Goal: Task Accomplishment & Management: Complete application form

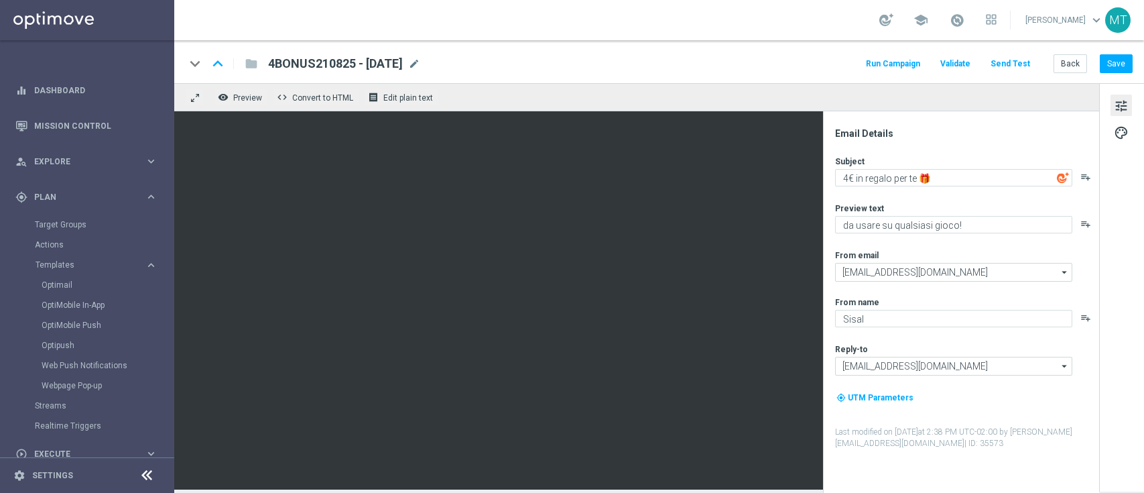
click at [78, 217] on div "Target Groups" at bounding box center [104, 224] width 138 height 20
click at [77, 224] on link "Target Groups" at bounding box center [87, 224] width 105 height 11
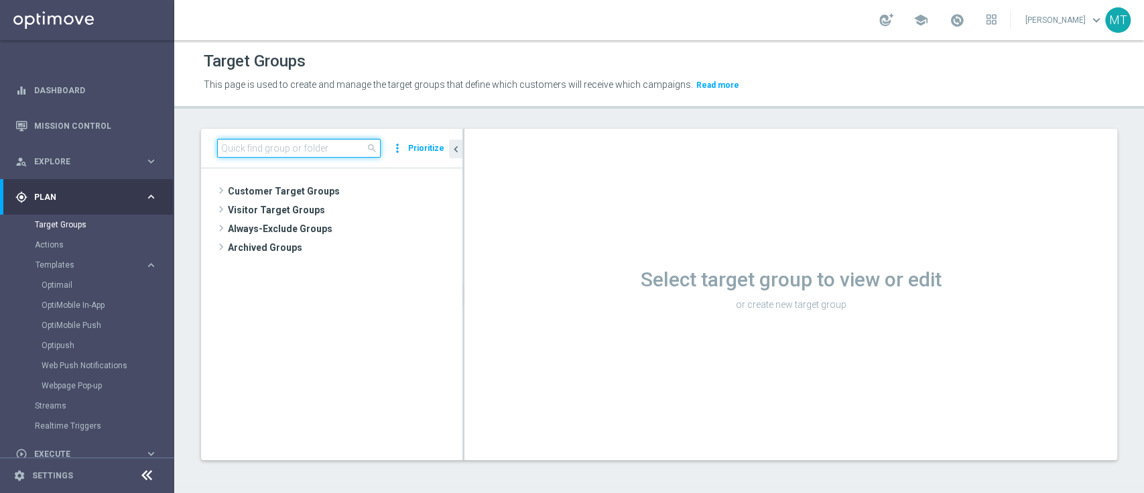
click at [281, 154] on input at bounding box center [299, 148] width 164 height 19
paste input "Risk of churn Talent ggr nb lm > 0"
type input "Risk of churn Talent ggr nb lm > 0"
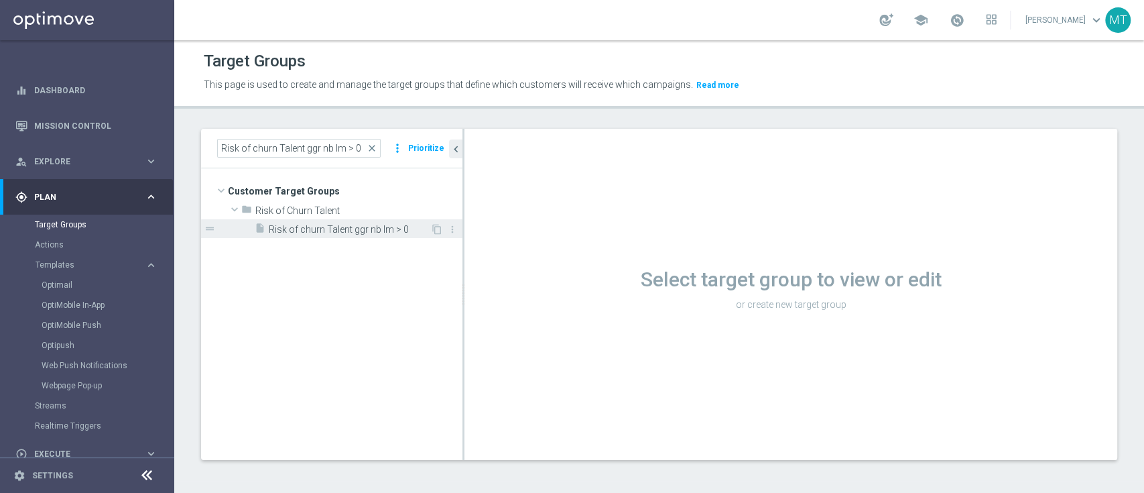
click at [311, 224] on span "Risk of churn Talent ggr nb lm > 0" at bounding box center [350, 229] width 162 height 11
click at [365, 359] on tree-viewport "Customer Target Groups library_add create_new_folder folder" at bounding box center [331, 313] width 261 height 291
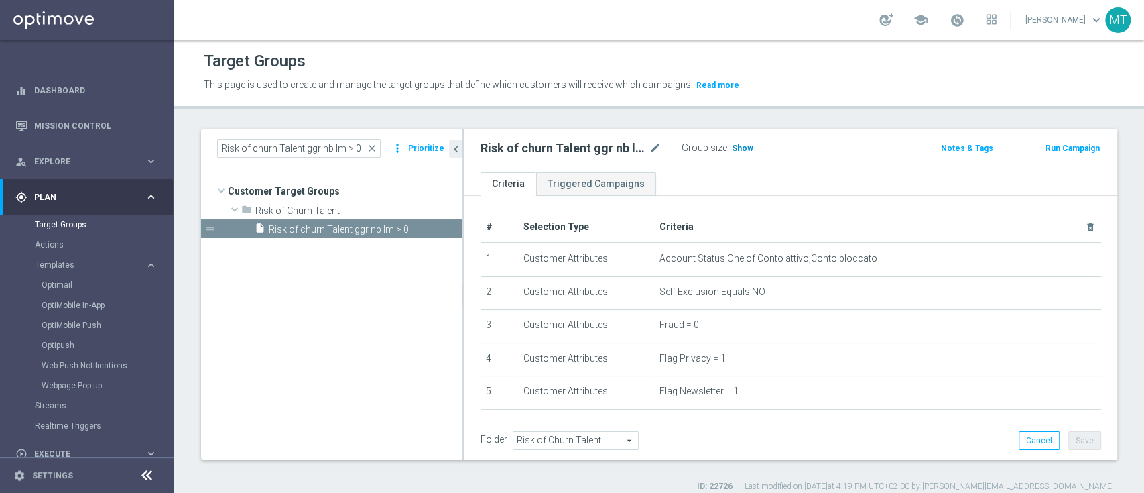
click at [743, 144] on span "Show" at bounding box center [742, 147] width 21 height 9
click at [1074, 145] on button "Run Campaign" at bounding box center [1072, 148] width 57 height 15
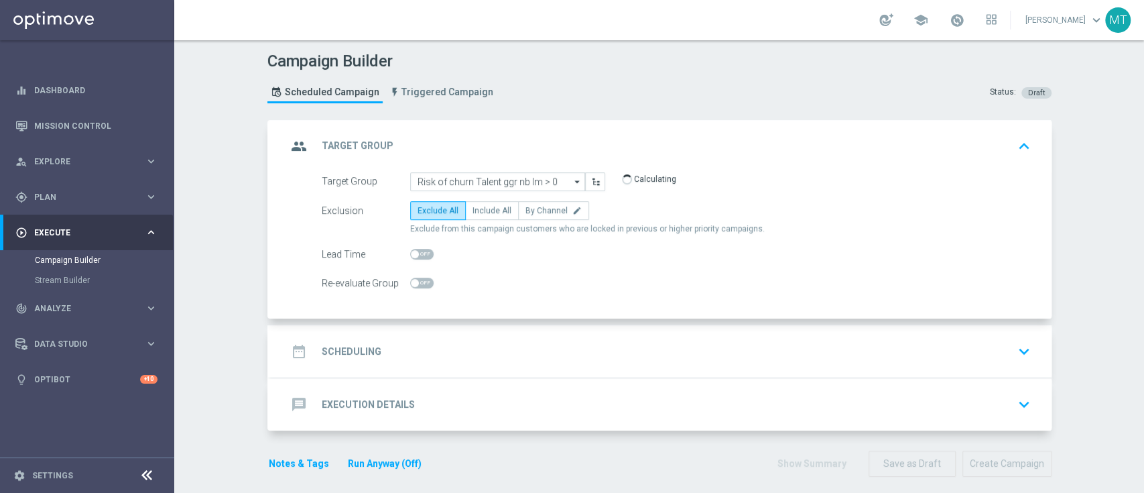
click at [453, 355] on div "date_range Scheduling keyboard_arrow_down" at bounding box center [661, 350] width 749 height 25
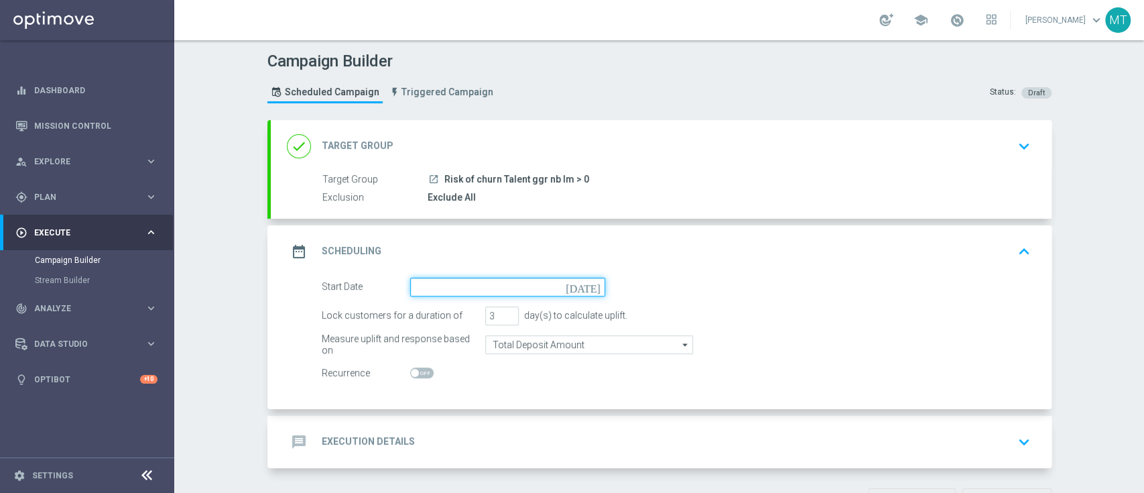
click at [453, 288] on input at bounding box center [507, 286] width 195 height 19
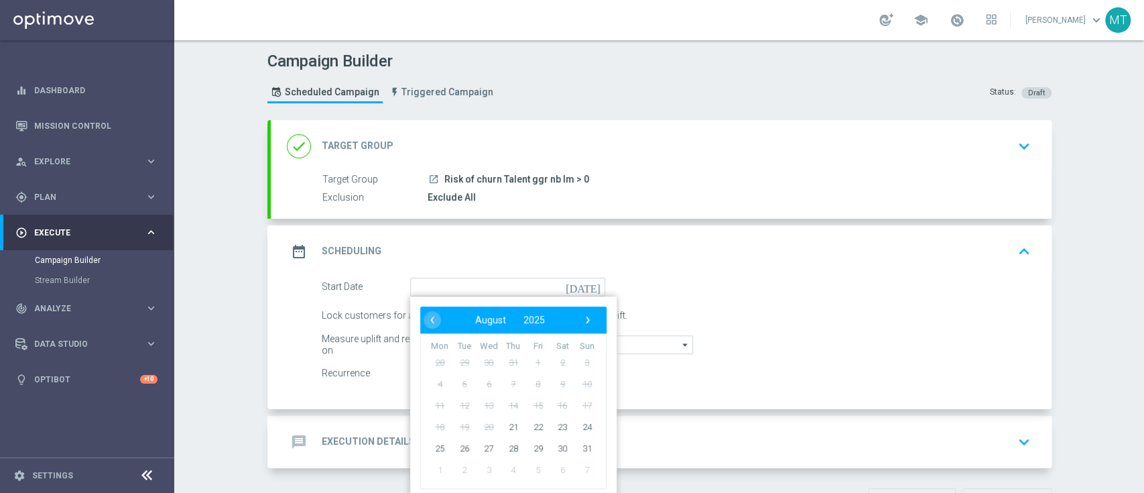
click at [501, 428] on td "21" at bounding box center [513, 426] width 25 height 21
click at [502, 426] on span "21" at bounding box center [512, 426] width 21 height 21
type input "21 Aug 2025"
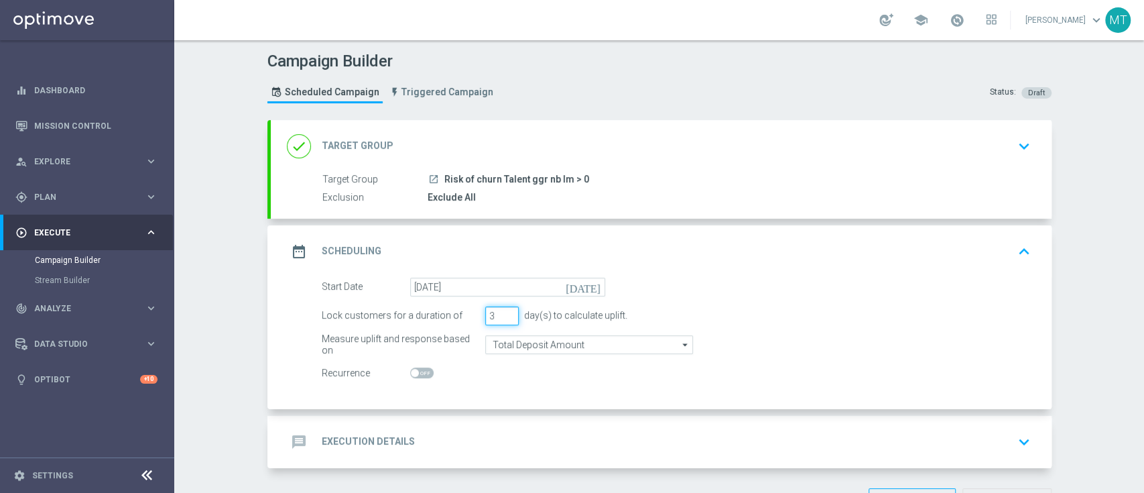
click at [504, 306] on input "3" at bounding box center [502, 315] width 34 height 19
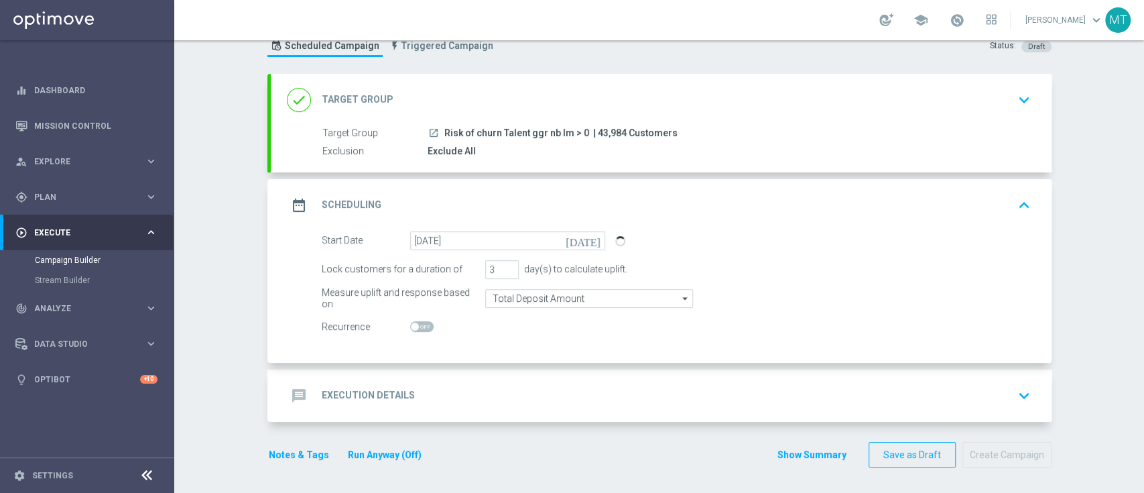
click at [558, 369] on div "message Execution Details keyboard_arrow_down" at bounding box center [661, 395] width 781 height 52
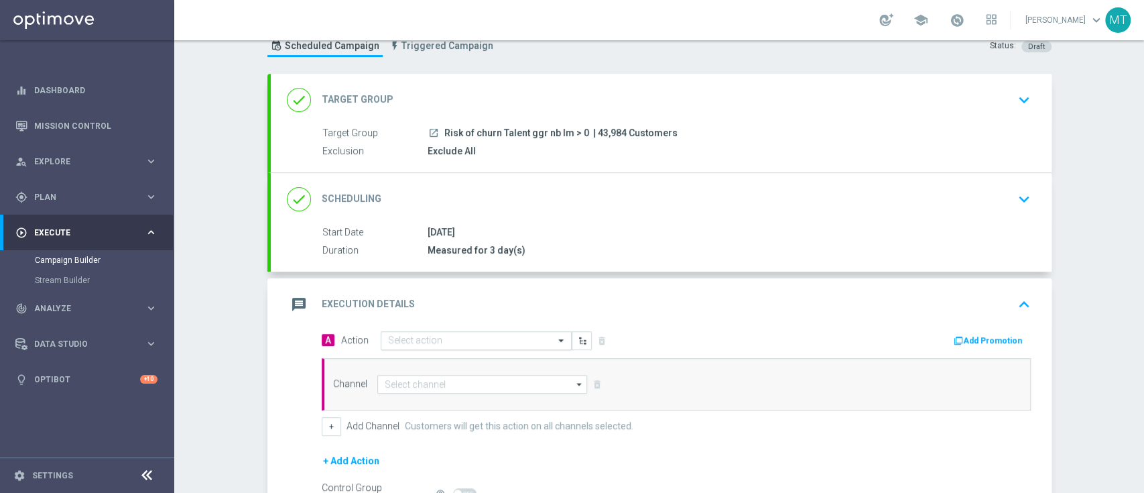
click at [424, 341] on input "text" at bounding box center [462, 340] width 149 height 11
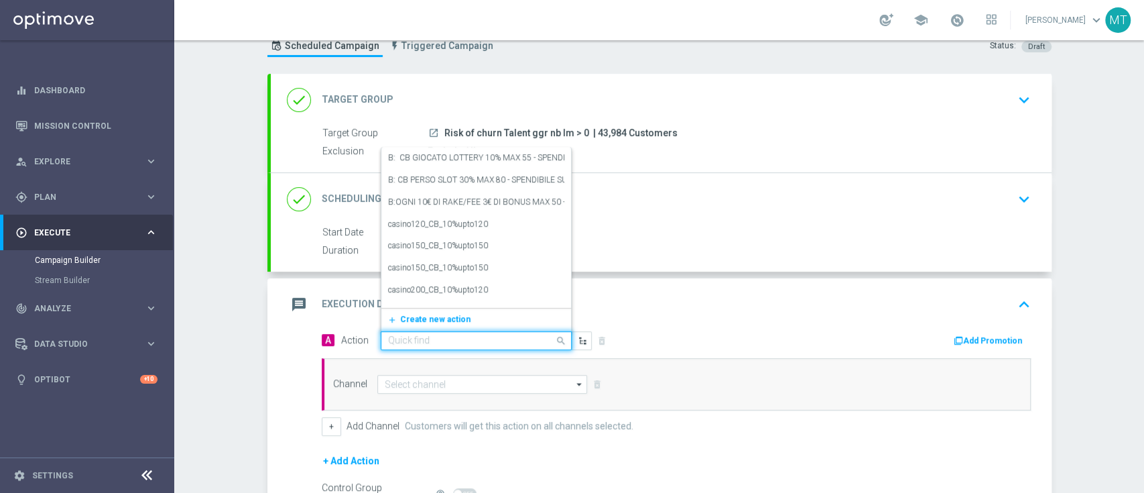
paste input "4BONUS210825"
type input "4BONUS210825"
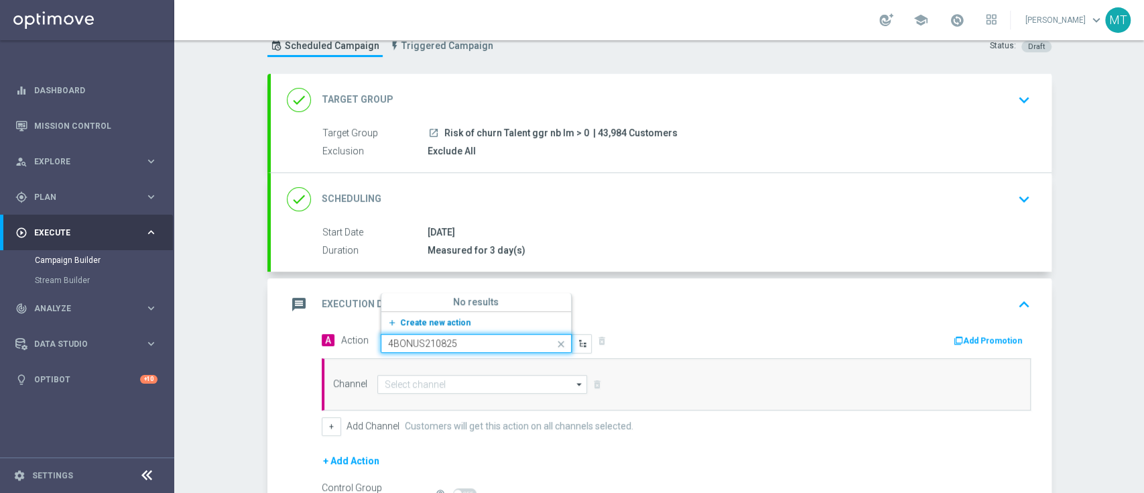
click at [400, 318] on icon "add_new" at bounding box center [393, 322] width 13 height 9
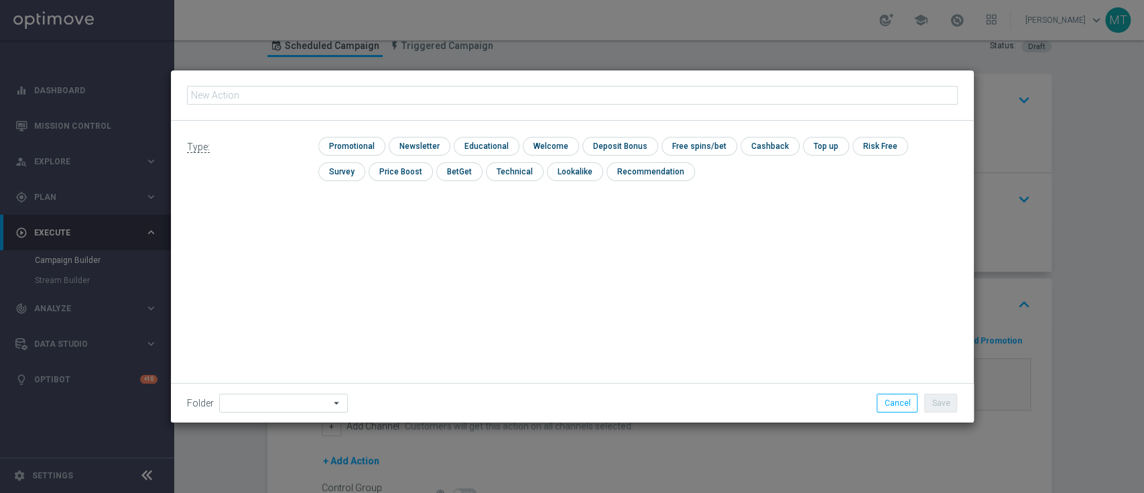
click at [355, 94] on input "text" at bounding box center [572, 95] width 771 height 19
type input "4"
click at [890, 399] on button "Cancel" at bounding box center [897, 402] width 41 height 19
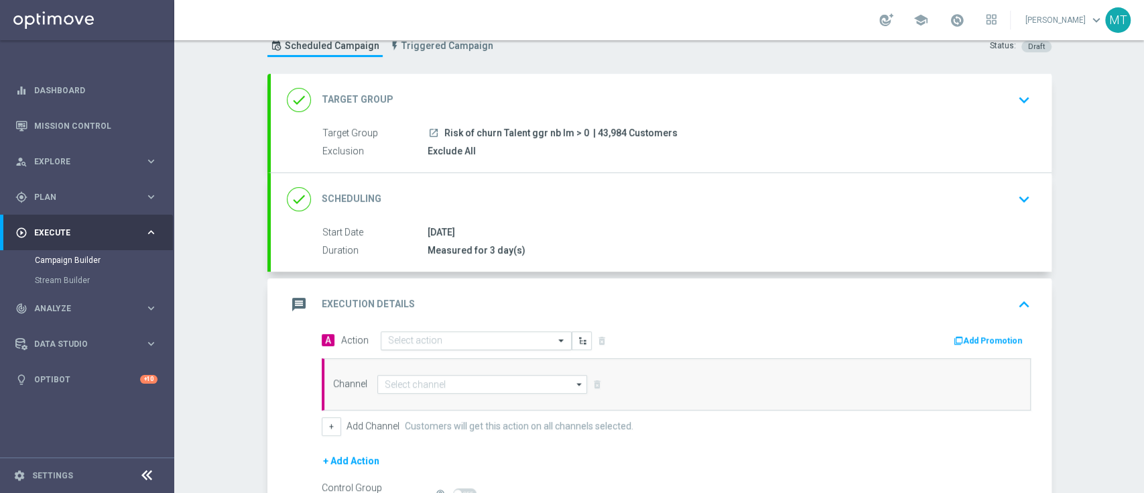
click at [461, 342] on input "text" at bounding box center [462, 340] width 149 height 11
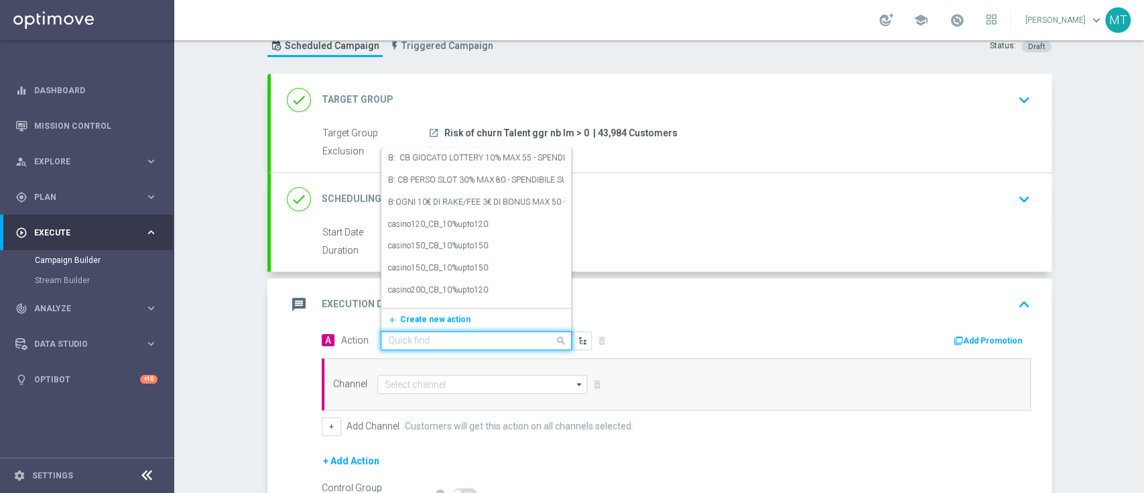
paste input "BF 4€ TUTTI I GIOCHI"
type input "BF 4€ TUTTI I GIOCHI"
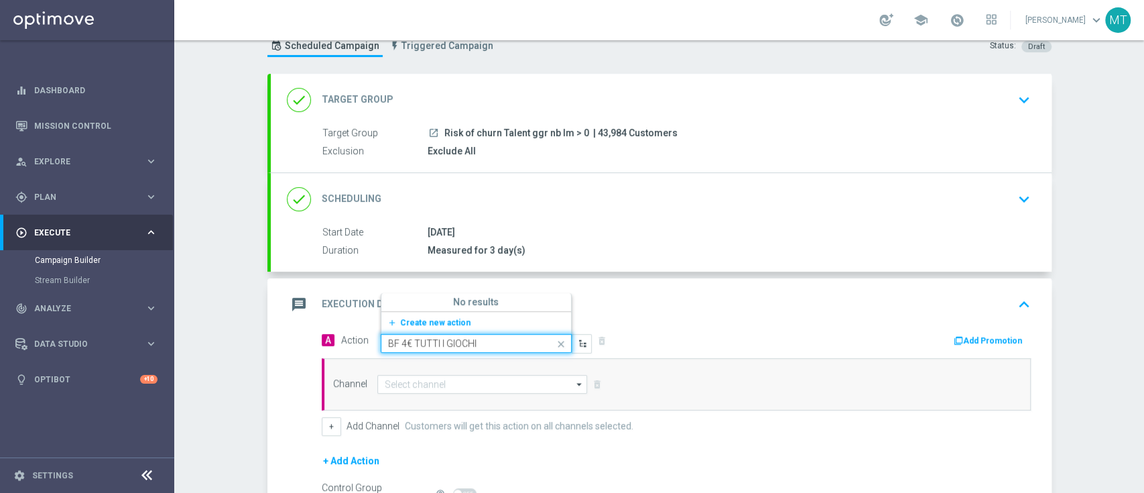
click at [402, 312] on div "add_new Create new action" at bounding box center [476, 322] width 190 height 23
click at [402, 306] on div "No results" at bounding box center [476, 302] width 190 height 18
click at [409, 320] on span "Create new action" at bounding box center [435, 322] width 70 height 9
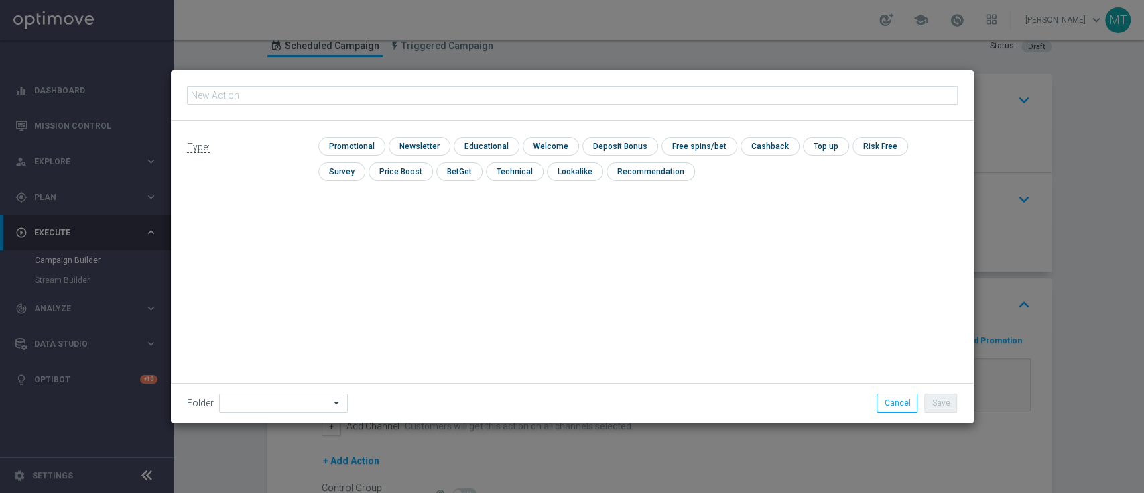
type input "BF 4€ TUTTI I GIOCHI"
click at [348, 147] on input "checkbox" at bounding box center [350, 146] width 64 height 18
checkbox input "true"
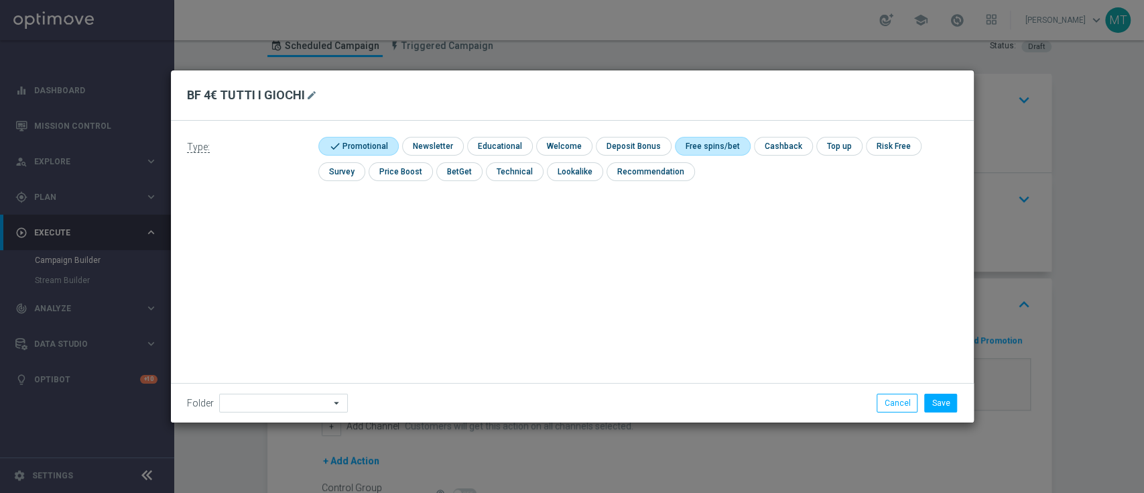
click at [708, 141] on input "checkbox" at bounding box center [711, 146] width 72 height 18
checkbox input "true"
click at [942, 403] on button "Save" at bounding box center [940, 402] width 33 height 19
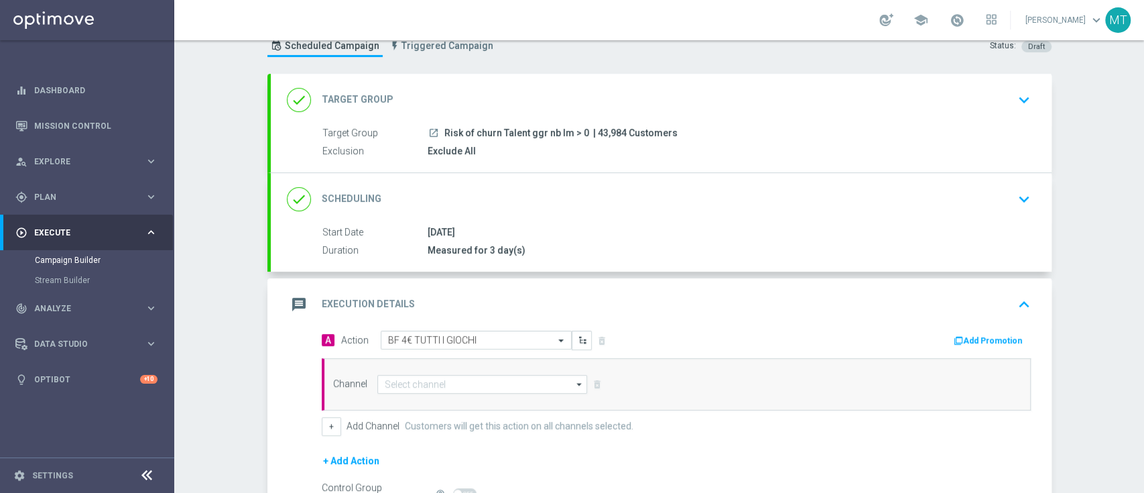
click at [503, 403] on div "Channel arrow_drop_down Drag here to set row groups Drag here to set column lab…" at bounding box center [676, 384] width 709 height 52
click at [472, 392] on div "Channel arrow_drop_down Drag here to set row groups Drag here to set column lab…" at bounding box center [676, 384] width 709 height 52
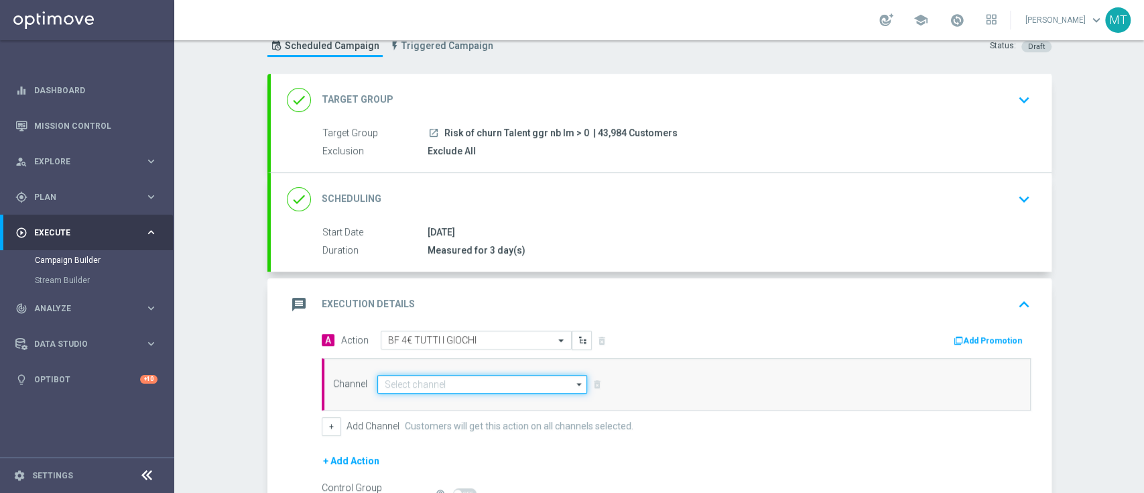
click at [464, 387] on input at bounding box center [482, 384] width 210 height 19
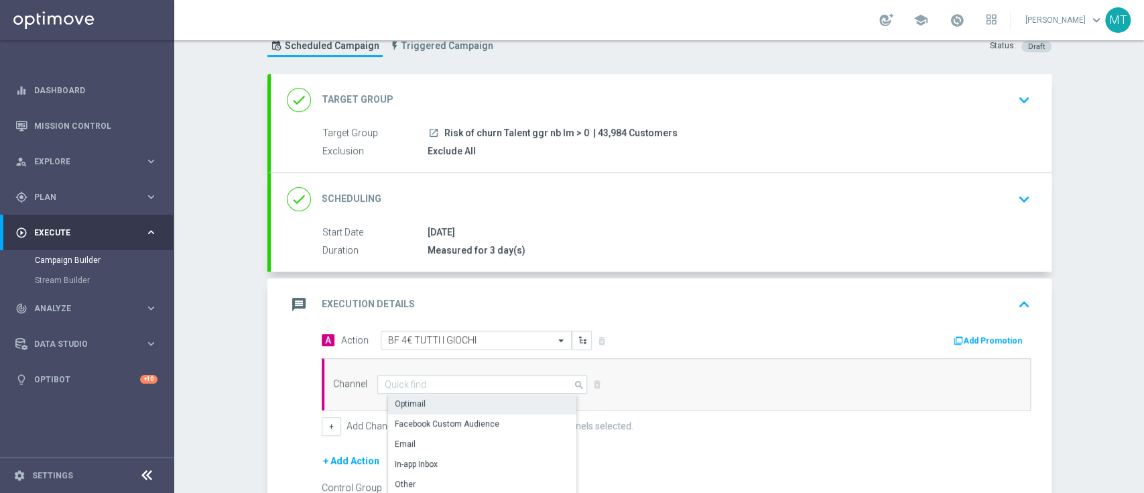
click at [464, 406] on div "Optimail" at bounding box center [488, 403] width 200 height 19
type input "Optimail"
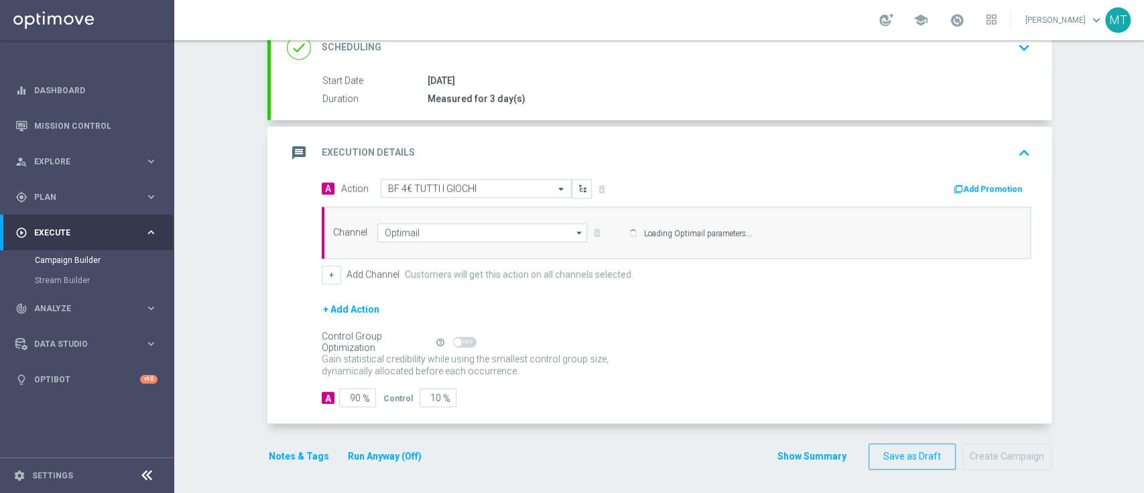
scroll to position [198, 0]
click at [988, 170] on div "message Execution Details keyboard_arrow_up" at bounding box center [661, 152] width 781 height 52
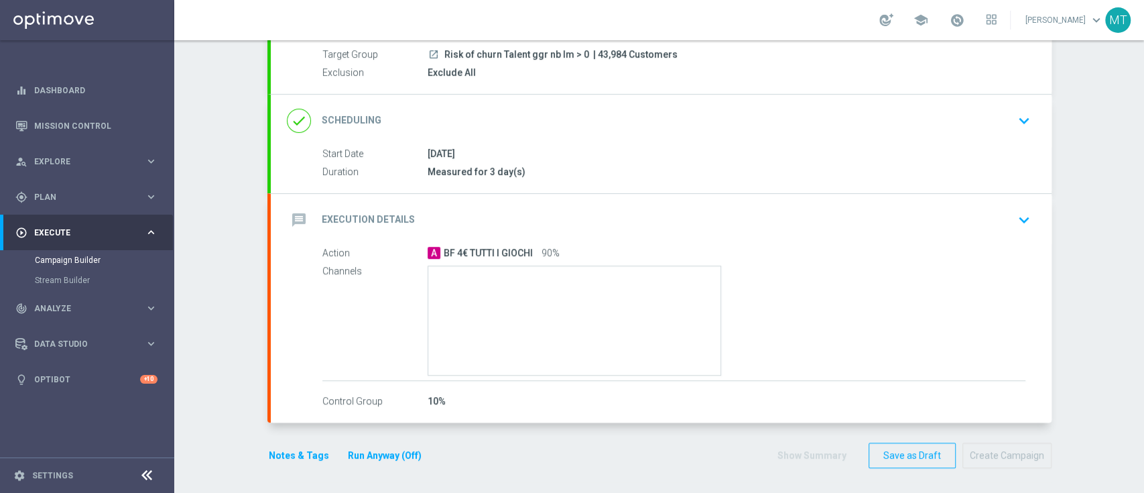
click at [979, 212] on div "message Execution Details keyboard_arrow_down" at bounding box center [661, 219] width 749 height 25
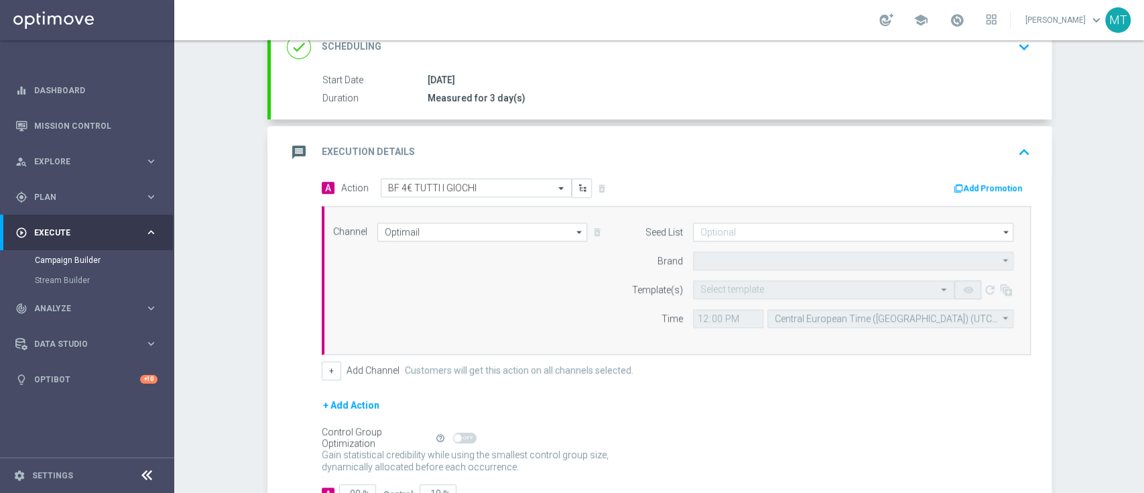
type input "Sisal Marketing"
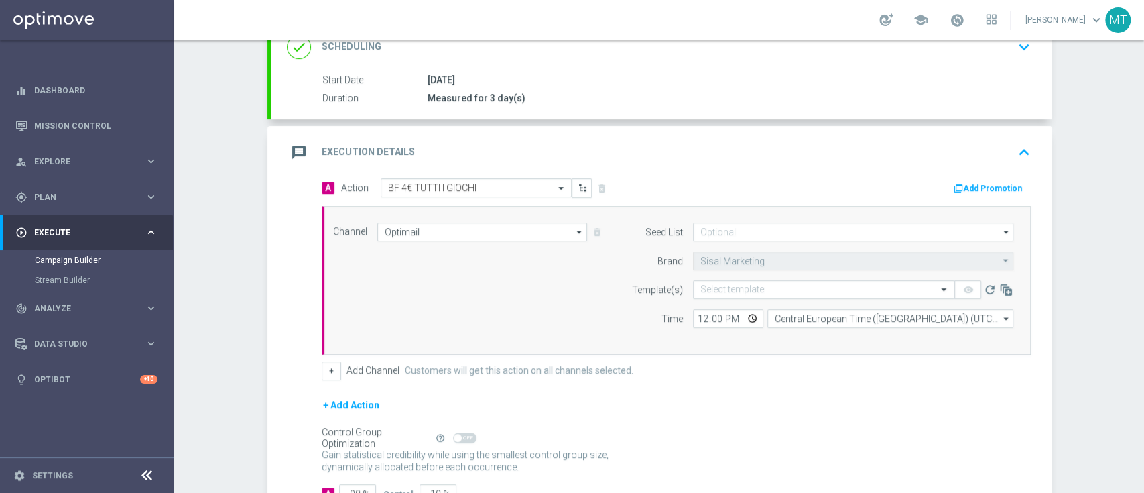
scroll to position [256, 0]
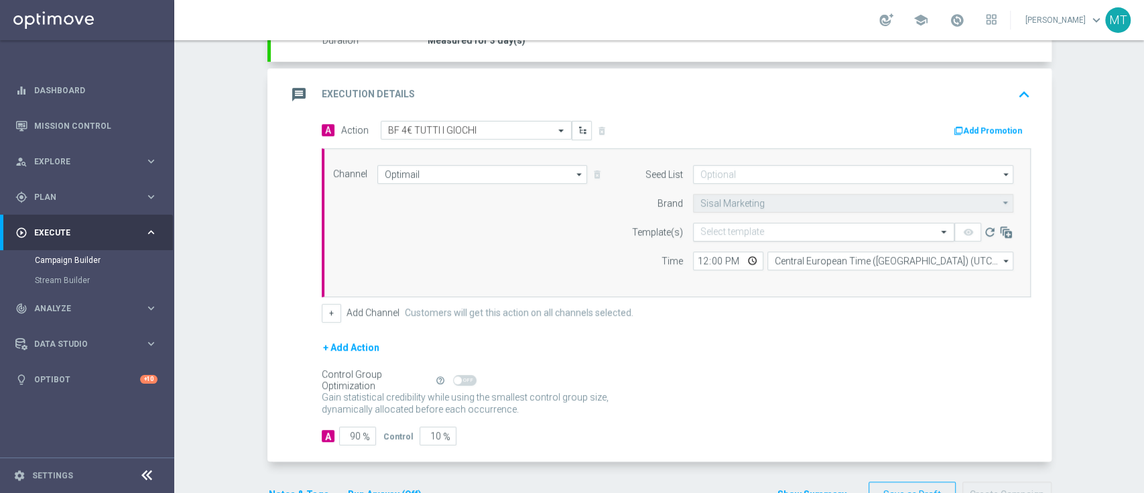
click at [733, 231] on input "text" at bounding box center [810, 232] width 220 height 11
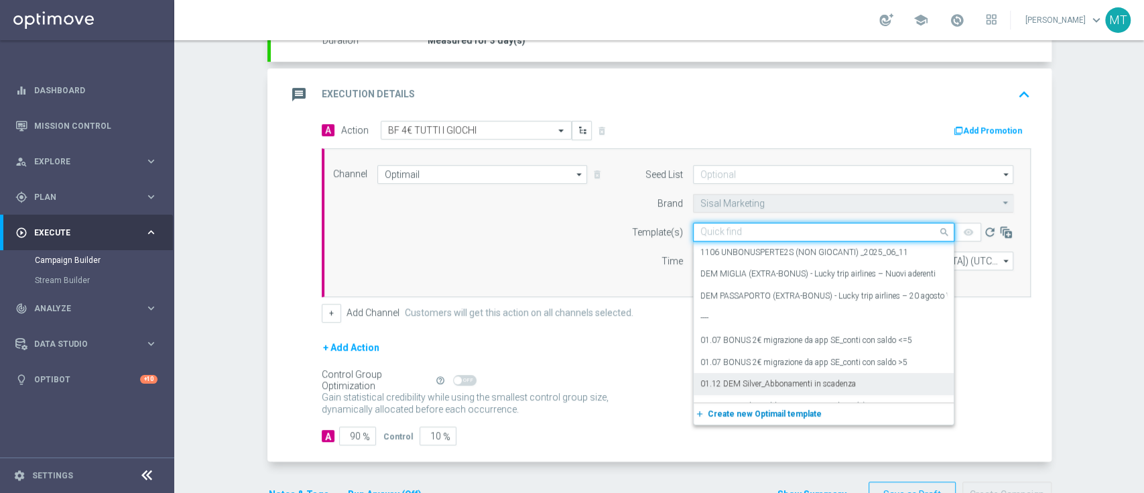
paste input "4BONUS210825 - 2025-08-21"
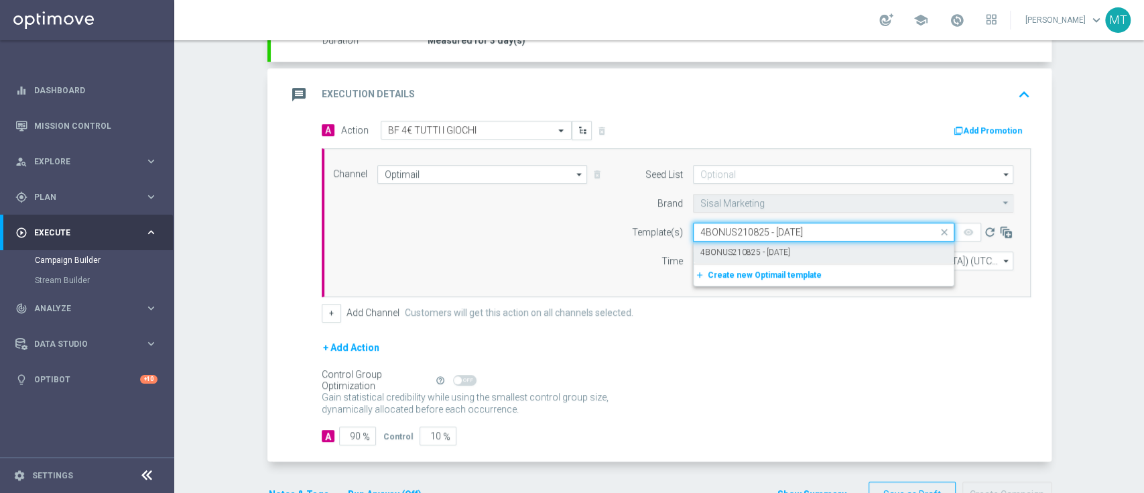
click at [755, 249] on label "4BONUS210825 - 2025-08-21" at bounding box center [745, 252] width 90 height 11
type input "4BONUS210825 - 2025-08-21"
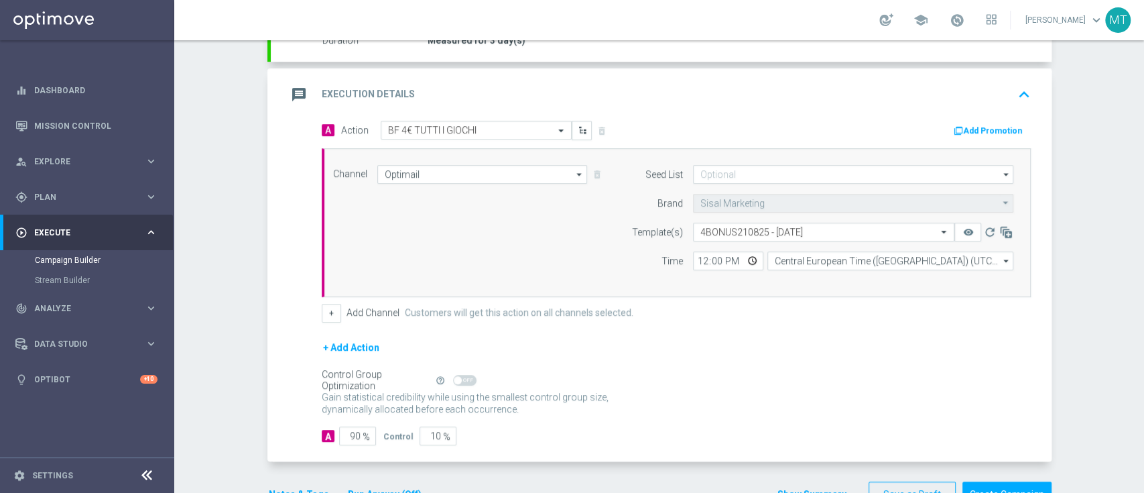
click at [974, 131] on button "Add Promotion" at bounding box center [989, 130] width 74 height 15
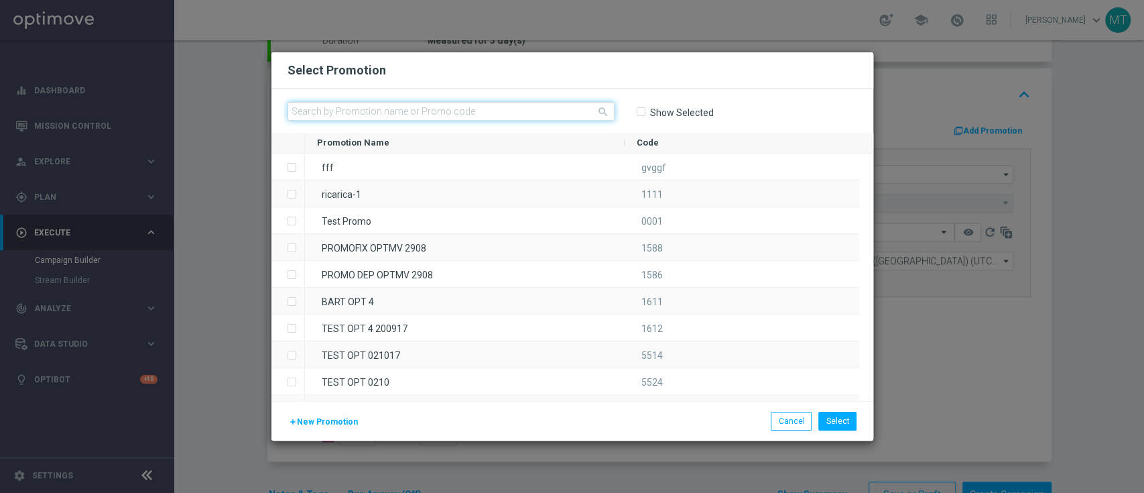
click at [454, 119] on input "text" at bounding box center [451, 111] width 327 height 19
paste input "230242"
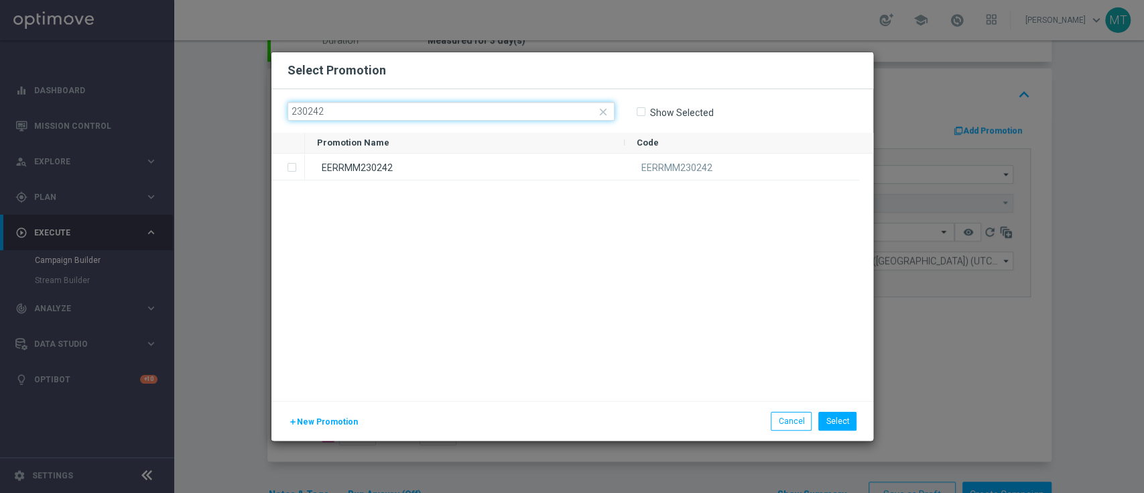
click at [454, 119] on input "230242" at bounding box center [451, 111] width 327 height 19
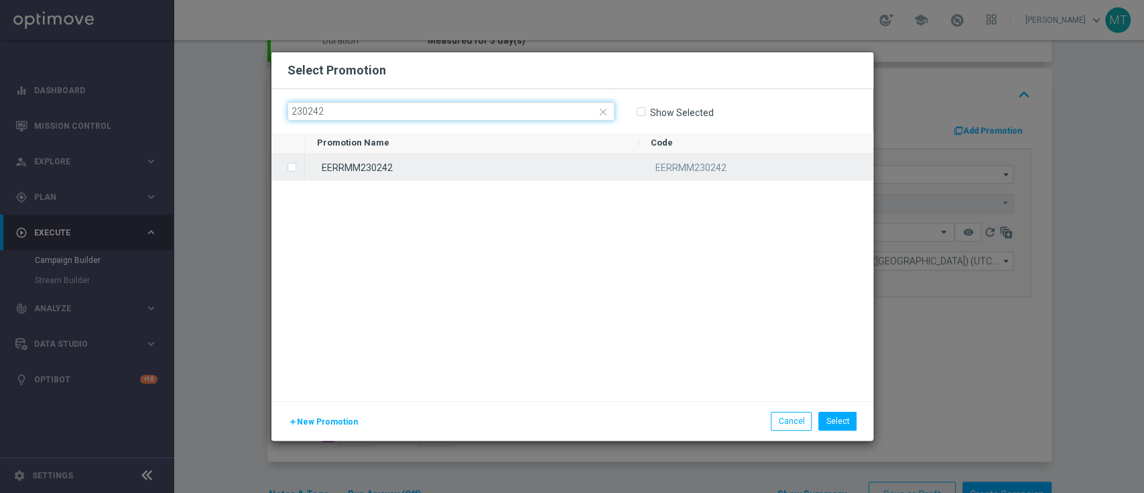
type input "230242"
click at [542, 165] on div "EERRMM230242" at bounding box center [472, 166] width 334 height 26
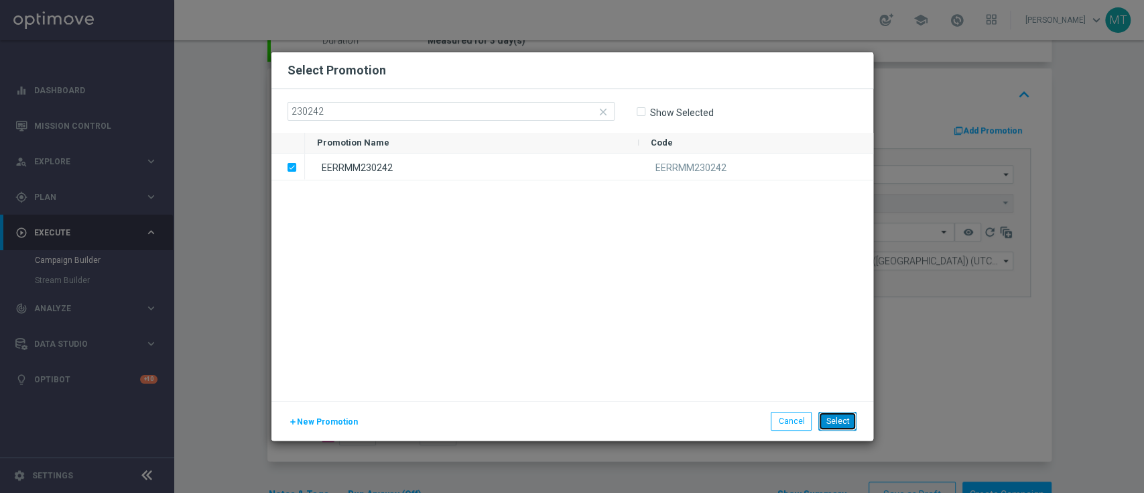
click at [830, 422] on button "Select" at bounding box center [837, 420] width 38 height 19
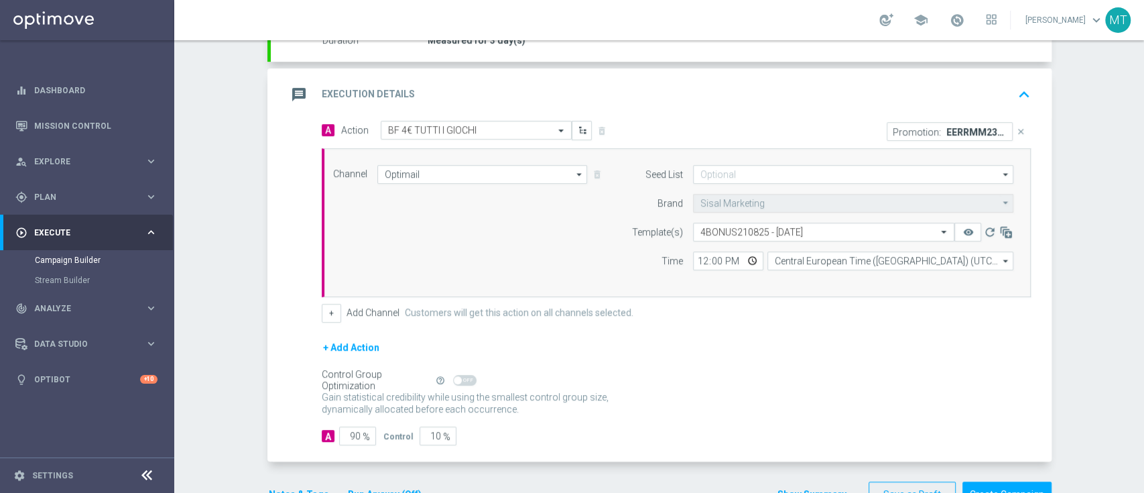
scroll to position [295, 0]
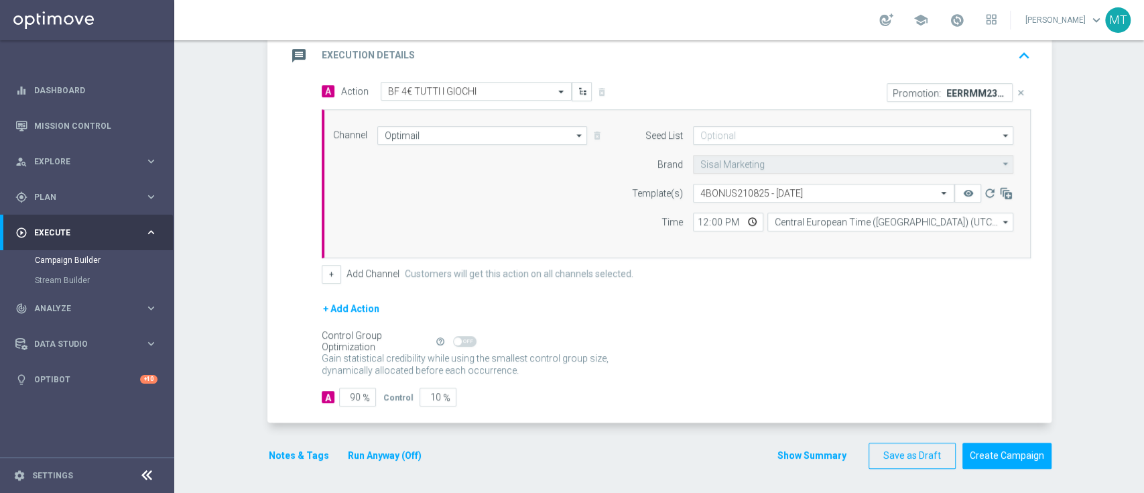
click at [283, 443] on div "Notes & Tags Run Anyway (Off)" at bounding box center [353, 455] width 172 height 26
click at [290, 447] on button "Notes & Tags" at bounding box center [298, 455] width 63 height 17
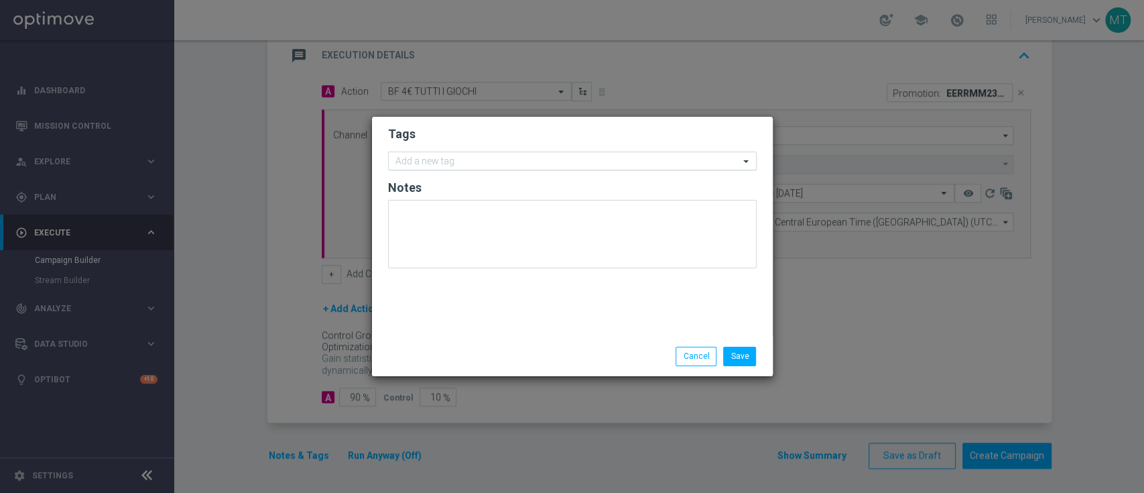
click at [460, 164] on input "text" at bounding box center [567, 161] width 344 height 11
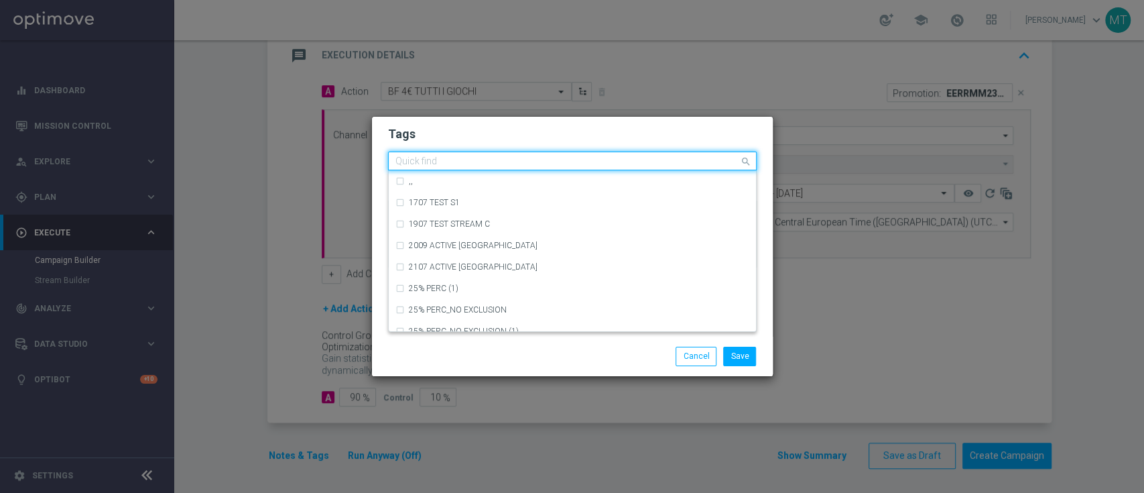
type input "r"
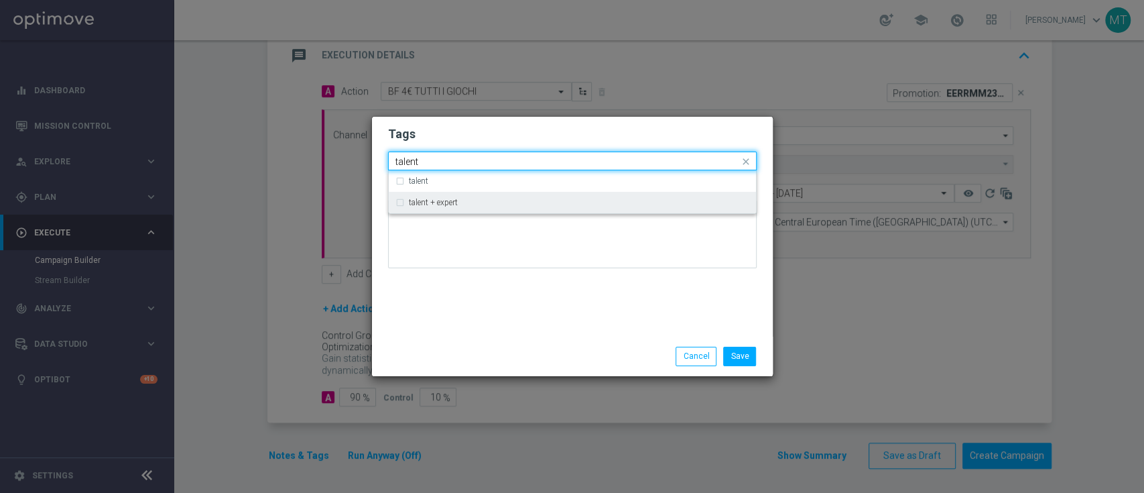
click at [406, 201] on div "talent + expert" at bounding box center [572, 202] width 354 height 21
type input "talent"
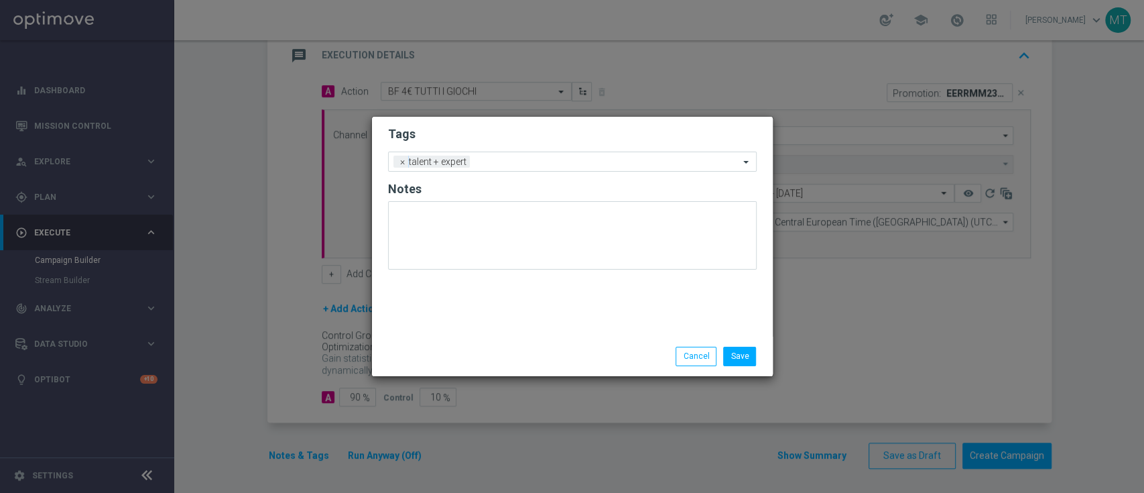
click at [452, 307] on div "Tags Add a new tag × talent + expert Notes" at bounding box center [572, 227] width 401 height 220
click at [503, 164] on input "text" at bounding box center [607, 162] width 264 height 11
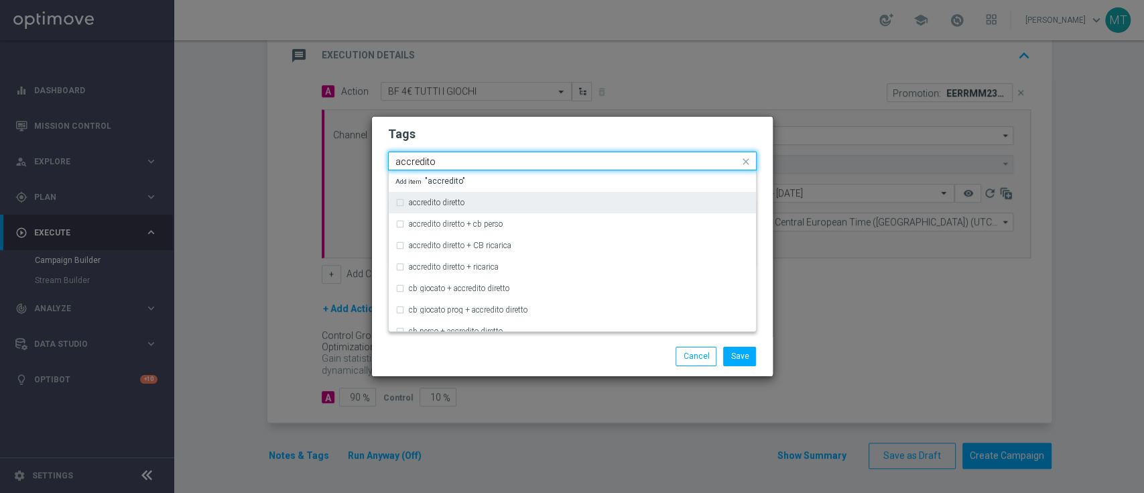
click at [507, 201] on div "accredito diretto" at bounding box center [579, 202] width 340 height 8
type input "accredito"
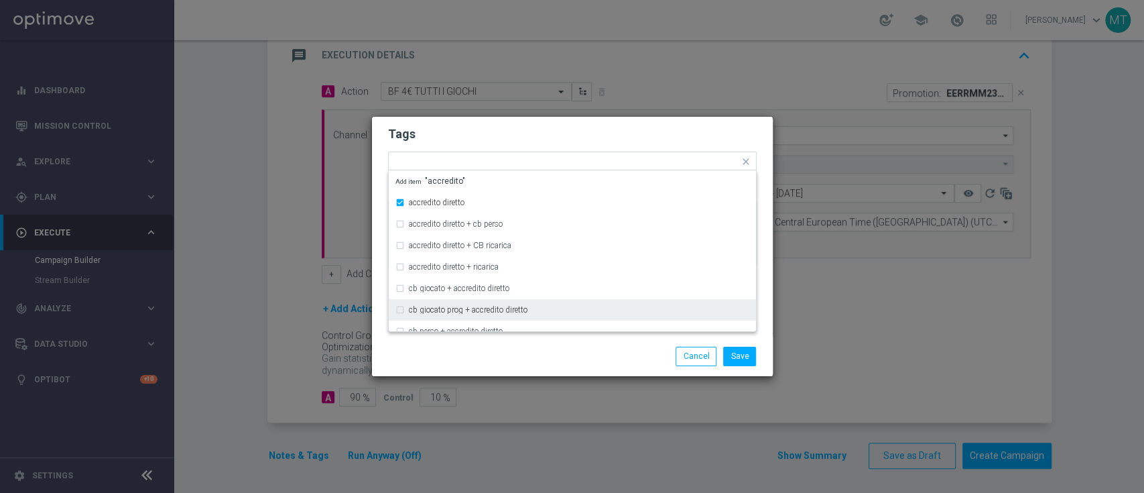
click at [536, 364] on div "Save Cancel" at bounding box center [636, 355] width 259 height 19
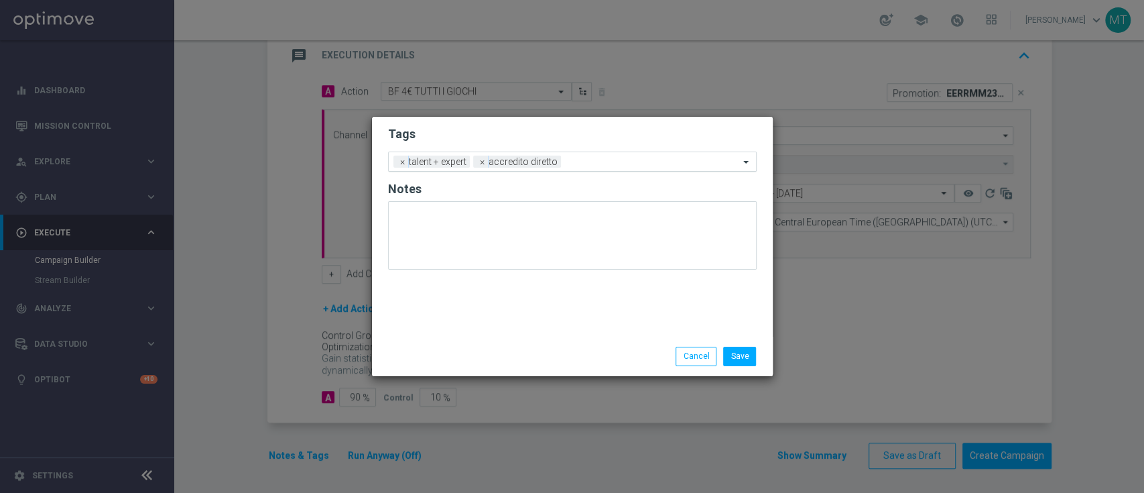
click at [596, 154] on div "Add a new tag × talent + expert × accredito diretto" at bounding box center [564, 161] width 350 height 19
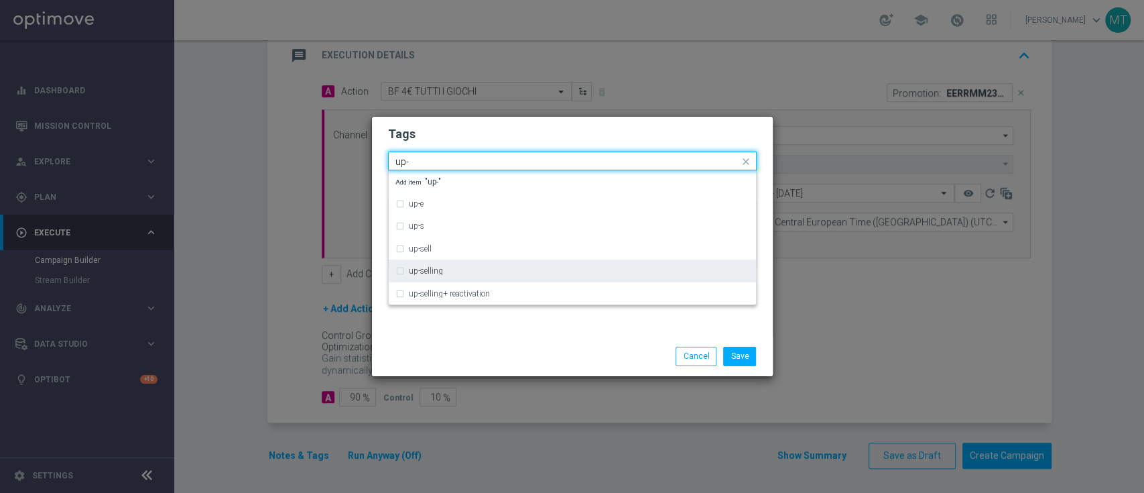
click at [528, 271] on div "up-selling" at bounding box center [579, 271] width 340 height 8
type input "up-"
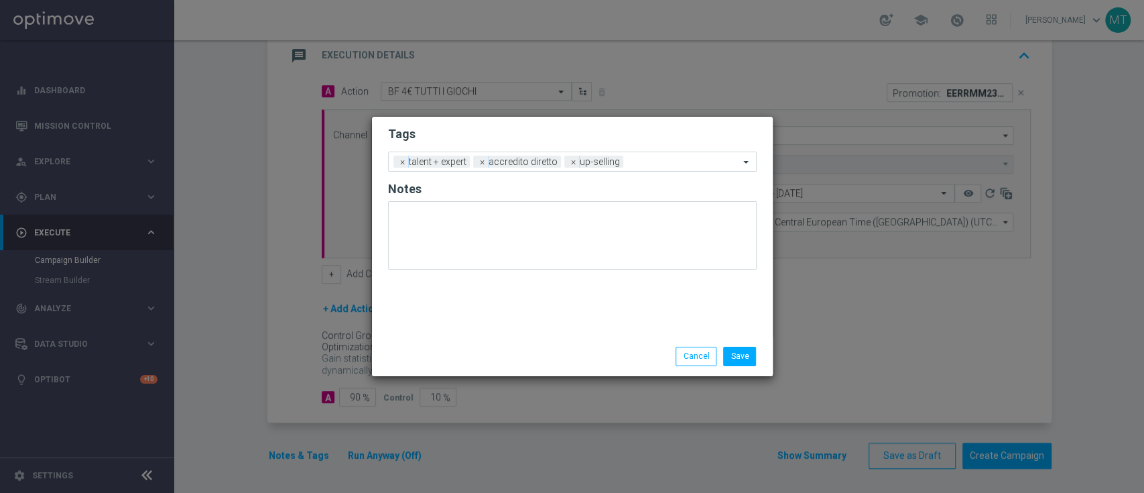
click at [527, 326] on div "Tags Add a new tag × talent + expert × accredito diretto × up-selling Notes" at bounding box center [572, 227] width 401 height 220
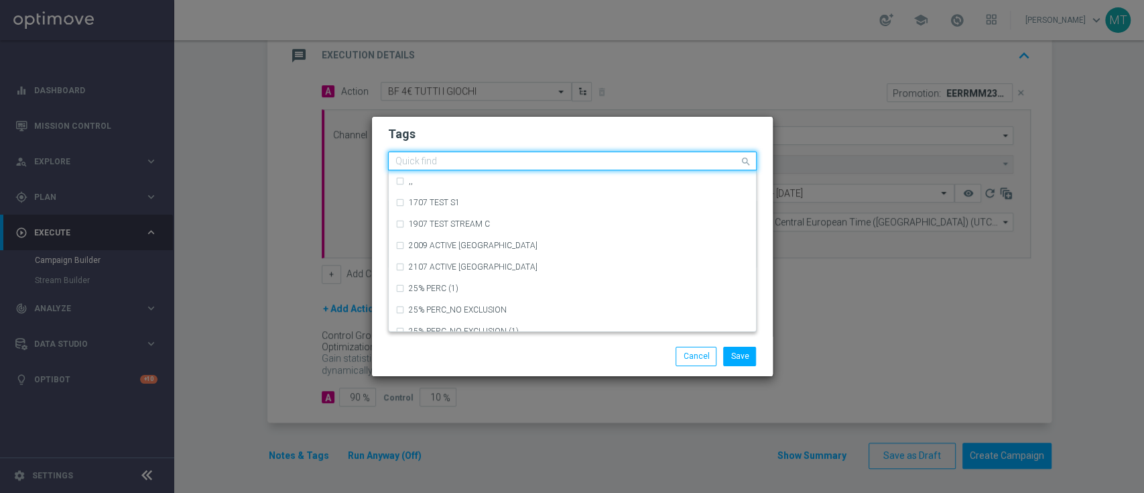
click at [667, 155] on div "Quick find × talent + expert × accredito diretto × up-selling" at bounding box center [564, 161] width 350 height 17
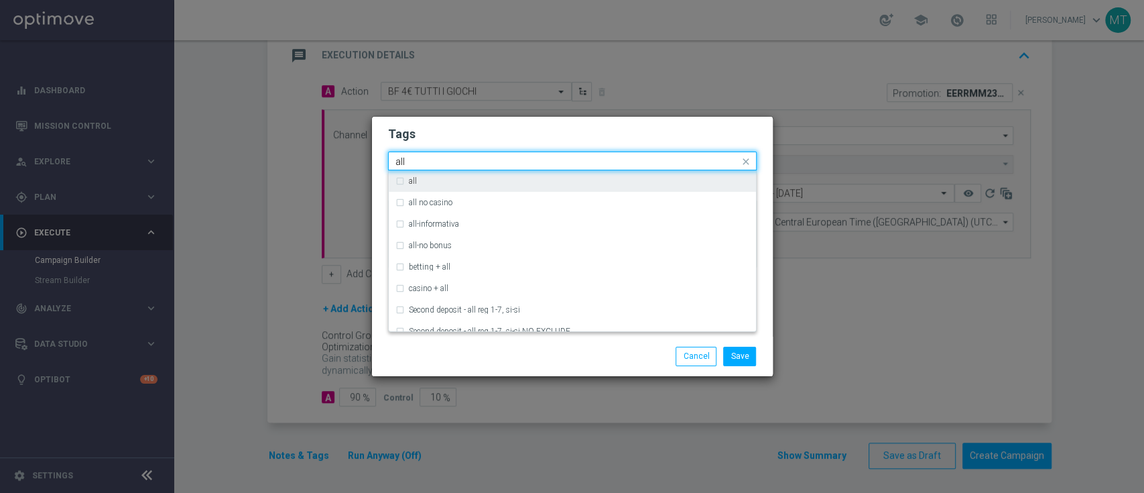
click at [669, 175] on div "all" at bounding box center [572, 180] width 354 height 21
type input "all"
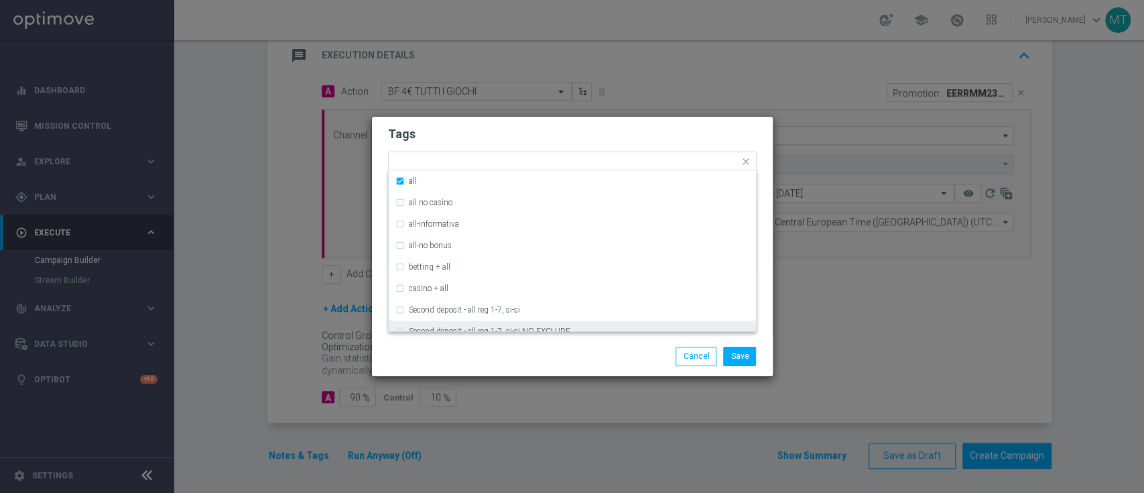
click at [617, 360] on div "Save Cancel" at bounding box center [636, 355] width 259 height 19
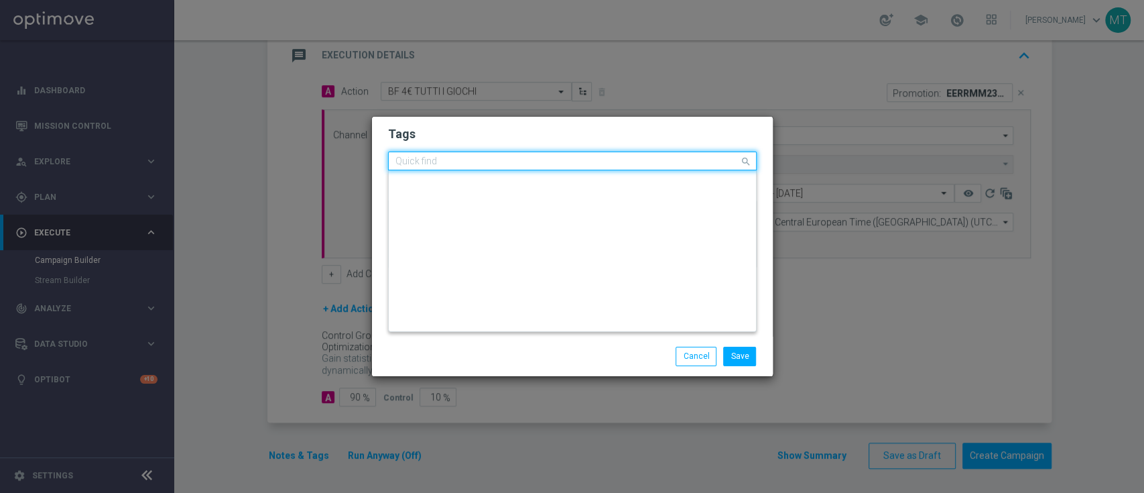
click at [688, 159] on input "text" at bounding box center [567, 161] width 344 height 11
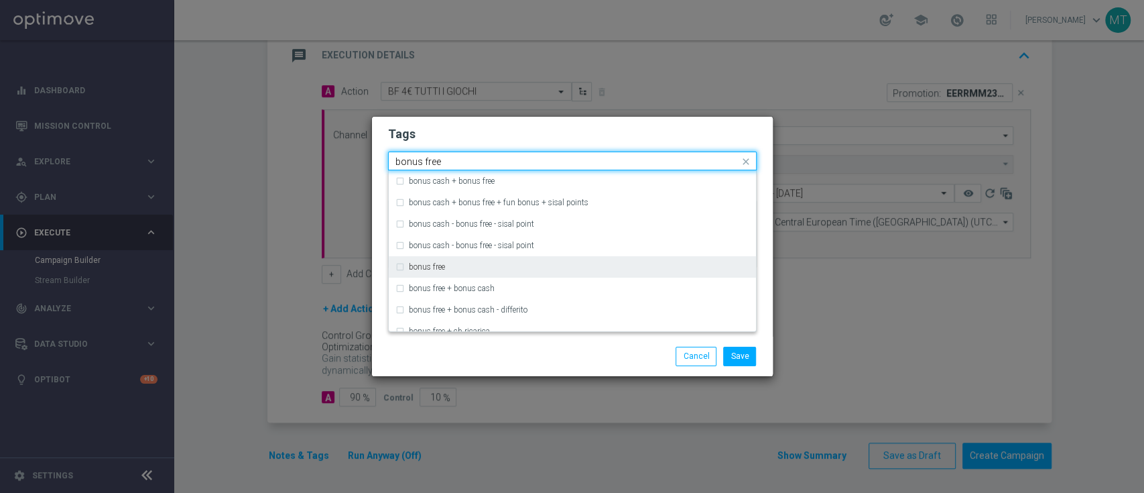
click at [621, 265] on div "bonus free" at bounding box center [579, 267] width 340 height 8
type input "bonus free"
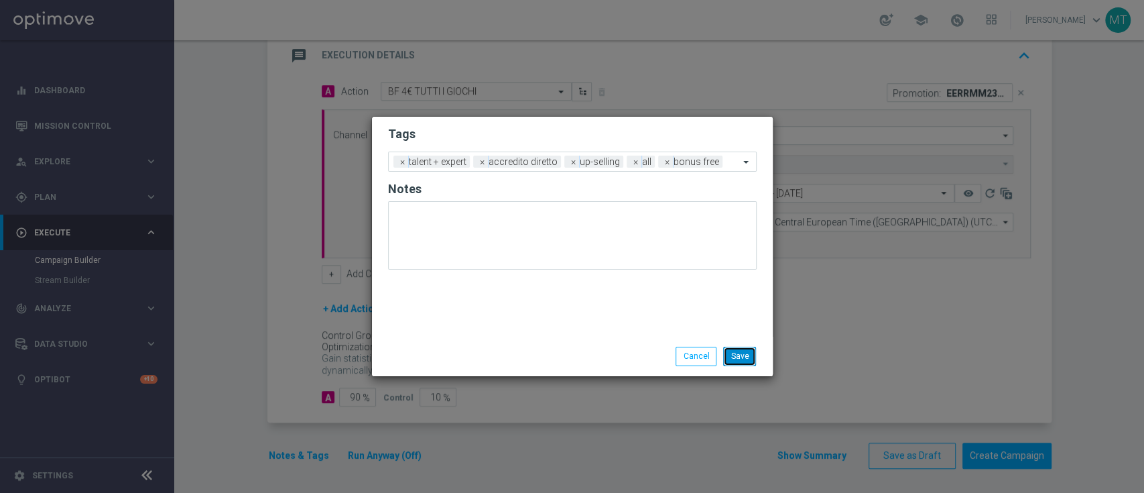
click at [737, 352] on button "Save" at bounding box center [739, 355] width 33 height 19
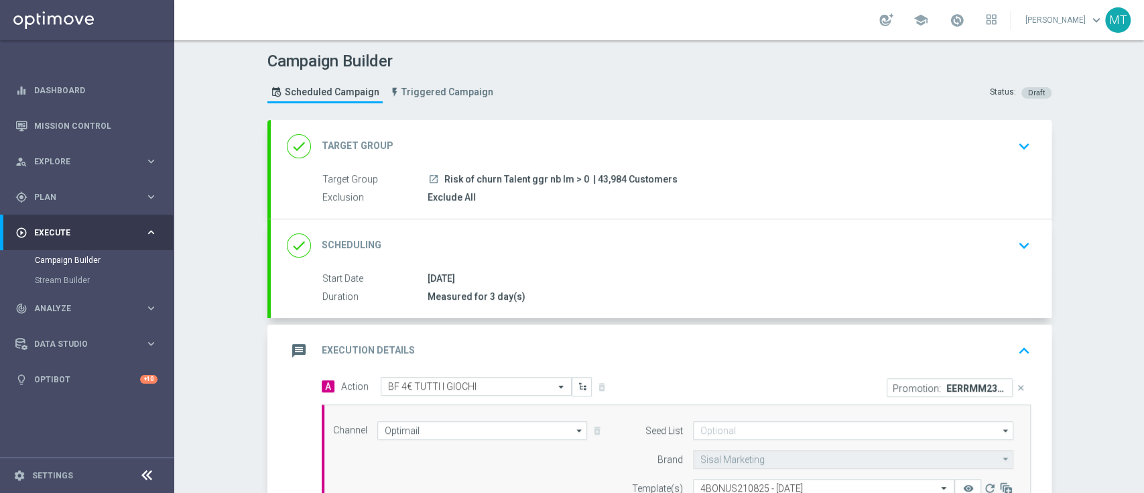
click at [724, 173] on div "launch Risk of churn Talent ggr nb lm > 0 | 43,984 Customers" at bounding box center [727, 178] width 598 height 13
click at [997, 138] on div "done Target Group keyboard_arrow_down" at bounding box center [661, 145] width 749 height 25
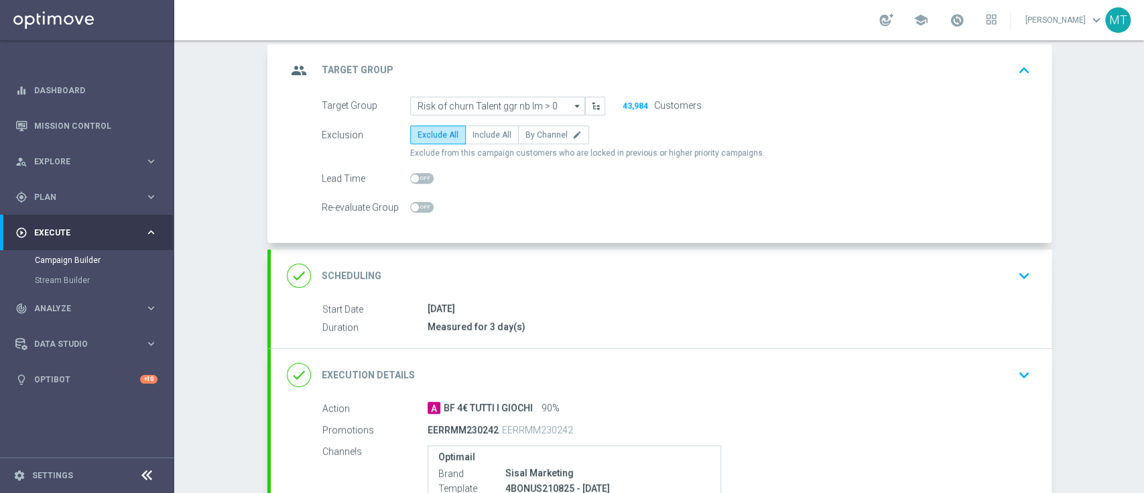
scroll to position [76, 0]
click at [745, 336] on div "Start Date 21 Aug 2025 Duration Measured for 3 day(s) Start Date 21 Aug 2025 to…" at bounding box center [661, 324] width 781 height 46
click at [713, 308] on div "21 Aug 2025" at bounding box center [727, 307] width 598 height 13
click at [952, 277] on div "done Scheduling keyboard_arrow_down" at bounding box center [661, 274] width 749 height 25
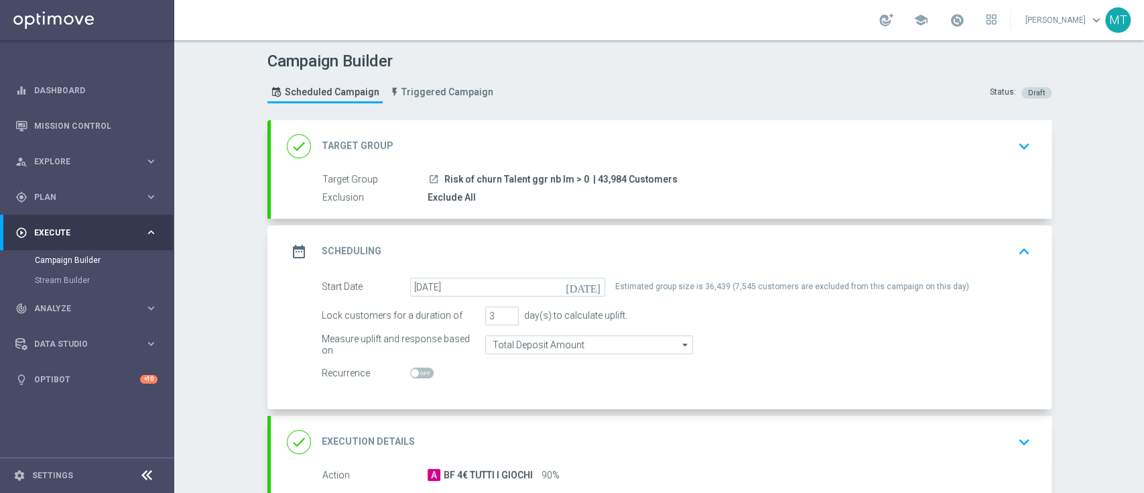
scroll to position [1, 0]
click at [815, 180] on div "launch Risk of churn Talent ggr nb lm > 0 | 43,984 Customers" at bounding box center [727, 178] width 598 height 13
click at [990, 131] on div "done Target Group keyboard_arrow_down" at bounding box center [661, 145] width 781 height 52
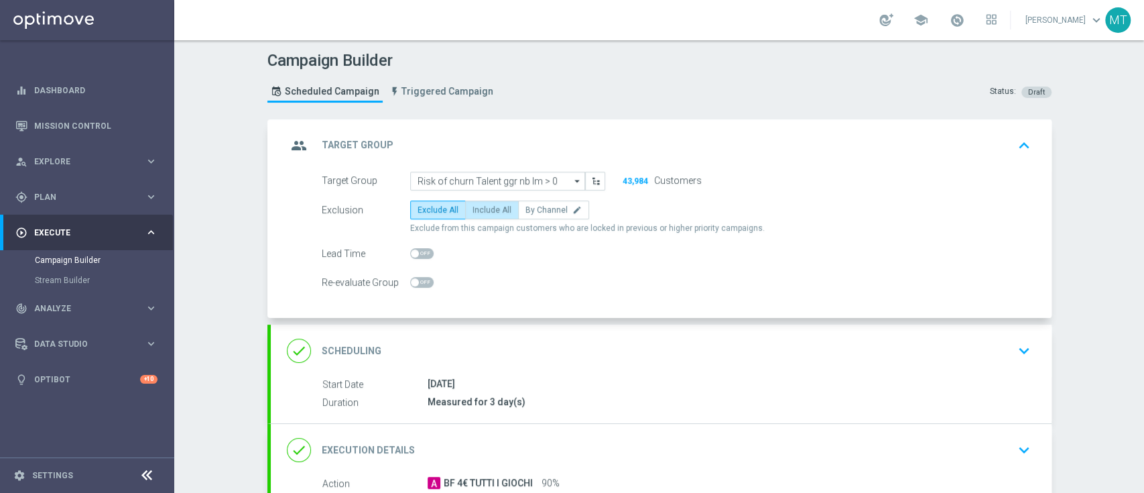
click at [476, 205] on span "Include All" at bounding box center [491, 209] width 39 height 9
click at [476, 208] on input "Include All" at bounding box center [476, 212] width 9 height 9
radio input "true"
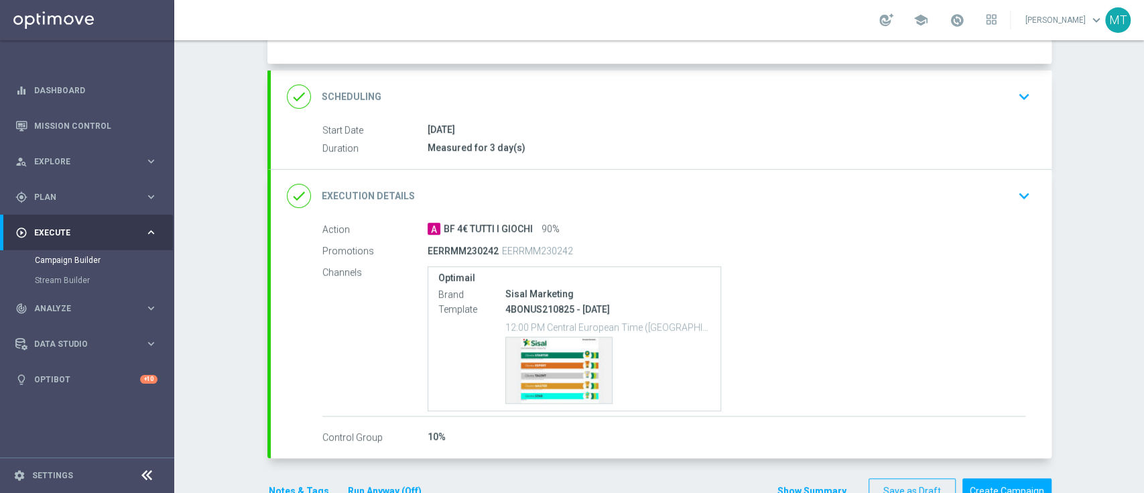
scroll to position [255, 0]
click at [697, 215] on div "done Execution Details keyboard_arrow_down" at bounding box center [661, 195] width 781 height 52
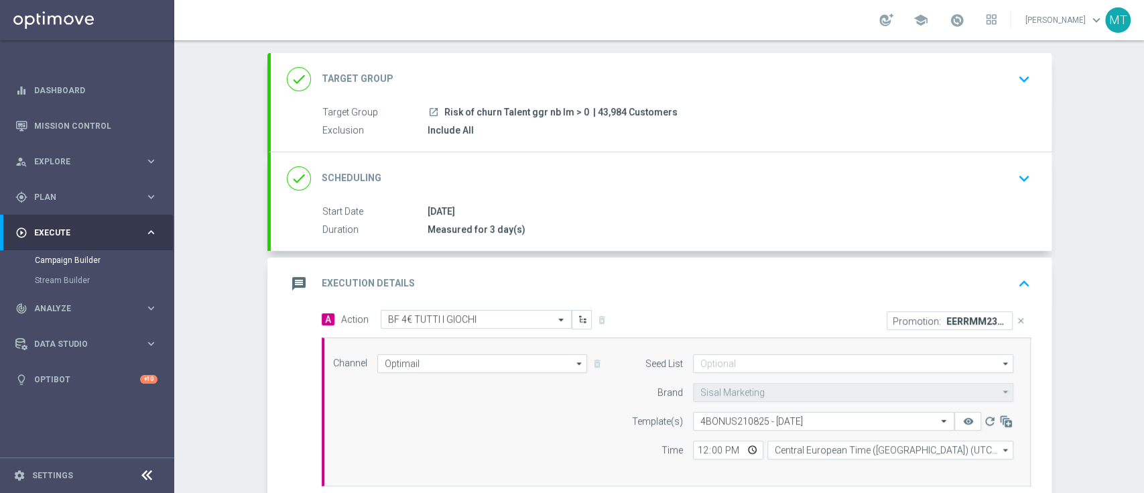
scroll to position [66, 0]
click at [709, 274] on div "message Execution Details keyboard_arrow_up" at bounding box center [661, 283] width 749 height 25
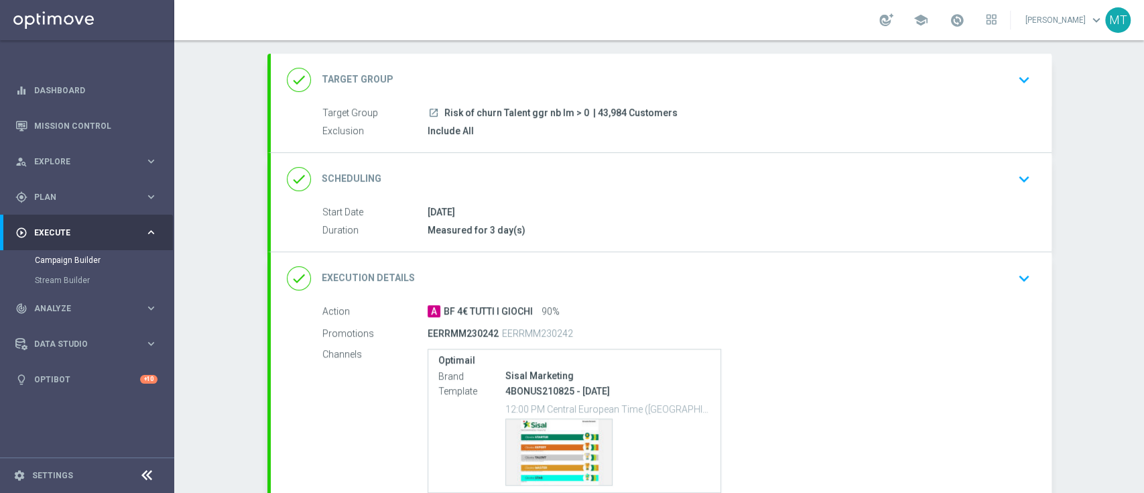
click at [680, 182] on div "done Scheduling keyboard_arrow_down Start Date 21 Aug 2025 Duration Measured fo…" at bounding box center [661, 202] width 781 height 99
click at [680, 182] on div "done Scheduling keyboard_arrow_down" at bounding box center [661, 178] width 749 height 25
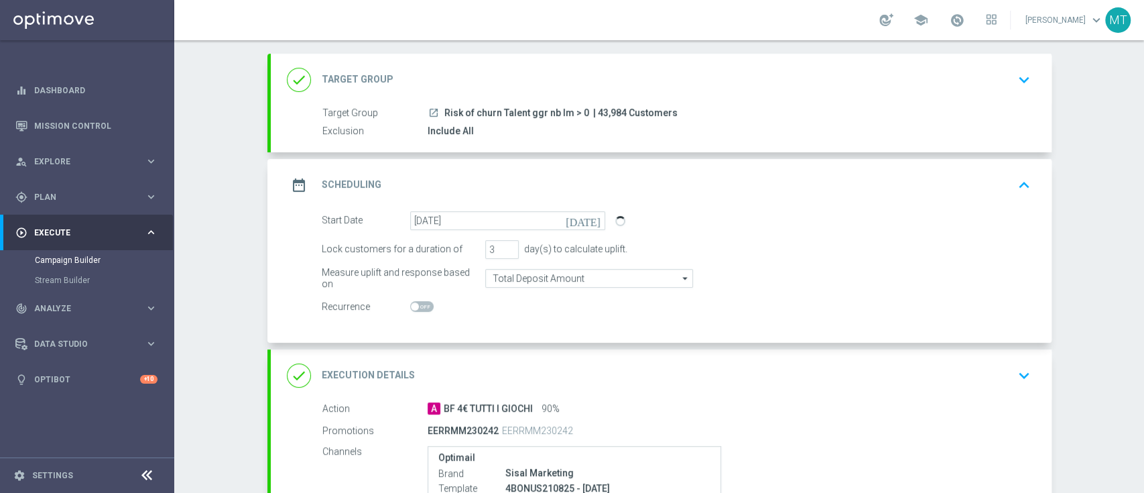
click at [681, 180] on div "date_range Scheduling keyboard_arrow_up" at bounding box center [661, 184] width 749 height 25
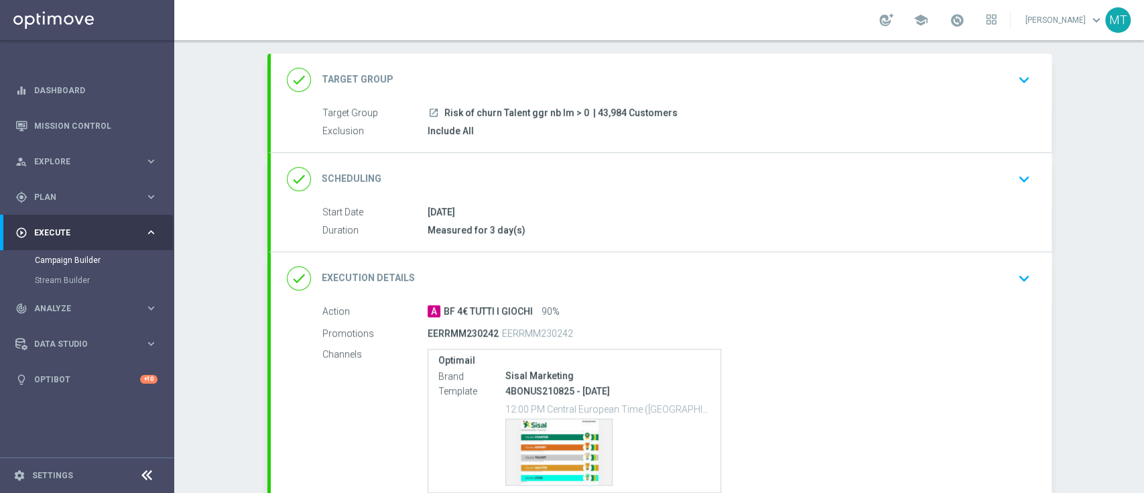
scroll to position [184, 0]
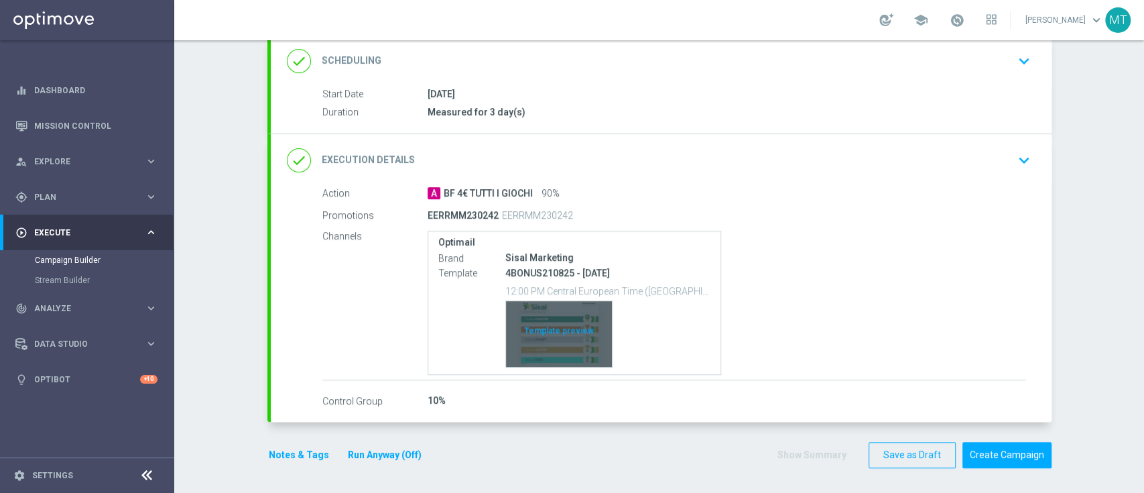
click at [527, 336] on div "Template preview" at bounding box center [559, 334] width 106 height 66
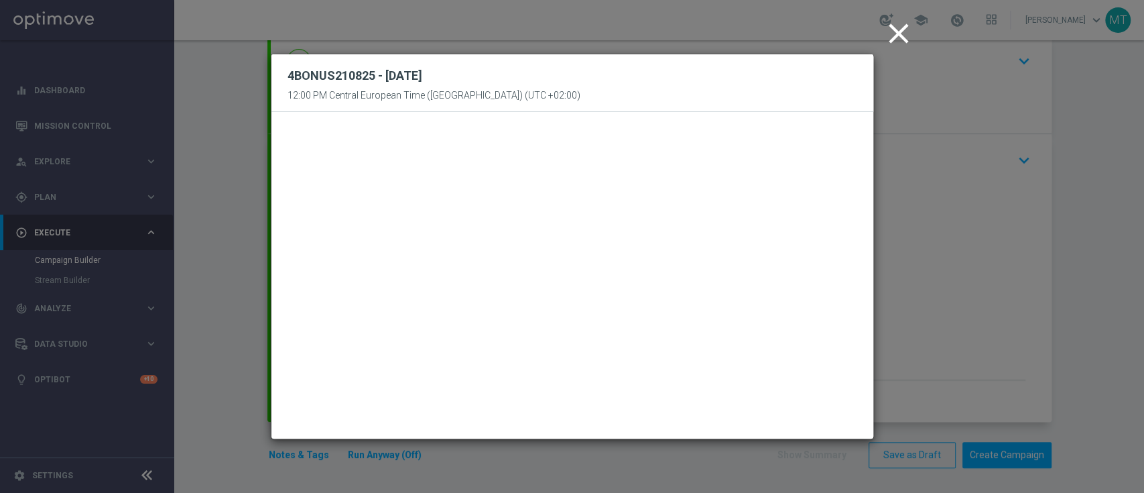
click at [895, 34] on icon "close" at bounding box center [899, 34] width 34 height 34
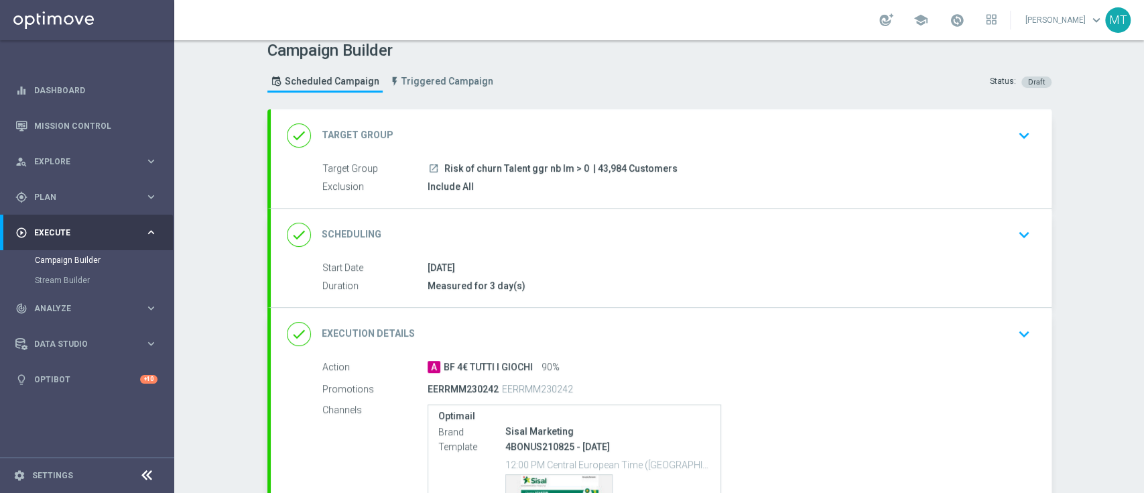
scroll to position [11, 0]
click at [914, 359] on div "A BF 4€ TUTTI I GIOCHI 90%" at bounding box center [727, 365] width 598 height 13
click at [913, 324] on div "done Execution Details keyboard_arrow_down" at bounding box center [661, 332] width 749 height 25
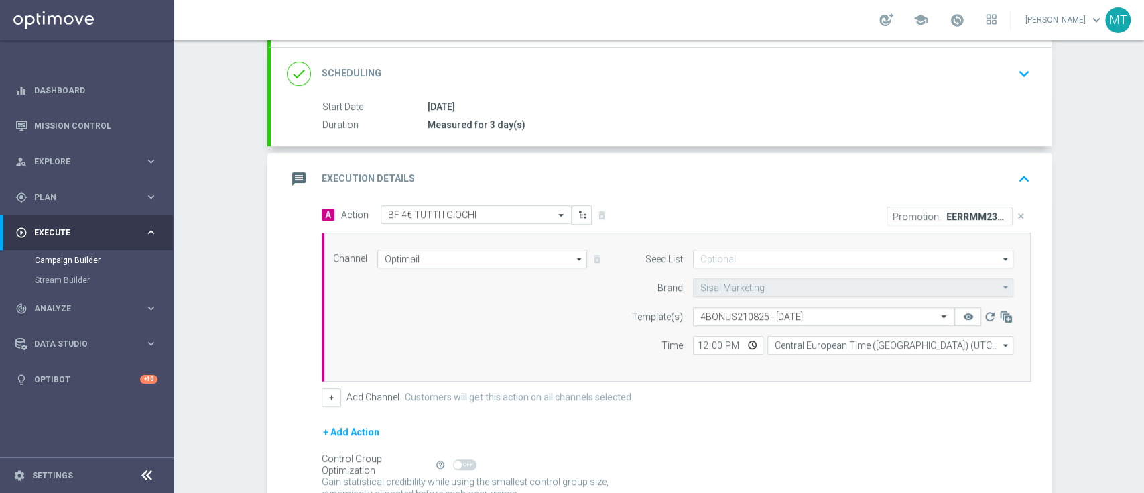
scroll to position [172, 0]
click at [694, 336] on input "12:00" at bounding box center [728, 344] width 70 height 19
type input "18:00"
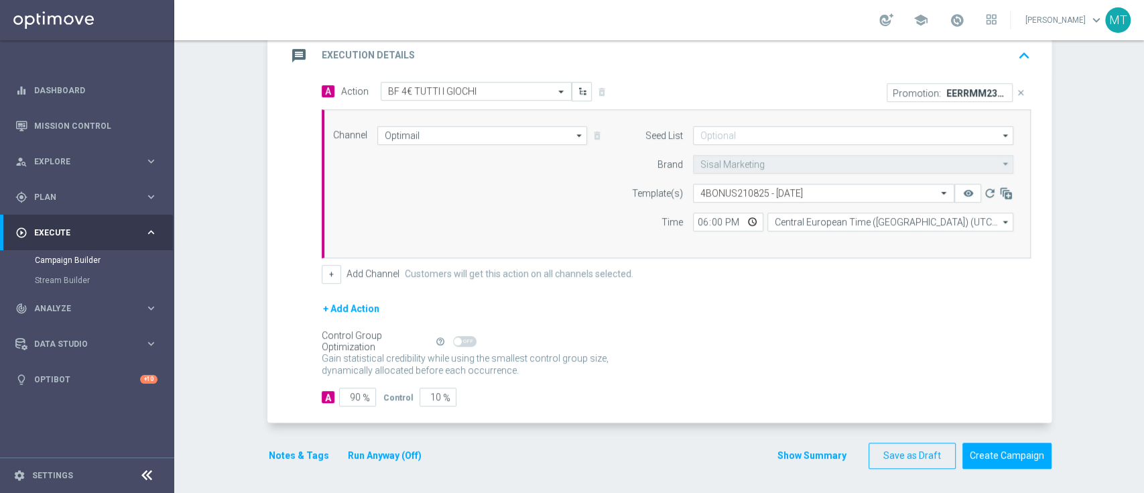
click at [690, 353] on div "Gain statistical credibility while using the smallest control group size, dynam…" at bounding box center [676, 364] width 709 height 32
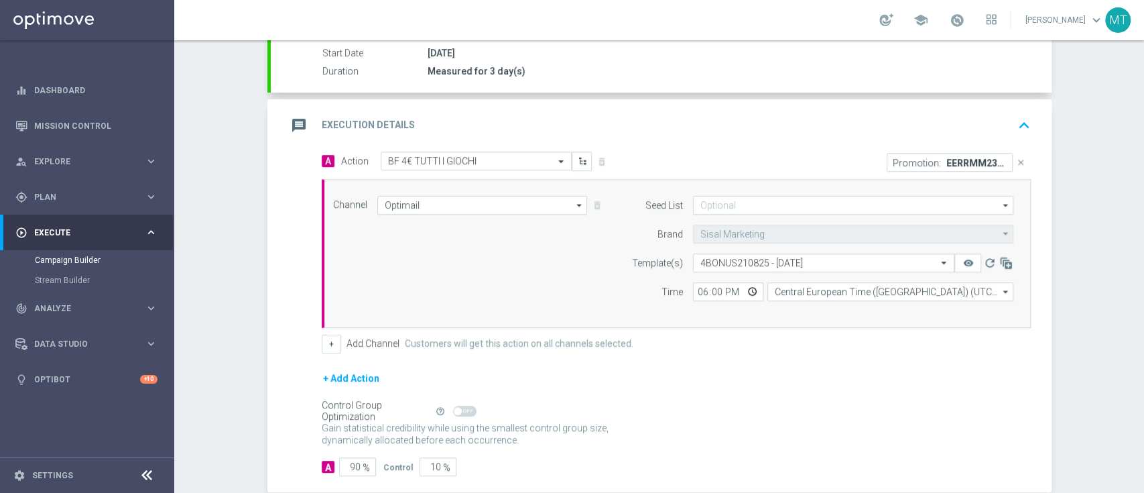
click at [796, 139] on div "message Execution Details keyboard_arrow_up" at bounding box center [661, 125] width 781 height 52
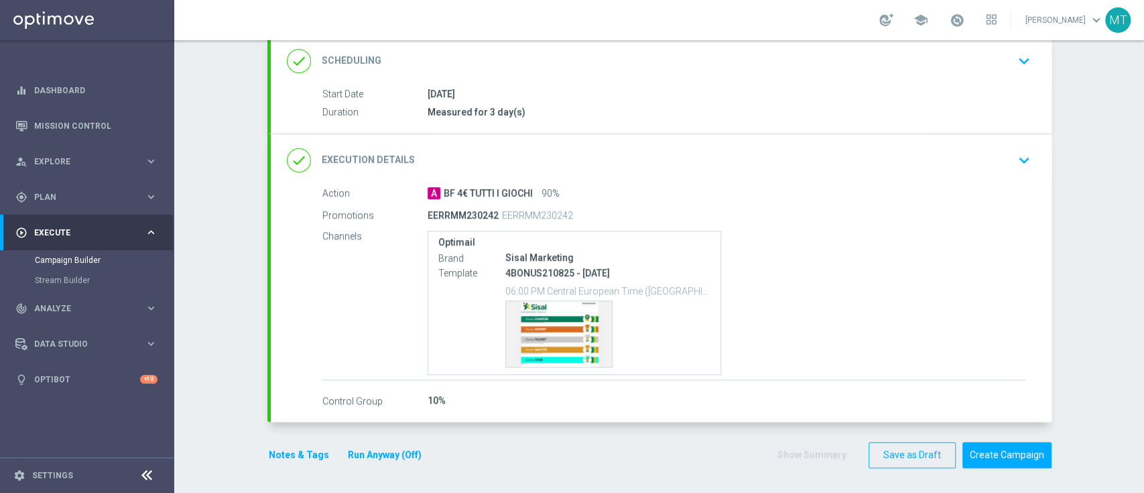
scroll to position [0, 0]
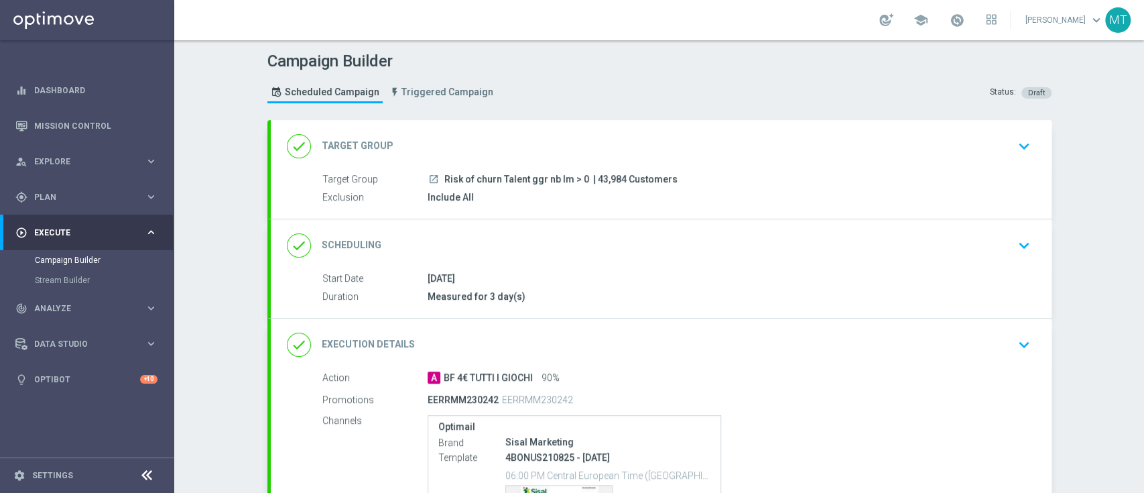
click at [537, 203] on div "Exclusion Include All" at bounding box center [673, 197] width 703 height 15
click at [554, 228] on div "done Scheduling keyboard_arrow_down" at bounding box center [661, 245] width 781 height 52
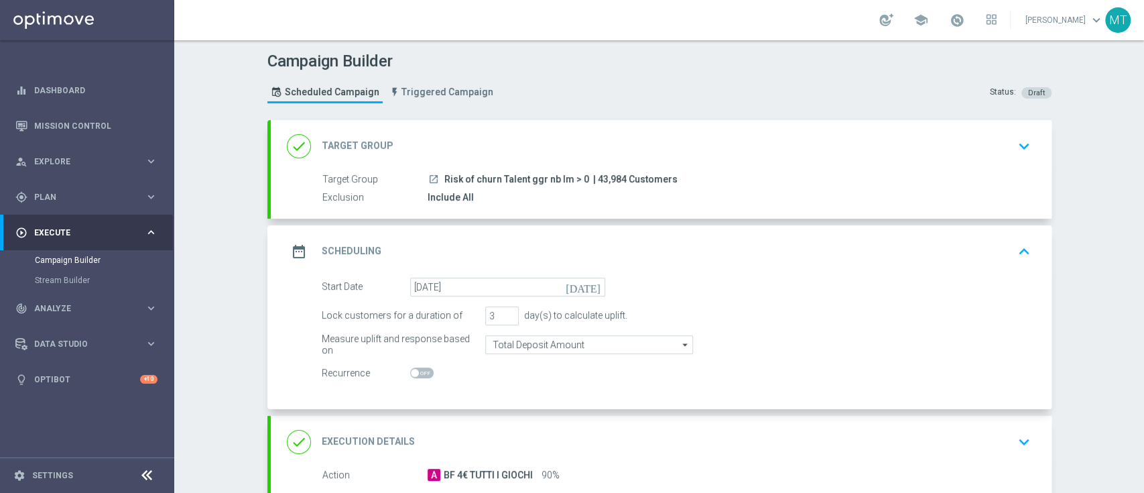
scroll to position [102, 0]
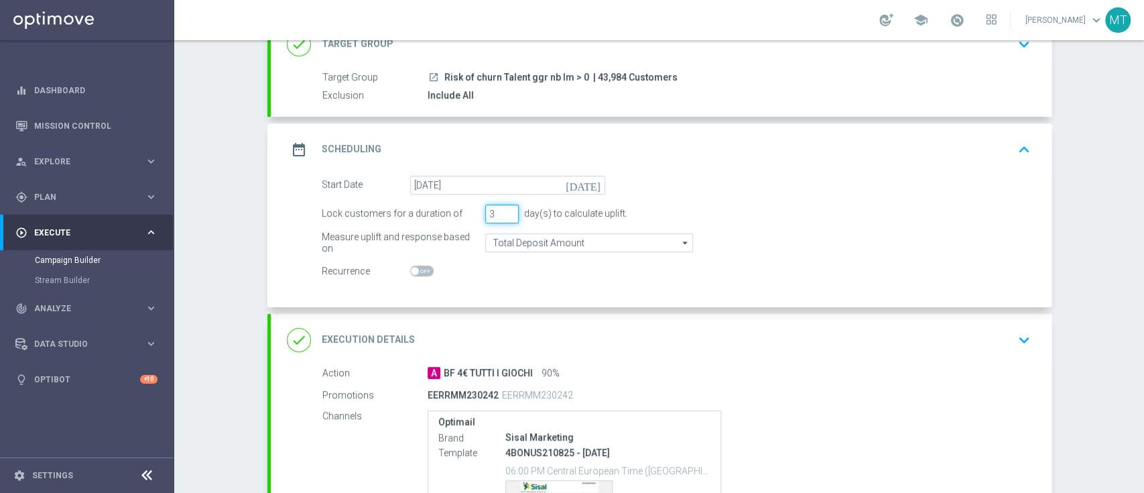
click at [500, 206] on input "3" at bounding box center [502, 213] width 34 height 19
type input "4"
click at [499, 210] on input "4" at bounding box center [502, 213] width 34 height 19
click at [556, 351] on div "done Execution Details keyboard_arrow_down" at bounding box center [661, 340] width 781 height 52
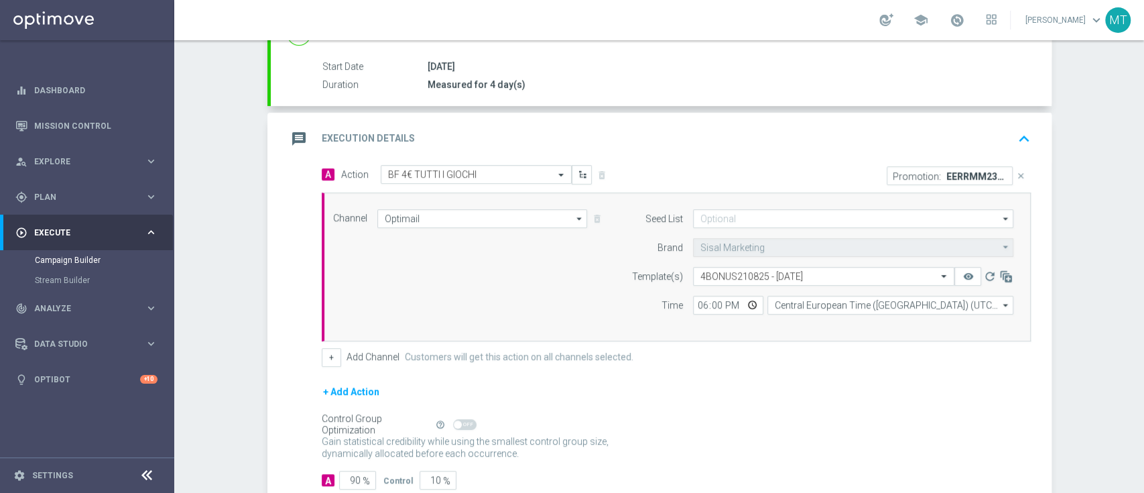
scroll to position [214, 0]
click at [885, 138] on div "message Execution Details keyboard_arrow_up" at bounding box center [661, 135] width 749 height 25
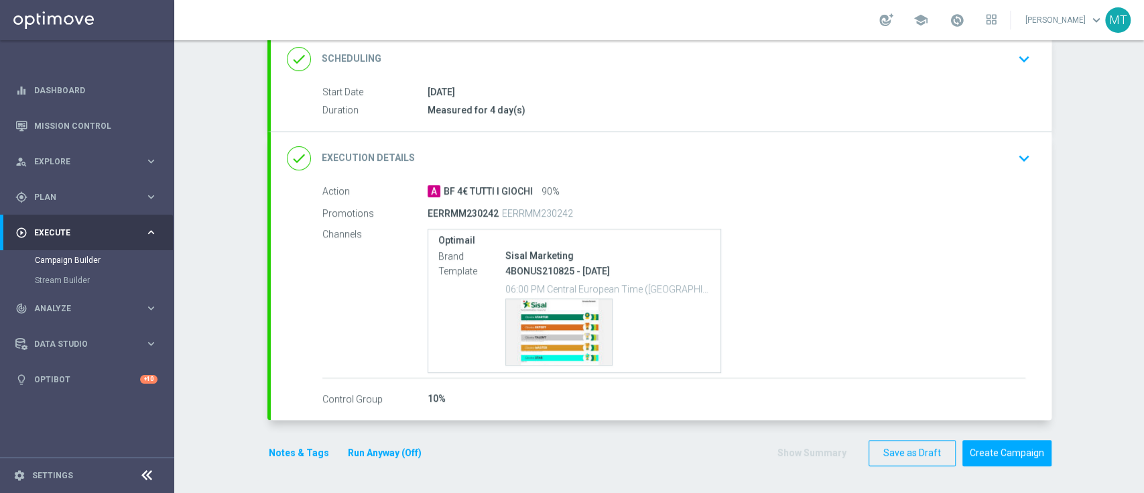
scroll to position [184, 0]
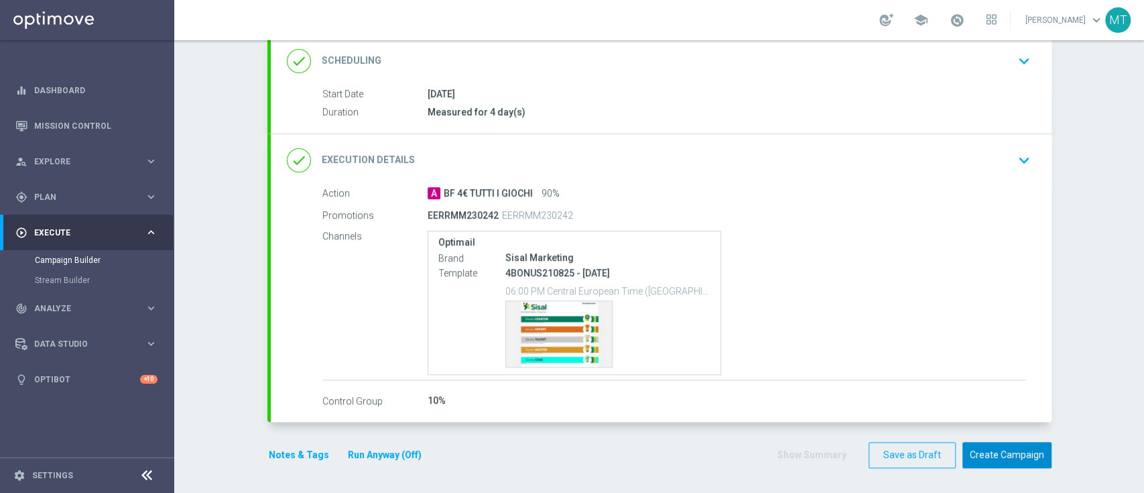
click at [1011, 448] on button "Create Campaign" at bounding box center [1006, 455] width 89 height 26
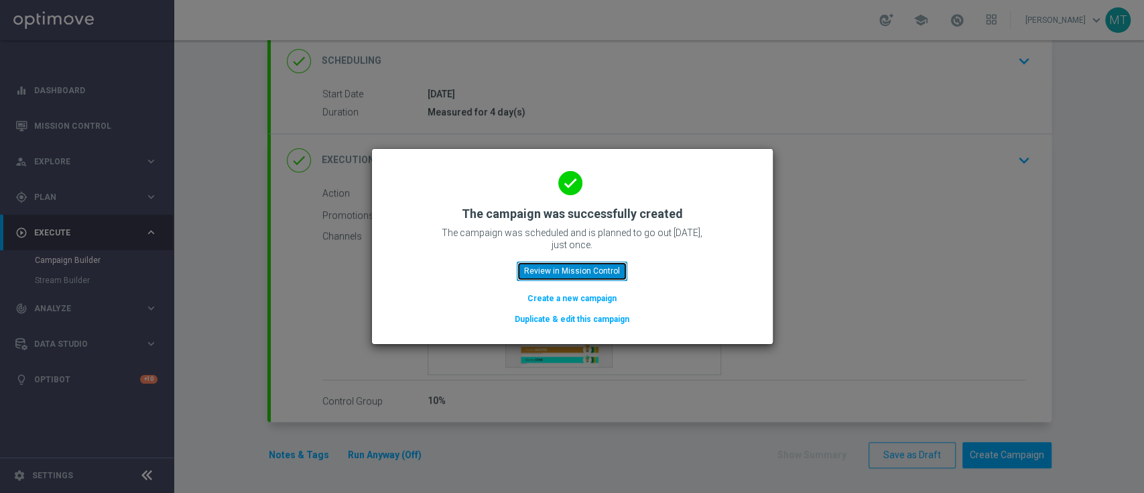
click at [572, 271] on button "Review in Mission Control" at bounding box center [572, 270] width 111 height 19
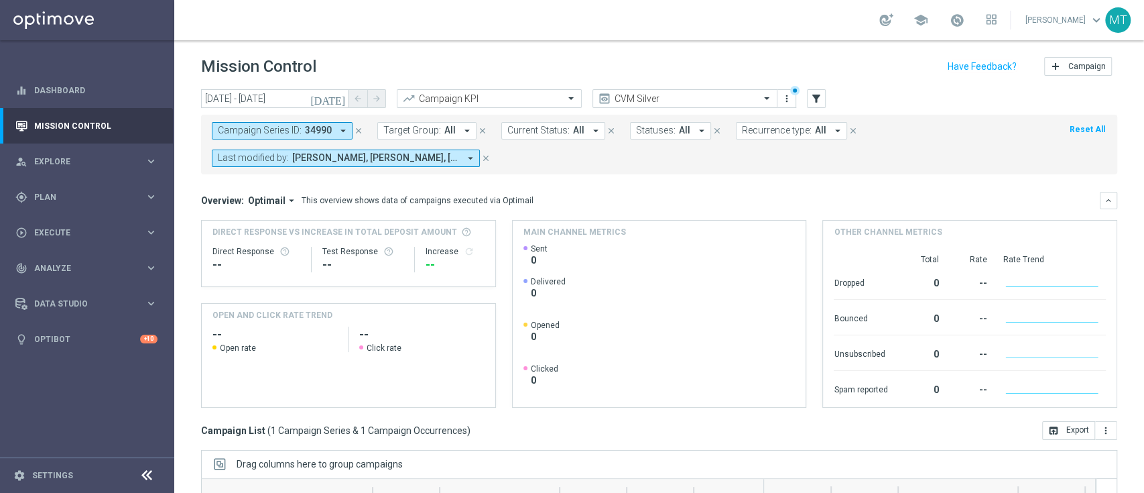
click at [359, 129] on icon "close" at bounding box center [358, 130] width 9 height 9
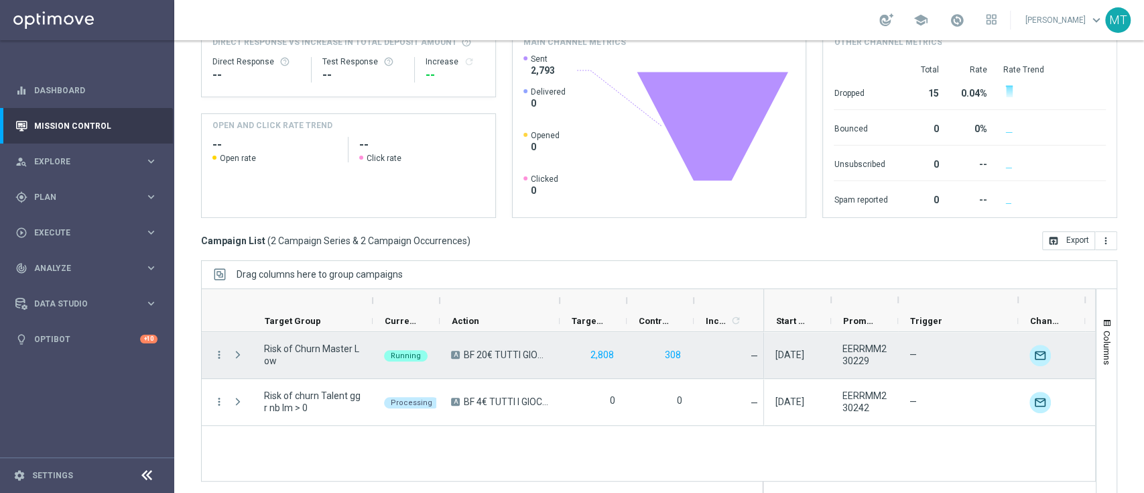
scroll to position [177, 0]
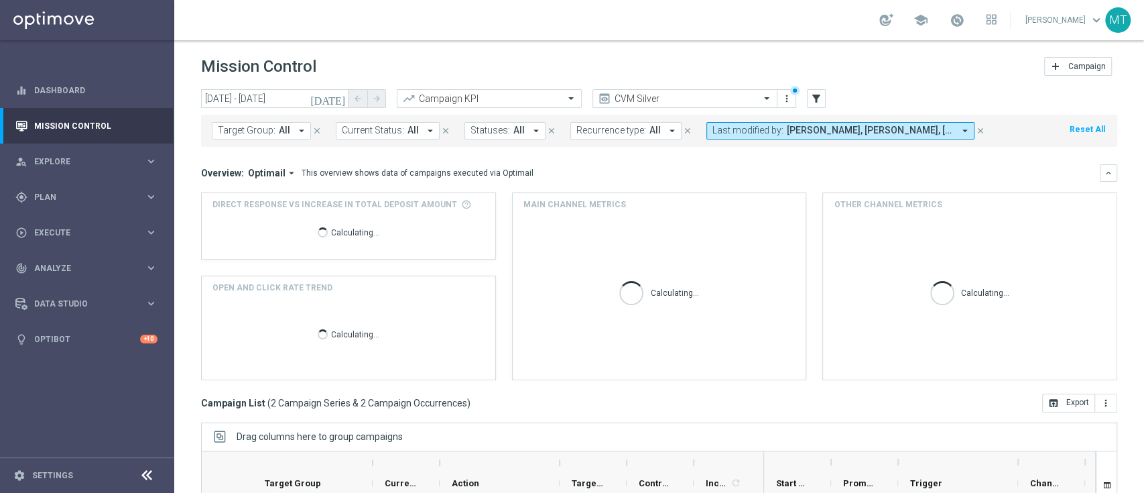
scroll to position [177, 0]
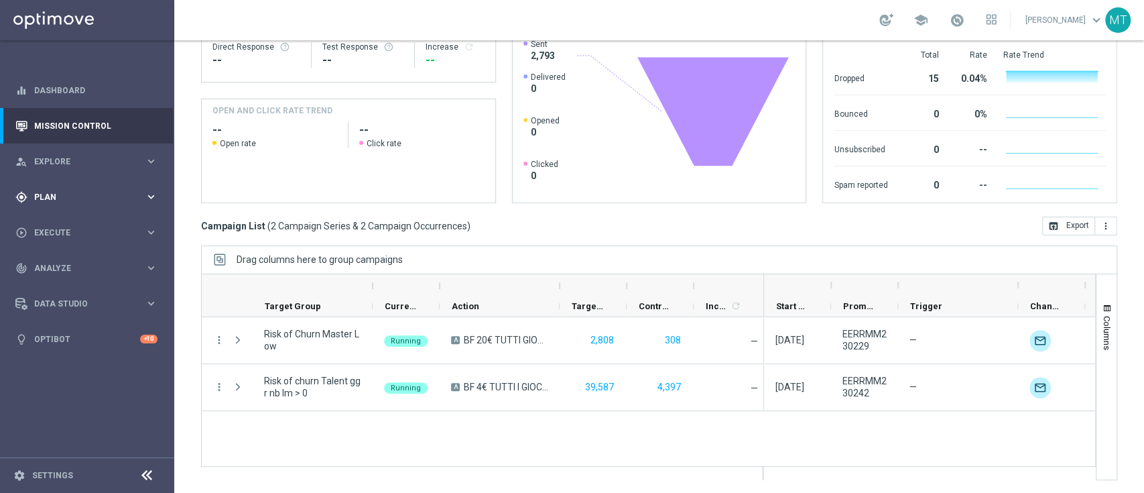
click at [64, 200] on span "Plan" at bounding box center [89, 197] width 111 height 8
click at [68, 265] on span "Templates" at bounding box center [84, 265] width 96 height 8
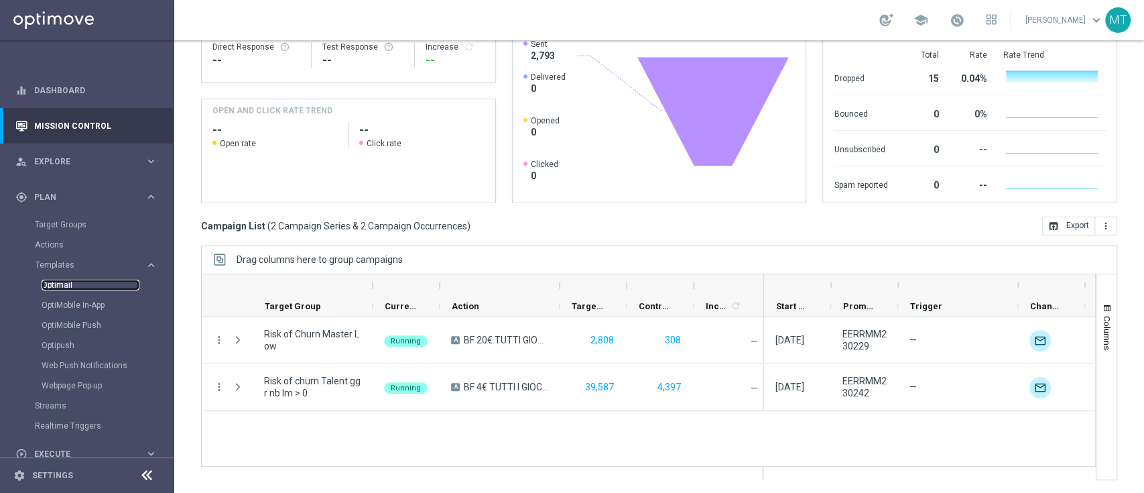
click at [70, 287] on link "Optimail" at bounding box center [91, 284] width 98 height 11
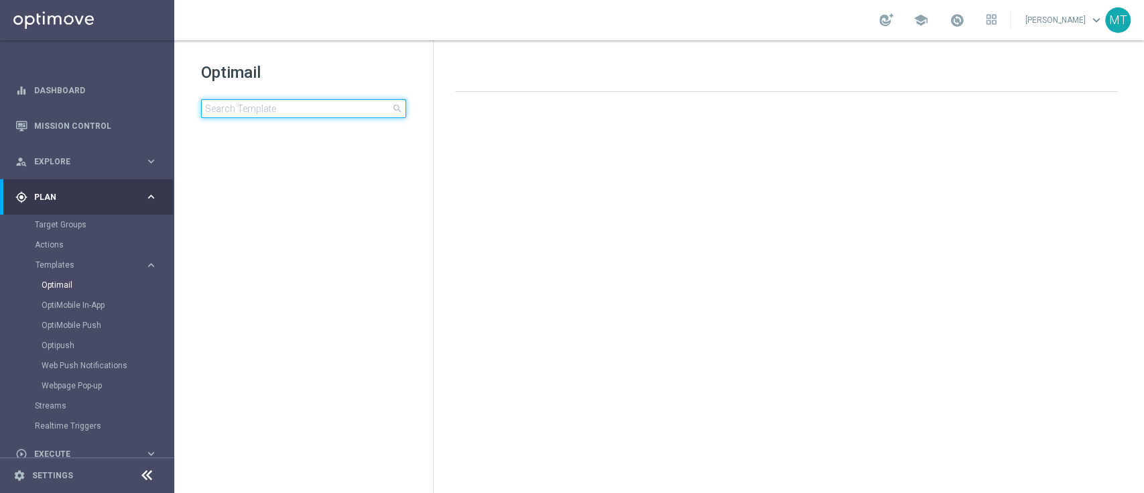
click at [257, 114] on input at bounding box center [303, 108] width 205 height 19
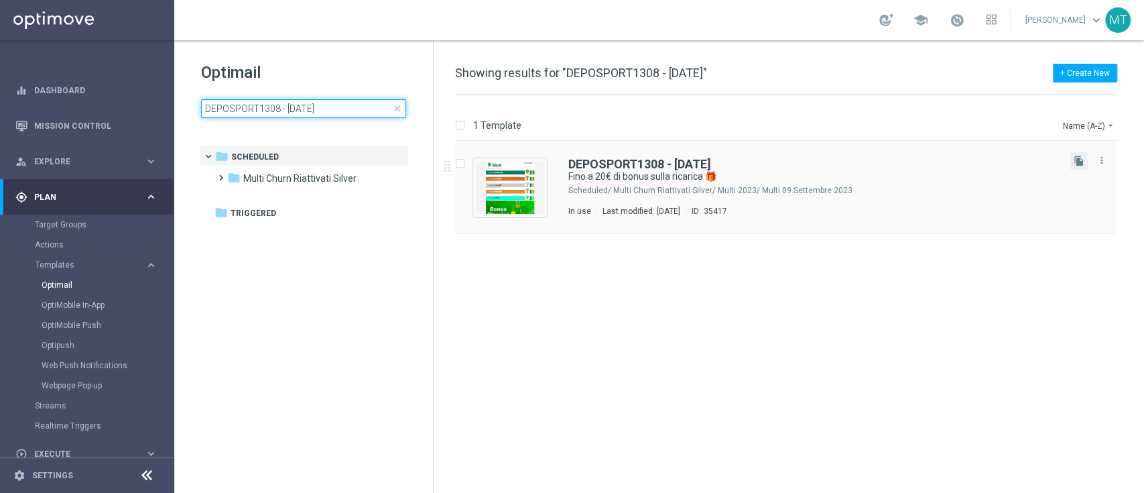
type input "DEPOSPORT1308 - 2025-08-13"
click at [1080, 153] on button "file_copy" at bounding box center [1078, 160] width 17 height 17
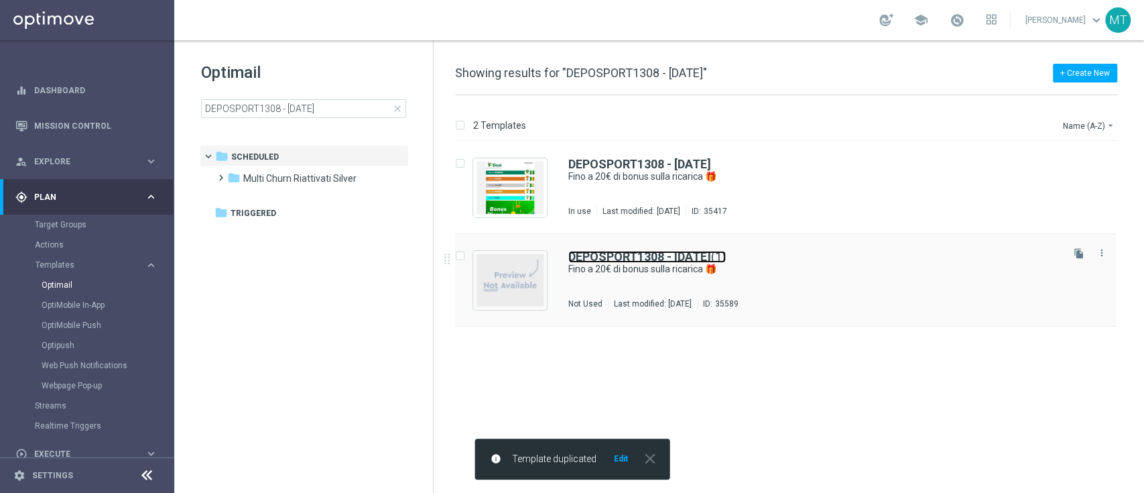
click at [678, 257] on b "DEPOSPORT1308 - 2025-08-13" at bounding box center [639, 256] width 143 height 14
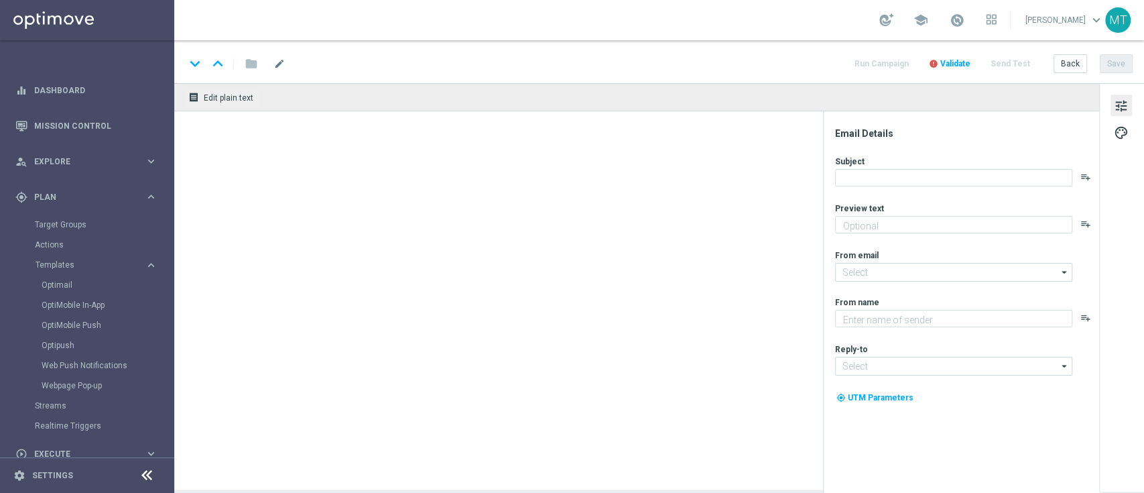
type textarea "Scopri la nuova promozione 🎯"
type input "newsletter@comunicazioni.sisal.it"
type textarea "Sisal"
type input "info@sisal.it"
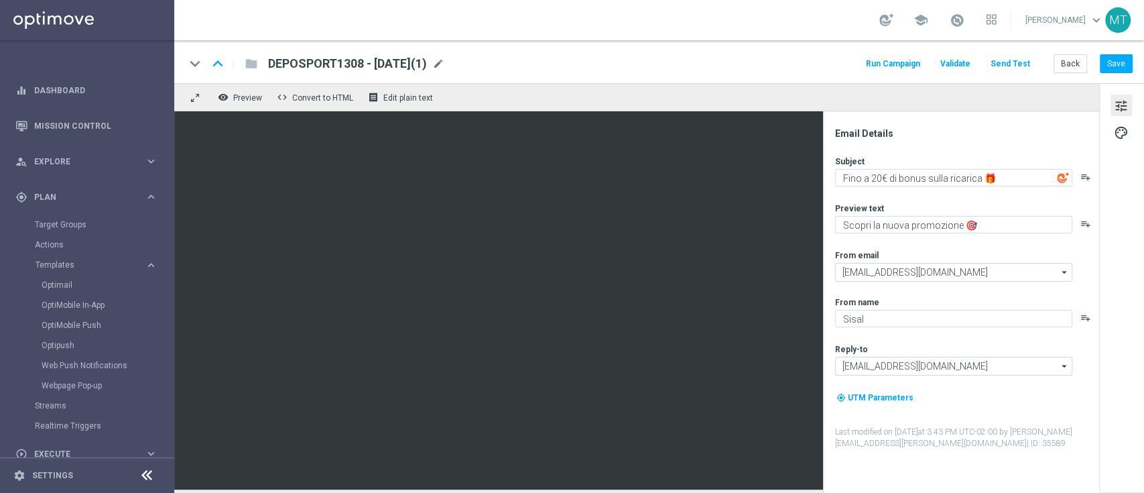
click at [427, 60] on span "DEPOSPORT1308 - 2025-08-13(1)" at bounding box center [347, 64] width 159 height 16
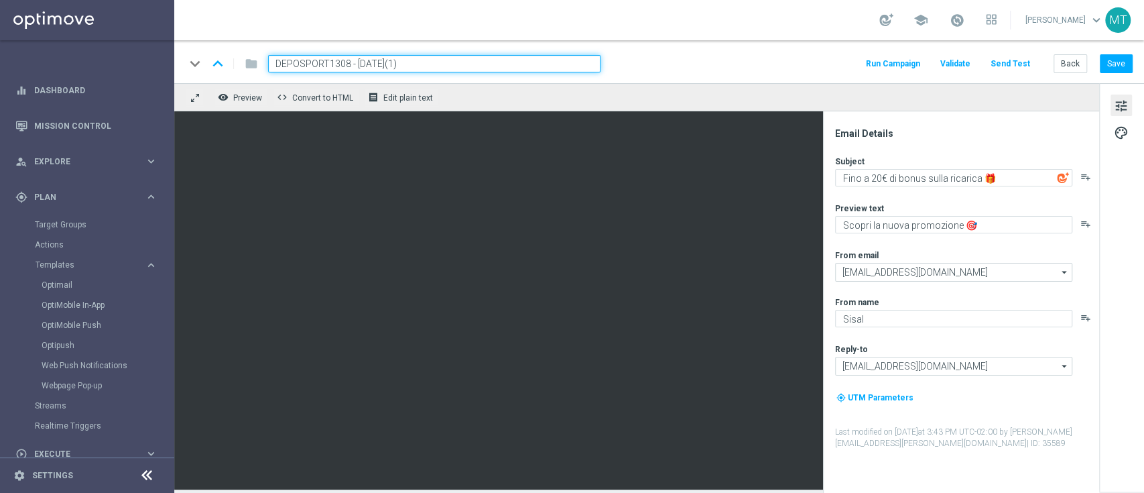
drag, startPoint x: 348, startPoint y: 63, endPoint x: 275, endPoint y: 57, distance: 74.0
click at [275, 57] on input "DEPOSPORT1308 - 2025-08-13(1)" at bounding box center [434, 63] width 332 height 17
paste input "MULTISPORT210825"
click at [450, 64] on input "MULTISPORT210825 - 2025-08-13(1)" at bounding box center [434, 63] width 332 height 17
type input "MULTISPORT210825 - 2025-08-21"
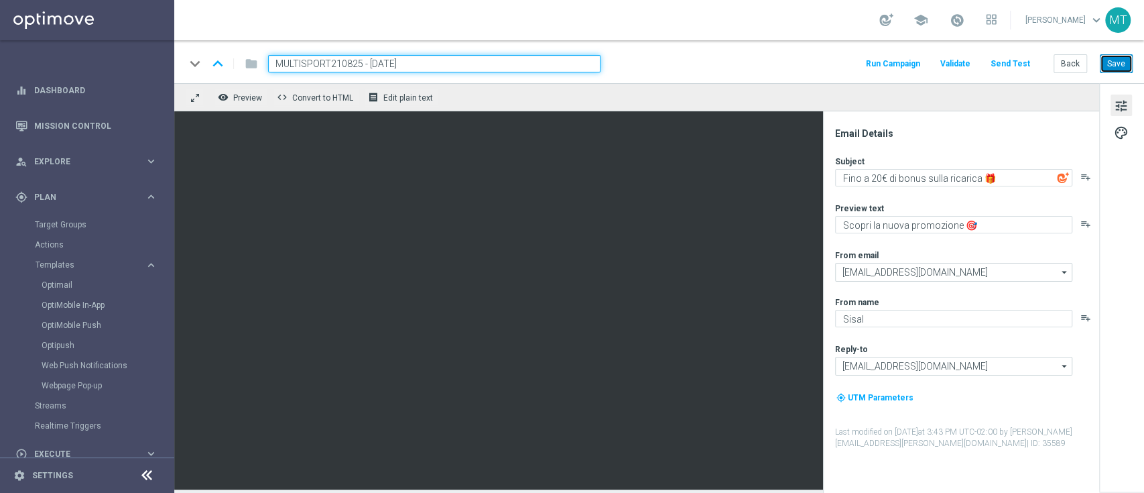
click at [1127, 64] on button "Save" at bounding box center [1116, 63] width 33 height 19
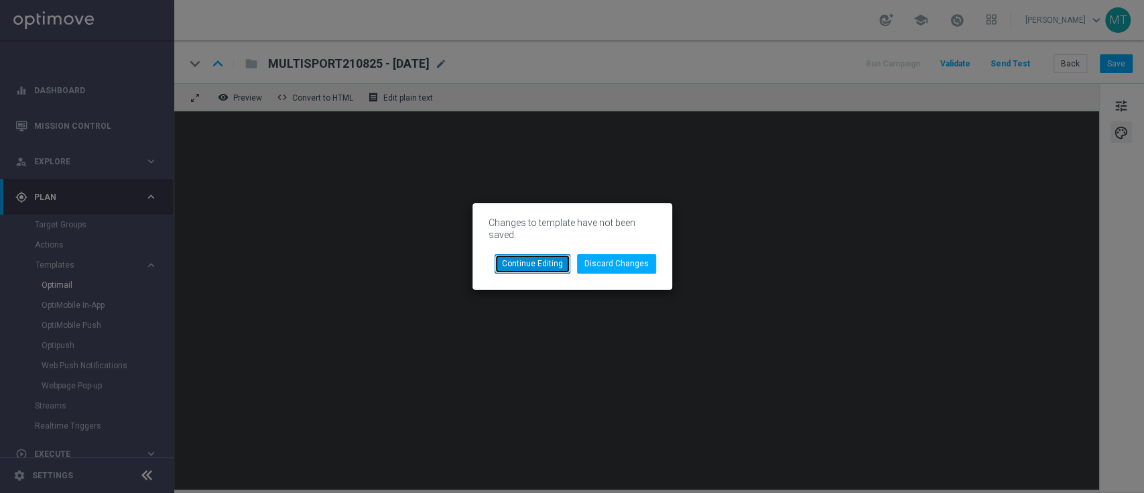
click at [539, 272] on button "Continue Editing" at bounding box center [533, 263] width 76 height 19
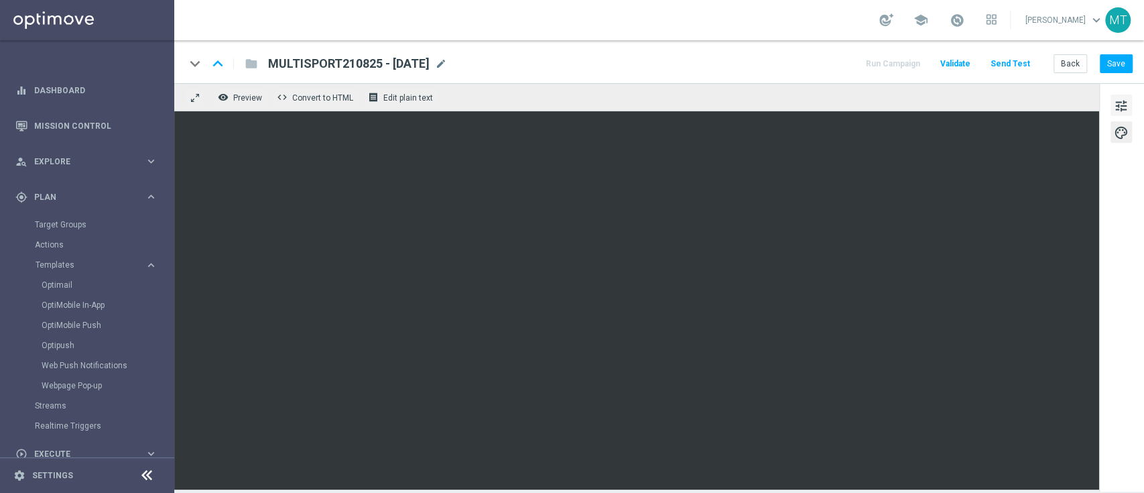
click at [1118, 95] on button "tune" at bounding box center [1120, 104] width 21 height 21
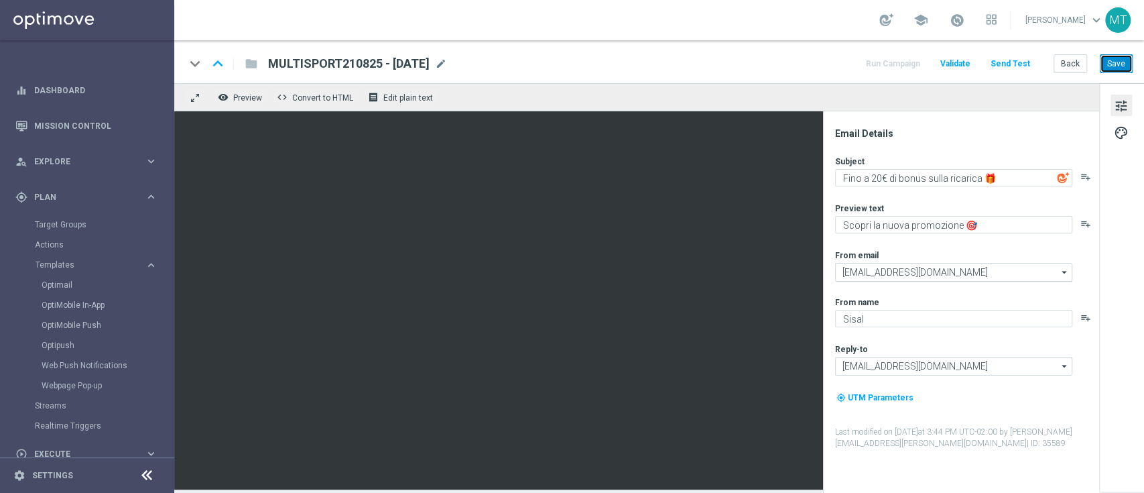
click at [1113, 66] on button "Save" at bounding box center [1116, 63] width 33 height 19
click at [1121, 60] on button "Save" at bounding box center [1116, 63] width 33 height 19
click at [75, 228] on link "Target Groups" at bounding box center [87, 224] width 105 height 11
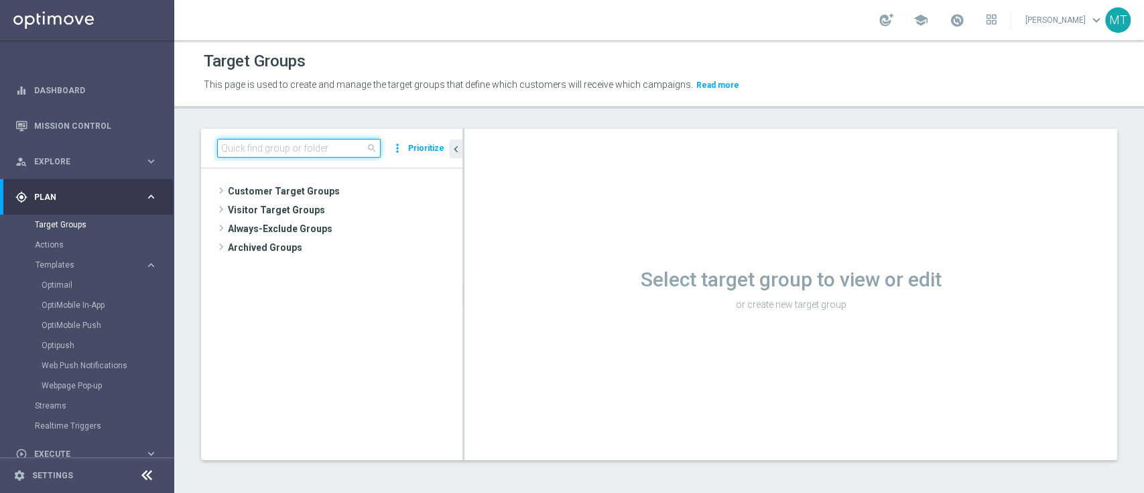
click at [251, 151] on input at bounding box center [299, 148] width 164 height 19
paste input "Multi Talent ggr nb lm > 0 1st Sport NO saldo"
type input "Multi Talent ggr nb lm > 0 1st Sport NO saldo"
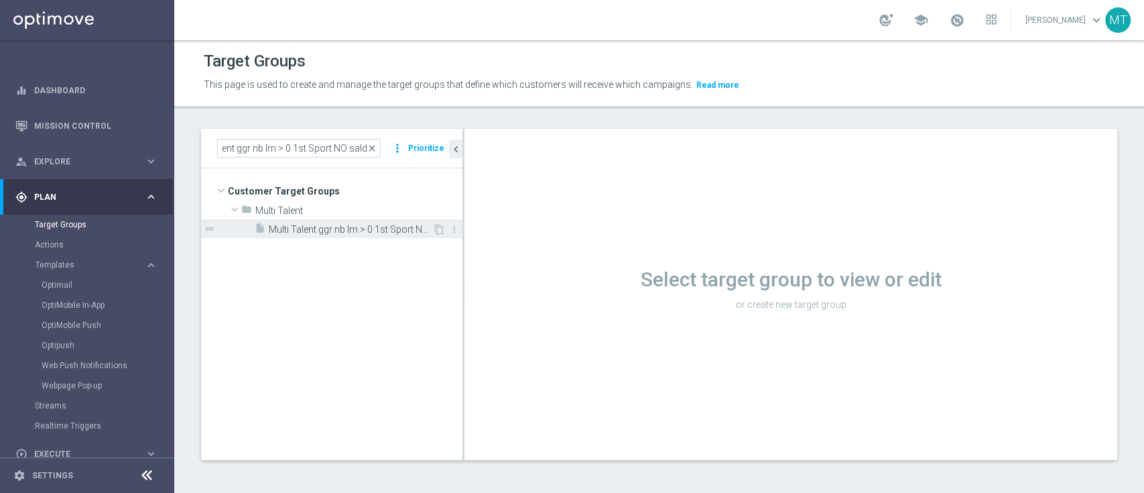
click at [383, 227] on span "Multi Talent ggr nb lm > 0 1st Sport NO saldo" at bounding box center [351, 229] width 164 height 11
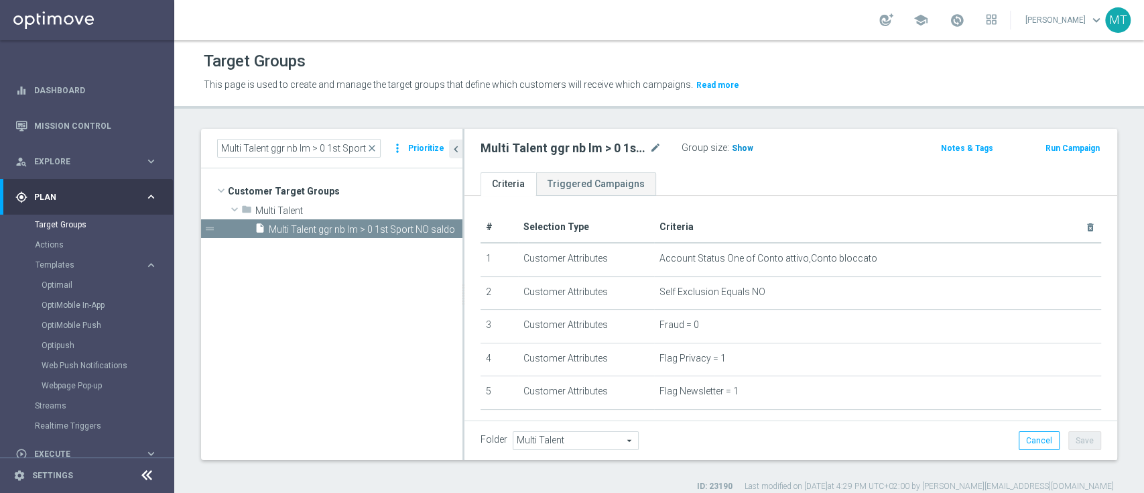
click at [735, 149] on span "Show" at bounding box center [742, 147] width 21 height 9
click at [1056, 155] on div "Multi Talent ggr nb lm > 0 1st Sport NO saldo mode_edit Group size : 10,637 Not…" at bounding box center [790, 148] width 641 height 19
click at [1053, 142] on button "Run Campaign" at bounding box center [1072, 148] width 57 height 15
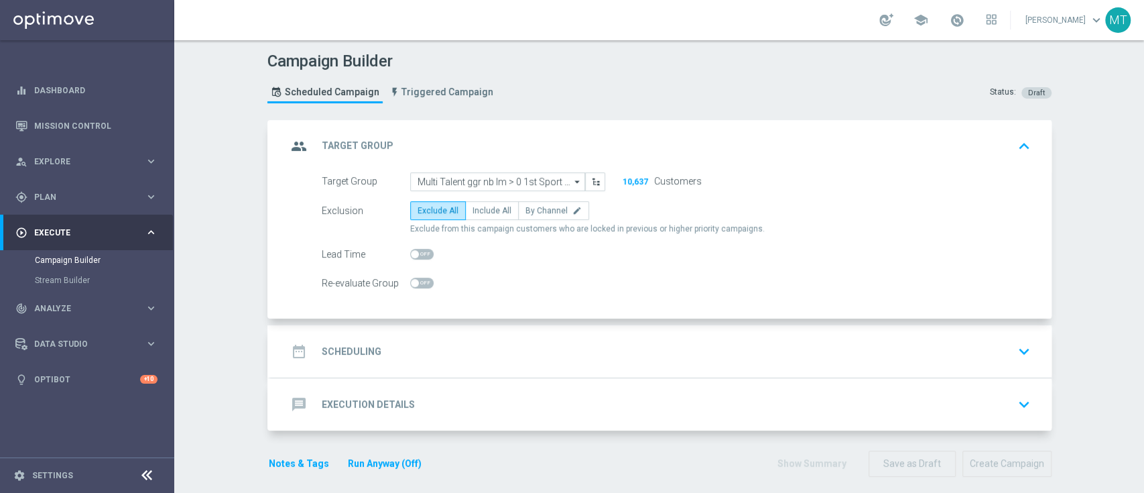
click at [378, 343] on div "date_range Scheduling keyboard_arrow_down" at bounding box center [661, 350] width 749 height 25
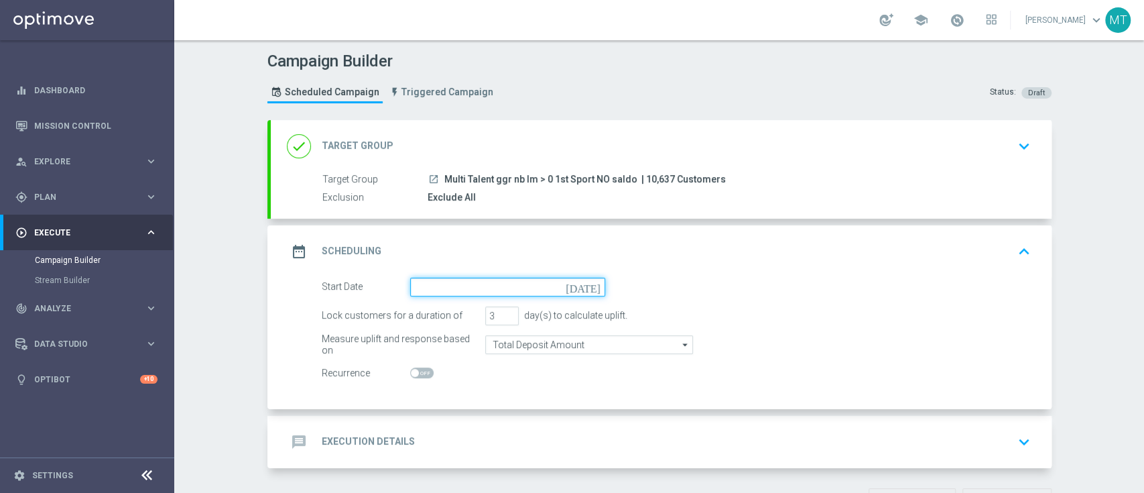
click at [467, 287] on input at bounding box center [507, 286] width 195 height 19
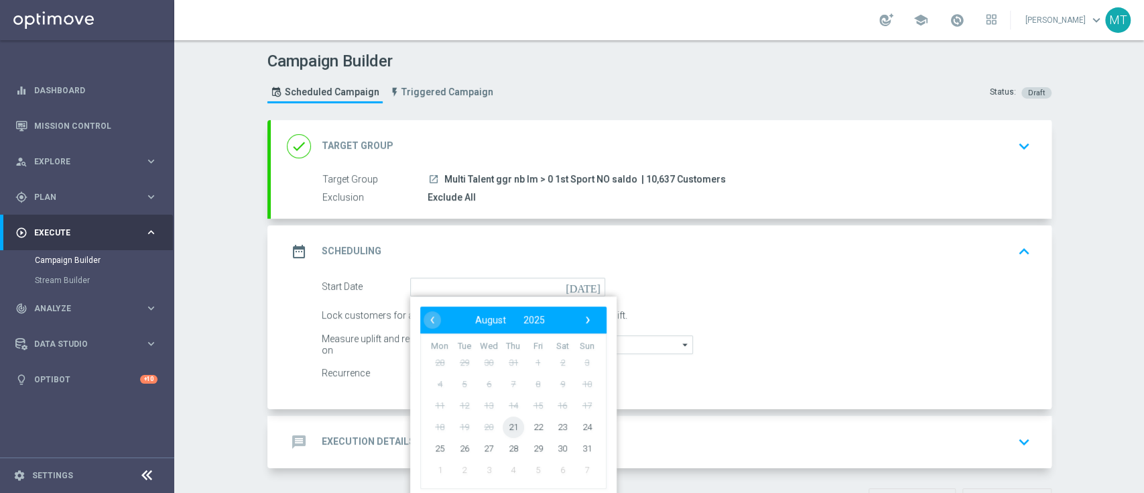
click at [502, 418] on span "21" at bounding box center [512, 426] width 21 height 21
type input "21 Aug 2025"
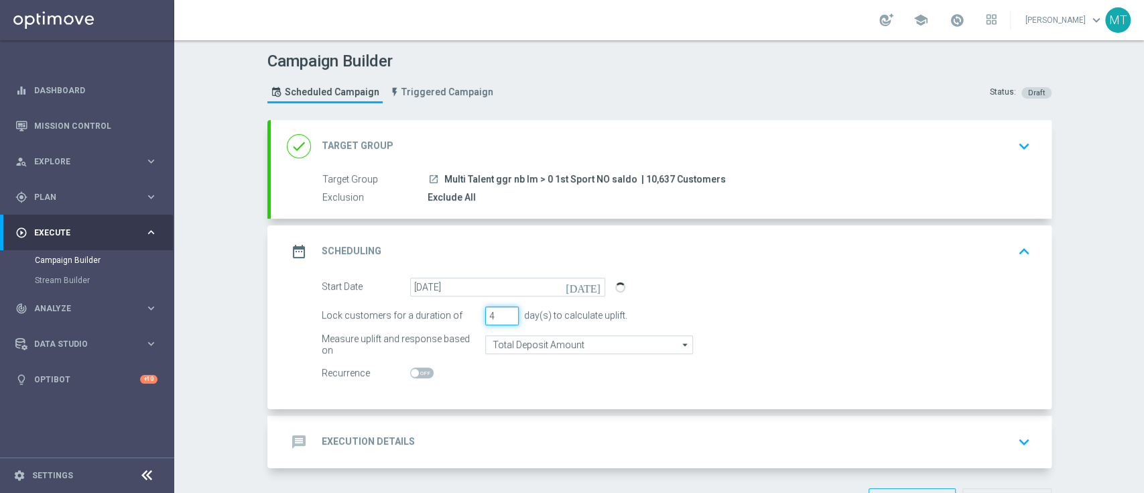
type input "4"
click at [502, 311] on input "4" at bounding box center [502, 315] width 34 height 19
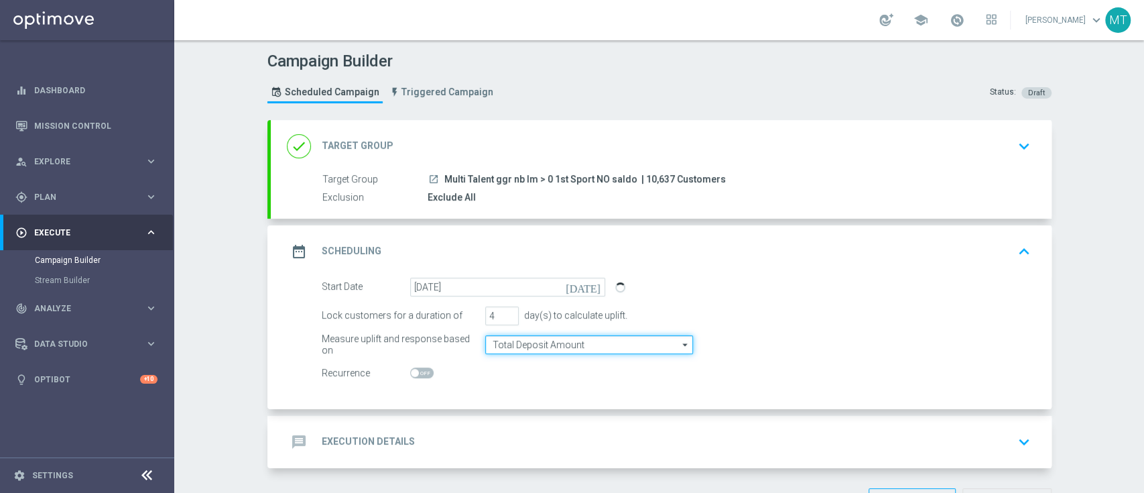
click at [559, 336] on input "Total Deposit Amount" at bounding box center [589, 344] width 208 height 19
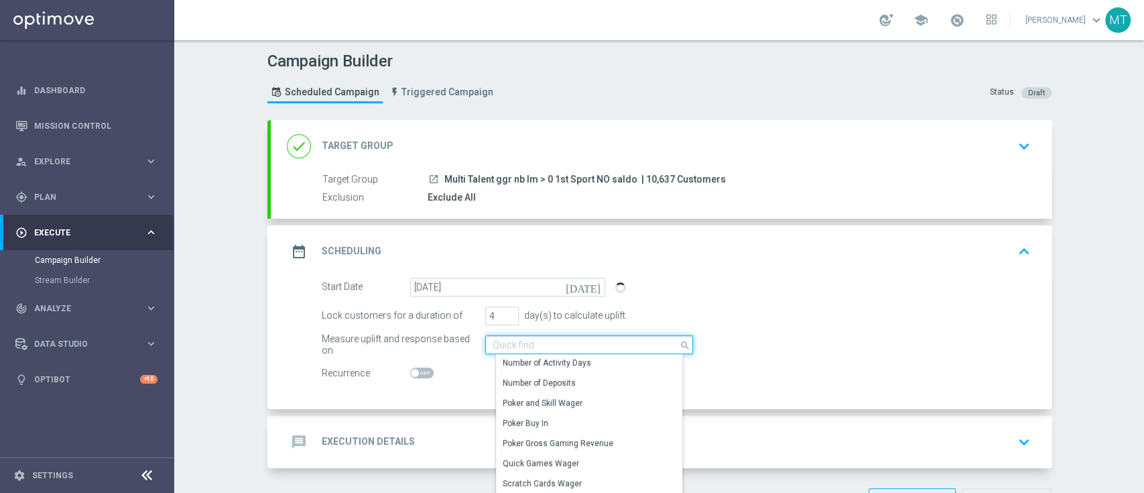
scroll to position [175, 0]
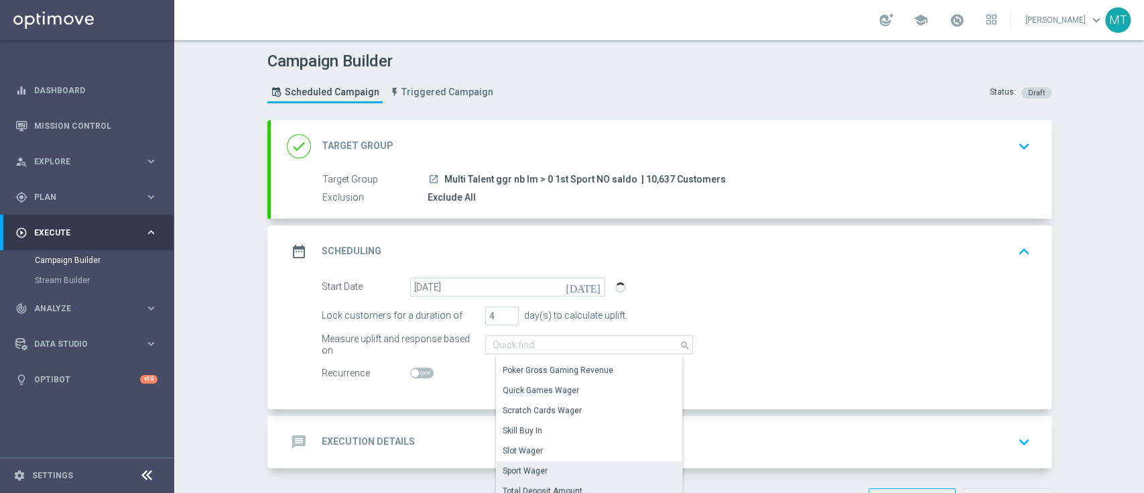
click at [569, 473] on div "Sport Wager" at bounding box center [594, 470] width 196 height 19
type input "Sport Wager"
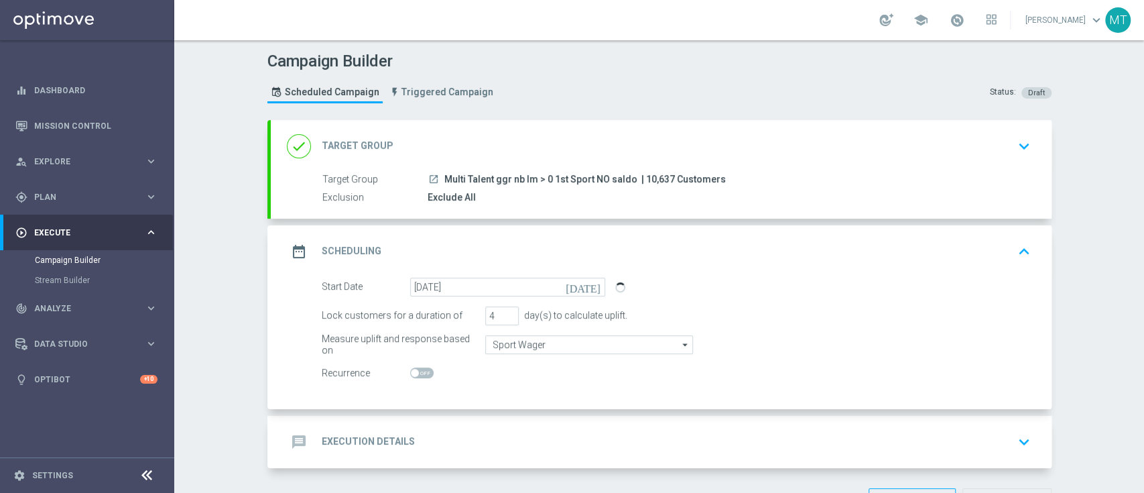
click at [761, 437] on div "message Execution Details keyboard_arrow_down" at bounding box center [661, 441] width 749 height 25
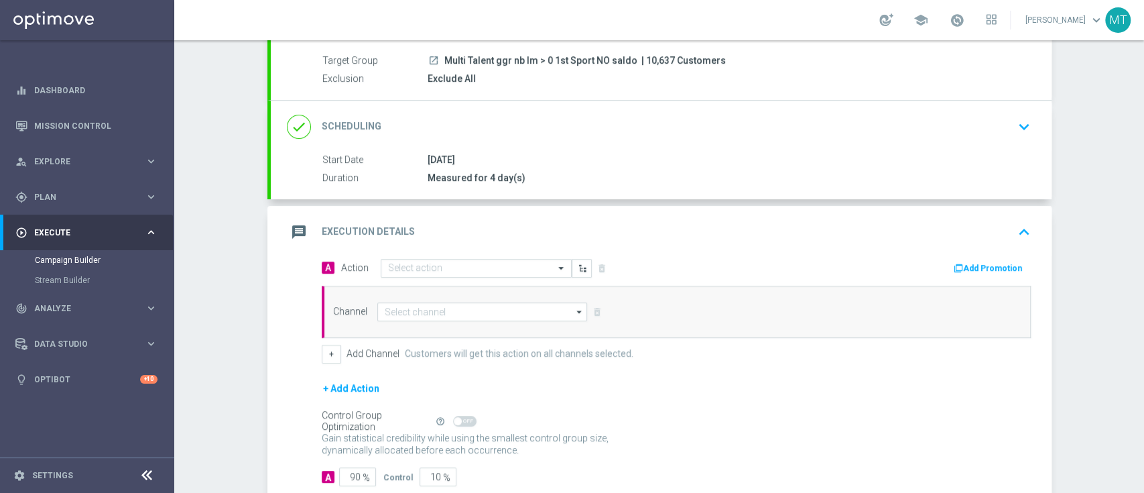
scroll to position [121, 0]
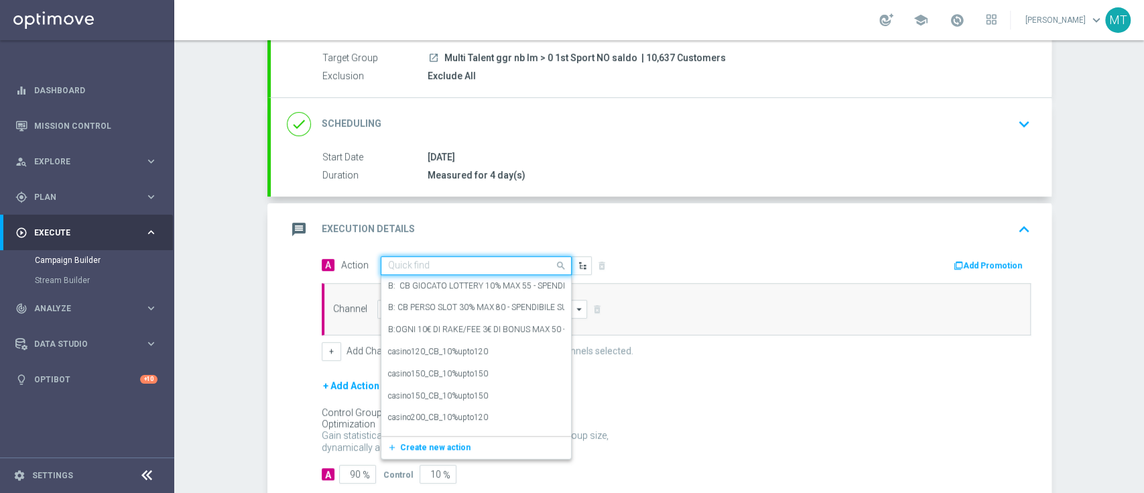
click at [470, 271] on div "Quick find" at bounding box center [476, 265] width 191 height 19
paste input "Ricarica 25€ ricevi 5€ Sport e Virtual, ricarica 40€ ricevi 10€, ricarica 60€ r…"
type input "Ricarica 25€ ricevi 5€ Sport e Virtual, ricarica 40€ ricevi 10€, ricarica 60€ r…"
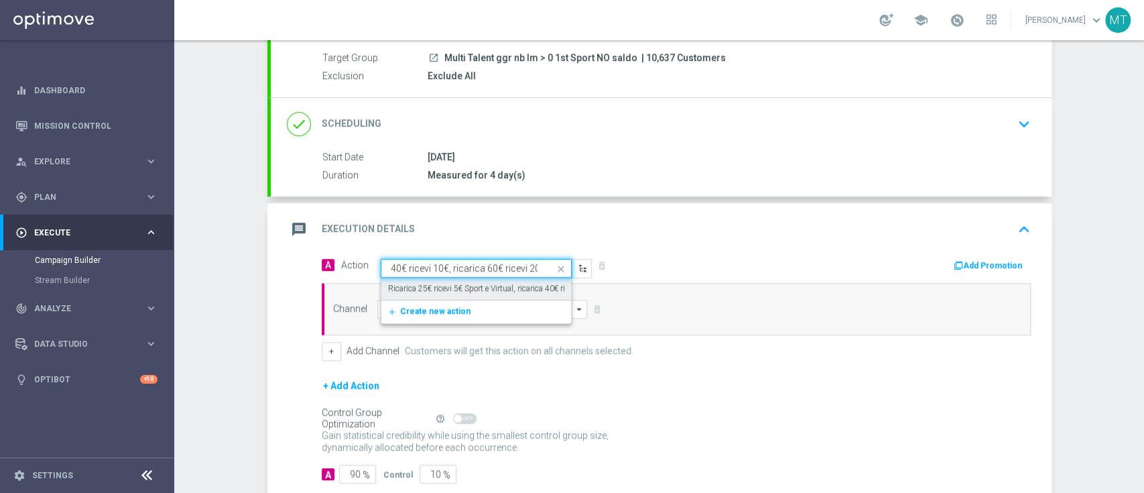
click at [480, 288] on label "Ricarica 25€ ricevi 5€ Sport e Virtual, ricarica 40€ ricevi 10€, ricarica 60€ r…" at bounding box center [531, 288] width 286 height 11
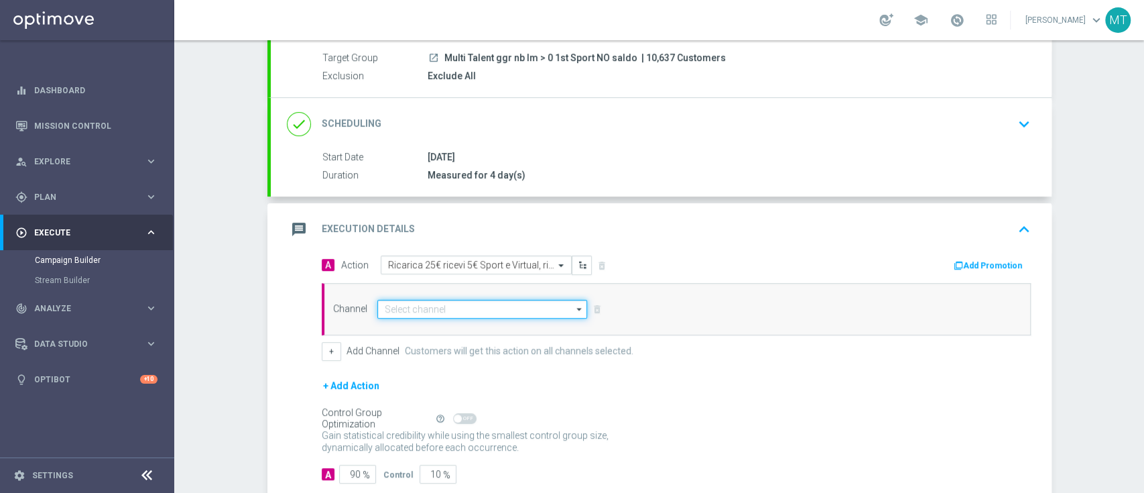
click at [486, 306] on input at bounding box center [482, 309] width 210 height 19
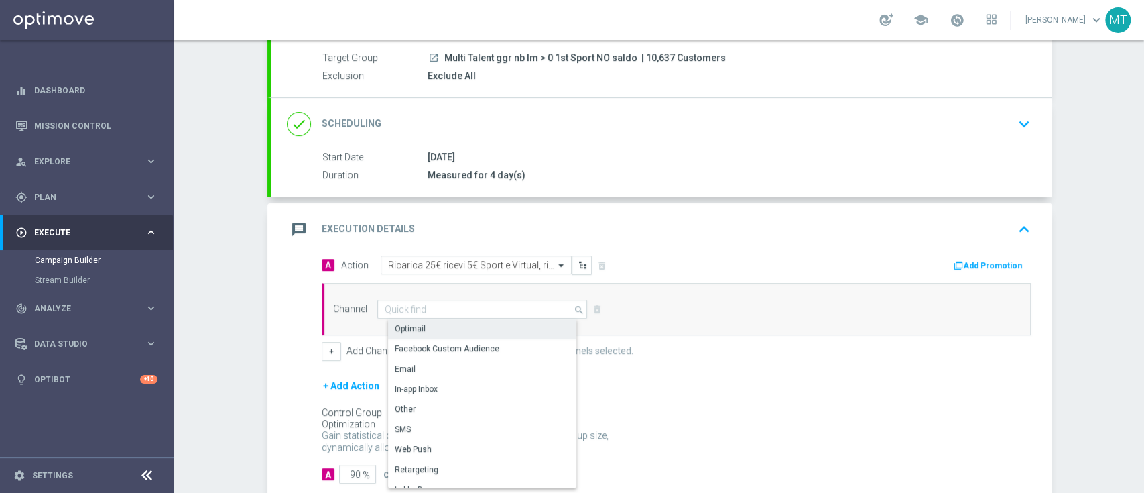
click at [485, 329] on div "Optimail" at bounding box center [488, 328] width 200 height 19
type input "Optimail"
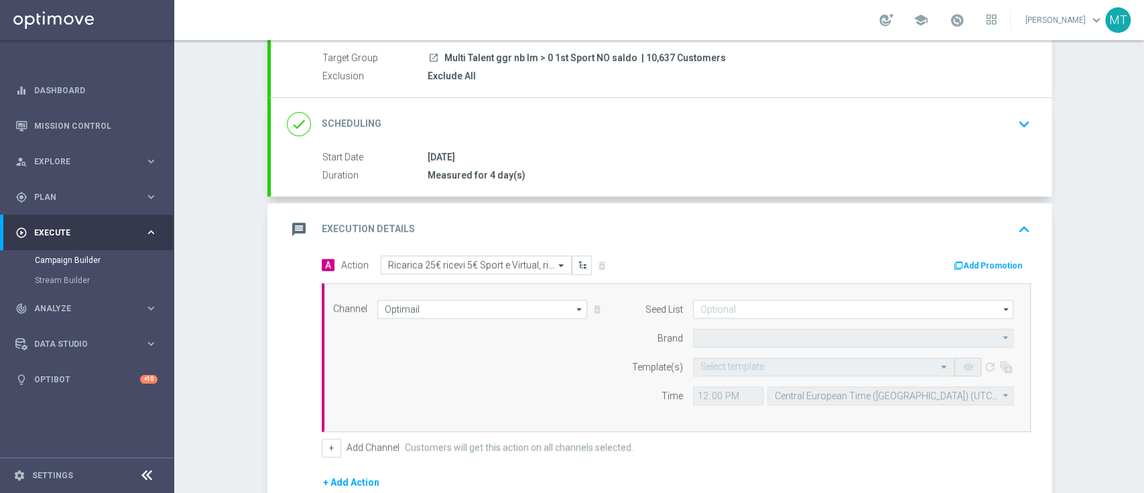
type input "Sisal Marketing"
click at [747, 365] on input "text" at bounding box center [810, 366] width 220 height 11
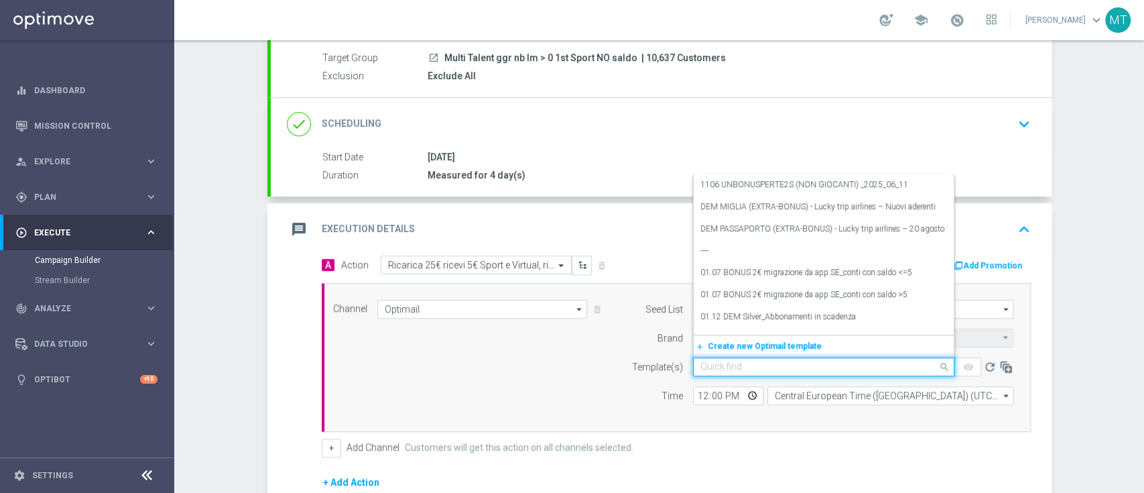
paste input "MULTISPORT210825 - 2025-08-21"
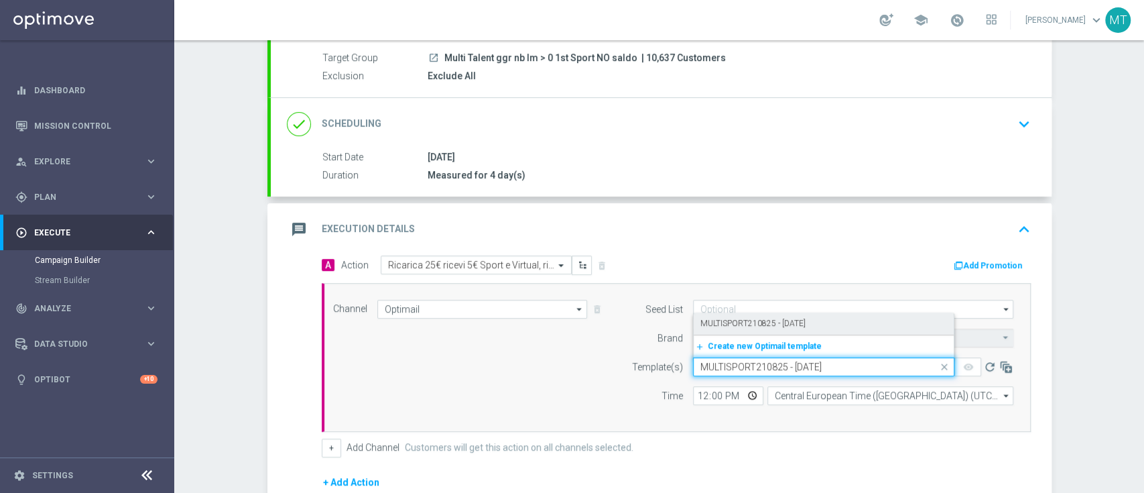
click at [714, 318] on label "MULTISPORT210825 - 2025-08-21" at bounding box center [752, 323] width 105 height 11
type input "MULTISPORT210825 - 2025-08-21"
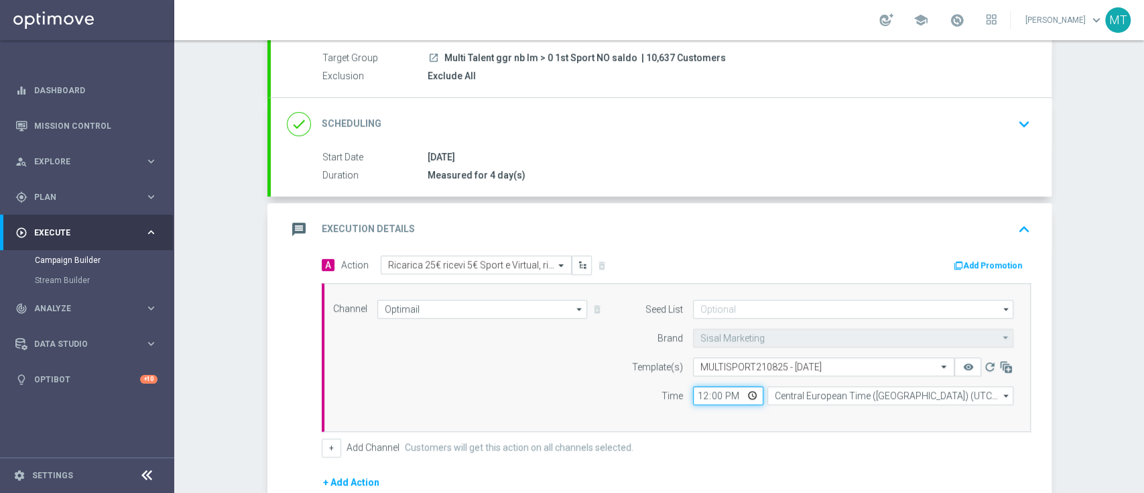
click at [696, 395] on input "12:00" at bounding box center [728, 395] width 70 height 19
type input "18:00"
click at [769, 237] on div "message Execution Details keyboard_arrow_up" at bounding box center [661, 228] width 749 height 25
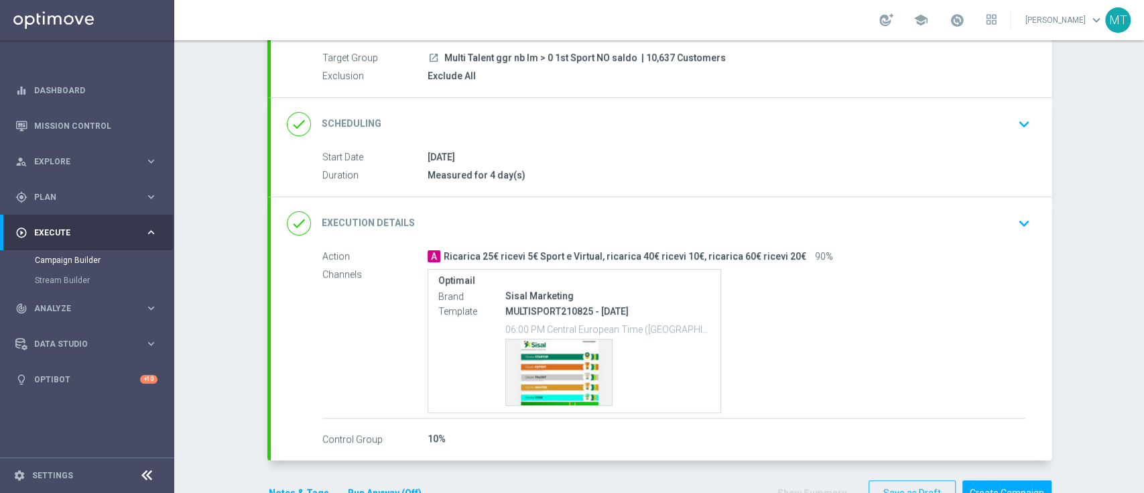
click at [860, 218] on div "done Execution Details keyboard_arrow_down" at bounding box center [661, 222] width 749 height 25
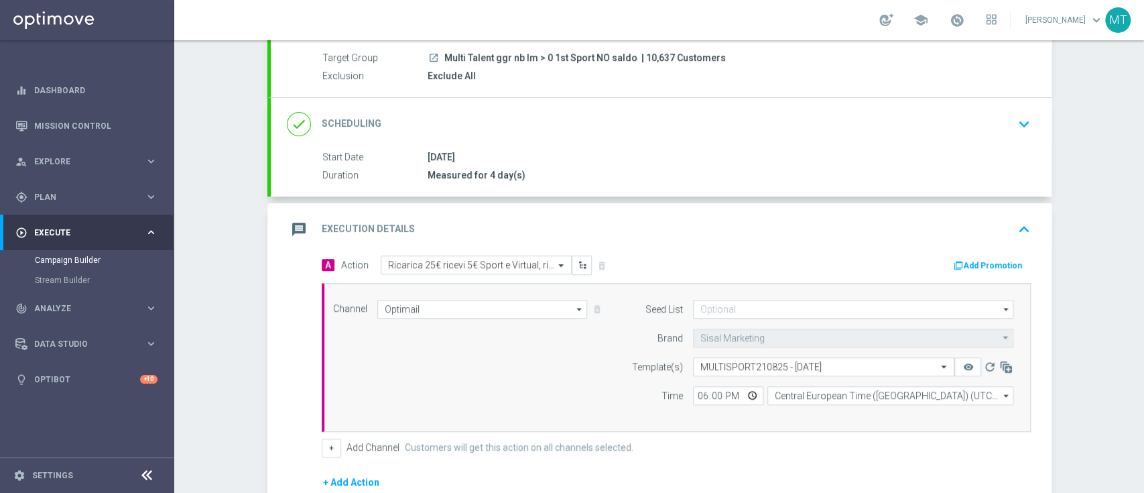
click at [968, 259] on button "Add Promotion" at bounding box center [989, 265] width 74 height 15
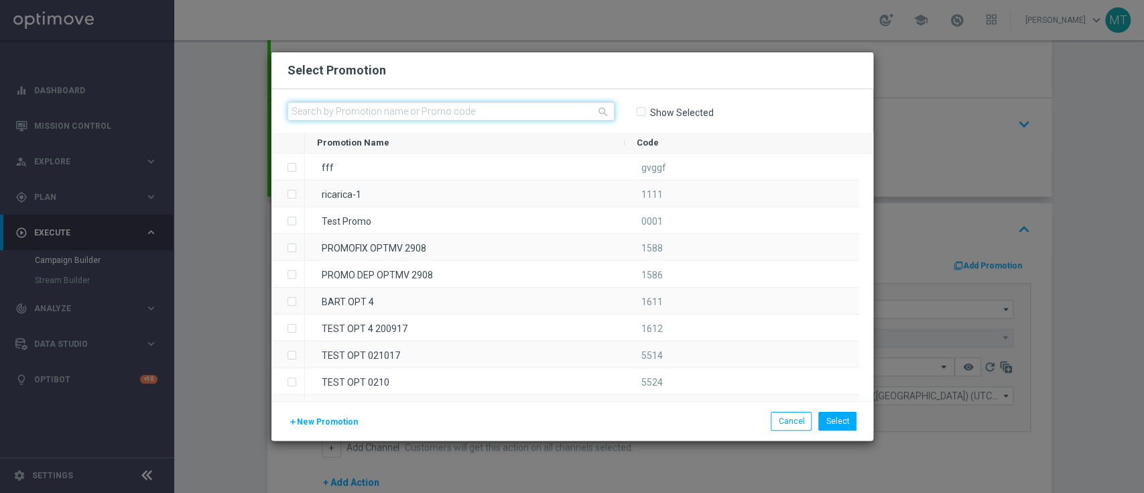
click at [477, 115] on input "text" at bounding box center [451, 111] width 327 height 19
paste input "333277"
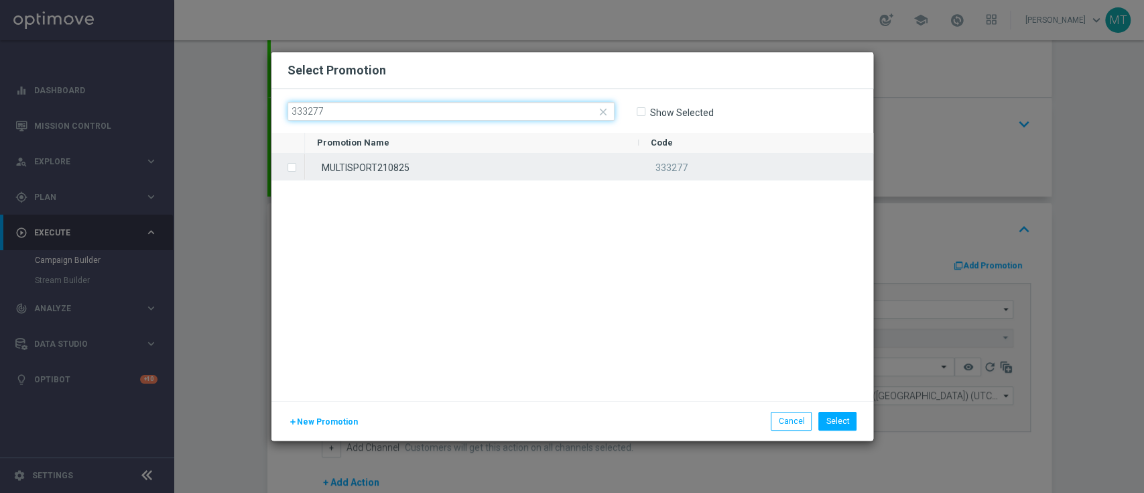
type input "333277"
click at [518, 169] on div "MULTISPORT210825" at bounding box center [472, 166] width 334 height 26
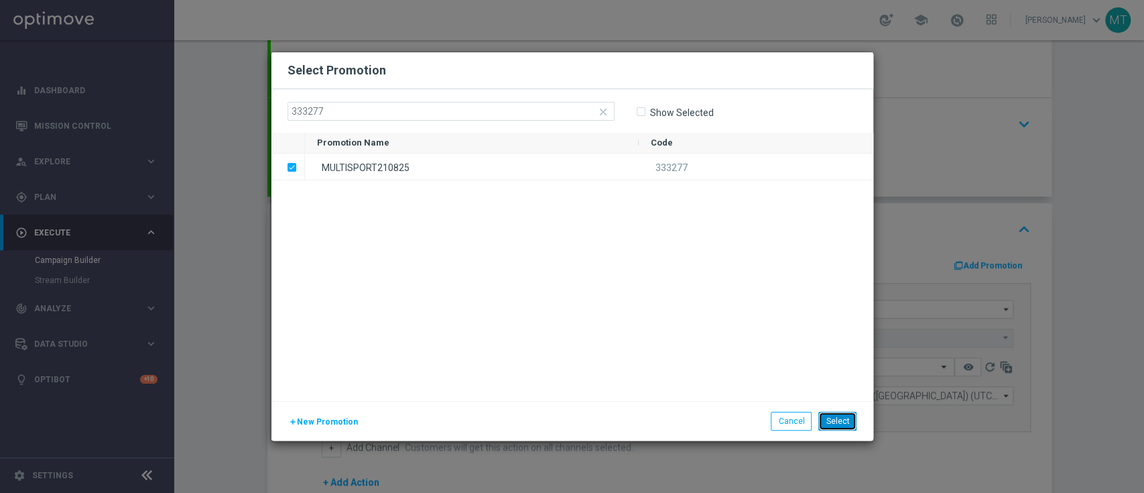
click at [836, 418] on button "Select" at bounding box center [837, 420] width 38 height 19
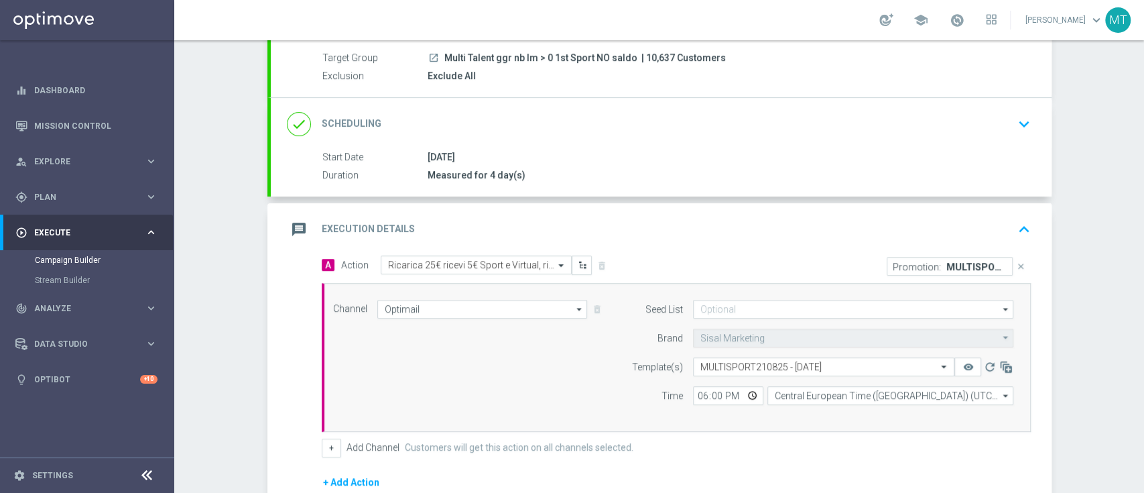
scroll to position [295, 0]
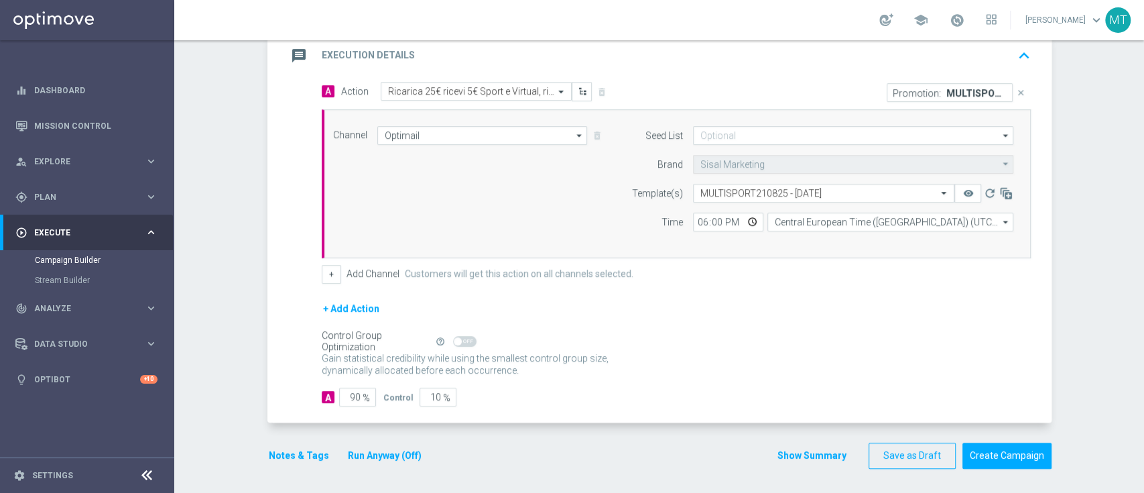
click at [285, 454] on button "Notes & Tags" at bounding box center [298, 455] width 63 height 17
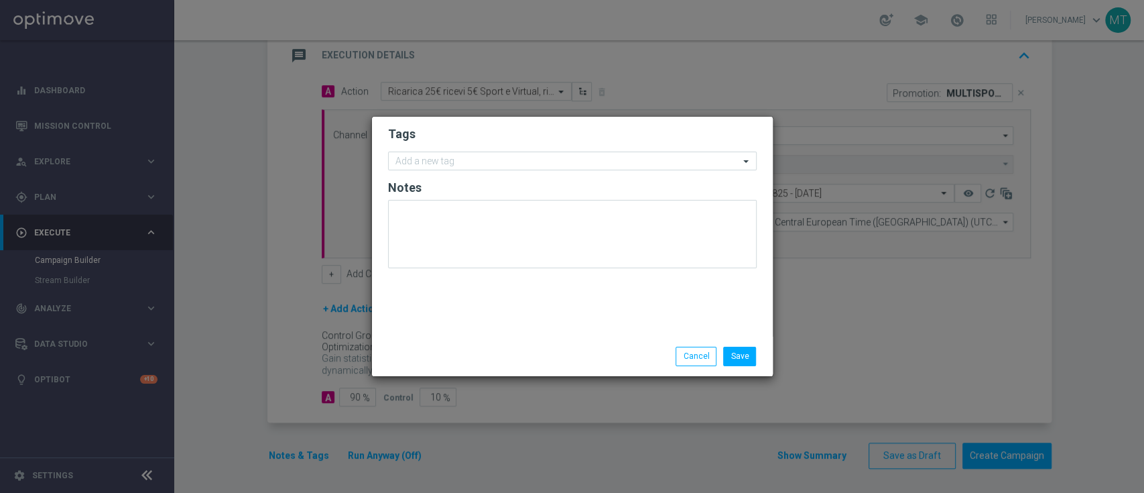
click at [443, 170] on form "Tags Add a new tag Notes" at bounding box center [572, 200] width 369 height 155
click at [430, 143] on form "Tags Add a new tag Notes" at bounding box center [572, 200] width 369 height 155
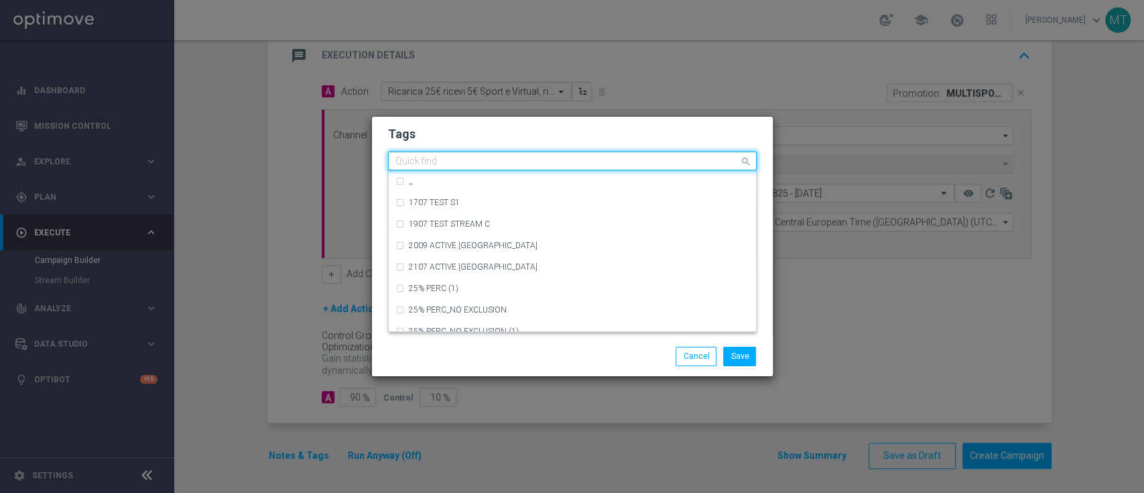
click at [443, 158] on input "text" at bounding box center [567, 161] width 344 height 11
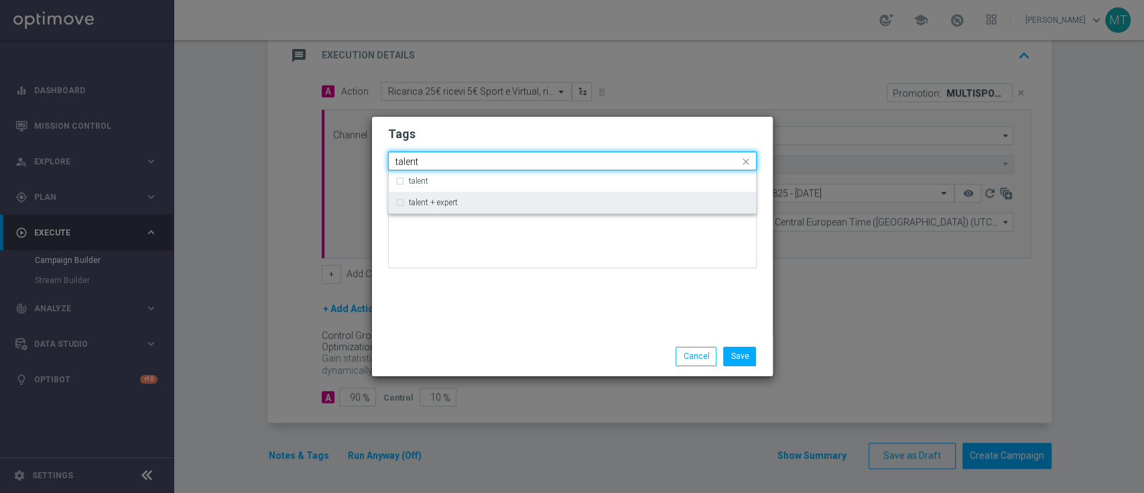
click at [436, 202] on label "talent + expert" at bounding box center [433, 202] width 49 height 8
type input "talent"
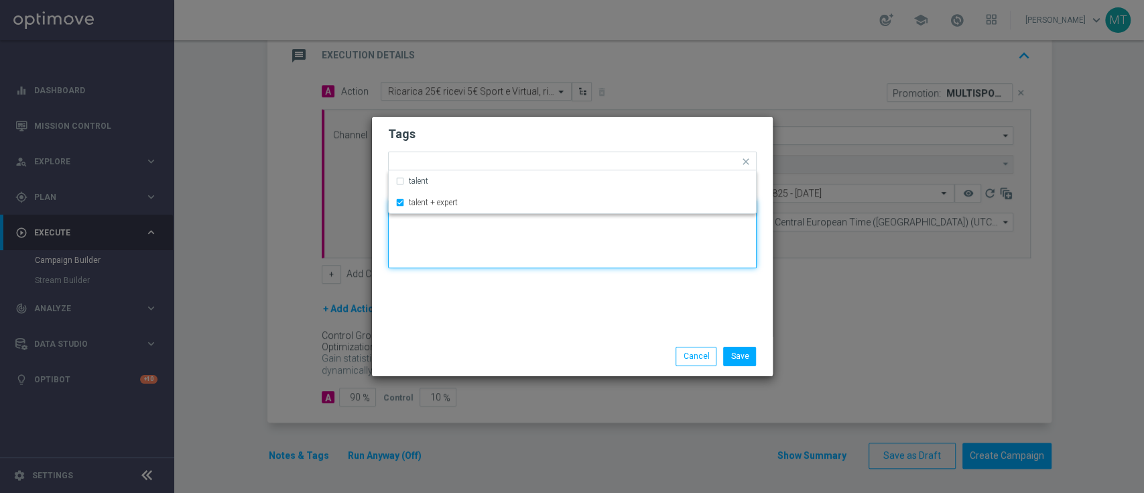
click at [452, 260] on textarea at bounding box center [572, 234] width 369 height 68
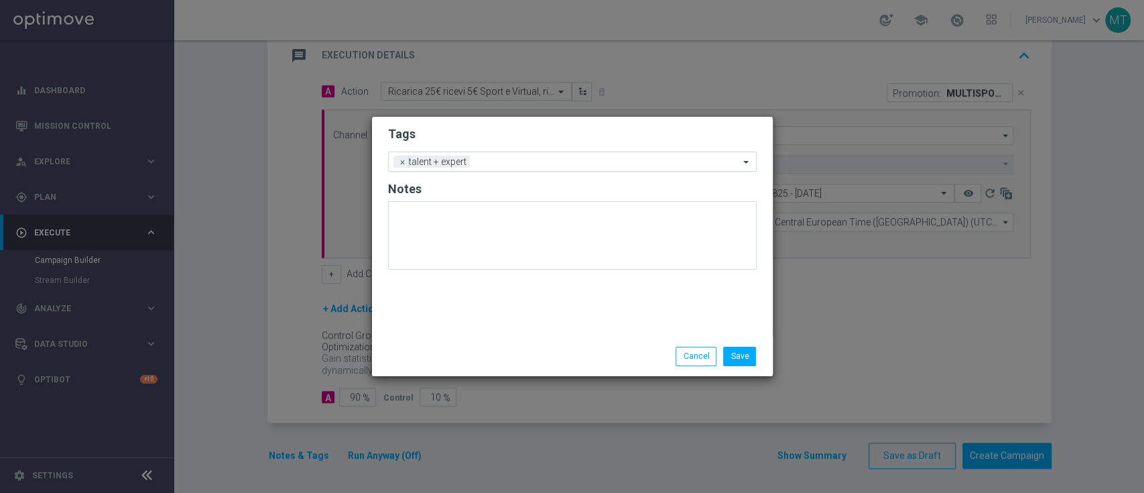
click at [488, 159] on input "text" at bounding box center [607, 162] width 264 height 11
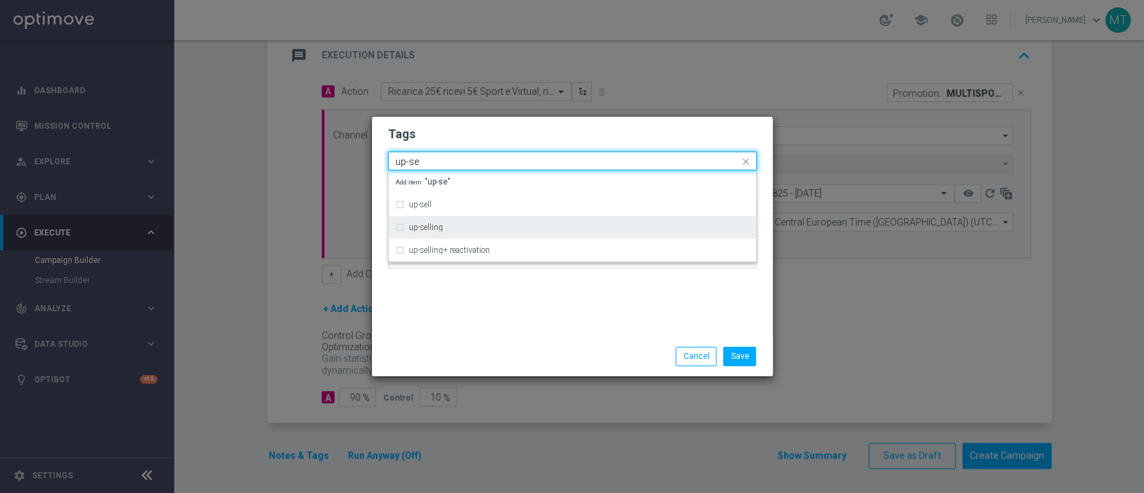
drag, startPoint x: 458, startPoint y: 218, endPoint x: 424, endPoint y: 223, distance: 34.5
click at [424, 223] on label "up-selling" at bounding box center [426, 227] width 34 height 8
type input "up-se"
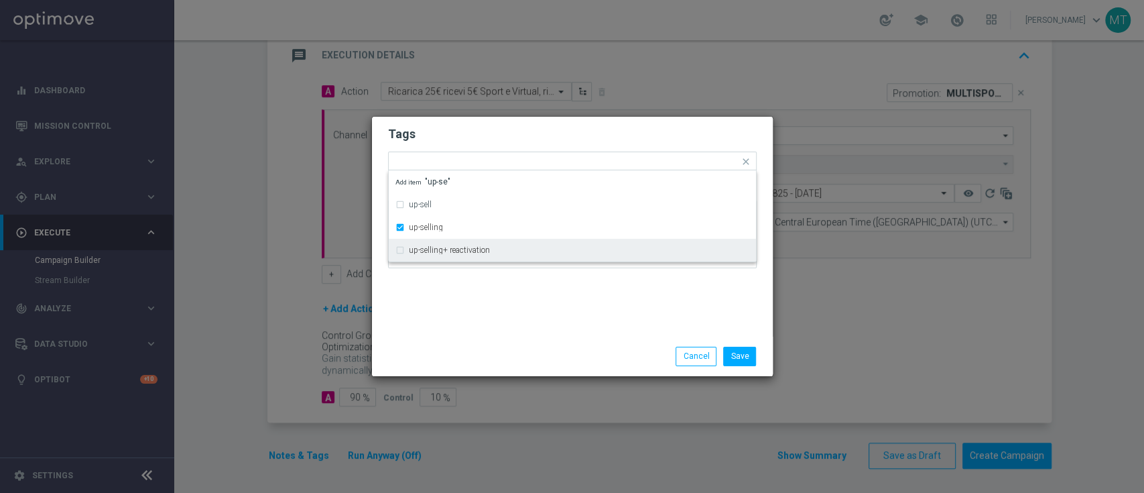
click at [432, 330] on div "Tags Quick find × talent + expert × up-selling up-sell up-selling up-selling+ r…" at bounding box center [572, 227] width 401 height 220
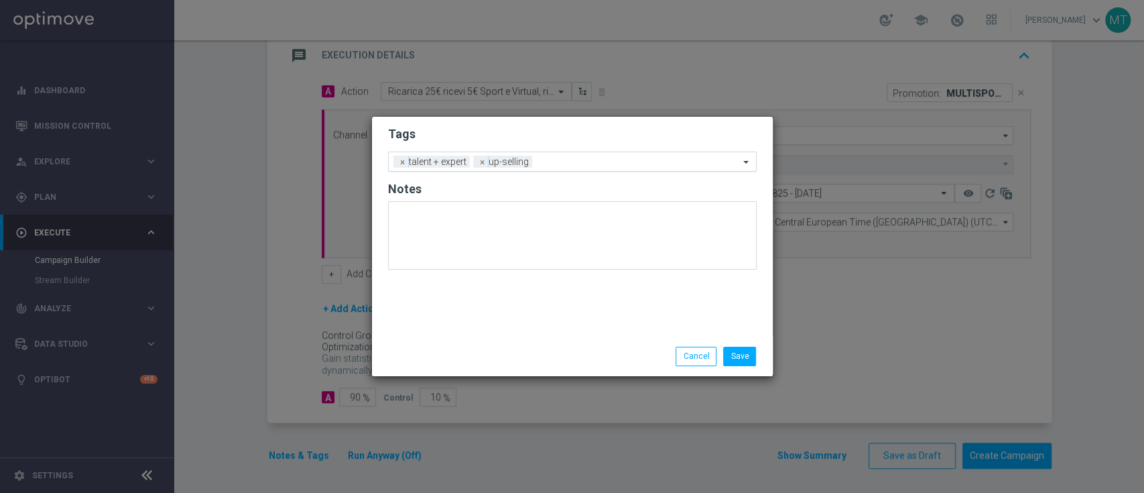
click at [549, 159] on input "text" at bounding box center [638, 162] width 202 height 11
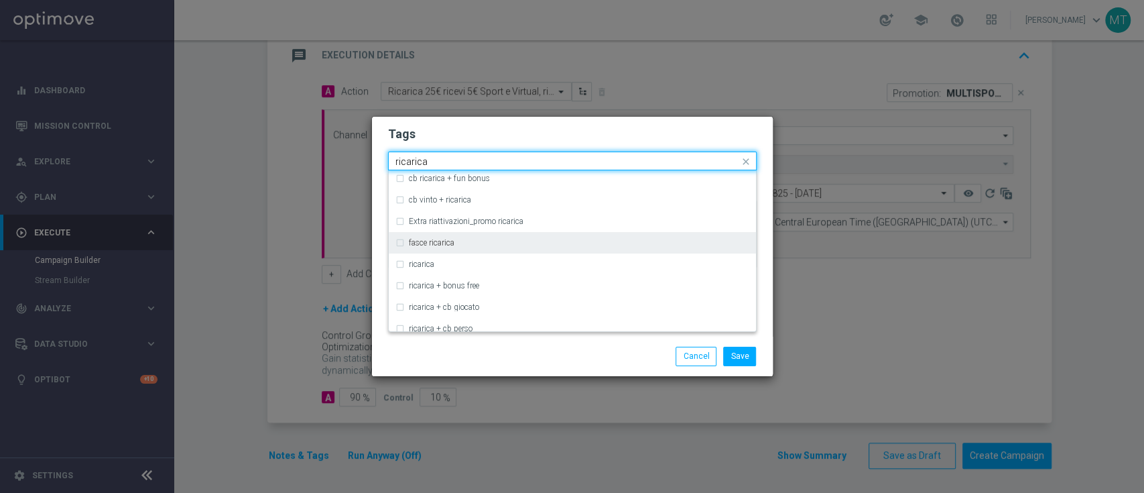
scroll to position [373, 0]
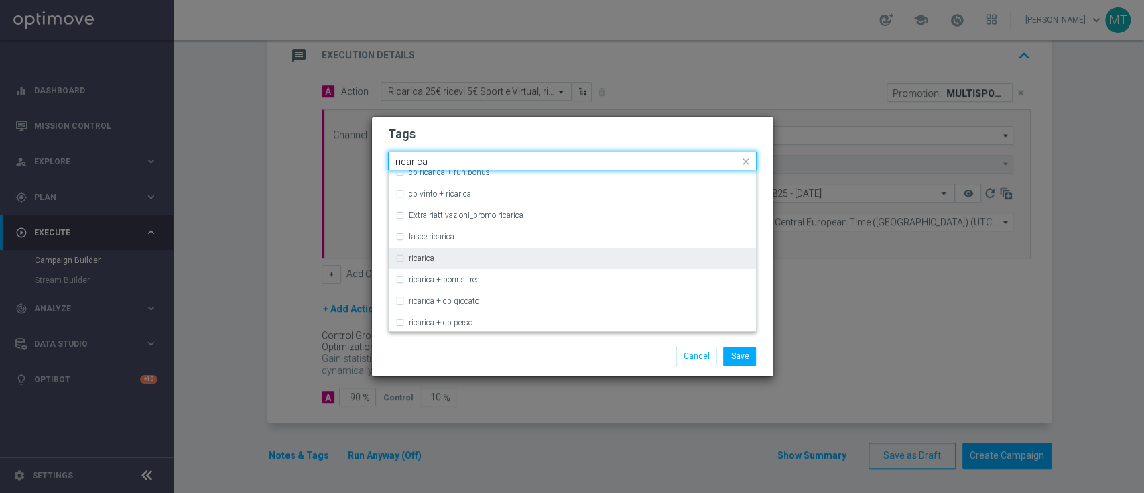
drag, startPoint x: 494, startPoint y: 242, endPoint x: 438, endPoint y: 251, distance: 56.4
click at [438, 251] on div "ricarica" at bounding box center [572, 257] width 354 height 21
type input "ricarica"
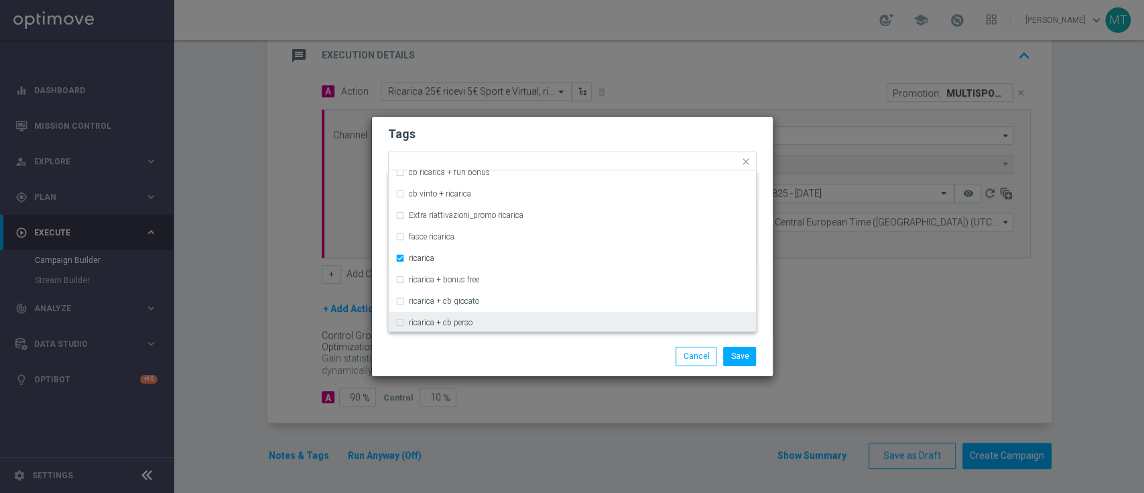
click at [609, 370] on div "Save Cancel" at bounding box center [572, 355] width 401 height 39
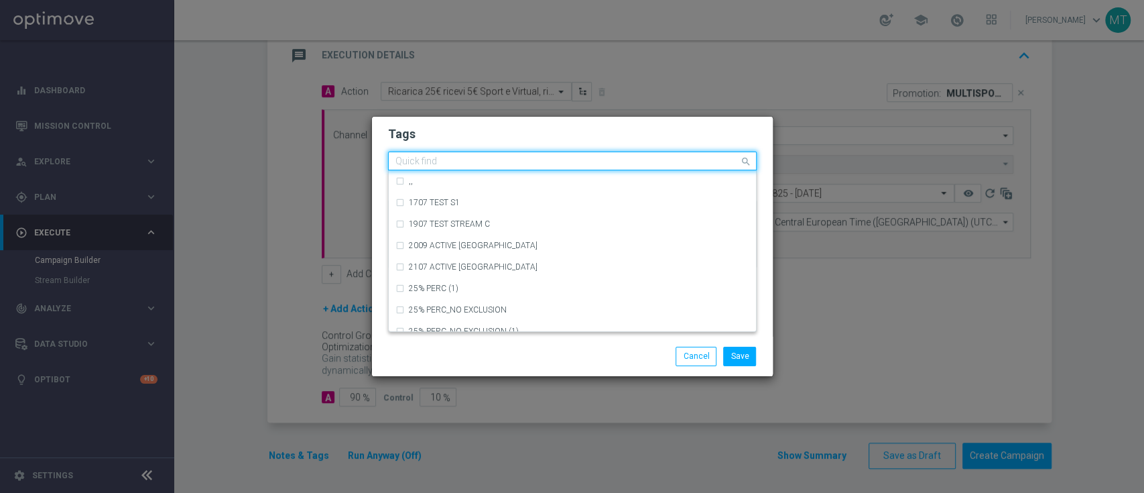
click at [606, 158] on input "text" at bounding box center [567, 161] width 344 height 11
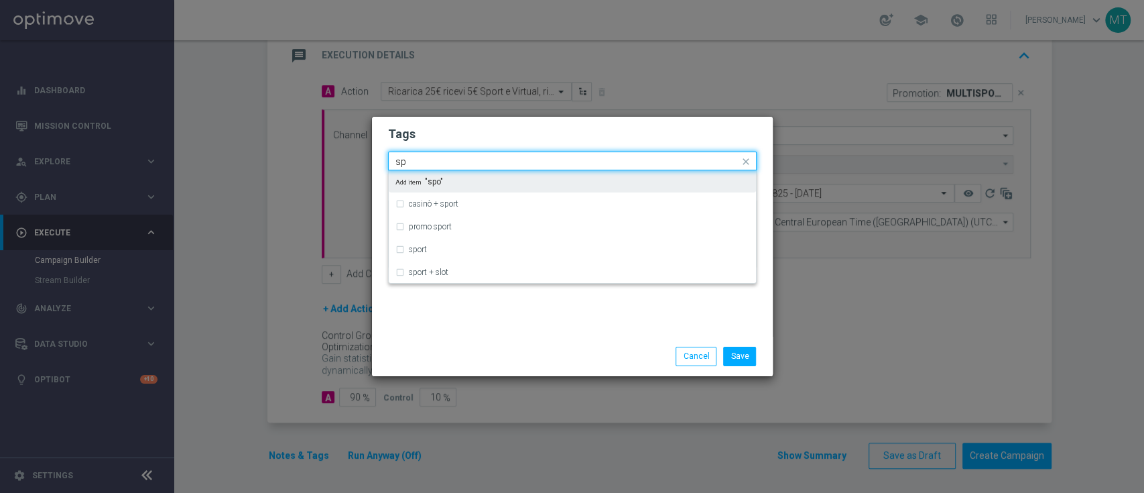
type input "s"
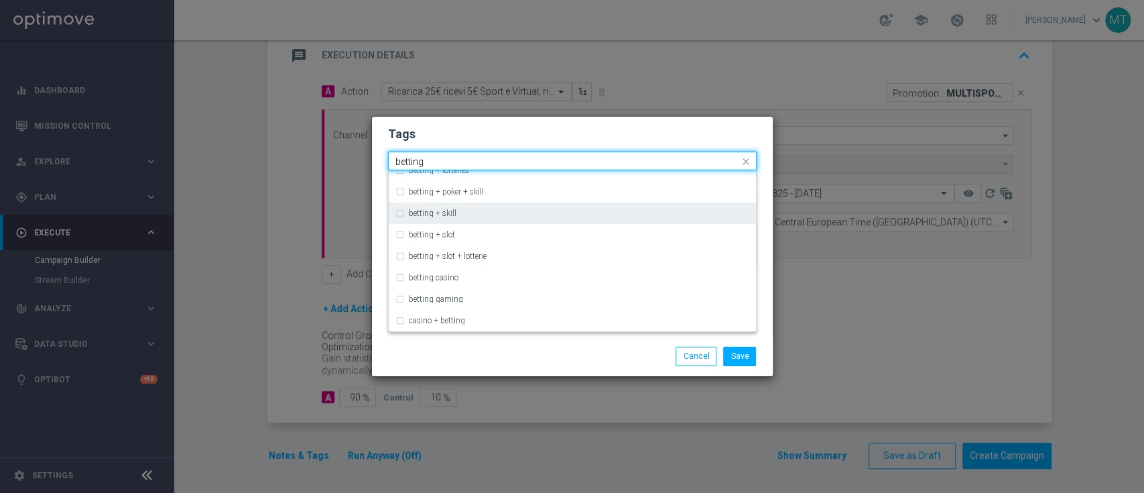
scroll to position [0, 0]
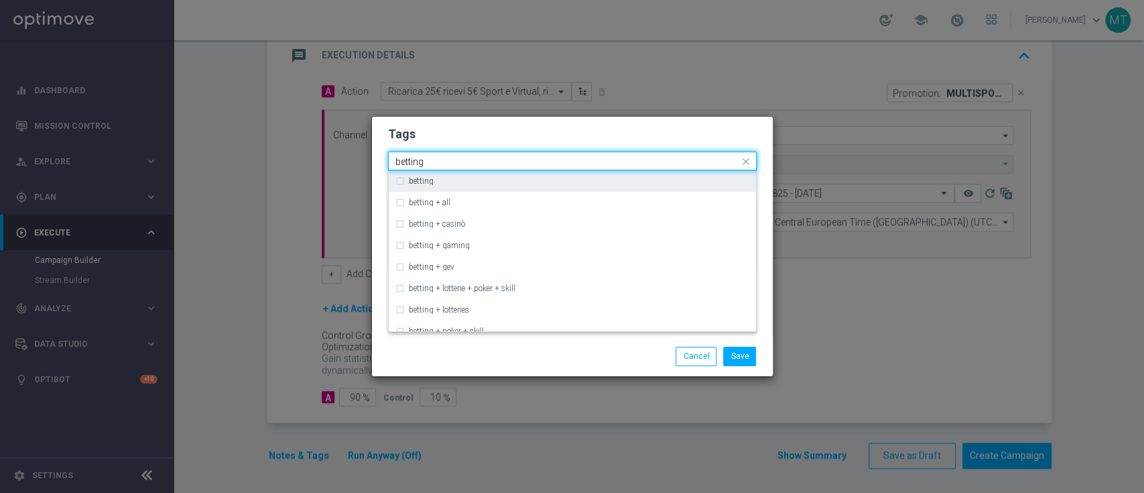
click at [498, 178] on div "betting" at bounding box center [579, 181] width 340 height 8
type input "betting"
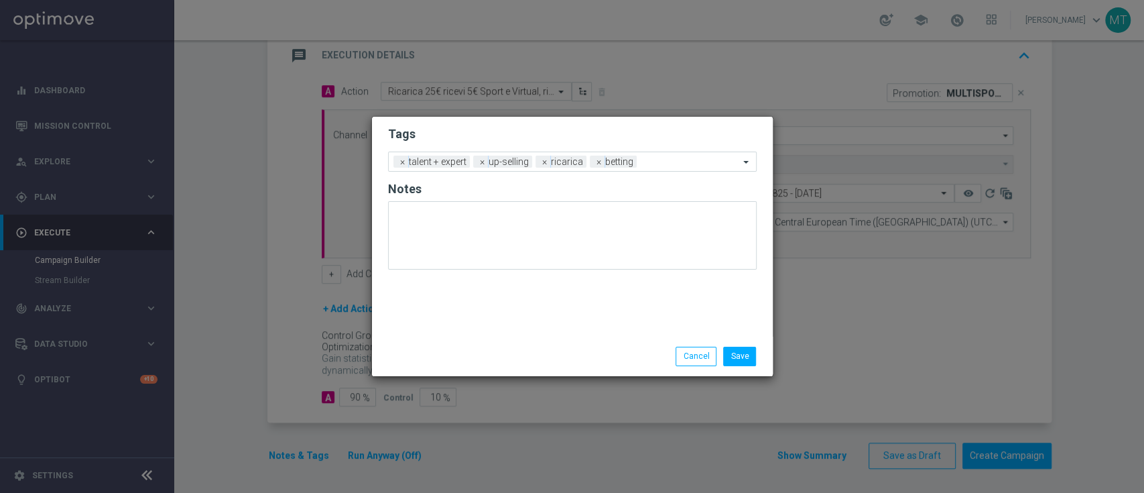
click at [521, 351] on div "Save Cancel" at bounding box center [636, 355] width 259 height 19
click at [674, 164] on input "text" at bounding box center [690, 162] width 97 height 11
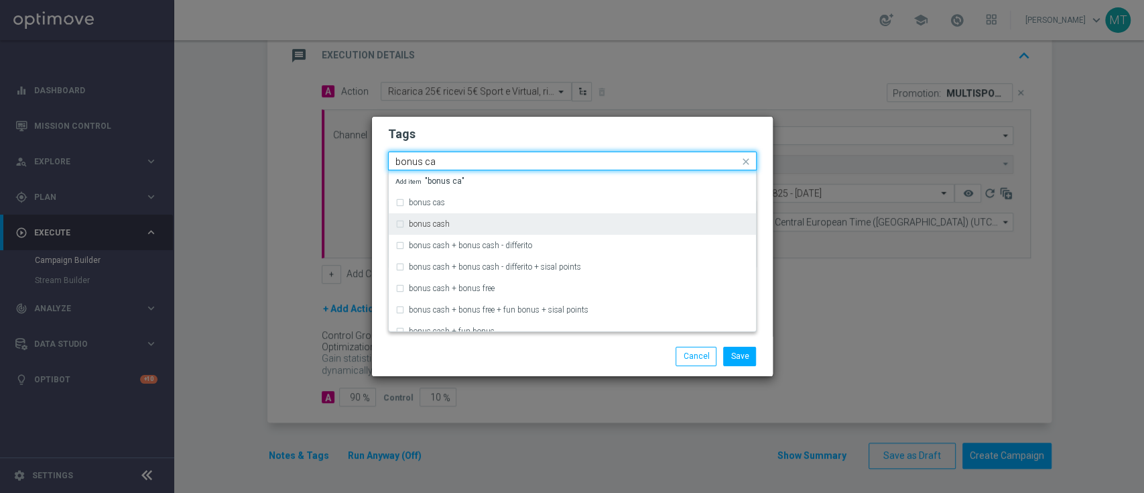
click at [614, 228] on div "bonus cash" at bounding box center [579, 224] width 340 height 8
type input "bonus ca"
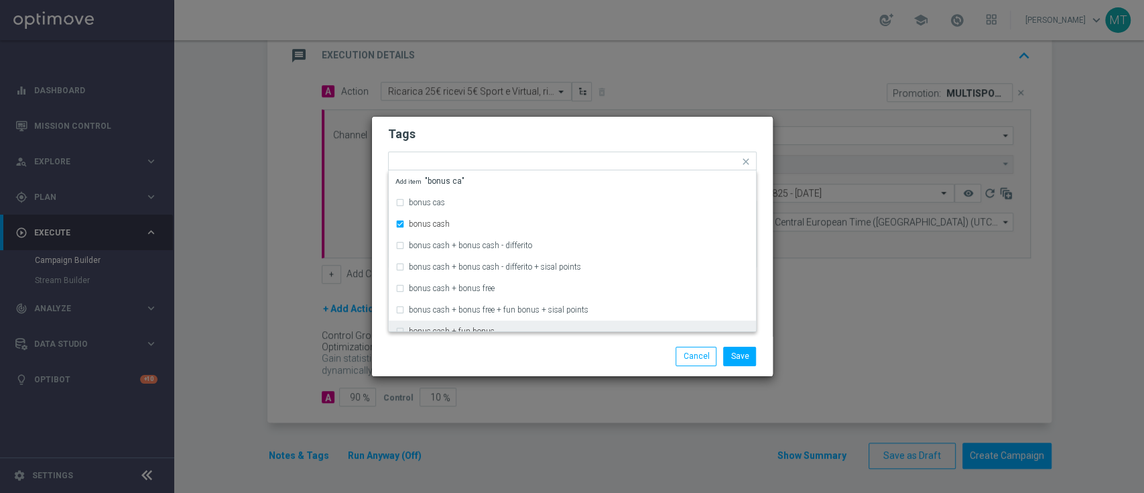
click at [556, 335] on div "Tags Quick find × talent + expert × up-selling × ricarica × betting × bonus cas…" at bounding box center [572, 227] width 401 height 220
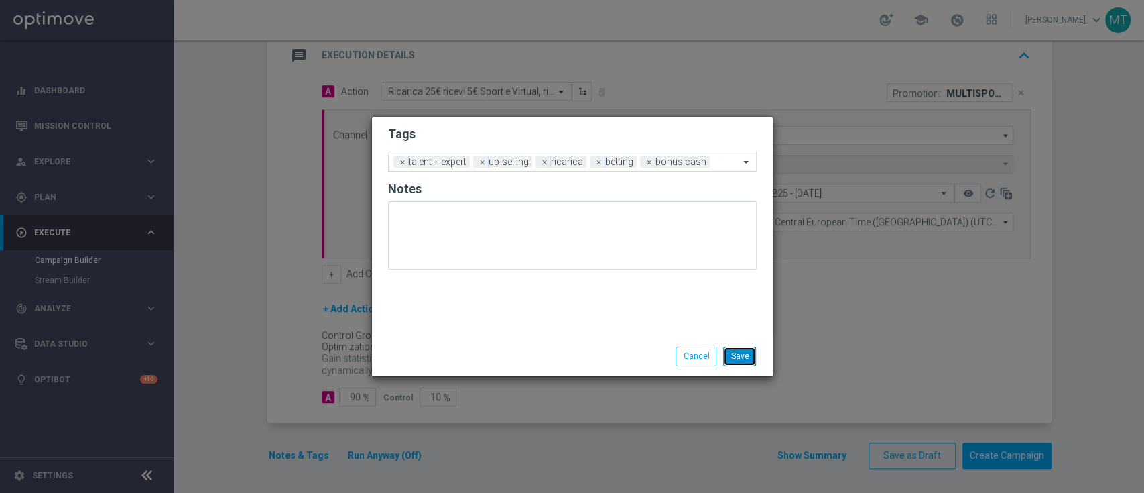
click at [735, 360] on button "Save" at bounding box center [739, 355] width 33 height 19
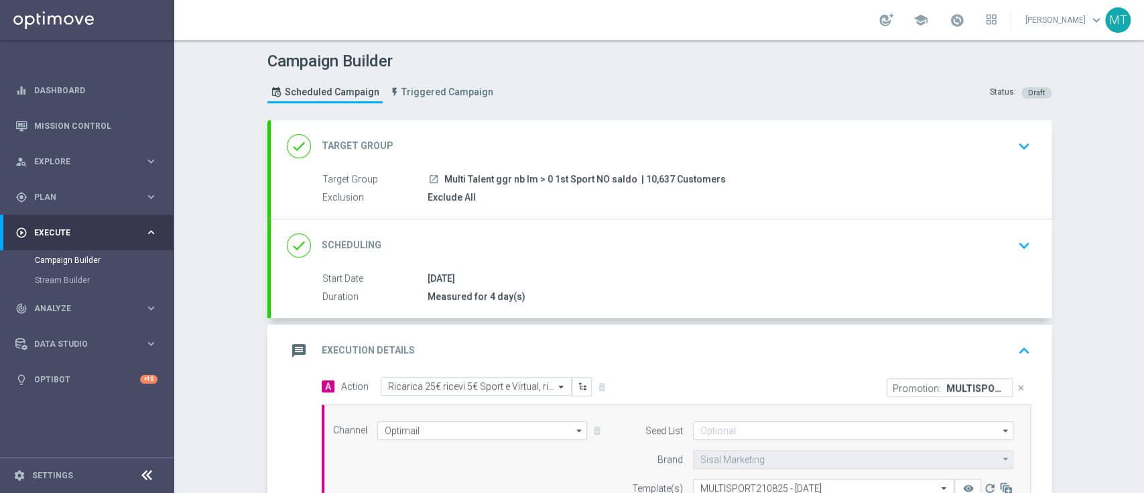
click at [591, 139] on div "done Target Group keyboard_arrow_down" at bounding box center [661, 145] width 749 height 25
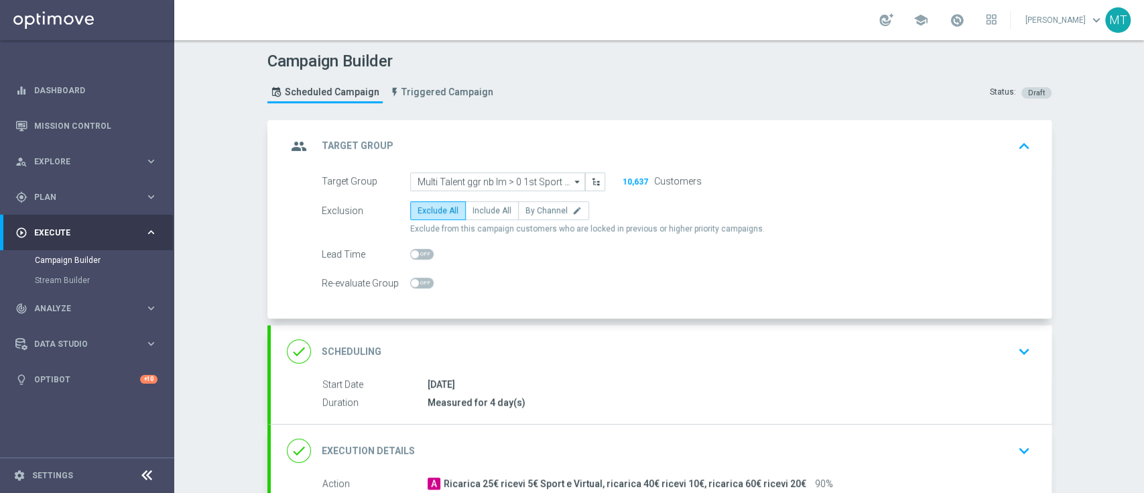
click at [607, 363] on div "done Scheduling keyboard_arrow_down" at bounding box center [661, 351] width 781 height 52
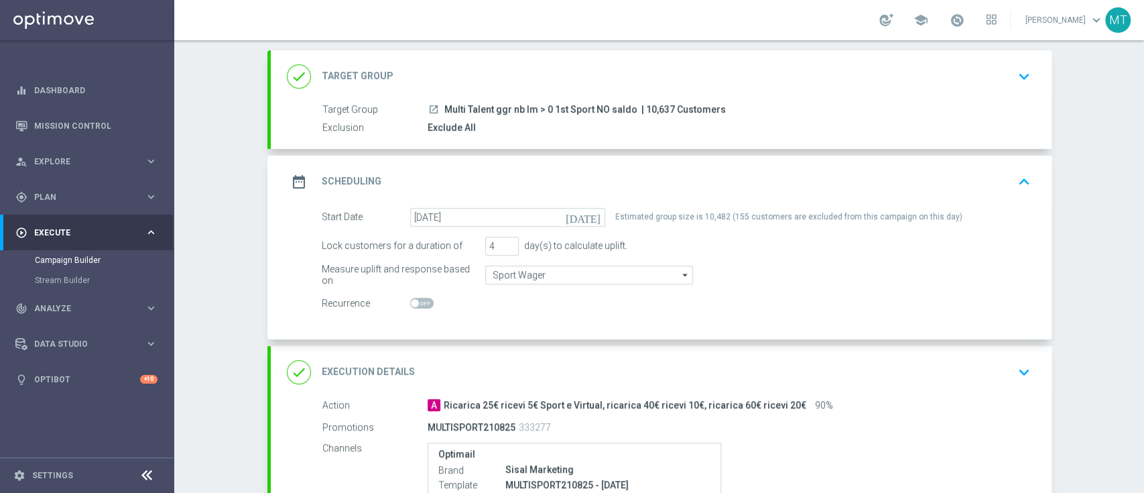
scroll to position [70, 0]
click at [619, 354] on div "done Execution Details keyboard_arrow_down" at bounding box center [661, 371] width 781 height 52
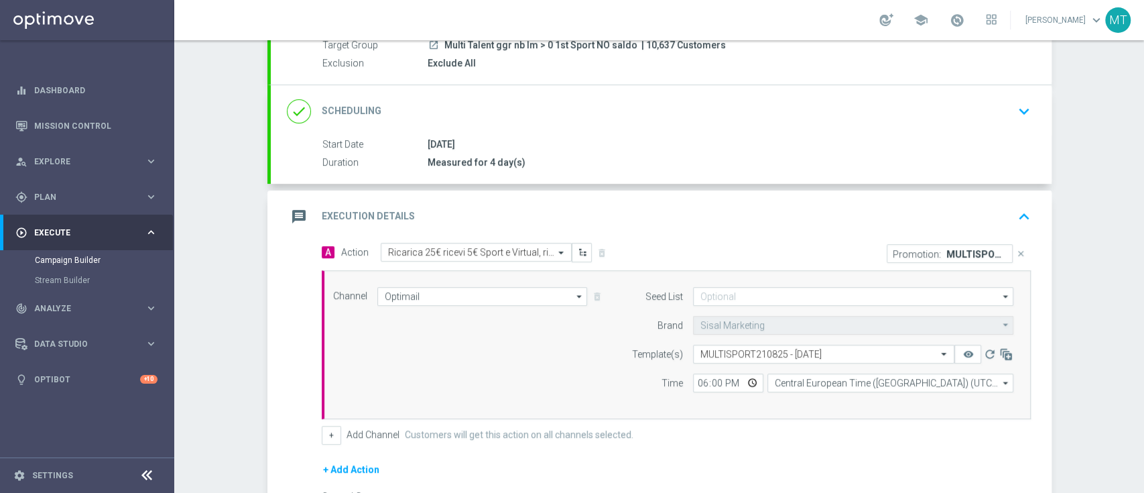
scroll to position [135, 0]
click at [716, 217] on div "message Execution Details keyboard_arrow_up" at bounding box center [661, 215] width 749 height 25
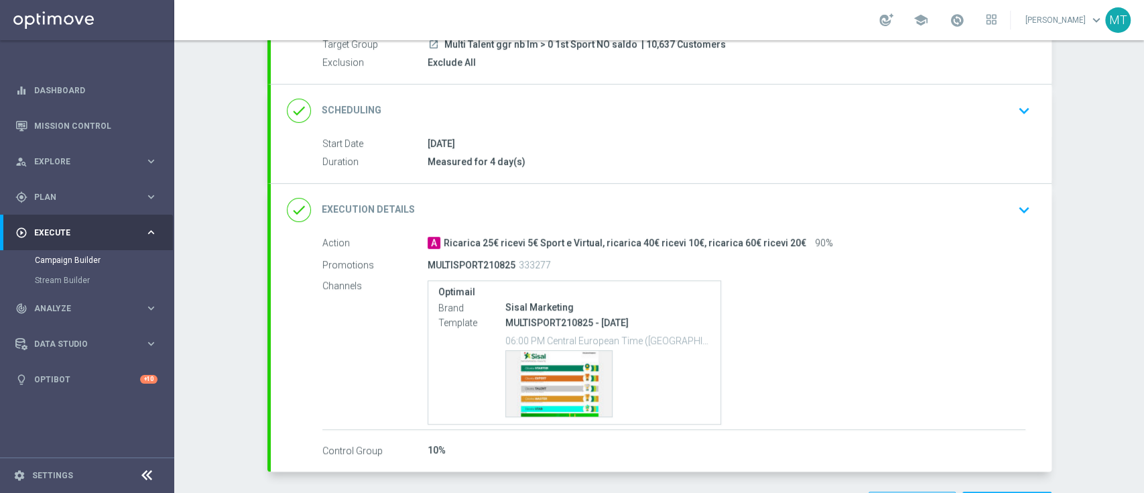
click at [535, 401] on div "Action A Ricarica 25€ ricevi 5€ Sport e Virtual, ricarica 40€ ricevi 10€, ricar…" at bounding box center [661, 347] width 781 height 222
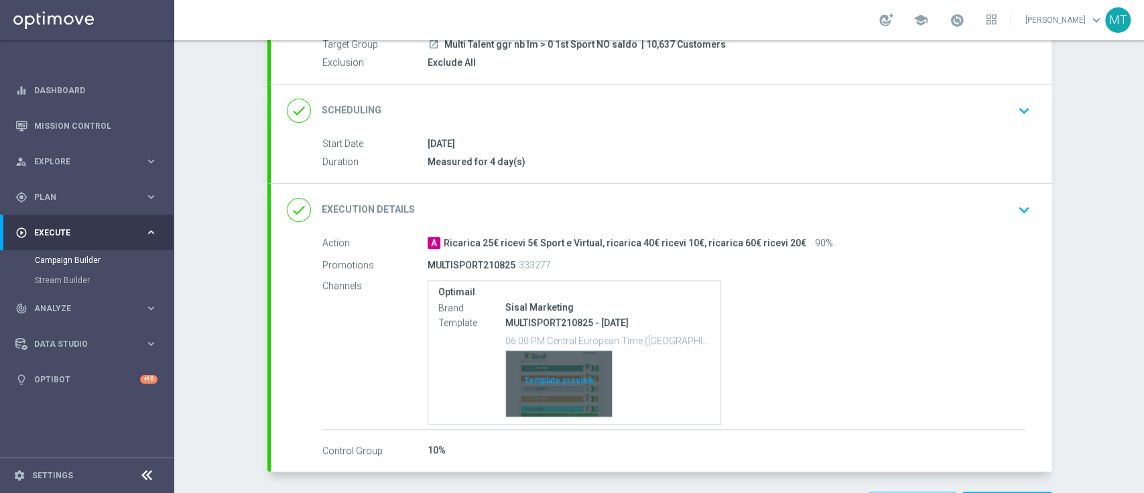
click at [552, 371] on div "Template preview" at bounding box center [559, 383] width 106 height 66
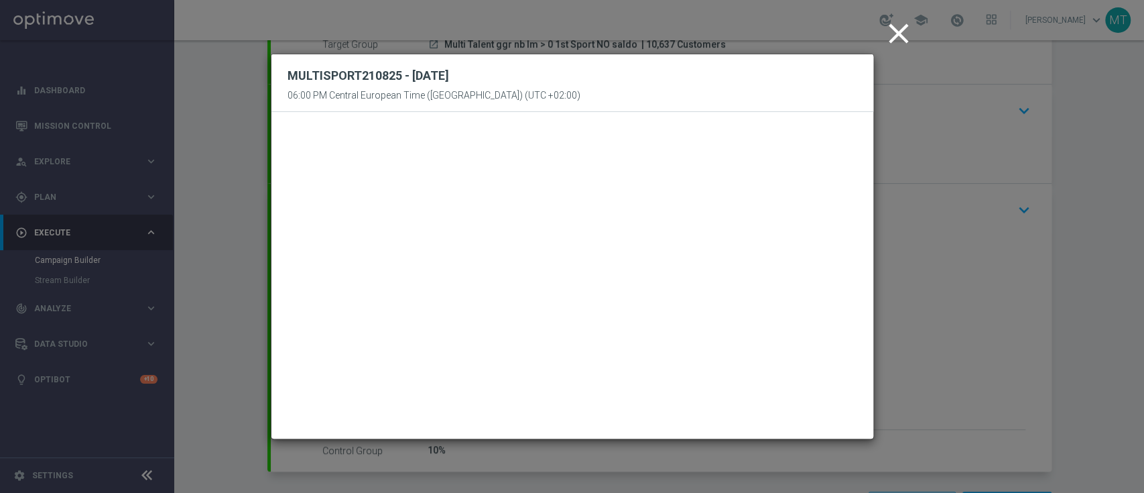
drag, startPoint x: 899, startPoint y: 34, endPoint x: 894, endPoint y: 76, distance: 43.2
click at [899, 34] on icon "close" at bounding box center [899, 34] width 34 height 34
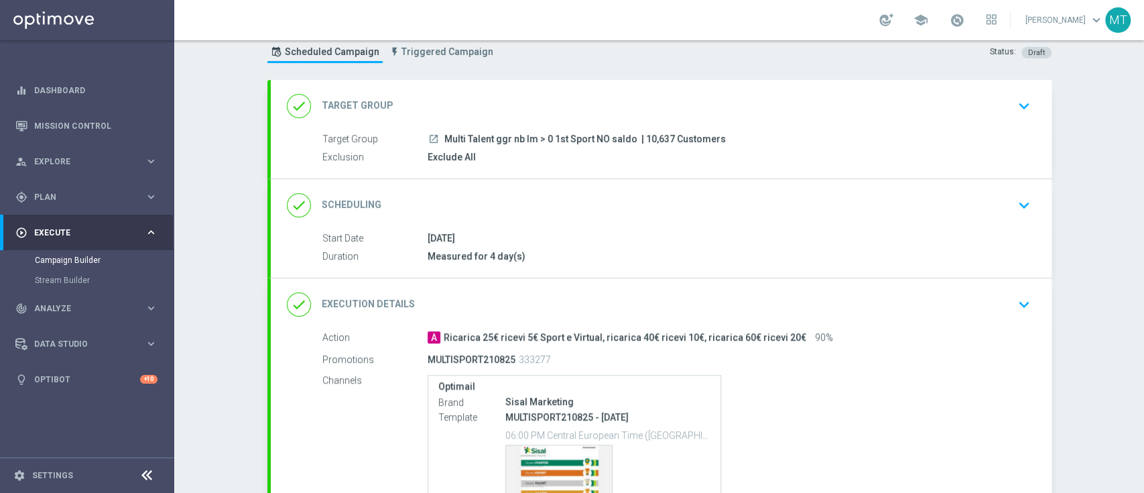
scroll to position [42, 0]
click at [847, 306] on div "done Execution Details keyboard_arrow_down" at bounding box center [661, 302] width 749 height 25
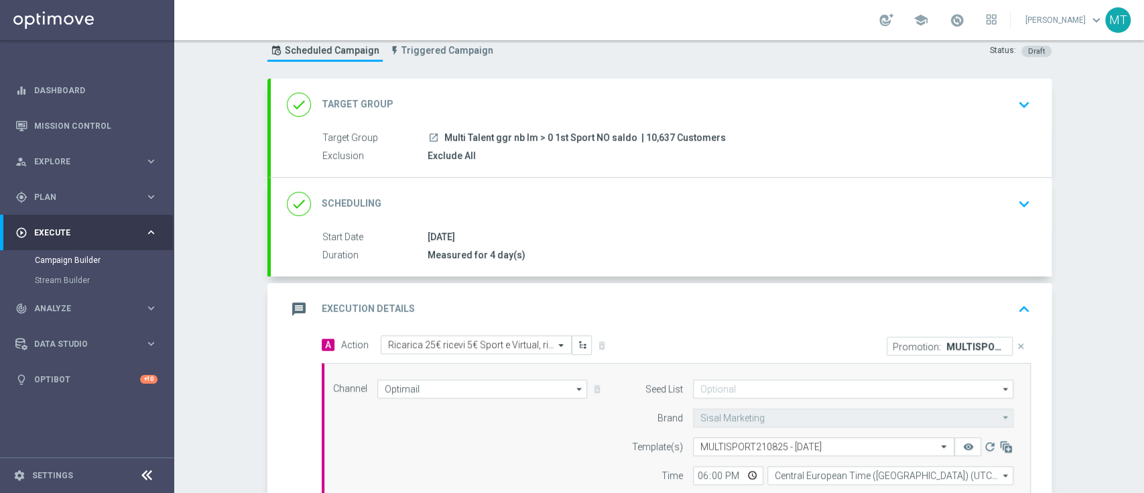
scroll to position [138, 0]
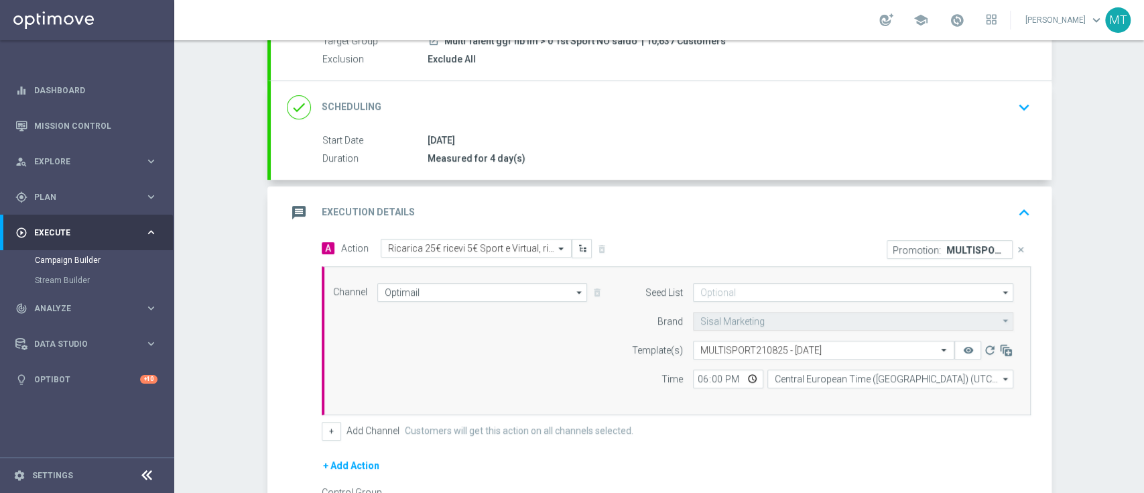
click at [863, 200] on div "message Execution Details keyboard_arrow_up" at bounding box center [661, 212] width 749 height 25
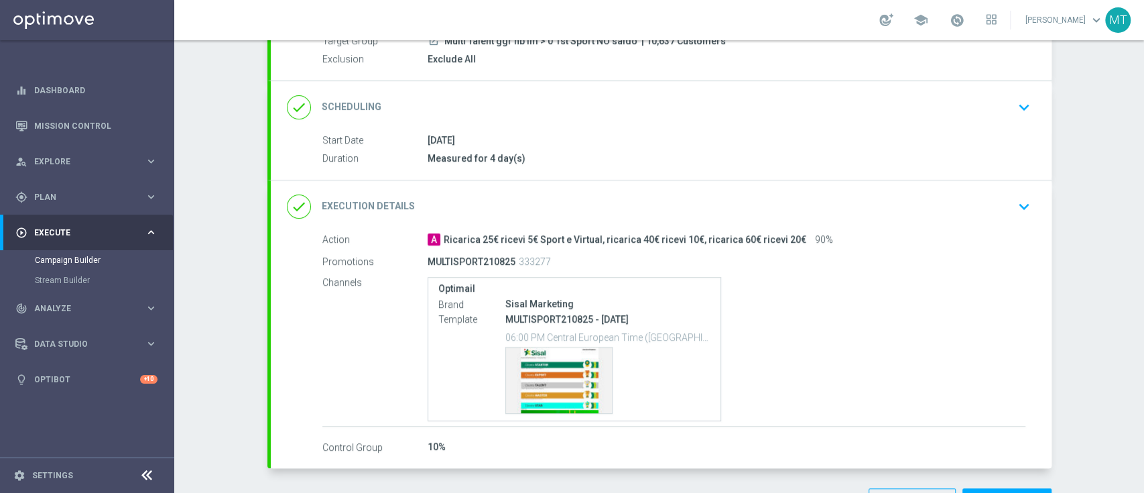
scroll to position [0, 0]
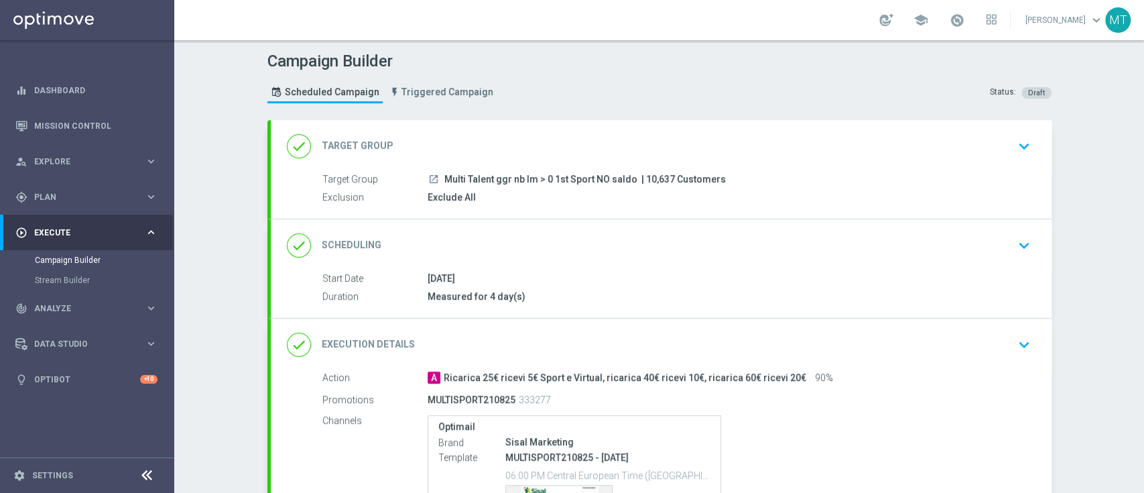
click at [631, 166] on div "done Target Group keyboard_arrow_down" at bounding box center [661, 146] width 781 height 52
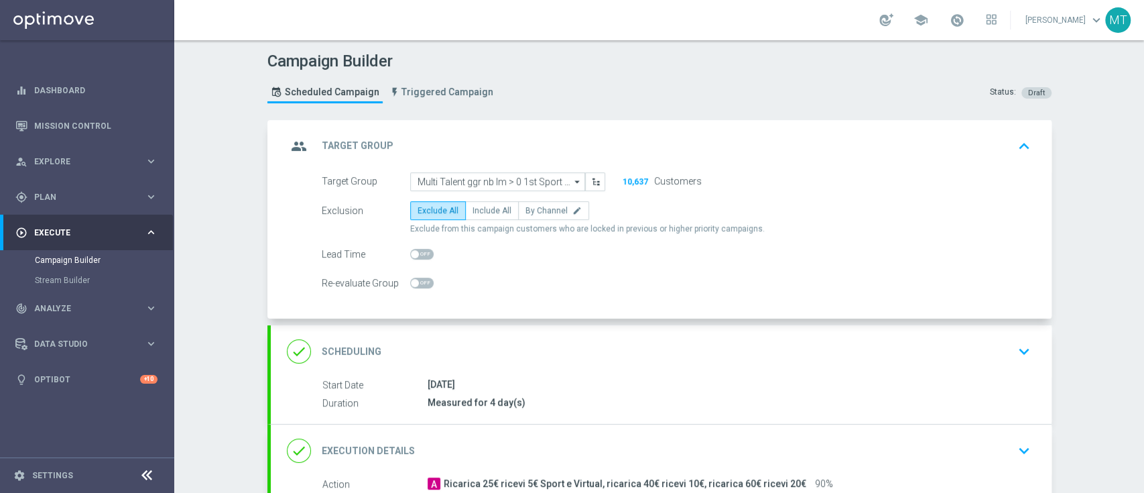
click at [633, 139] on div "group Target Group keyboard_arrow_up" at bounding box center [661, 145] width 749 height 25
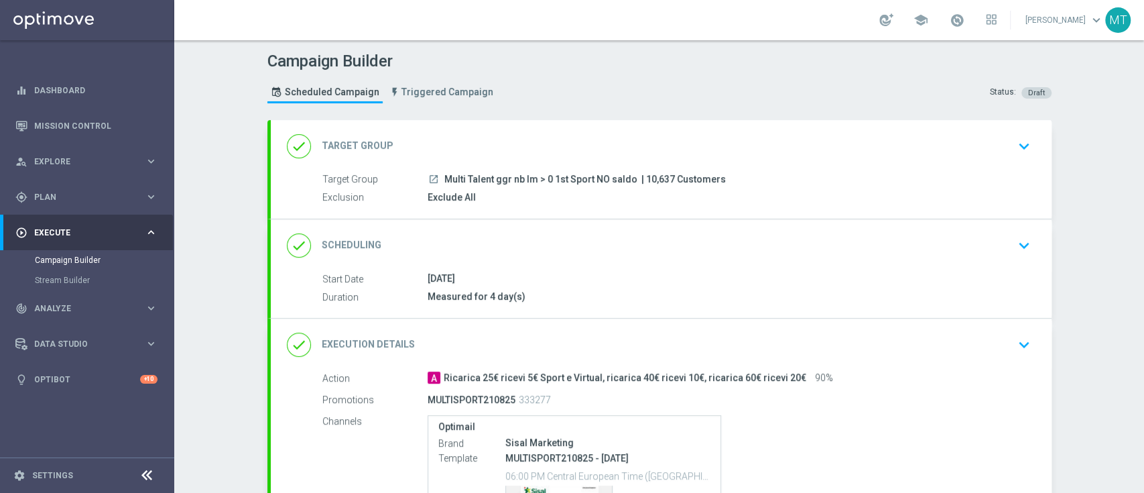
click at [576, 308] on div "Start Date 21 Aug 2025 Duration Measured for 4 day(s) Start Date 21 Aug 2025 to…" at bounding box center [661, 294] width 781 height 46
click at [550, 274] on div "21 Aug 2025" at bounding box center [727, 277] width 598 height 13
click at [992, 247] on div "done Scheduling keyboard_arrow_down" at bounding box center [661, 242] width 749 height 25
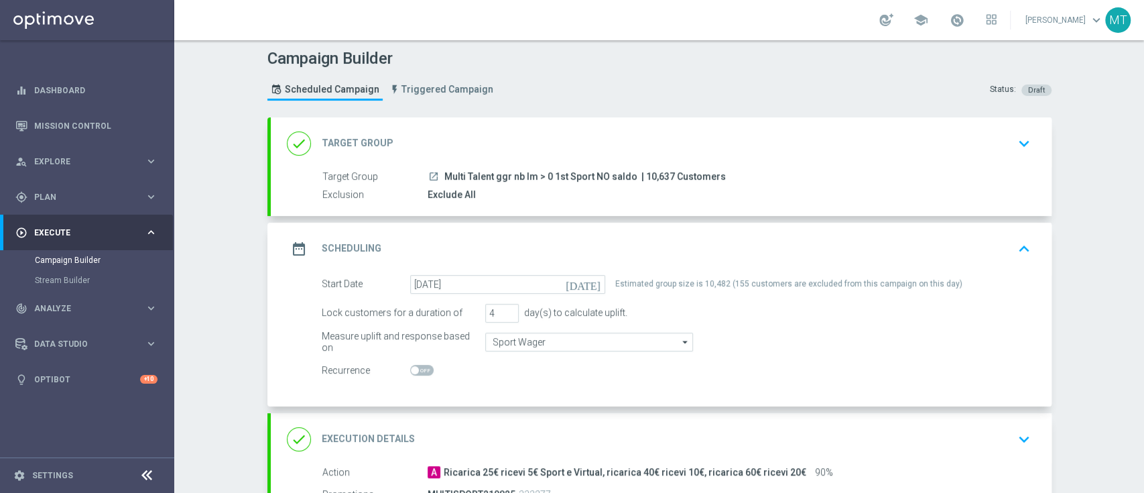
click at [992, 247] on div "date_range Scheduling keyboard_arrow_up" at bounding box center [661, 248] width 749 height 25
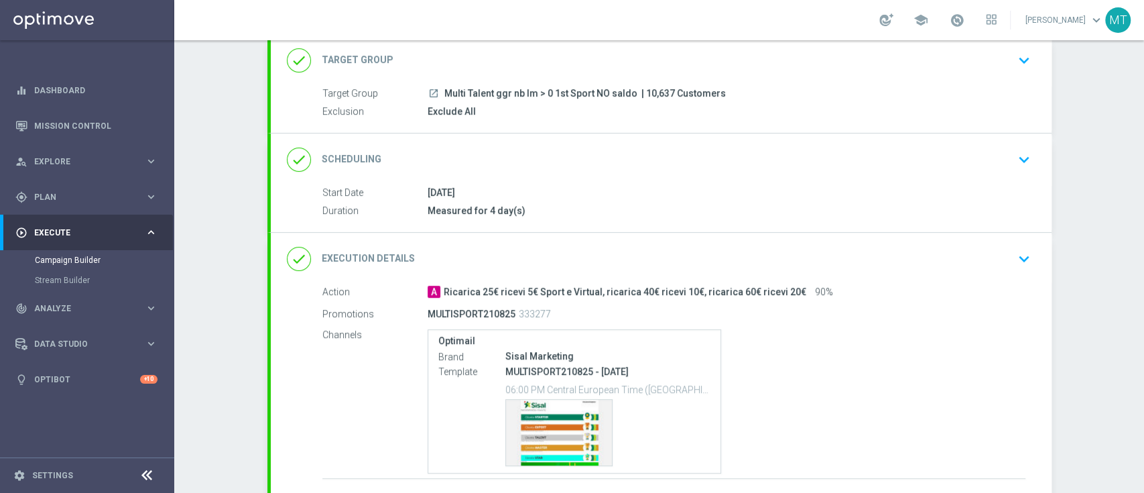
scroll to position [184, 0]
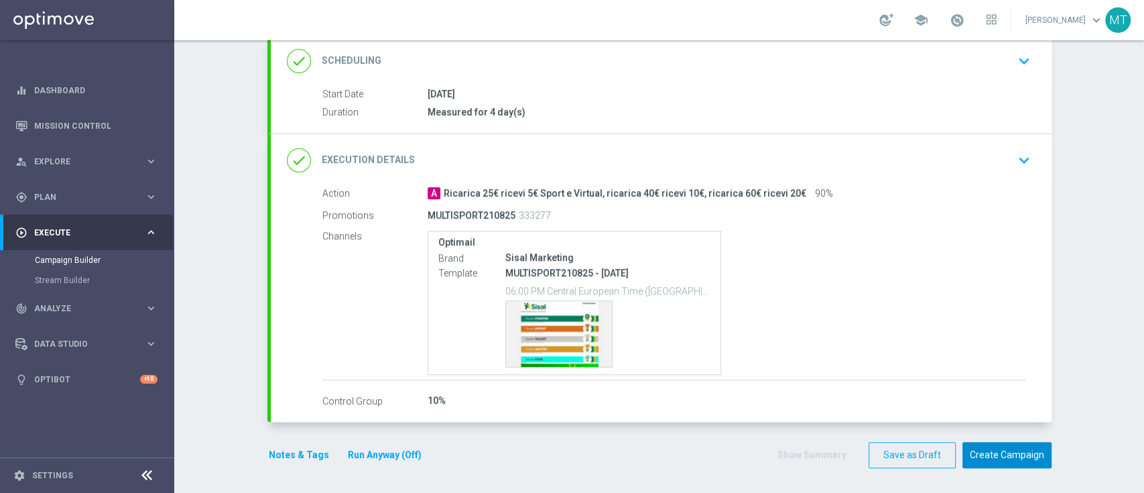
click at [1021, 454] on button "Create Campaign" at bounding box center [1006, 455] width 89 height 26
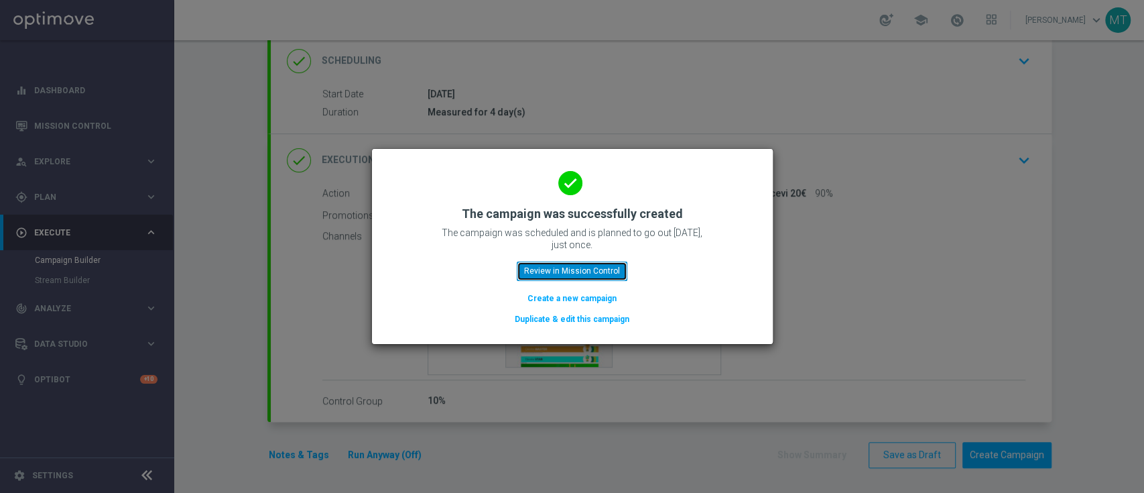
click at [595, 269] on button "Review in Mission Control" at bounding box center [572, 270] width 111 height 19
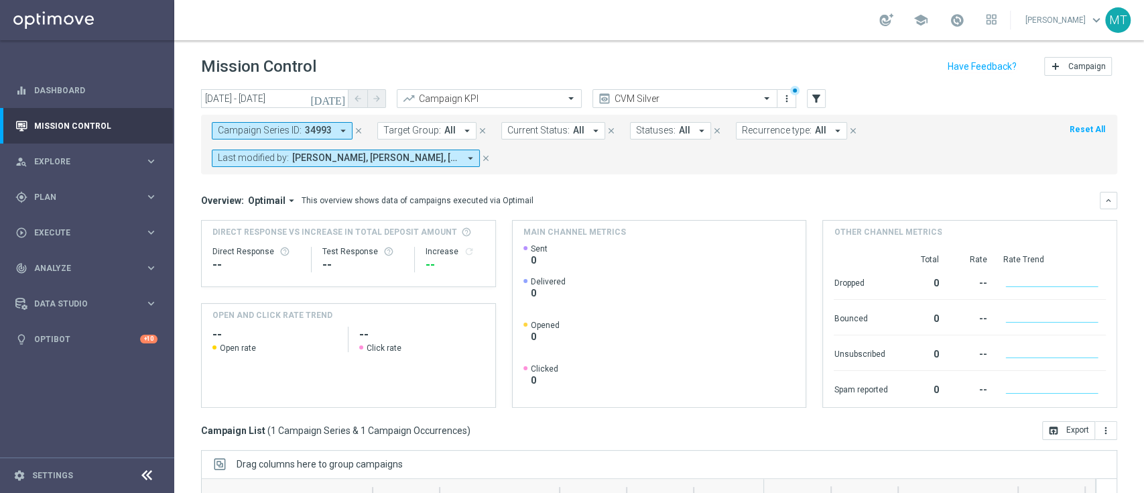
click at [361, 126] on icon "close" at bounding box center [358, 130] width 9 height 9
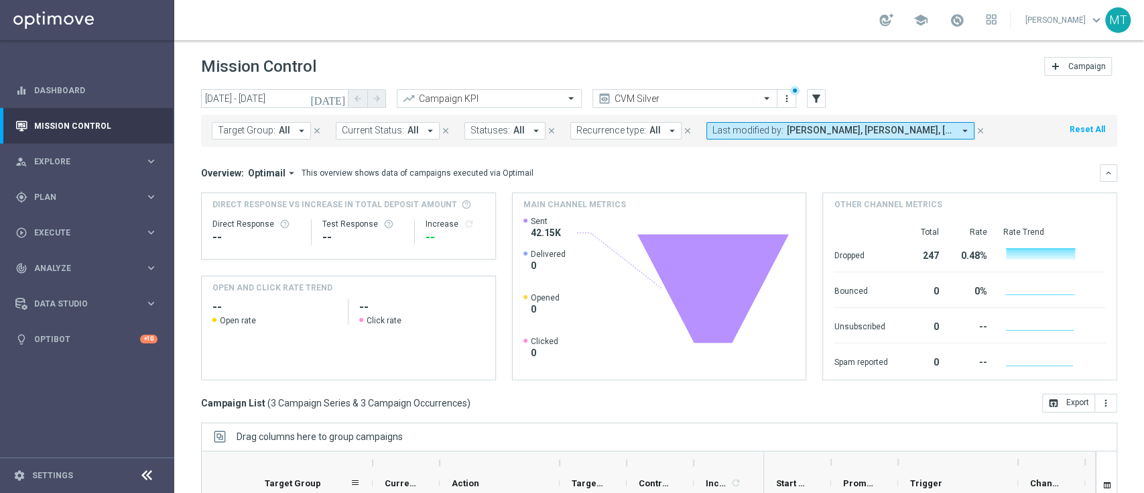
scroll to position [177, 0]
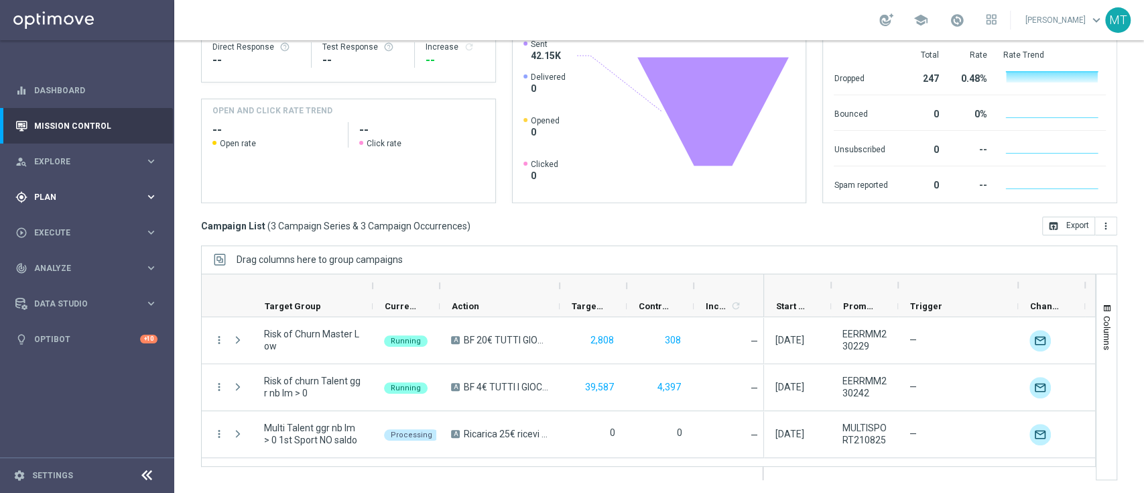
click at [71, 191] on div "gps_fixed Plan" at bounding box center [79, 197] width 129 height 12
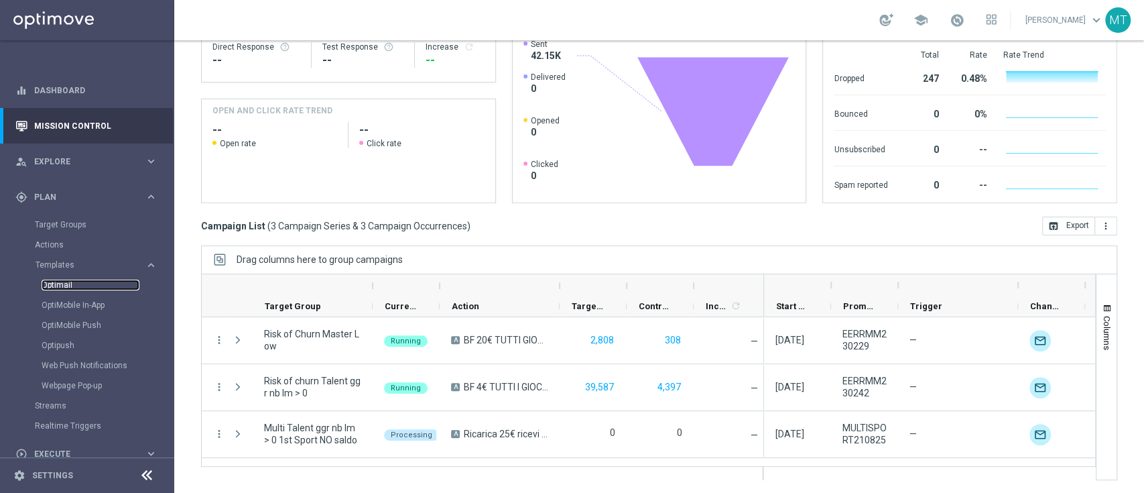
click at [64, 285] on link "Optimail" at bounding box center [91, 284] width 98 height 11
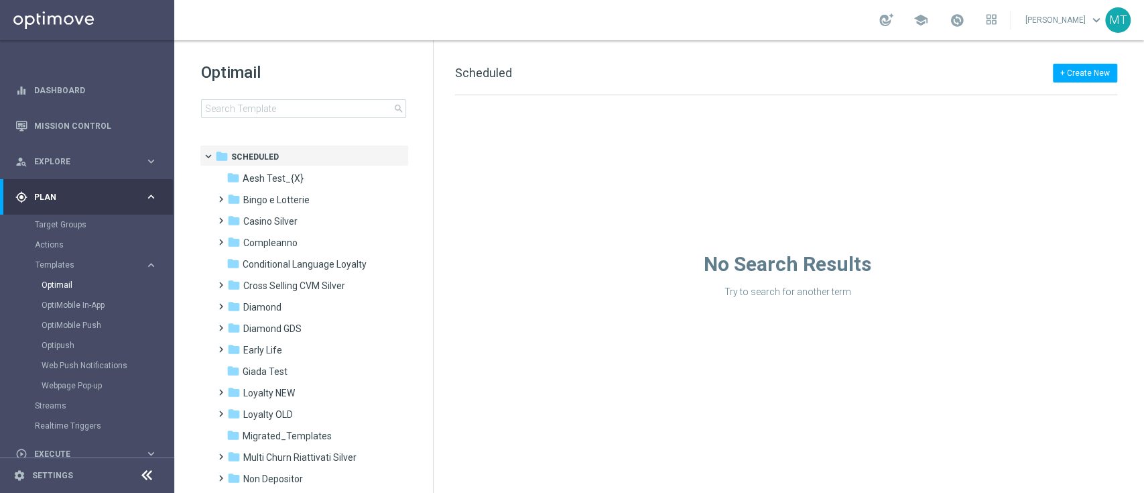
click at [282, 120] on div "Optimail search folder 1 Folder folder Scheduled more_vert folder Aesh Test_{X}…" at bounding box center [303, 123] width 259 height 166
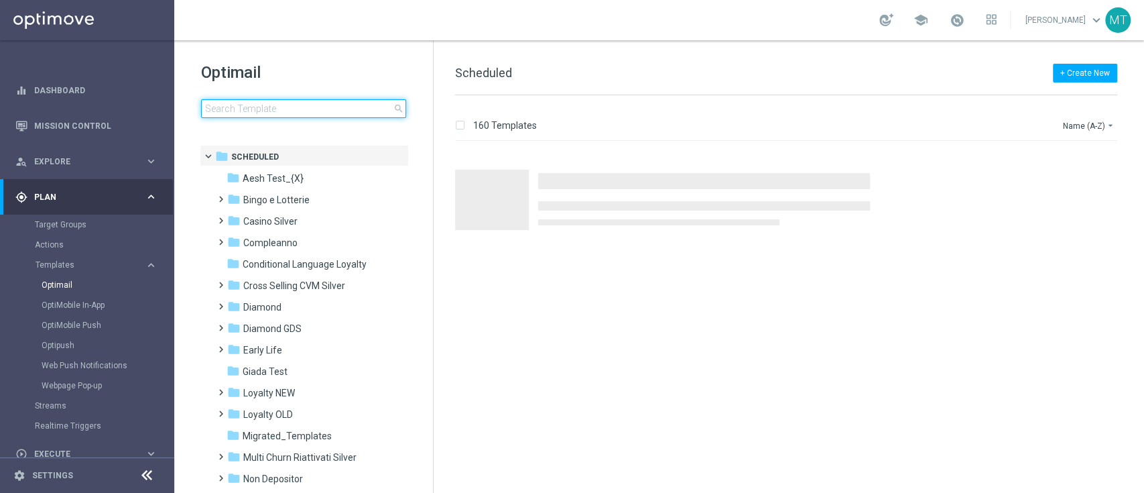
click at [270, 103] on input at bounding box center [303, 108] width 205 height 19
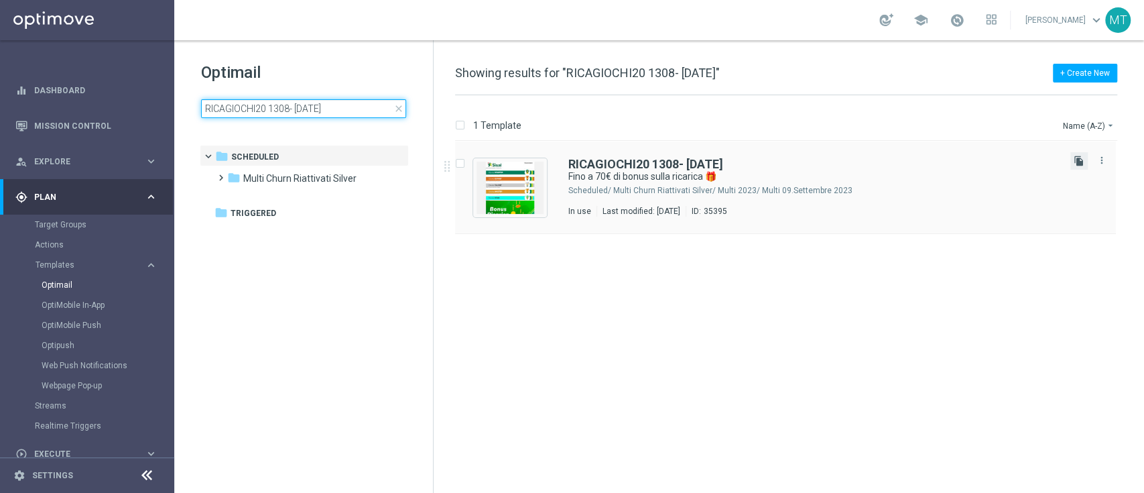
type input "RICAGIOCHI20 1308- 2025-08-17"
click at [1078, 162] on icon "file_copy" at bounding box center [1079, 160] width 11 height 11
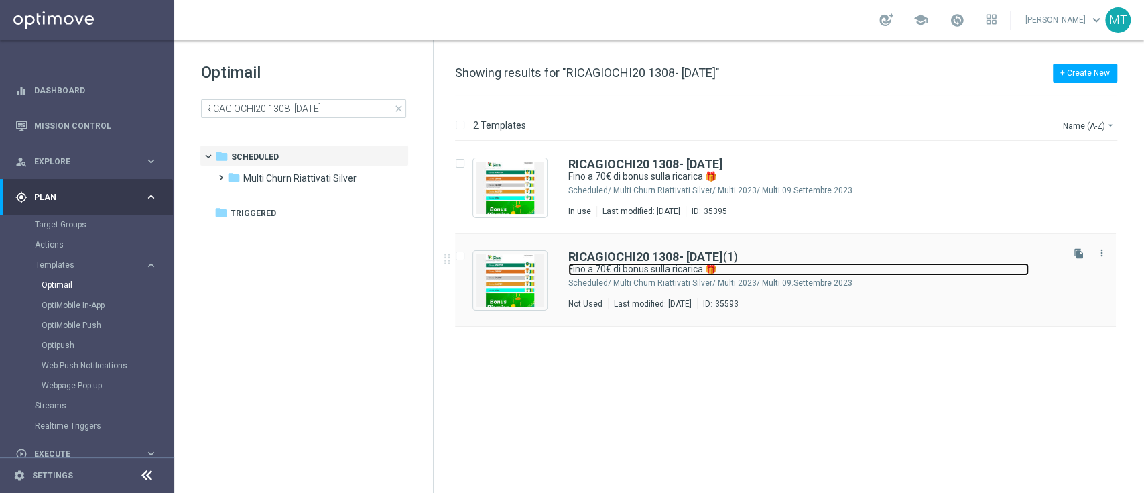
click at [877, 263] on link "Fino a 70€ di bonus sulla ricarica 🎁" at bounding box center [798, 269] width 460 height 13
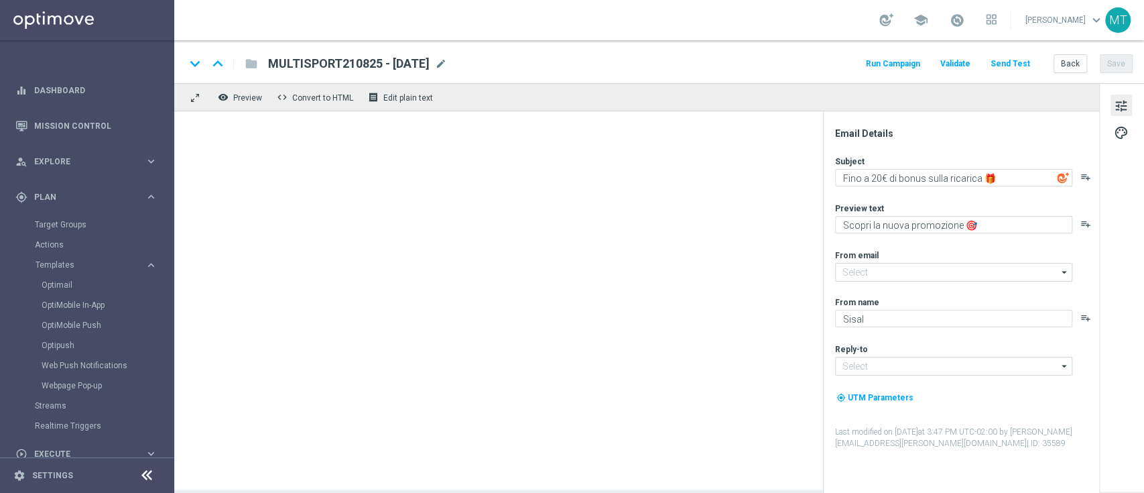
type input "newsletter@comunicazioni.sisal.it"
type input "info@sisal.it"
type textarea "Fino a 70€ di bonus sulla ricarica 🎁"
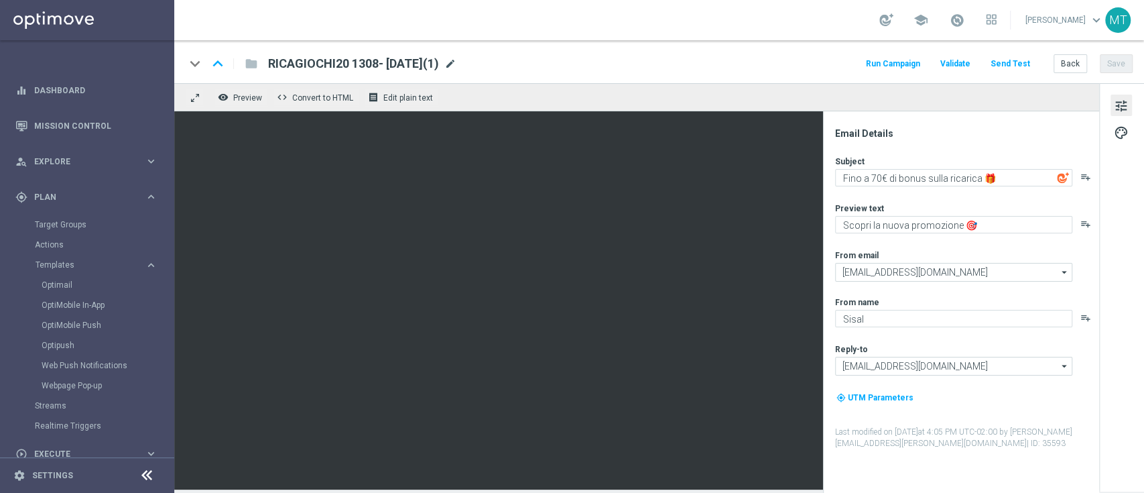
click at [456, 59] on span "mode_edit" at bounding box center [450, 64] width 12 height 12
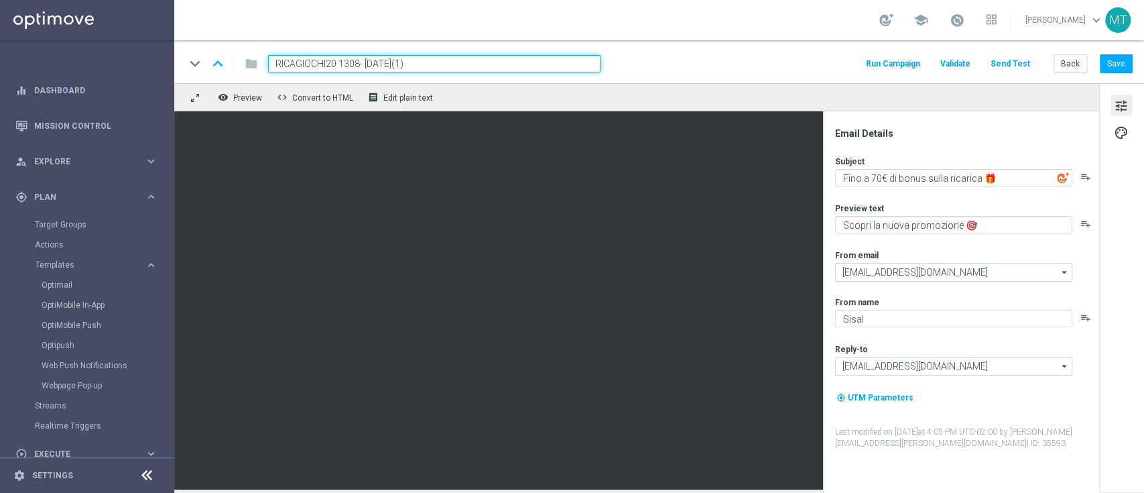
click at [359, 64] on input "RICAGIOCHI20 1308- 2025-08-17(1)" at bounding box center [434, 63] width 332 height 17
paste input "MULTIGIOCHI210825"
click at [454, 63] on input "MULTIGIOCHI210825 - 2025-08-17(1)" at bounding box center [434, 63] width 332 height 17
type input "MULTIGIOCHI210825 - 2025-08-21"
click at [1111, 62] on button "Save" at bounding box center [1116, 63] width 33 height 19
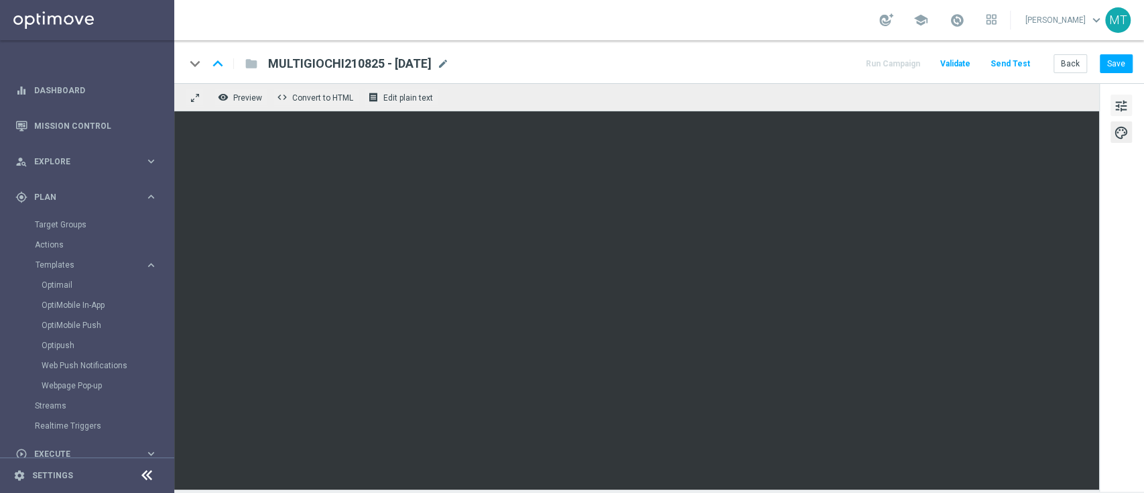
click at [1123, 101] on span "tune" at bounding box center [1121, 105] width 15 height 17
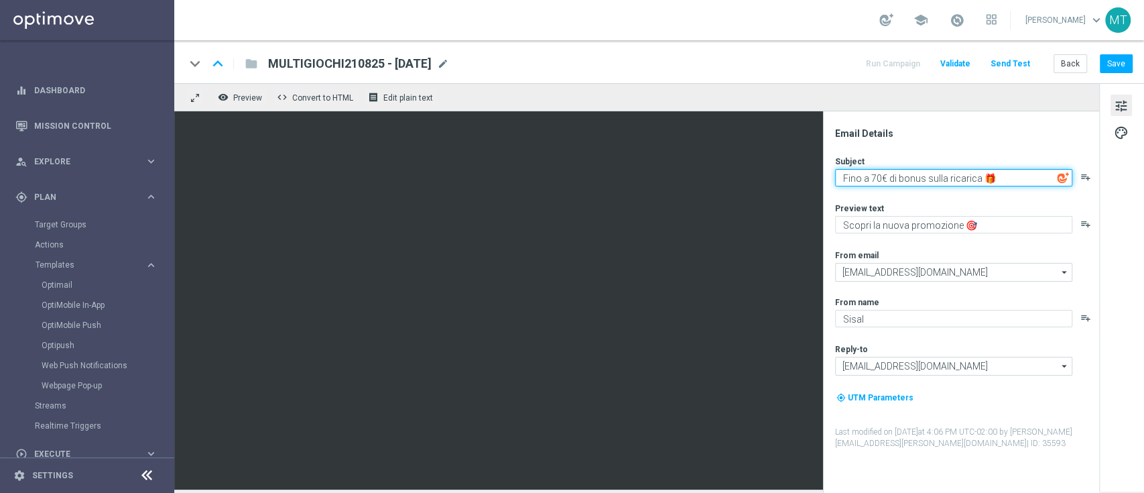
click at [875, 178] on textarea "Fino a 70€ di bonus sulla ricarica 🎁" at bounding box center [953, 177] width 237 height 17
type textarea "Fino a 30€ di bonus sulla ricarica 🎁"
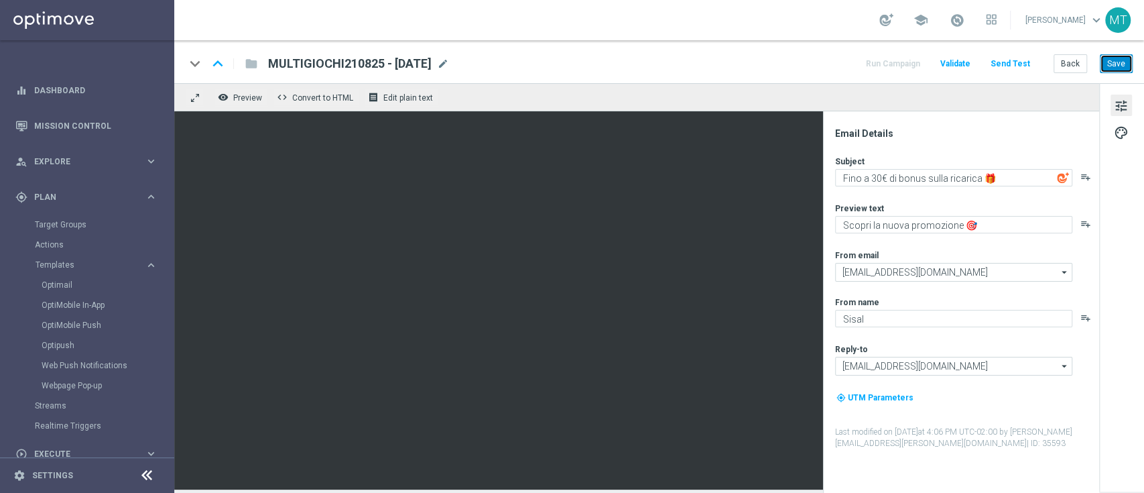
click at [1121, 58] on button "Save" at bounding box center [1116, 63] width 33 height 19
drag, startPoint x: 66, startPoint y: 218, endPoint x: 32, endPoint y: 228, distance: 35.0
click at [32, 228] on section "Target Groups Actions Templates keyboard_arrow_right Optimail OptiMobile In-App…" at bounding box center [86, 324] width 173 height 221
click at [45, 222] on link "Target Groups" at bounding box center [87, 224] width 105 height 11
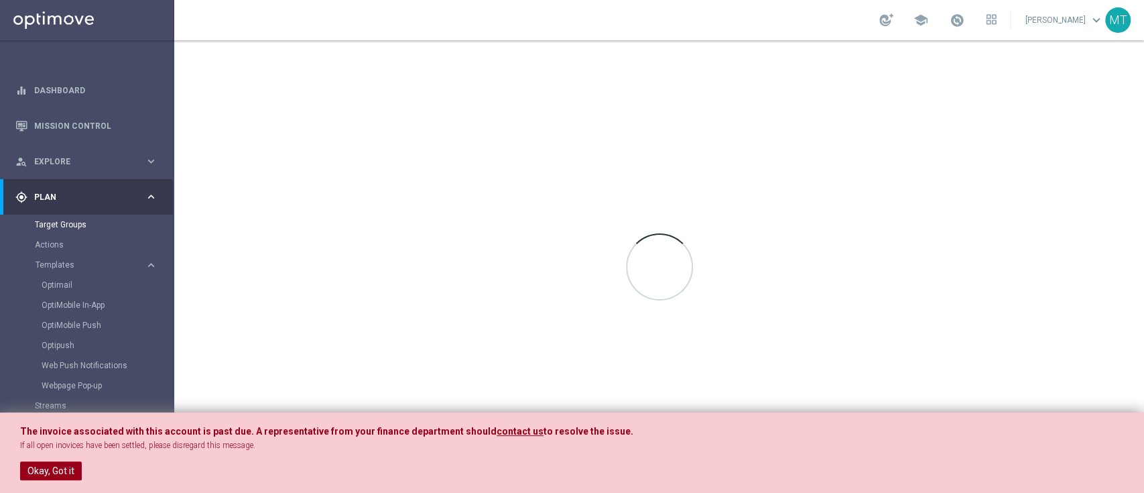
click at [60, 464] on button "Okay, Got it" at bounding box center [51, 470] width 62 height 19
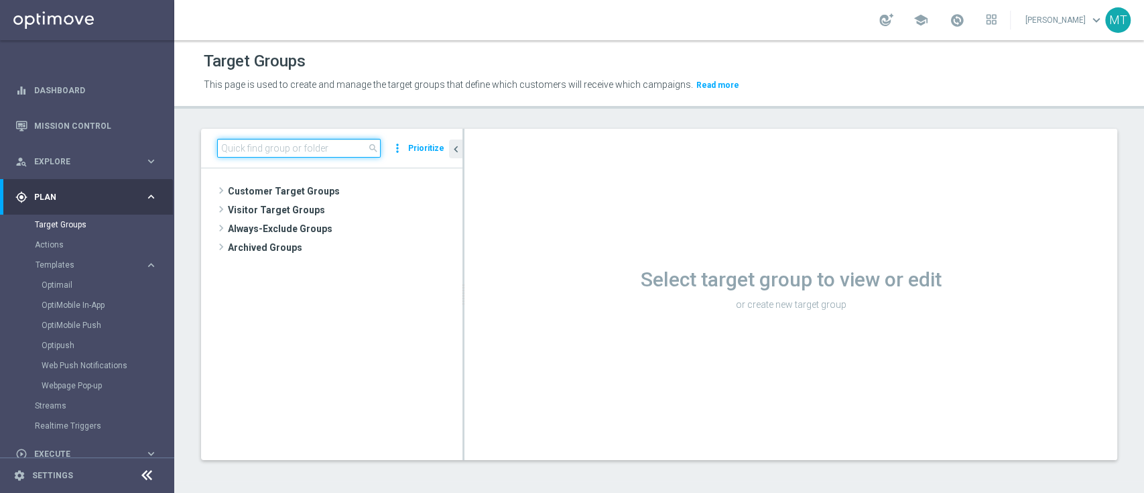
click at [296, 141] on input at bounding box center [299, 148] width 164 height 19
paste input "Multi Talent ggr nb lm > 0 1st NO Sport no saldo"
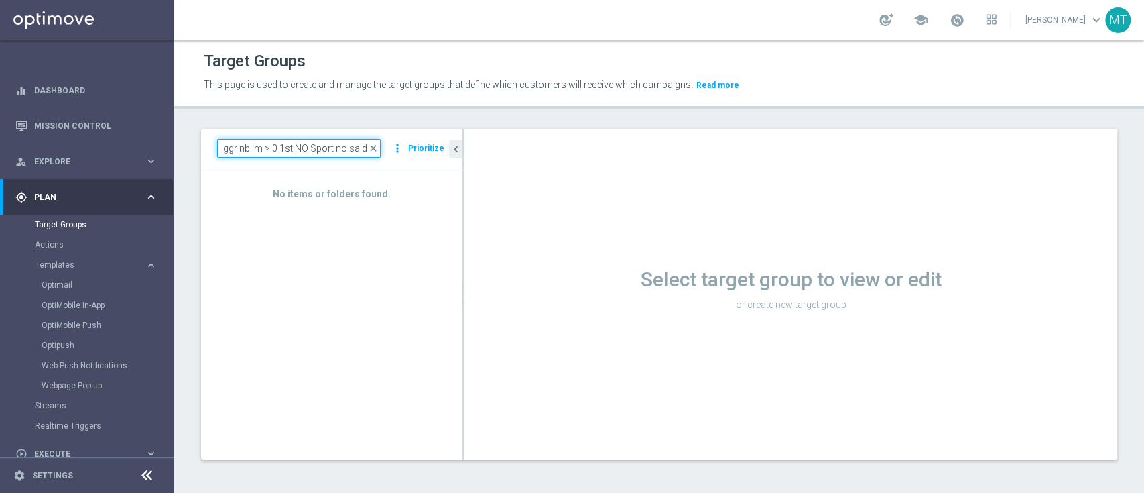
type input "Multi Talent ggr nb lm > 0 1st NO Sport no saldo"
click at [548, 290] on h1 "Select target group to view or edit" at bounding box center [790, 279] width 653 height 24
click at [375, 140] on input "Multi Talent ggr nb lm > 0 1st NO Sport no saldo" at bounding box center [299, 148] width 164 height 19
click at [381, 155] on input "Multi Talent ggr nb lm > 0 1st NO Sport no saldo" at bounding box center [299, 148] width 164 height 19
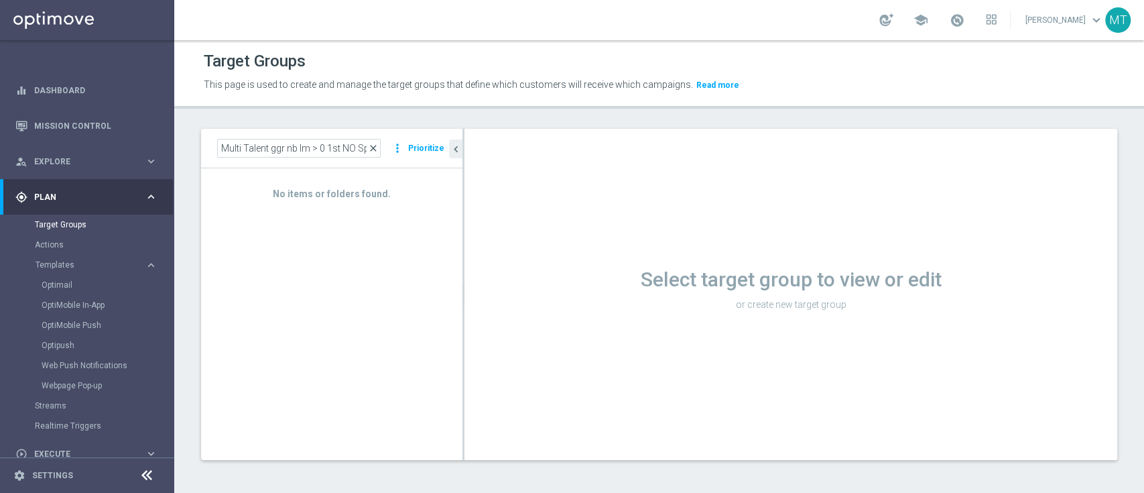
click at [373, 147] on span "close" at bounding box center [373, 148] width 11 height 11
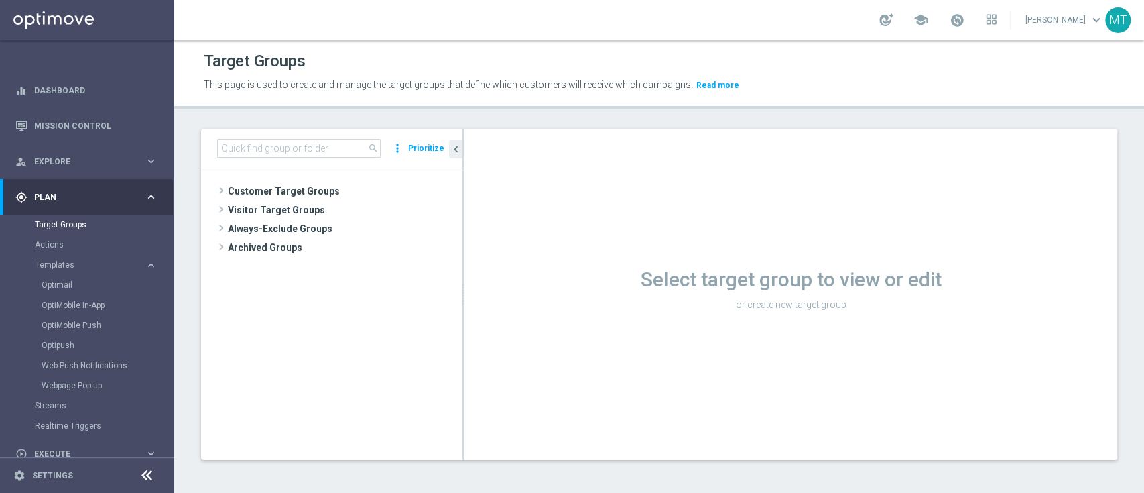
click at [373, 147] on span "search" at bounding box center [373, 148] width 11 height 11
click at [324, 145] on input at bounding box center [299, 148] width 164 height 19
paste input "Multi Talent ggr nb lm > 0 1st NO Sport no saldo"
type input "Multi Talent ggr nb lm > 0 1st NO Sport no saldo"
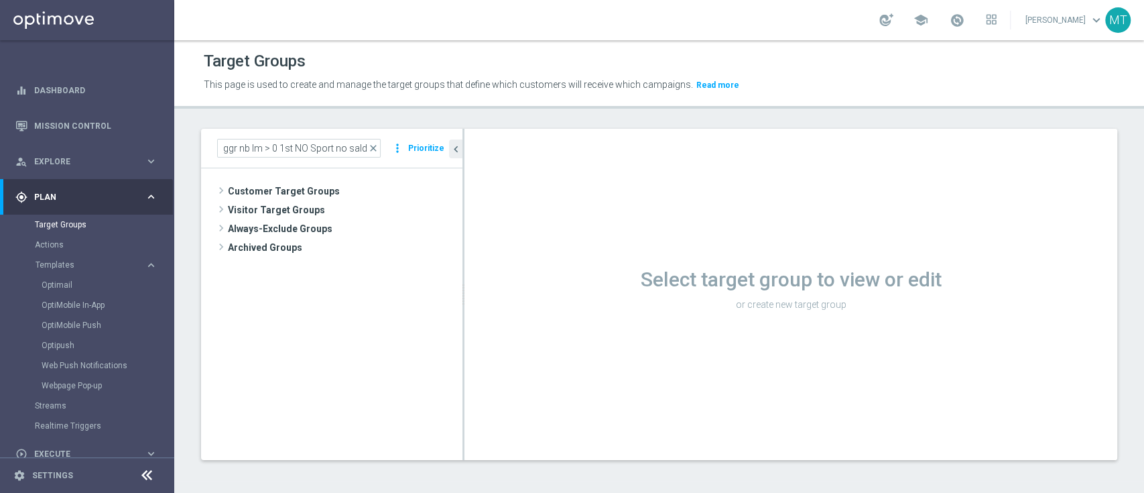
click at [556, 304] on p "or create new target group" at bounding box center [790, 304] width 653 height 12
click at [379, 147] on span "close" at bounding box center [373, 148] width 11 height 11
click at [546, 388] on div "Select target group to view or edit or create new target group" at bounding box center [790, 294] width 653 height 331
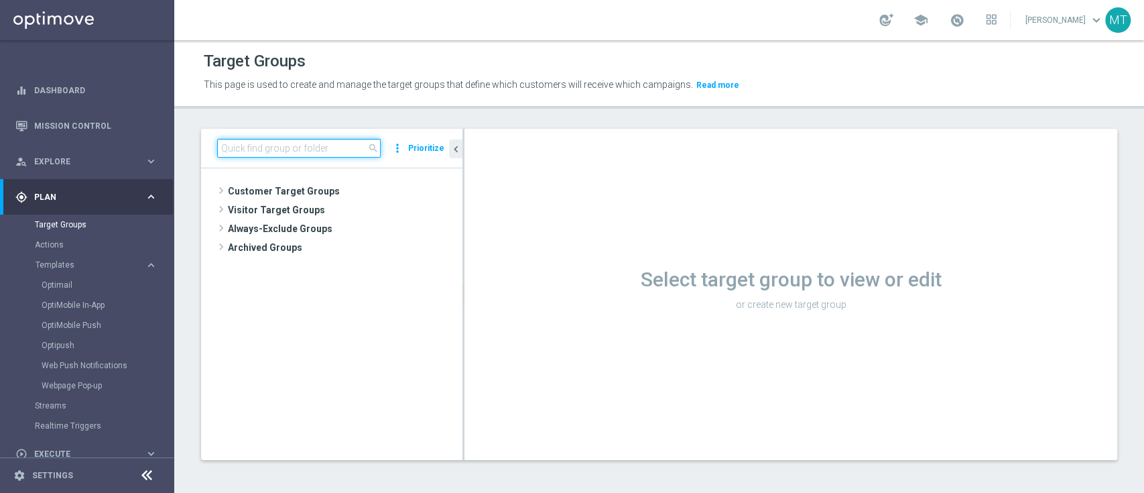
click at [246, 143] on input at bounding box center [299, 148] width 164 height 19
paste input "Multi Talent ggr nb lm > 0 1st NO Sport no saldo"
type input "Multi Talent ggr nb lm > 0 1st NO Sport no saldo"
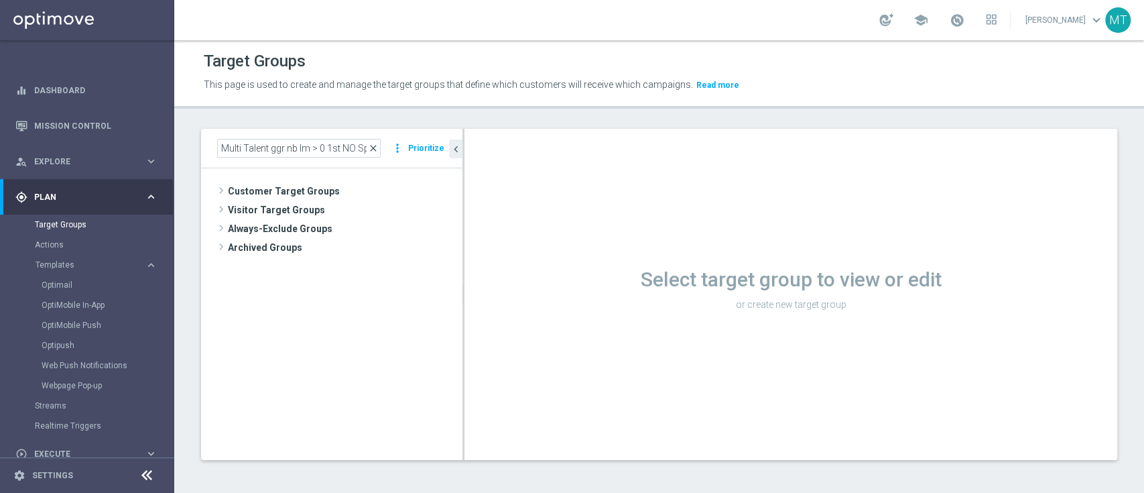
click at [377, 144] on span "close" at bounding box center [373, 148] width 11 height 11
click at [335, 152] on input at bounding box center [299, 148] width 164 height 19
paste input "Multi Talent ggr nb lm > 0 1st NO Sport"
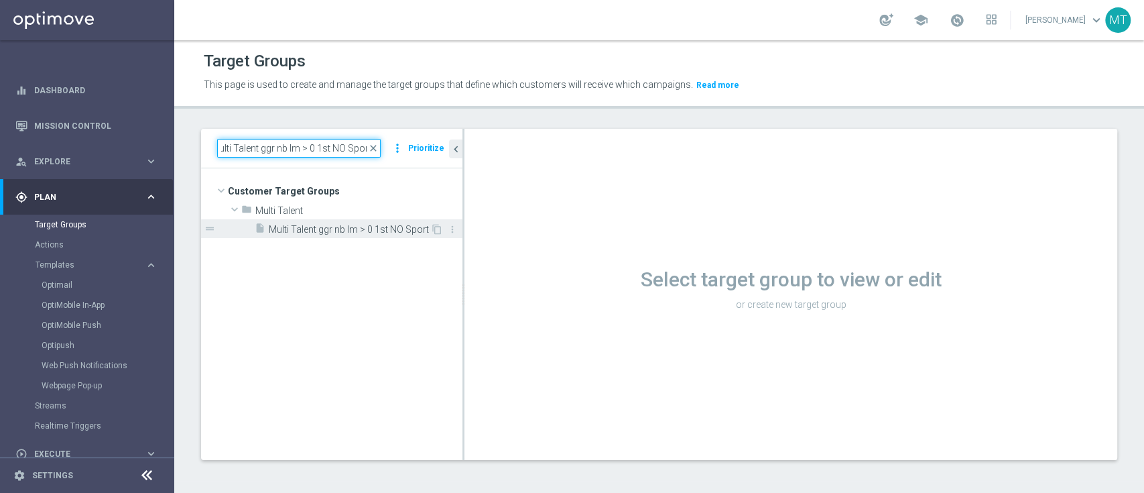
type input "Multi Talent ggr nb lm > 0 1st NO Sport"
click at [348, 233] on span "Multi Talent ggr nb lm > 0 1st NO Sport" at bounding box center [350, 229] width 162 height 11
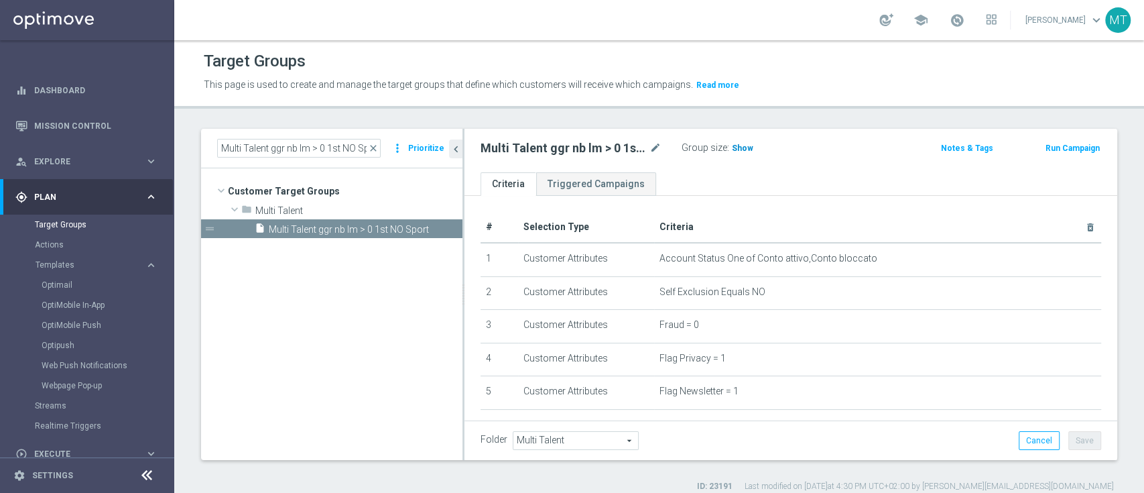
click at [732, 147] on span "Show" at bounding box center [742, 147] width 21 height 9
click at [1060, 147] on button "Run Campaign" at bounding box center [1072, 148] width 57 height 15
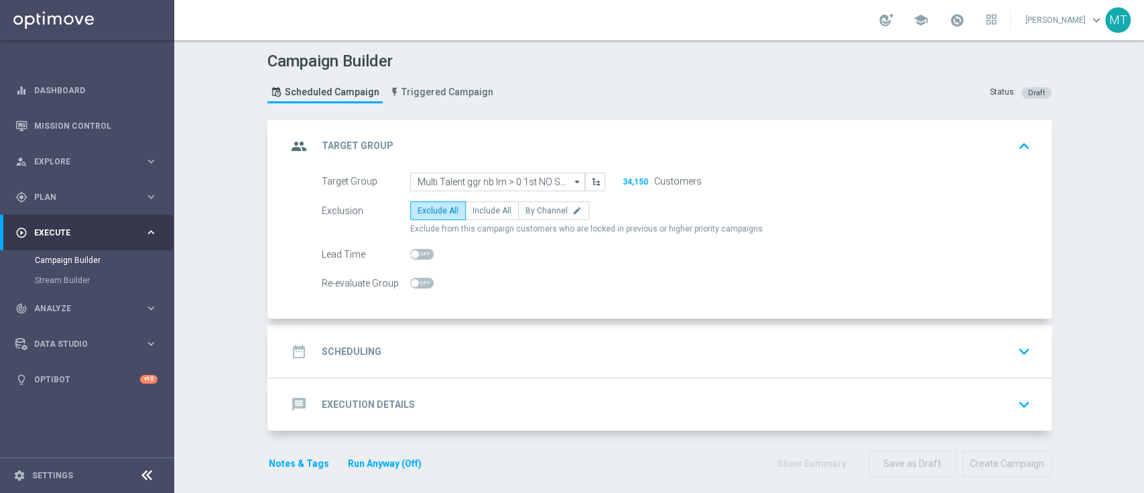
click at [798, 336] on div "date_range Scheduling keyboard_arrow_down" at bounding box center [661, 351] width 781 height 52
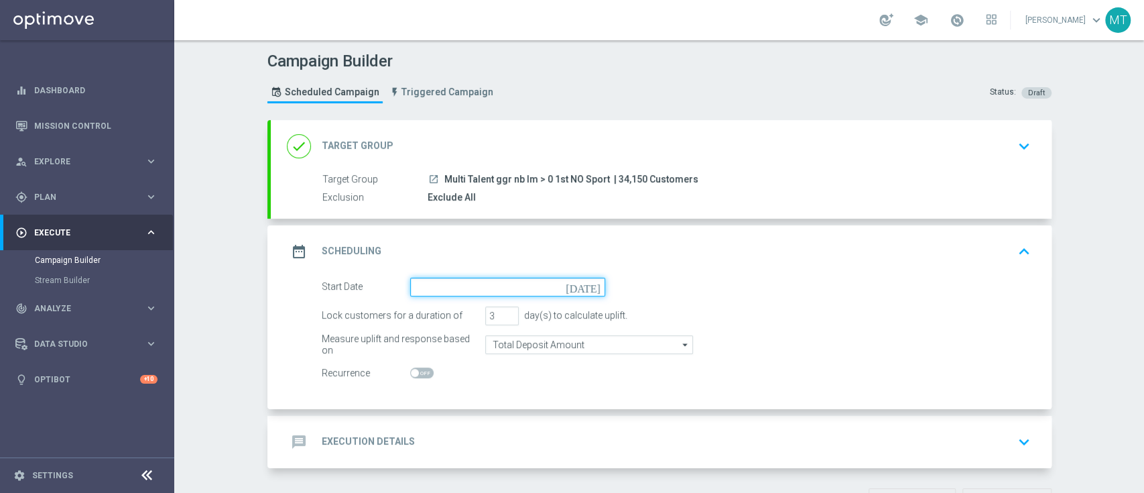
click at [576, 288] on input at bounding box center [507, 286] width 195 height 19
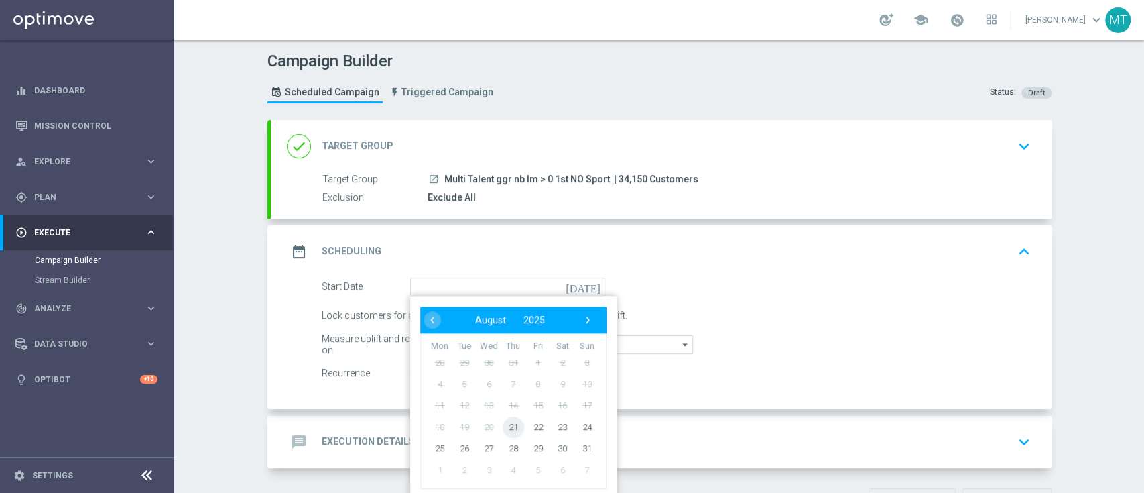
click at [503, 423] on span "21" at bounding box center [512, 426] width 21 height 21
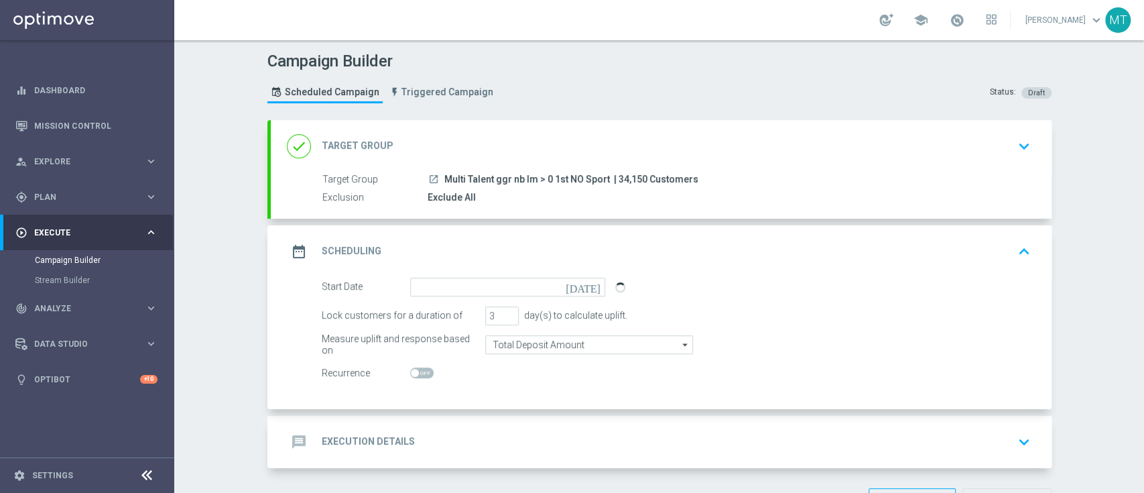
type input "21 Aug 2025"
click at [503, 307] on input "3" at bounding box center [502, 315] width 34 height 19
type input "4"
click at [501, 313] on input "4" at bounding box center [502, 315] width 34 height 19
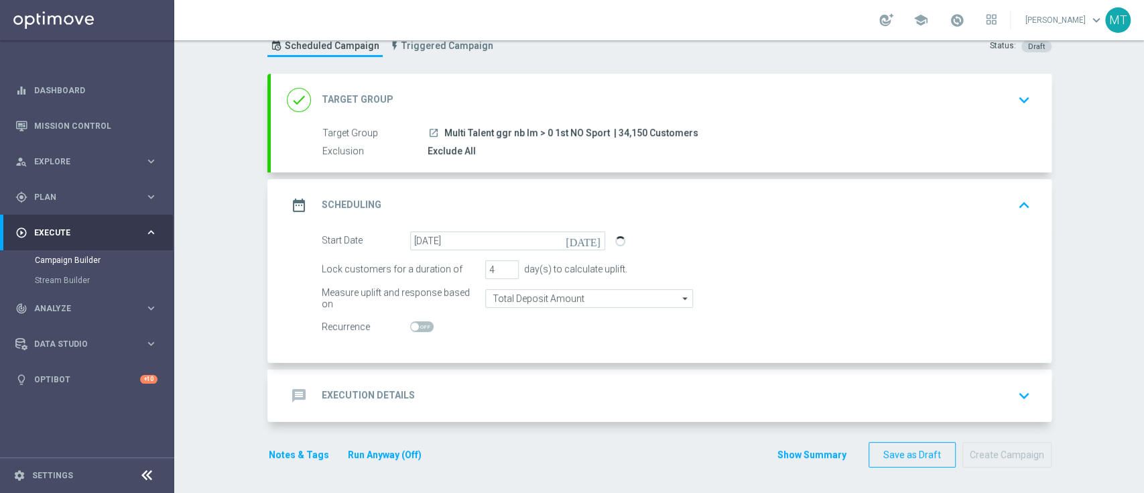
click at [540, 373] on div "message Execution Details keyboard_arrow_down" at bounding box center [661, 395] width 781 height 52
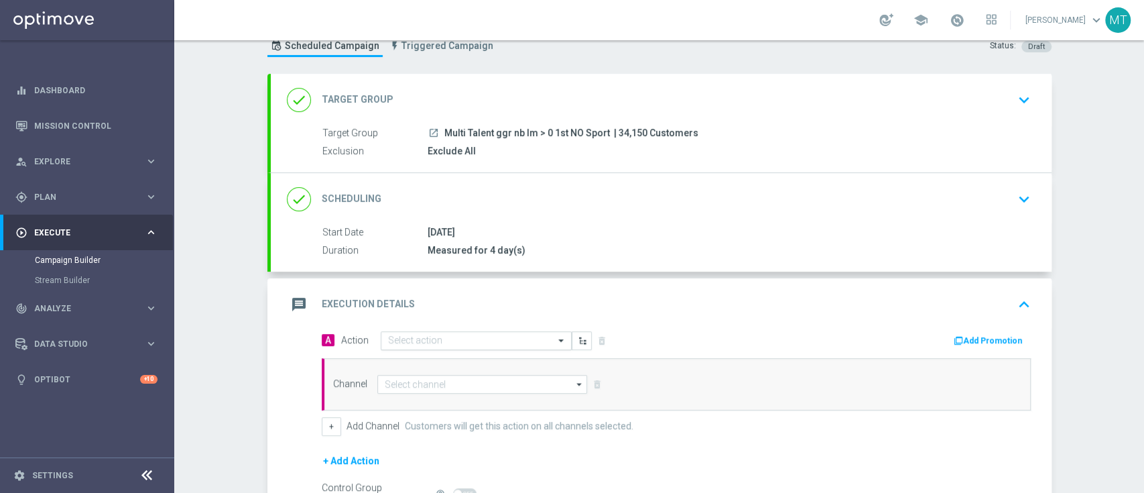
click at [521, 342] on input "text" at bounding box center [462, 340] width 149 height 11
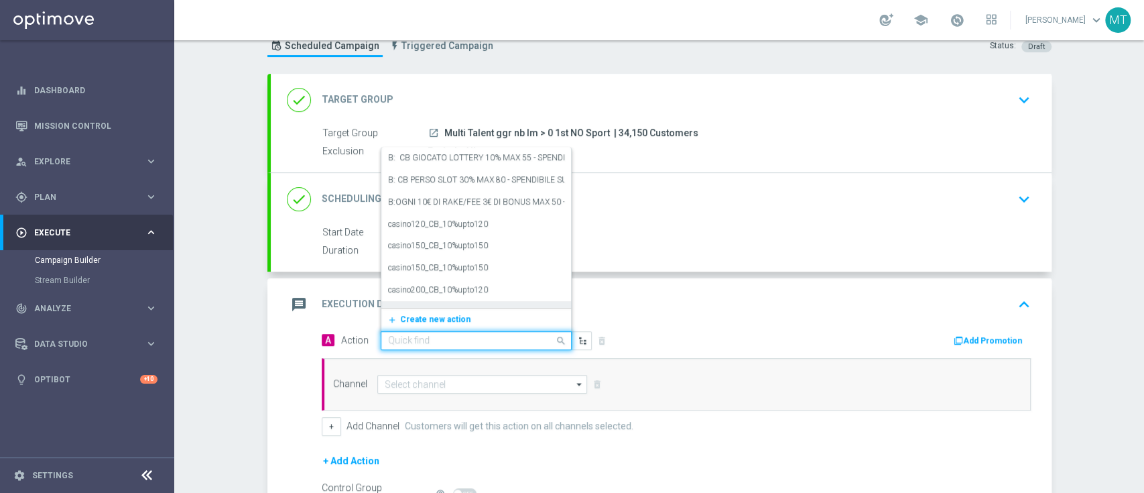
paste input "Ricarica per 30% fino a 30€ tutti i giochi"
type input "Ricarica per 30% fino a 30€ tutti i giochi"
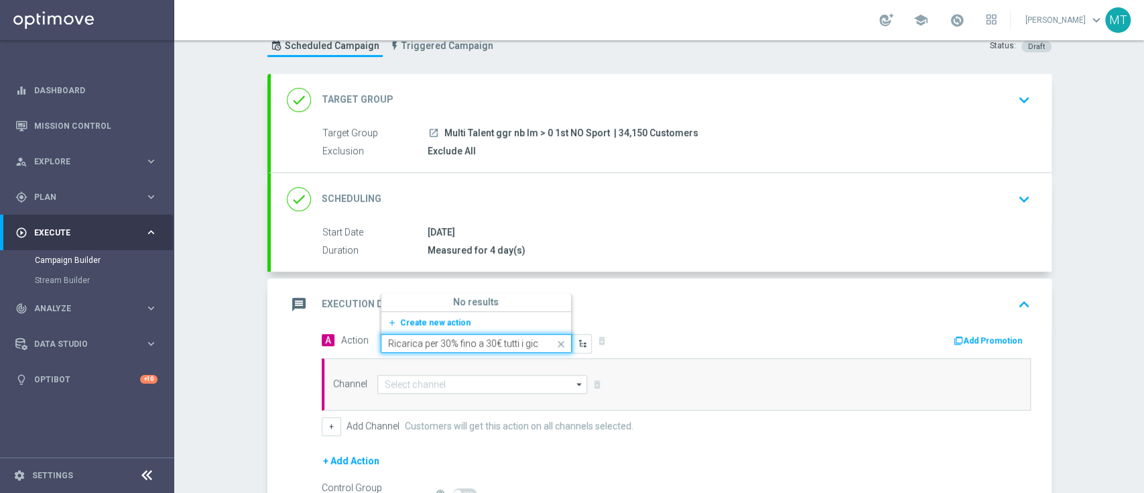
scroll to position [0, 11]
click at [407, 318] on span "Create new action" at bounding box center [435, 322] width 70 height 9
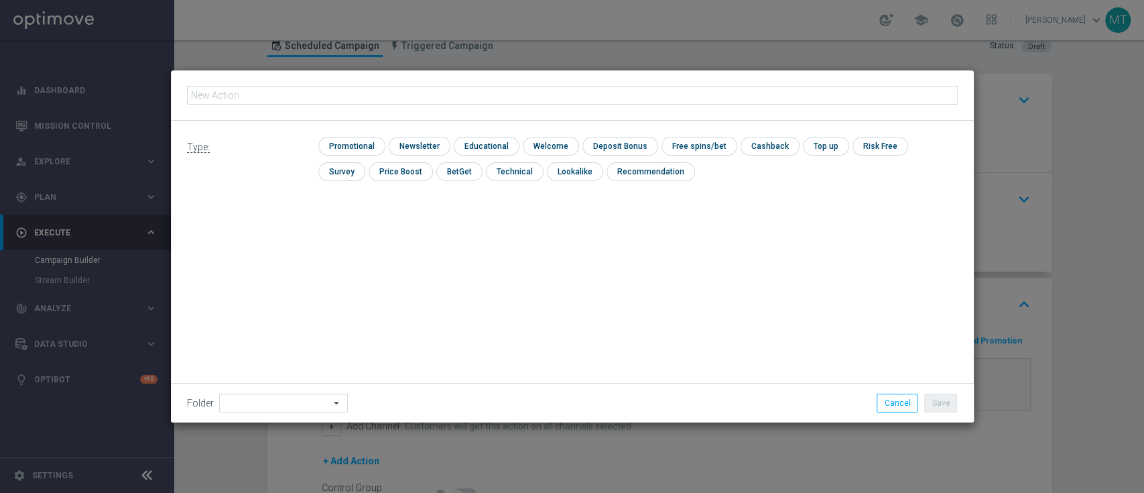
type input "Ricarica per 30% fino a 30€ tutti i giochi"
click at [359, 139] on input "checkbox" at bounding box center [350, 146] width 64 height 18
checkbox input "true"
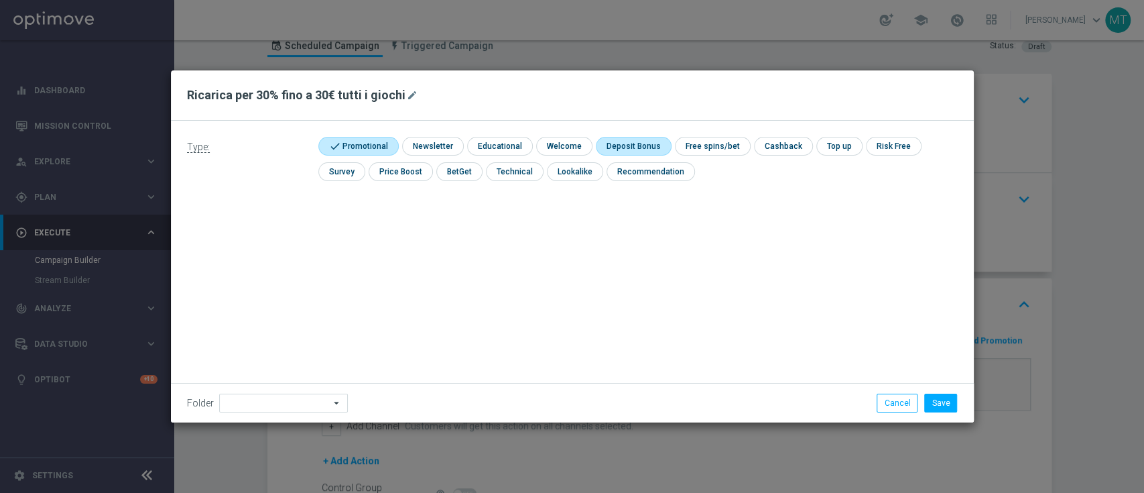
click at [632, 145] on input "checkbox" at bounding box center [632, 146] width 72 height 18
checkbox input "true"
click at [940, 408] on button "Save" at bounding box center [940, 402] width 33 height 19
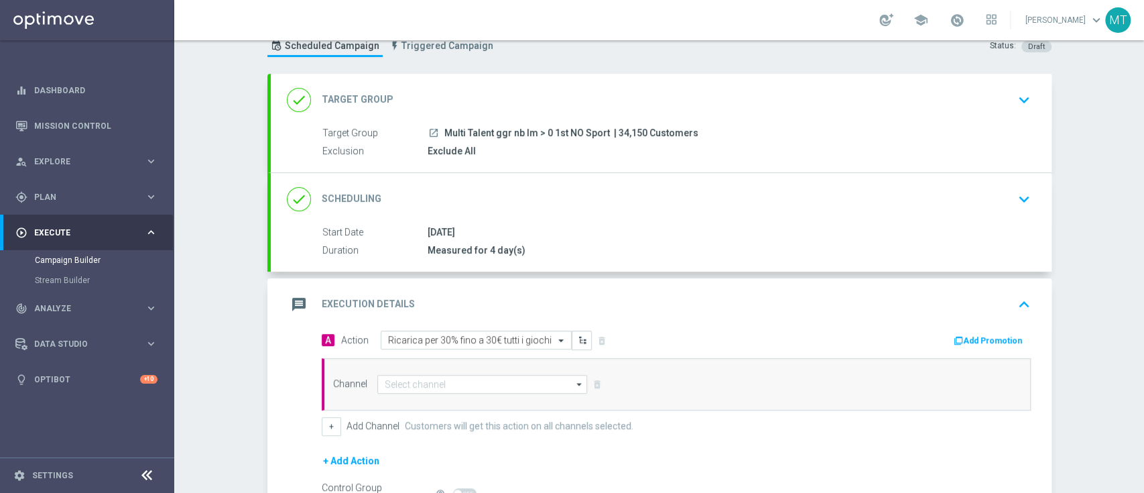
scroll to position [64, 0]
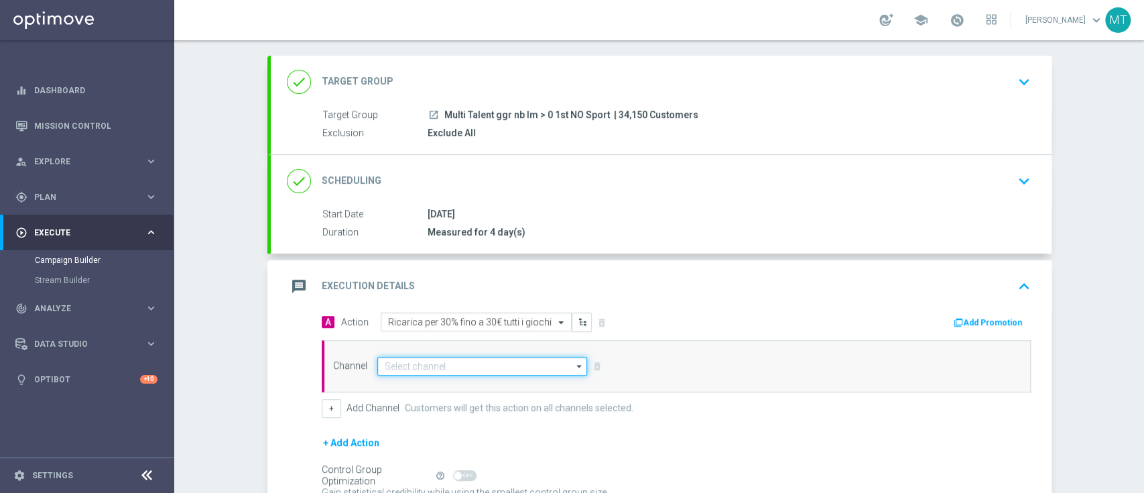
click at [439, 360] on input at bounding box center [482, 366] width 210 height 19
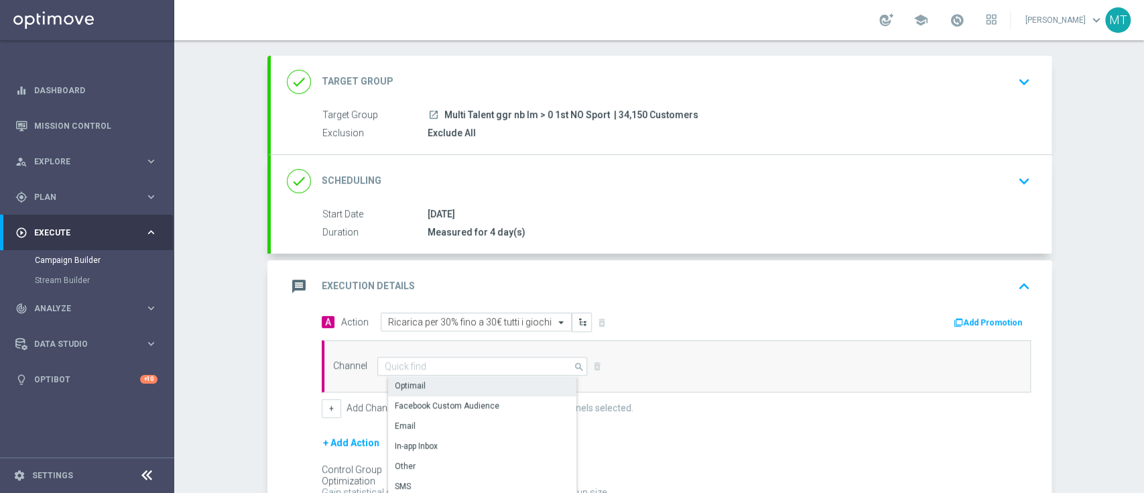
click at [440, 381] on div "Optimail" at bounding box center [488, 385] width 200 height 19
type input "Optimail"
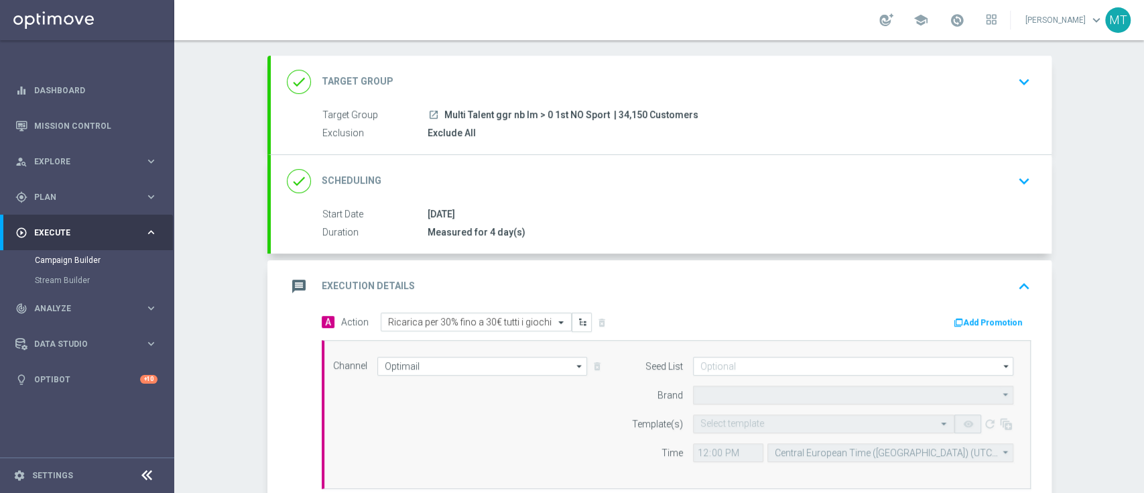
type input "Sisal Marketing"
click at [804, 418] on input "text" at bounding box center [810, 423] width 220 height 11
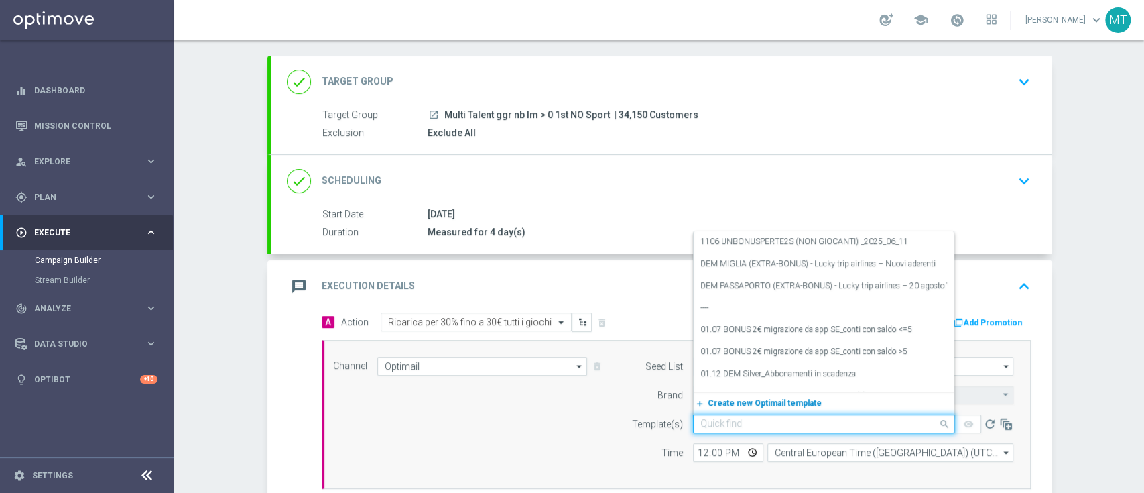
paste input "MULTIGIOCHI210825 - 2025-08-21"
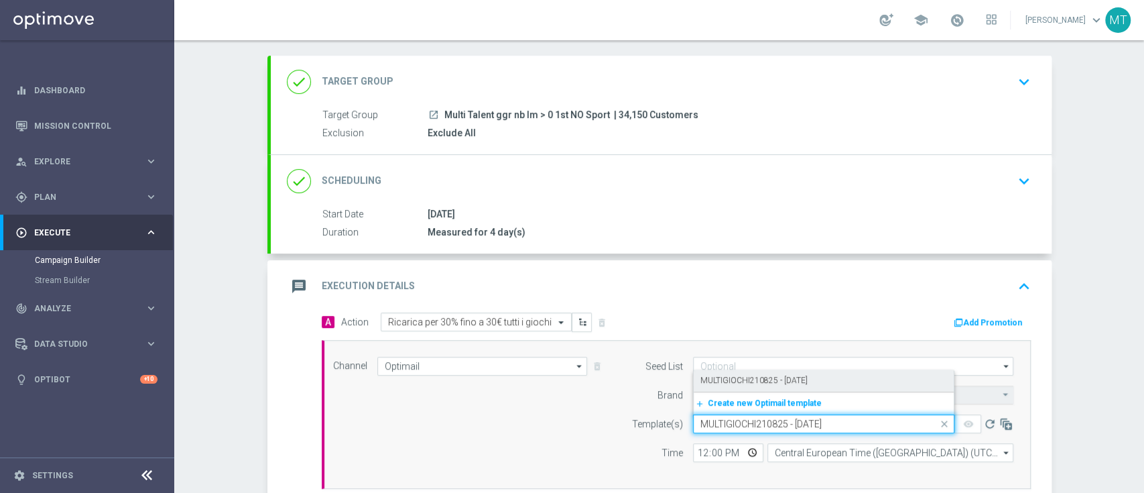
click at [743, 379] on label "MULTIGIOCHI210825 - 2025-08-21" at bounding box center [753, 380] width 107 height 11
type input "MULTIGIOCHI210825 - 2025-08-21"
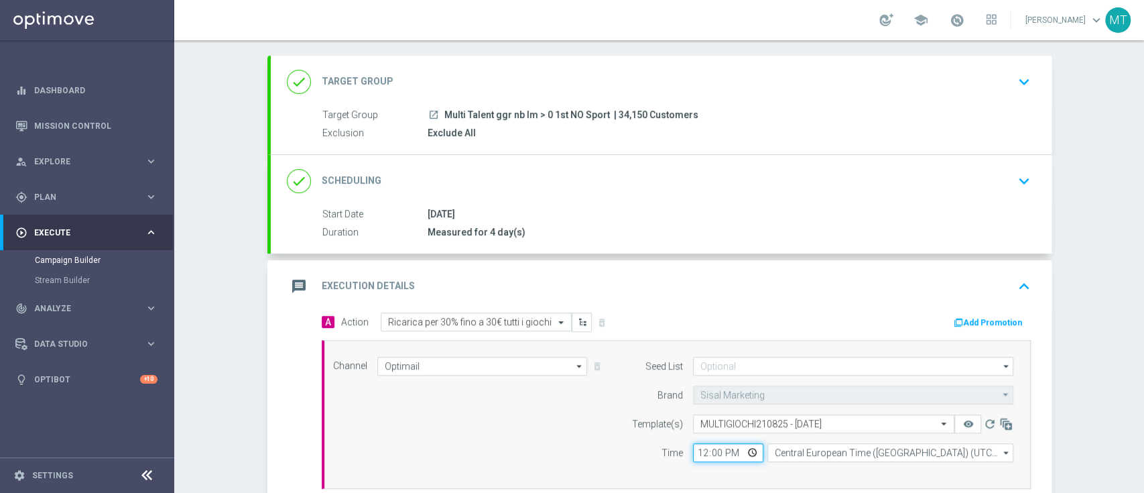
click at [694, 452] on input "12:00" at bounding box center [728, 452] width 70 height 19
type input "18:00"
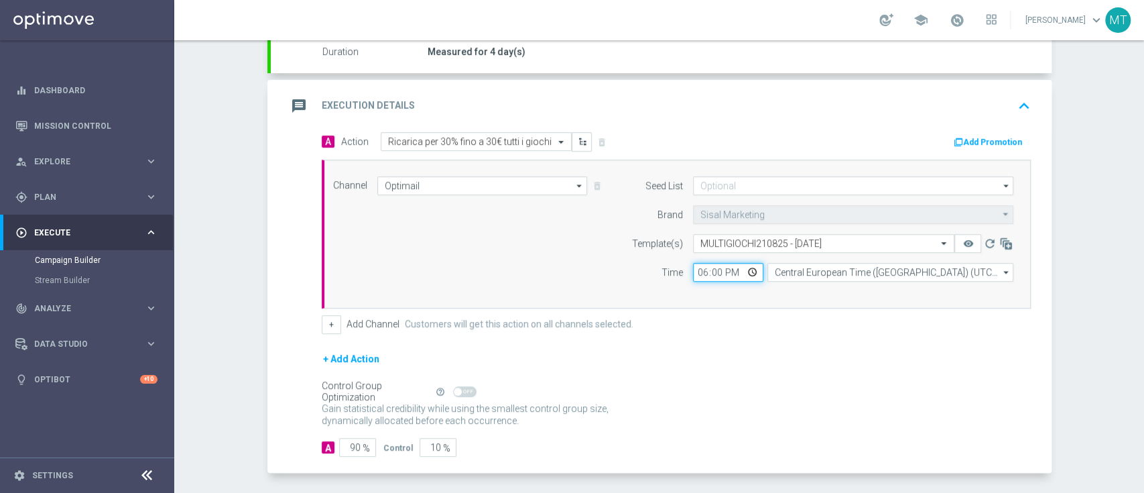
scroll to position [248, 0]
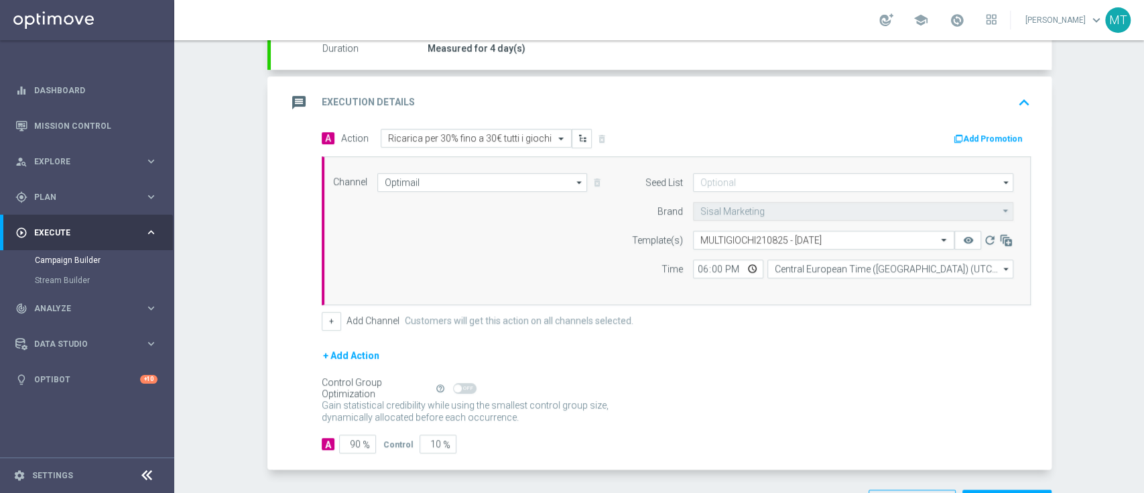
click at [968, 139] on button "Add Promotion" at bounding box center [989, 138] width 74 height 15
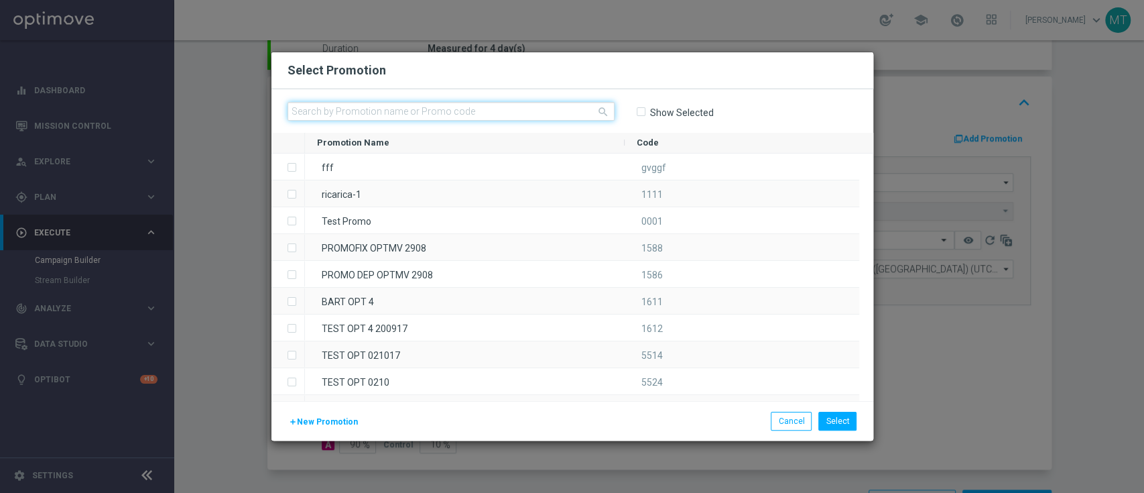
click at [527, 110] on input "text" at bounding box center [451, 111] width 327 height 19
paste input "333281"
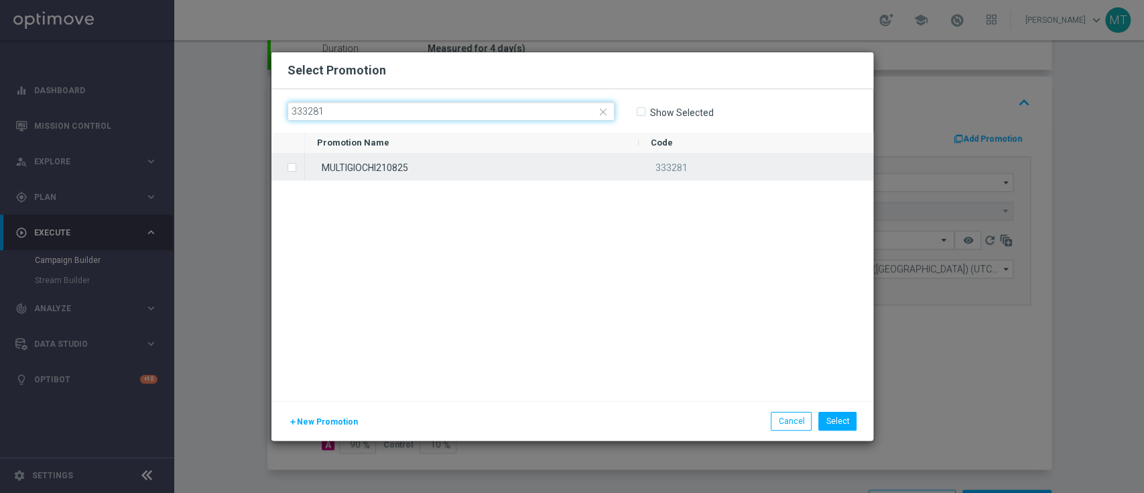
type input "333281"
click at [526, 175] on div "MULTIGIOCHI210825" at bounding box center [472, 166] width 334 height 26
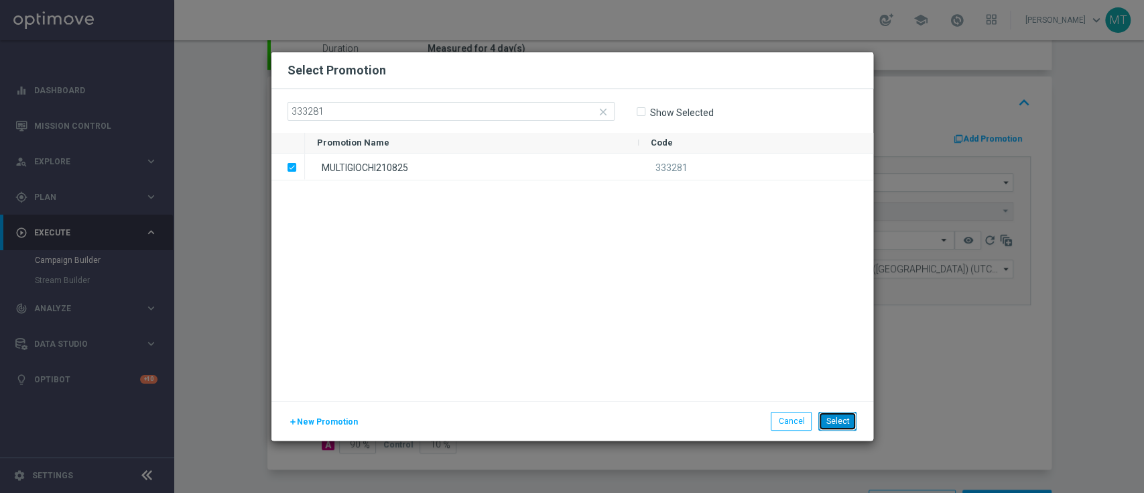
click at [844, 416] on button "Select" at bounding box center [837, 420] width 38 height 19
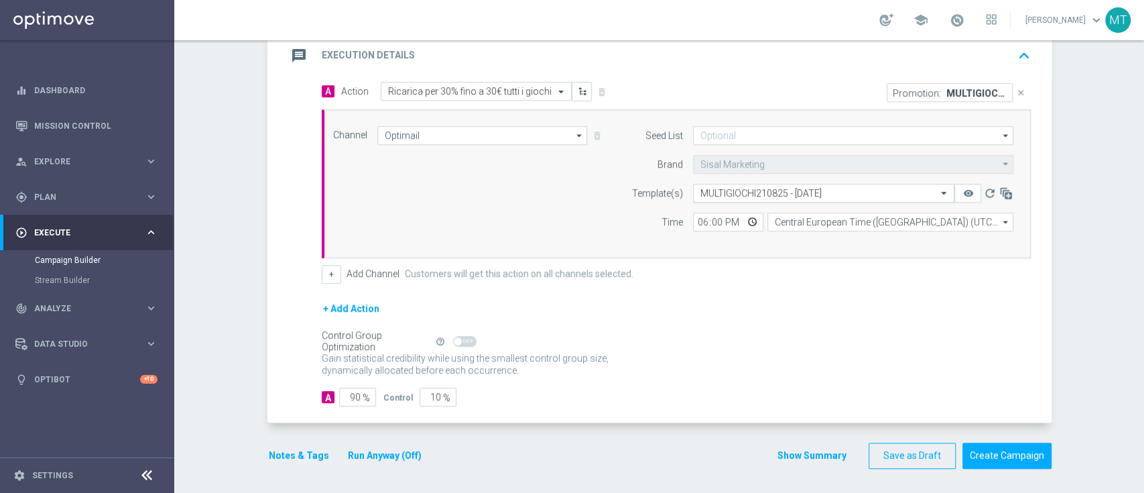
scroll to position [134, 0]
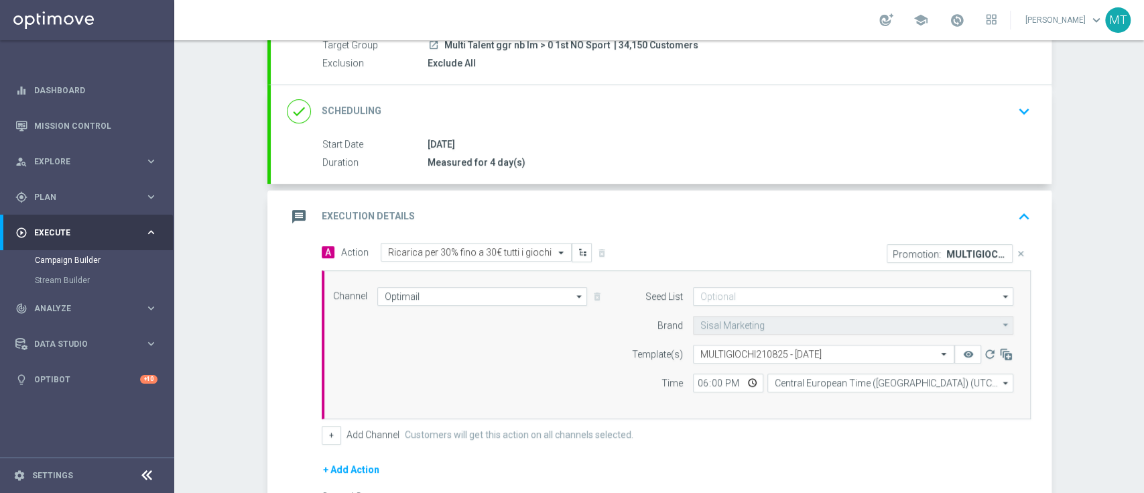
click at [828, 196] on div "message Execution Details keyboard_arrow_up" at bounding box center [661, 216] width 781 height 52
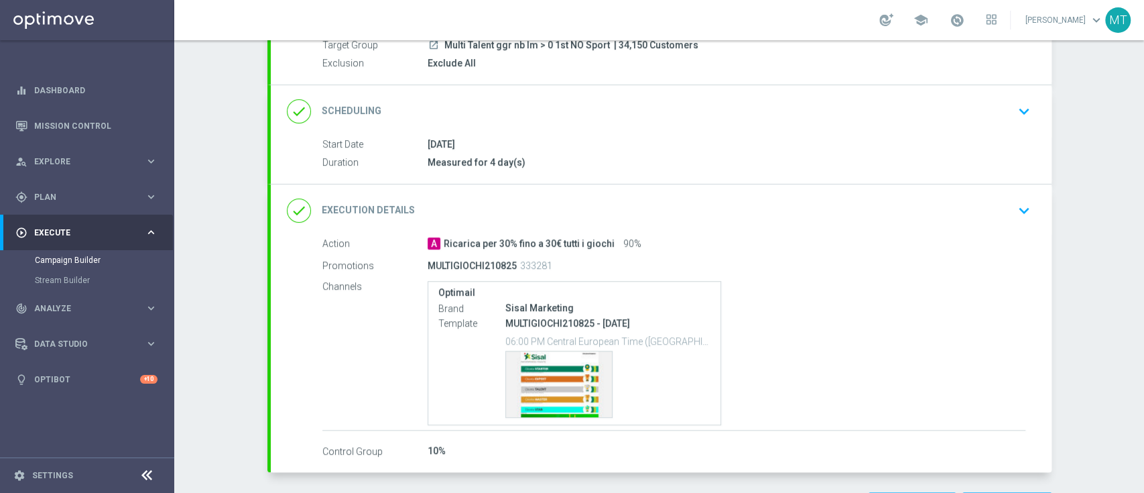
scroll to position [139, 0]
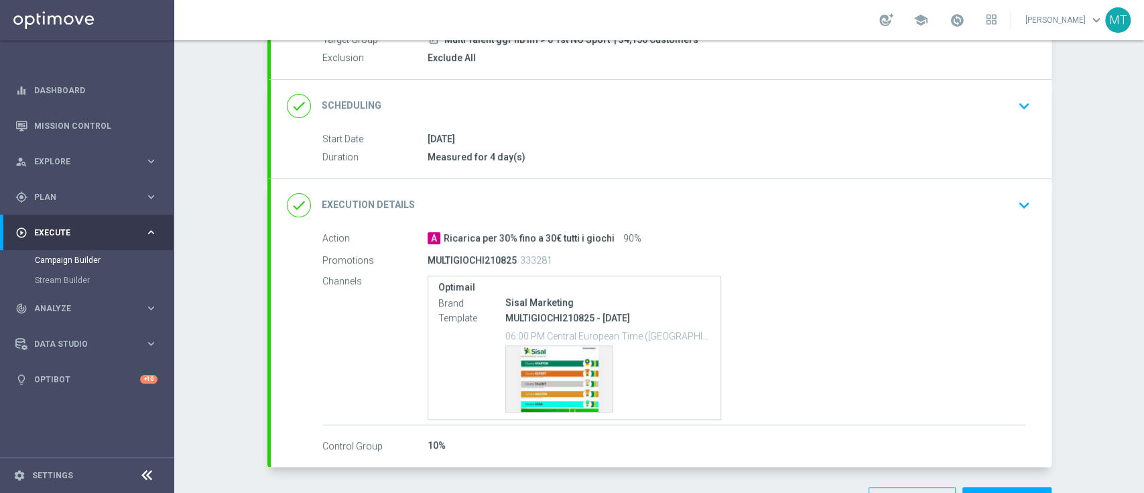
click at [661, 223] on div "done Execution Details keyboard_arrow_down" at bounding box center [661, 205] width 781 height 52
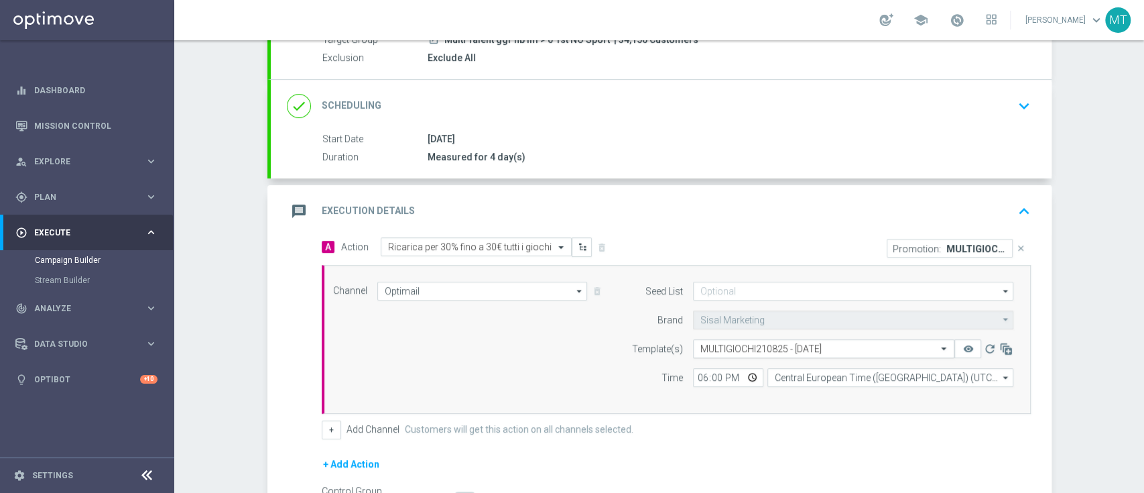
scroll to position [295, 0]
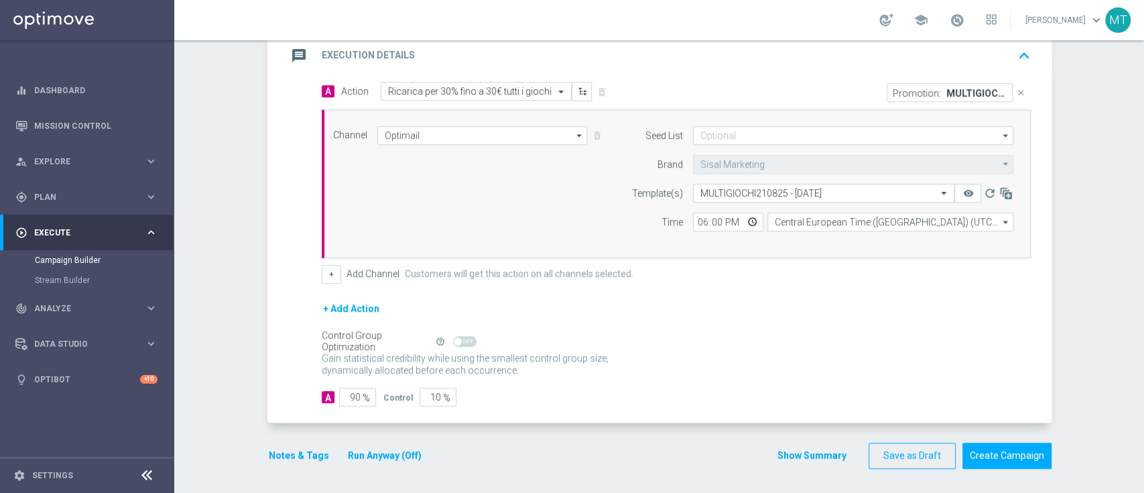
click at [295, 448] on button "Notes & Tags" at bounding box center [298, 455] width 63 height 17
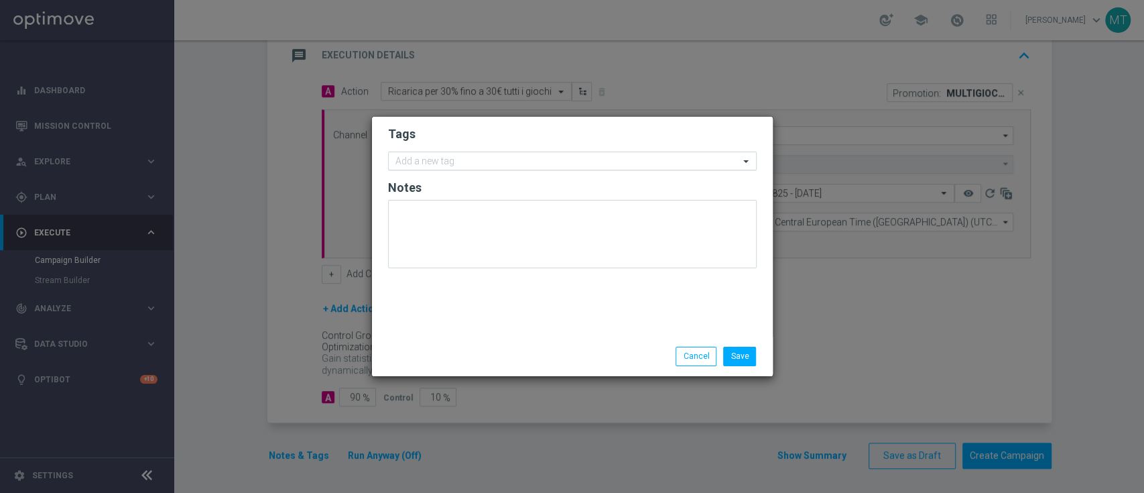
click at [490, 164] on input "text" at bounding box center [567, 161] width 344 height 11
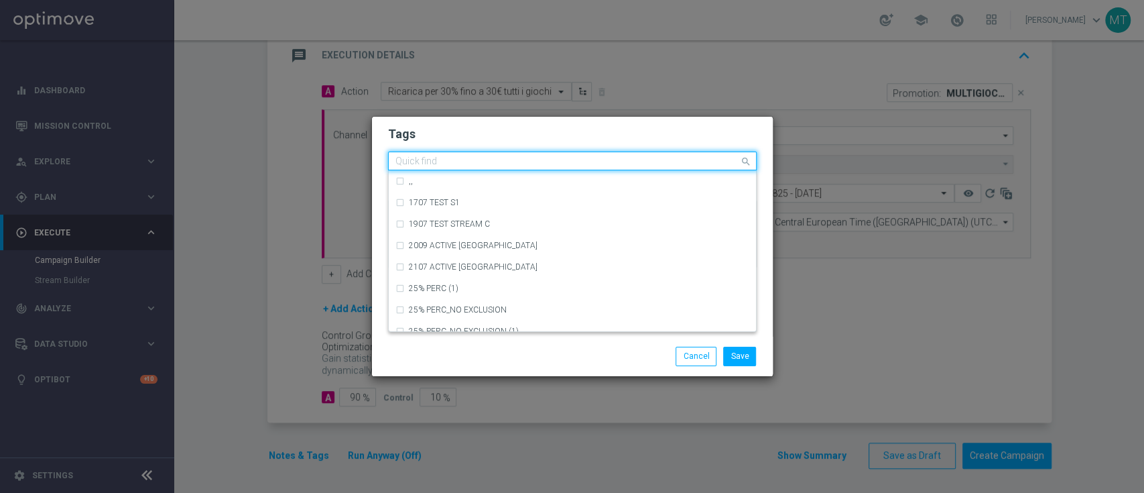
click at [490, 164] on input "text" at bounding box center [567, 161] width 344 height 11
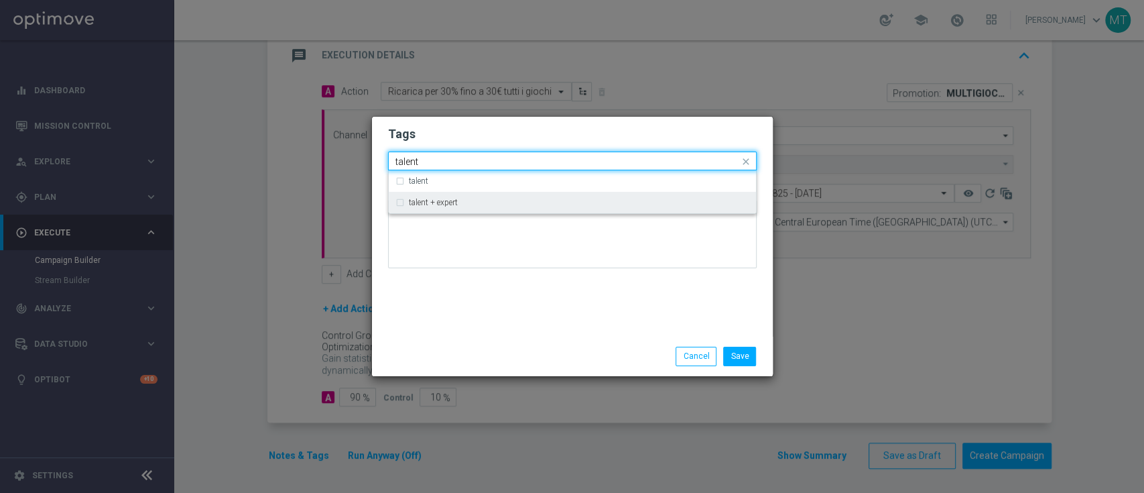
click at [445, 212] on div "talent + expert" at bounding box center [572, 202] width 354 height 21
type input "talent"
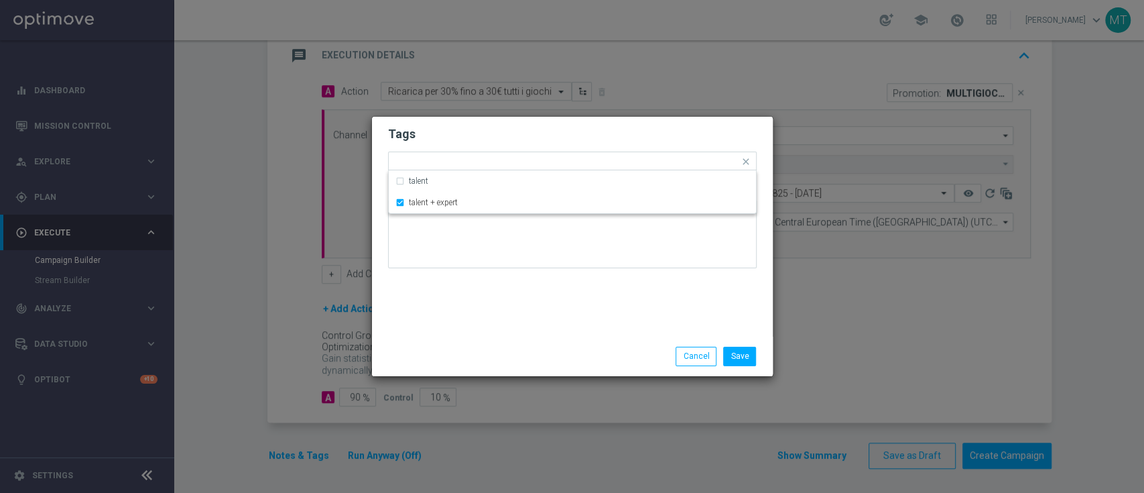
click at [461, 285] on div "Tags Quick find × talent + expert talent talent + expert Notes" at bounding box center [572, 227] width 401 height 220
click at [480, 168] on div at bounding box center [606, 163] width 266 height 13
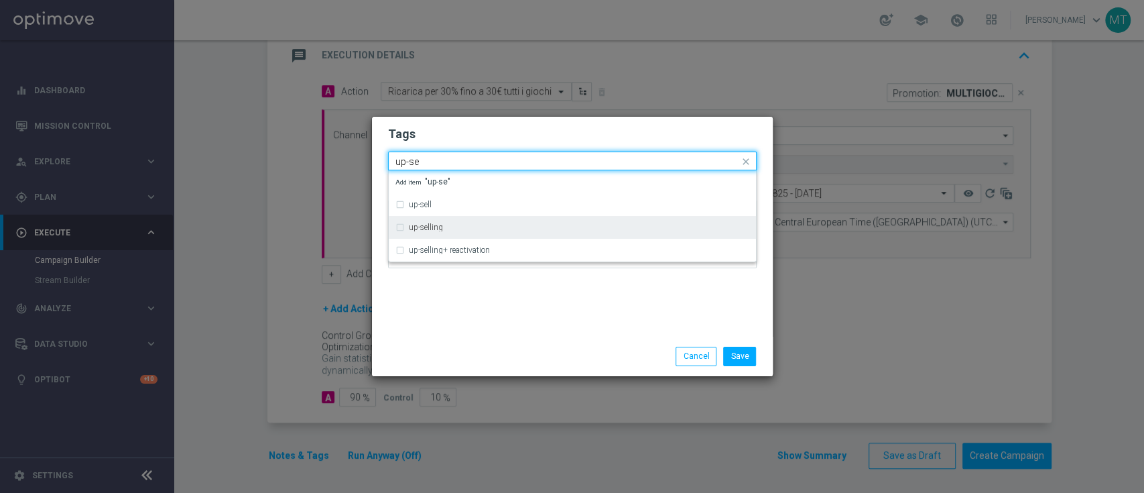
click at [424, 231] on label "up-selling" at bounding box center [426, 227] width 34 height 8
type input "up-se"
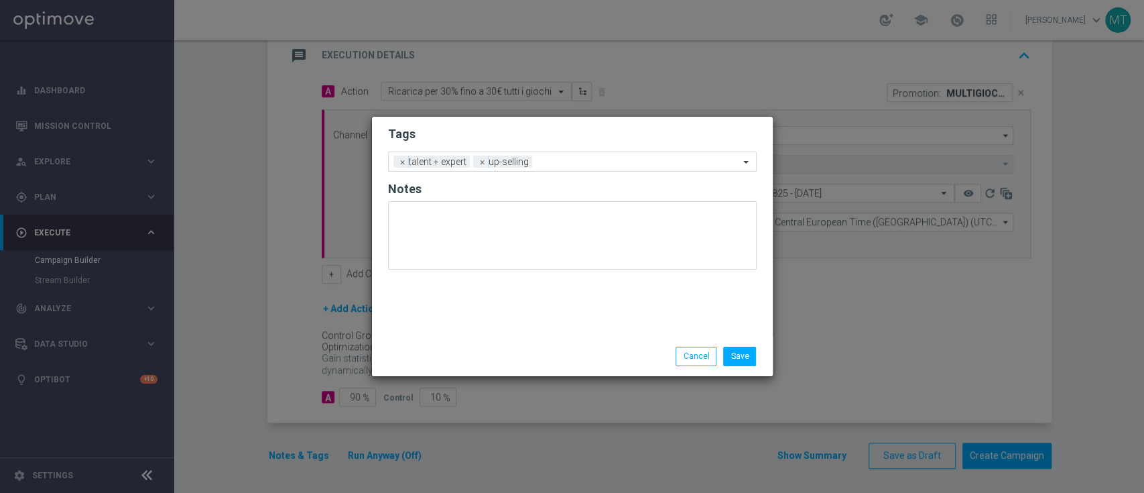
click at [454, 308] on div "Tags Add a new tag × talent + expert × up-selling Notes" at bounding box center [572, 227] width 401 height 220
click at [559, 164] on input "text" at bounding box center [638, 162] width 202 height 11
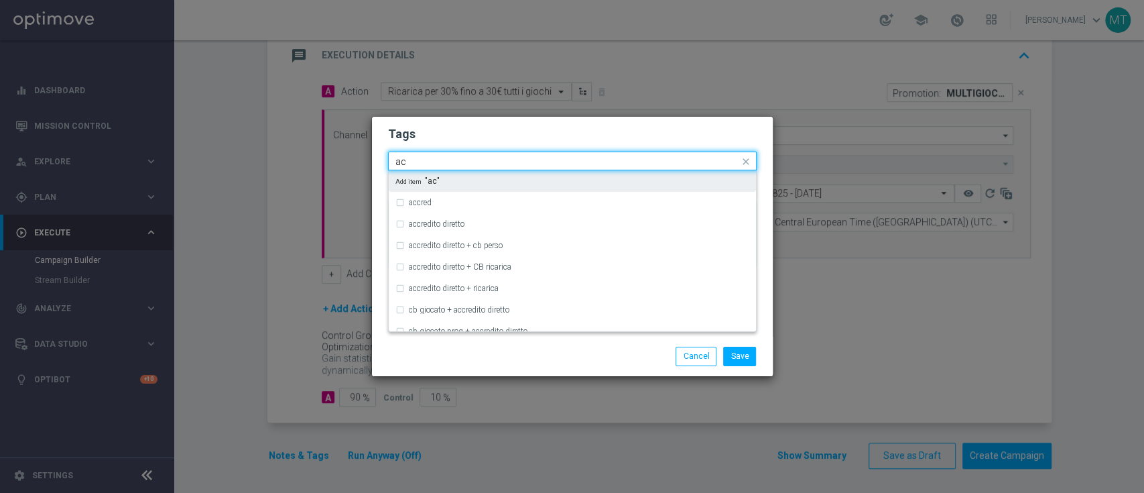
type input "a"
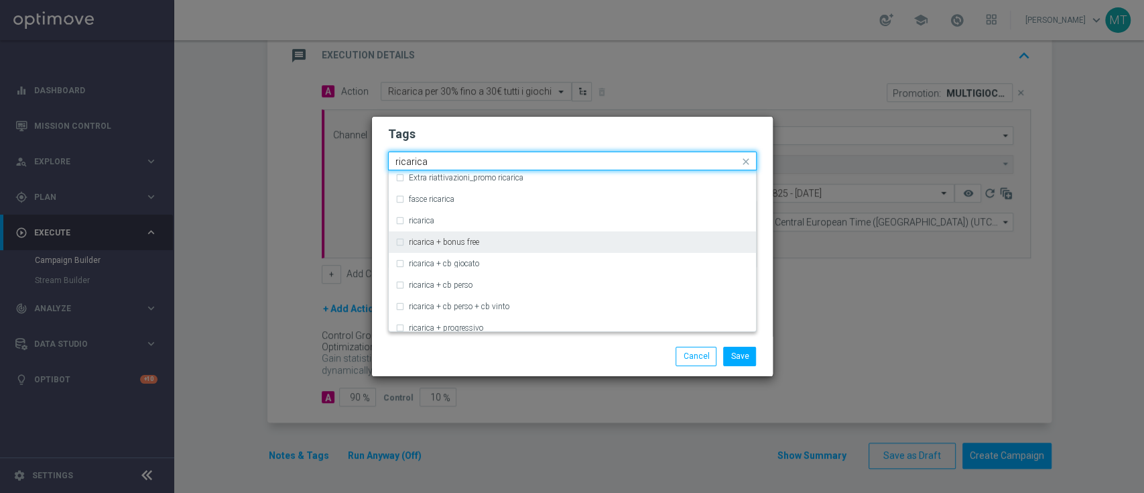
scroll to position [413, 0]
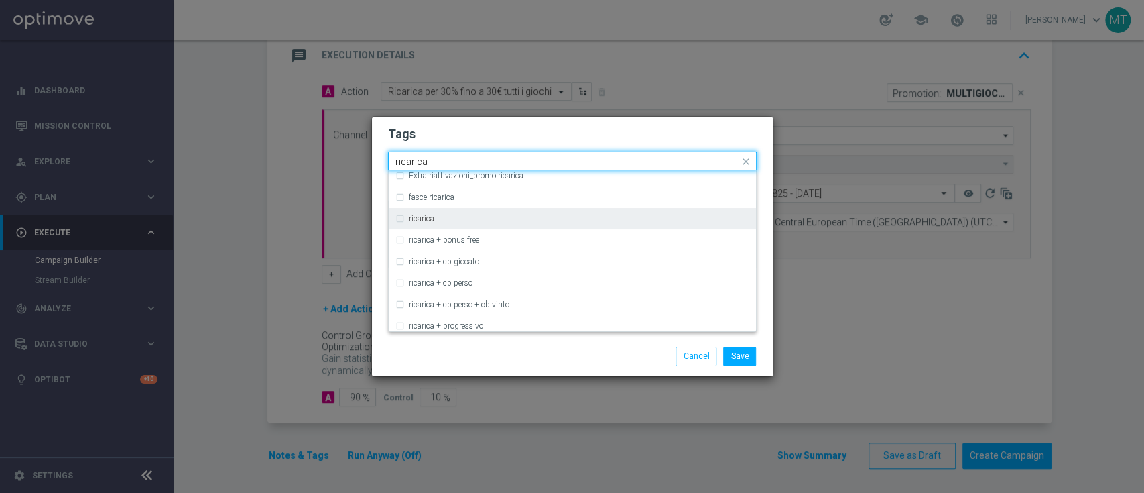
click at [474, 212] on div "ricarica" at bounding box center [572, 218] width 354 height 21
type input "ricarica"
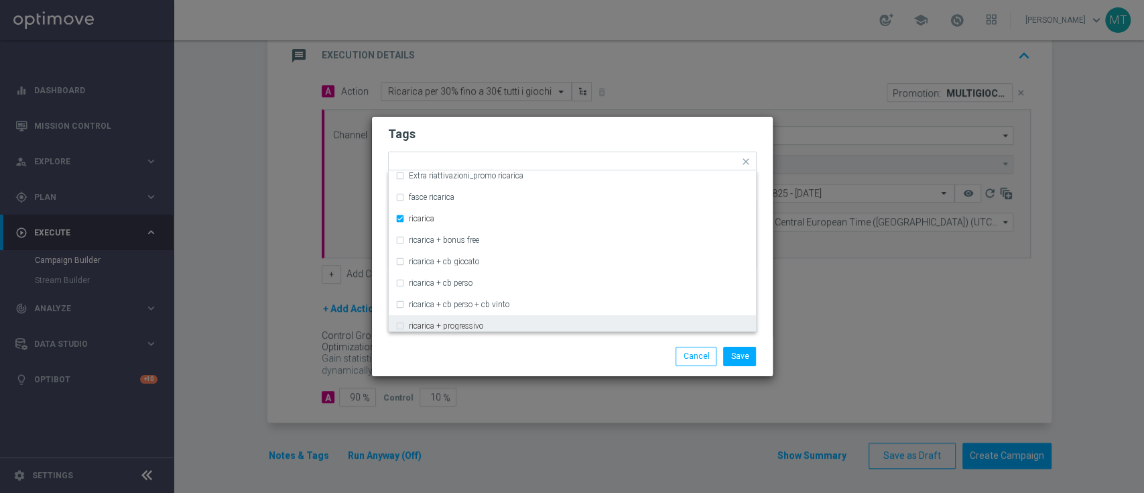
click at [504, 348] on div "Save Cancel" at bounding box center [572, 355] width 389 height 19
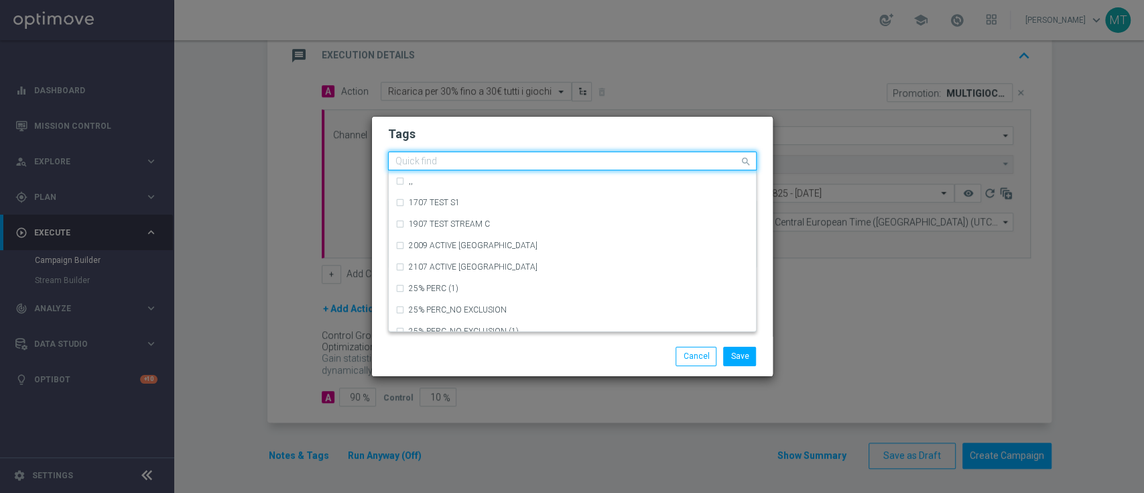
click at [606, 169] on div at bounding box center [566, 162] width 346 height 13
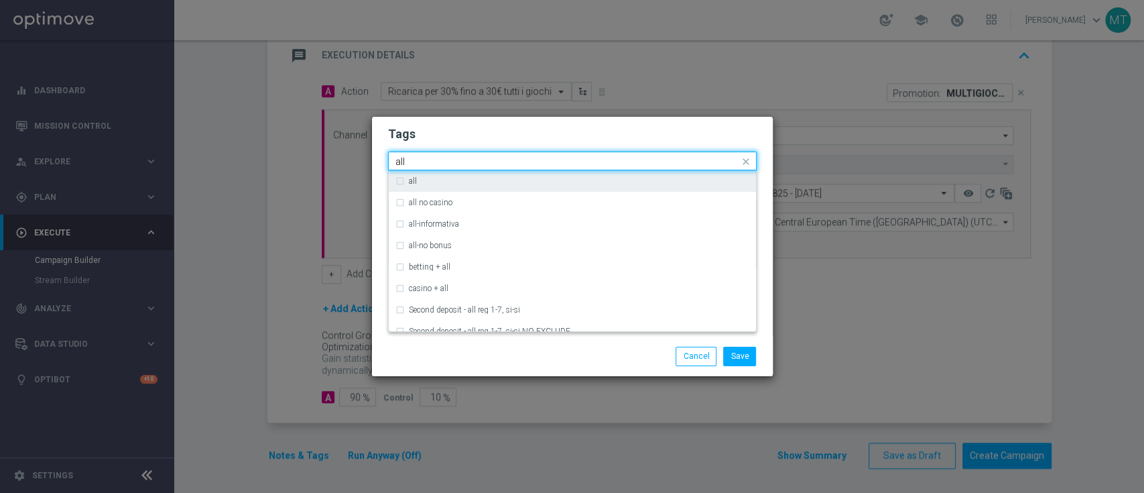
click at [582, 180] on div "all" at bounding box center [579, 181] width 340 height 8
type input "all"
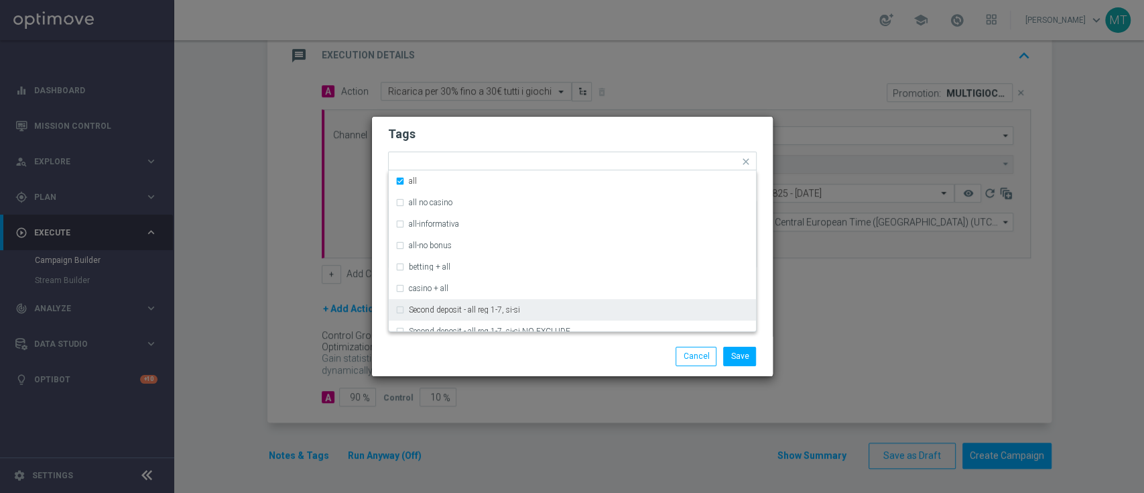
click at [588, 365] on div "Save Cancel" at bounding box center [636, 355] width 259 height 19
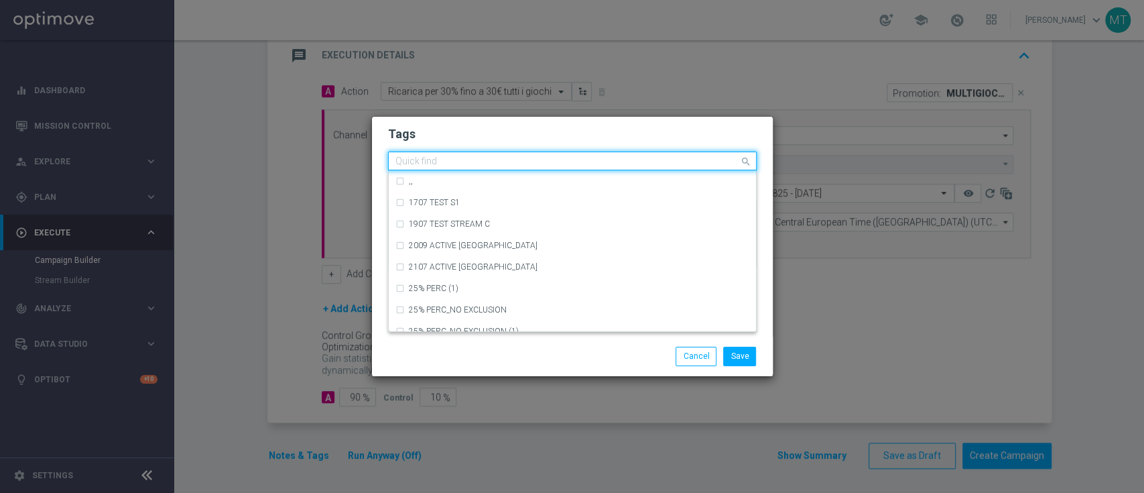
click at [637, 165] on input "text" at bounding box center [567, 161] width 344 height 11
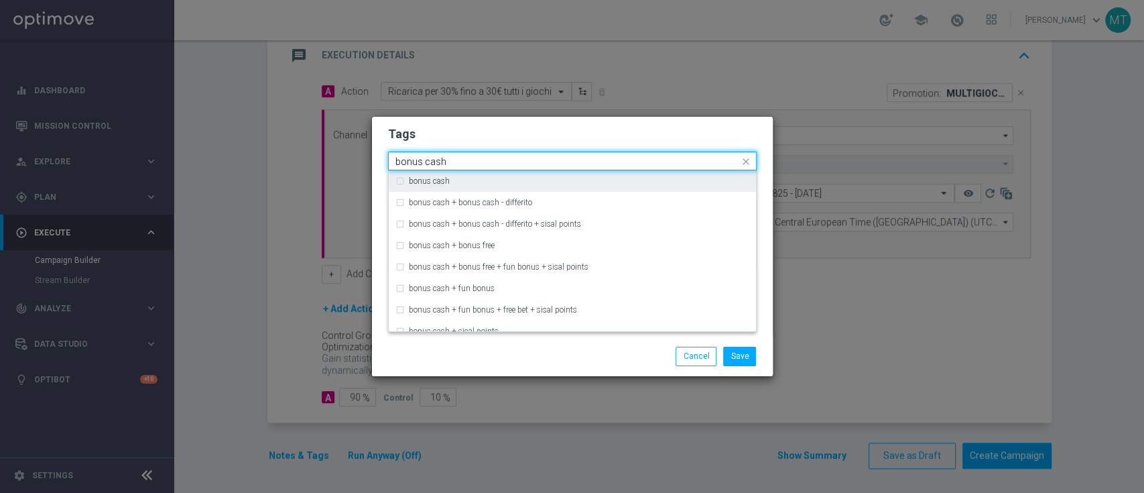
click at [641, 180] on div "bonus cash" at bounding box center [579, 181] width 340 height 8
type input "bonus cash"
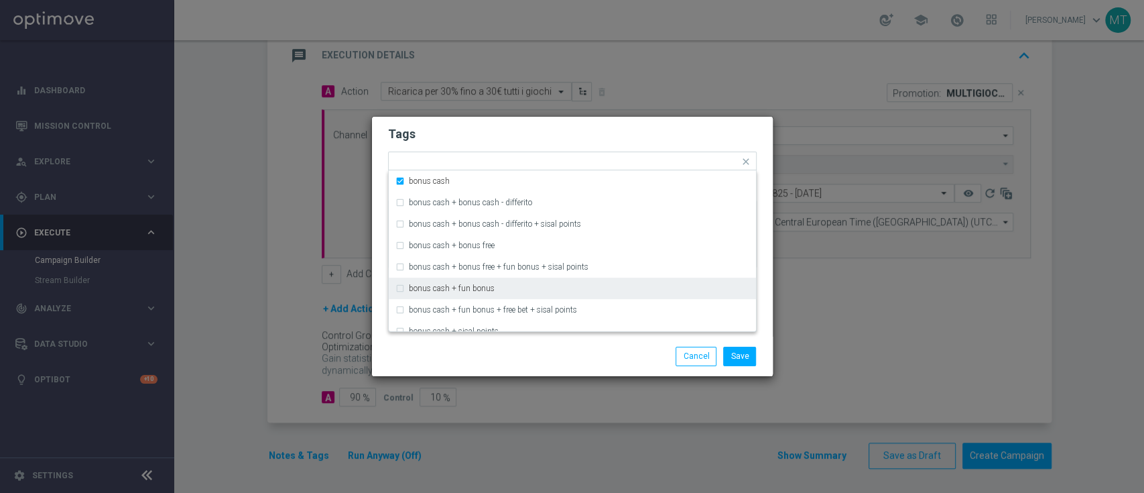
click at [592, 359] on div "Save Cancel" at bounding box center [636, 355] width 259 height 19
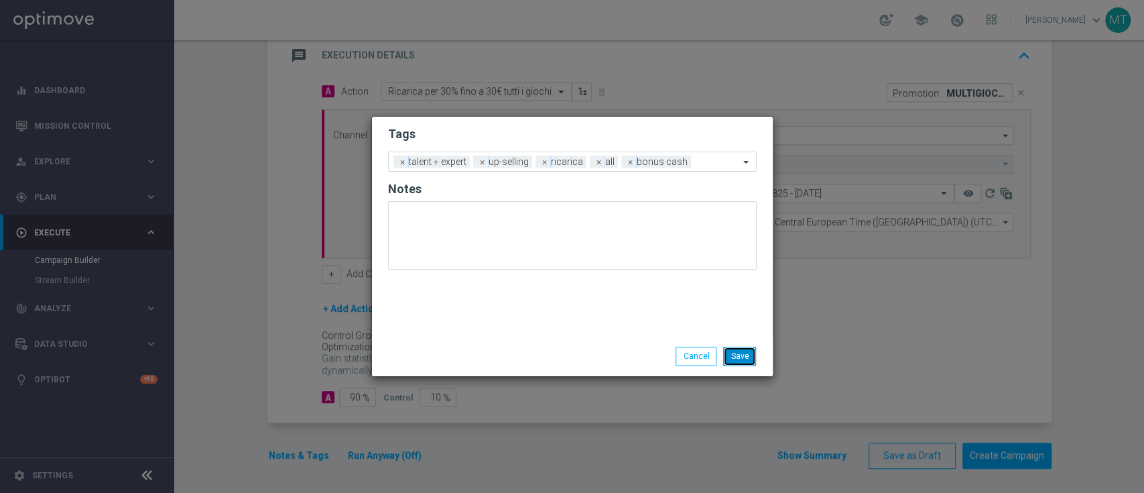
click at [745, 348] on button "Save" at bounding box center [739, 355] width 33 height 19
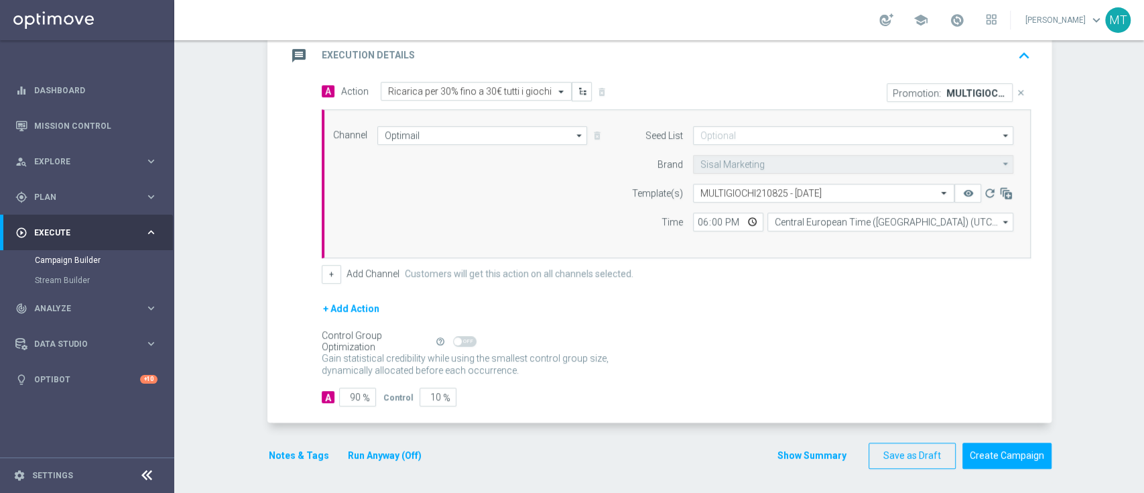
scroll to position [0, 0]
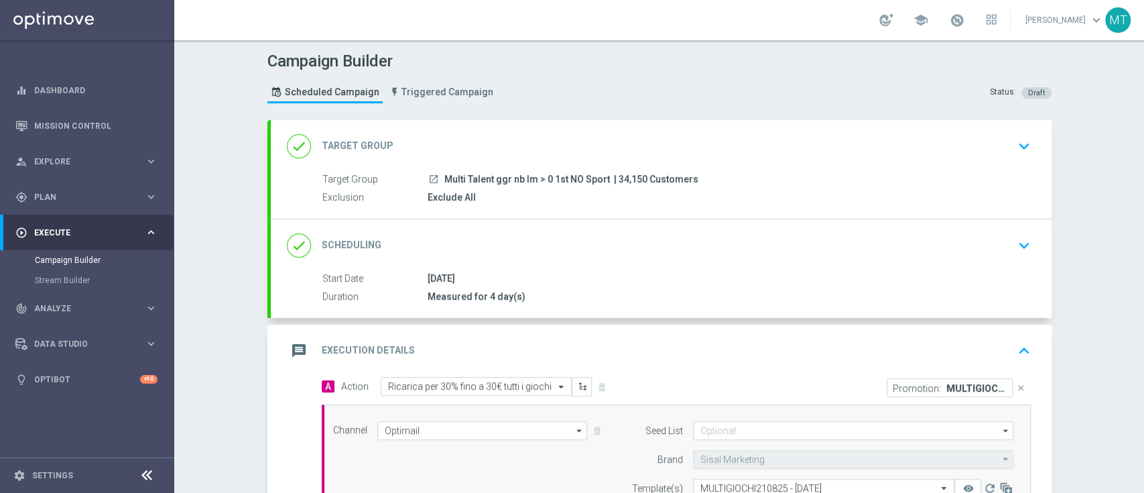
click at [562, 190] on div "Exclude All" at bounding box center [727, 196] width 598 height 13
click at [776, 145] on div "done Target Group keyboard_arrow_down" at bounding box center [661, 145] width 749 height 25
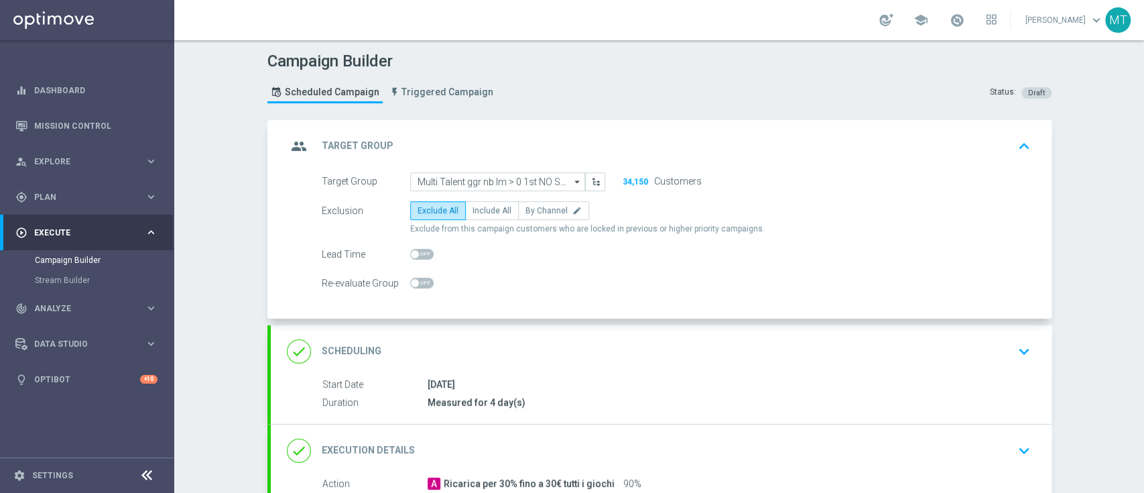
click at [703, 370] on div "done Scheduling keyboard_arrow_down" at bounding box center [661, 351] width 781 height 52
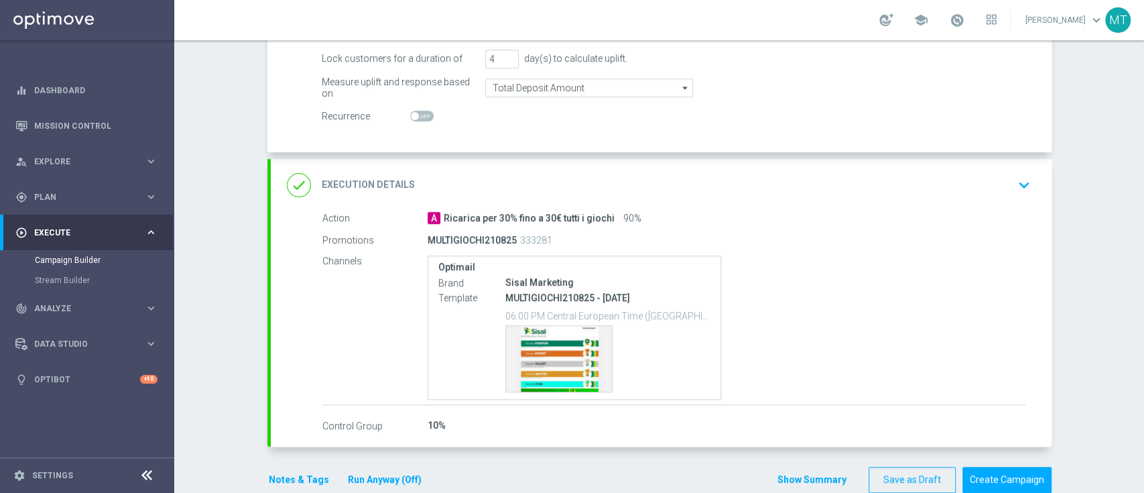
scroll to position [186, 0]
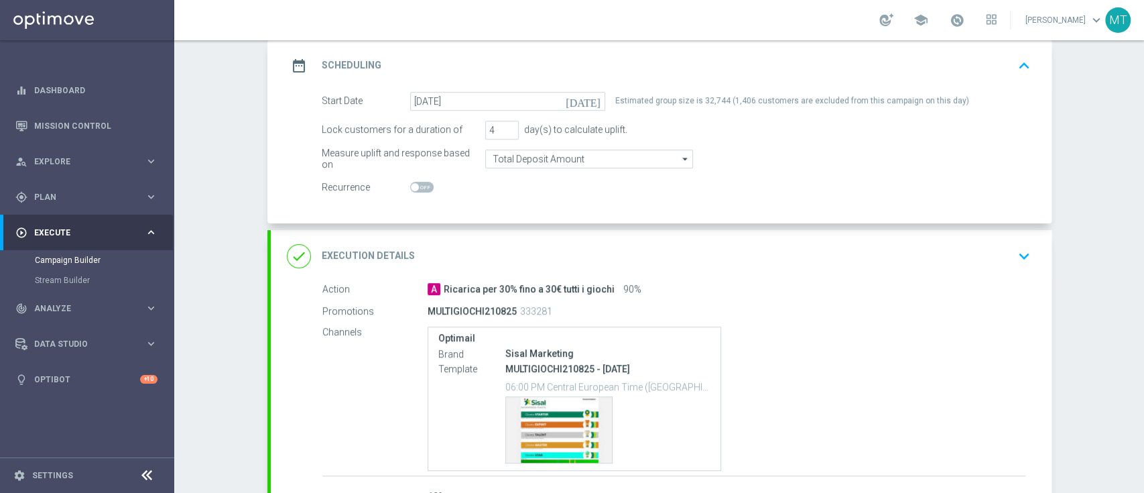
click at [651, 243] on div "done Execution Details keyboard_arrow_down" at bounding box center [661, 255] width 749 height 25
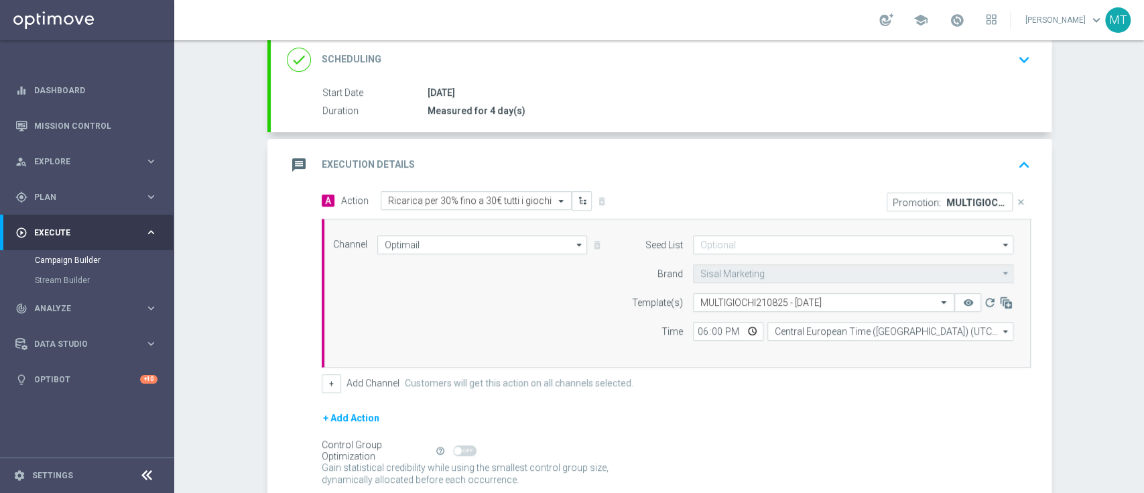
click at [795, 188] on div "message Execution Details keyboard_arrow_up" at bounding box center [661, 165] width 781 height 52
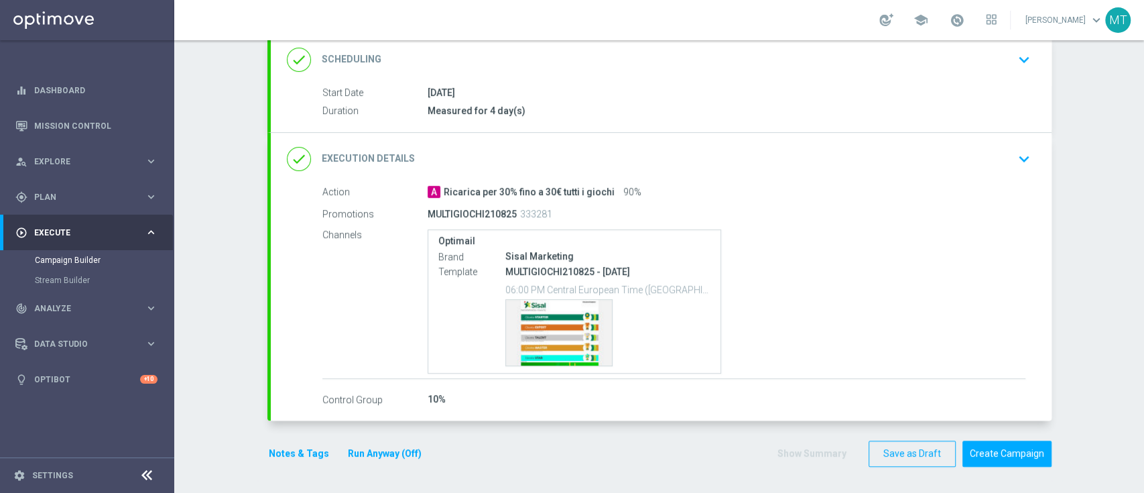
scroll to position [184, 0]
click at [509, 324] on div "Channel Optimail Optimail arrow_drop_down Drag here to set row groups Drag here…" at bounding box center [673, 295] width 701 height 115
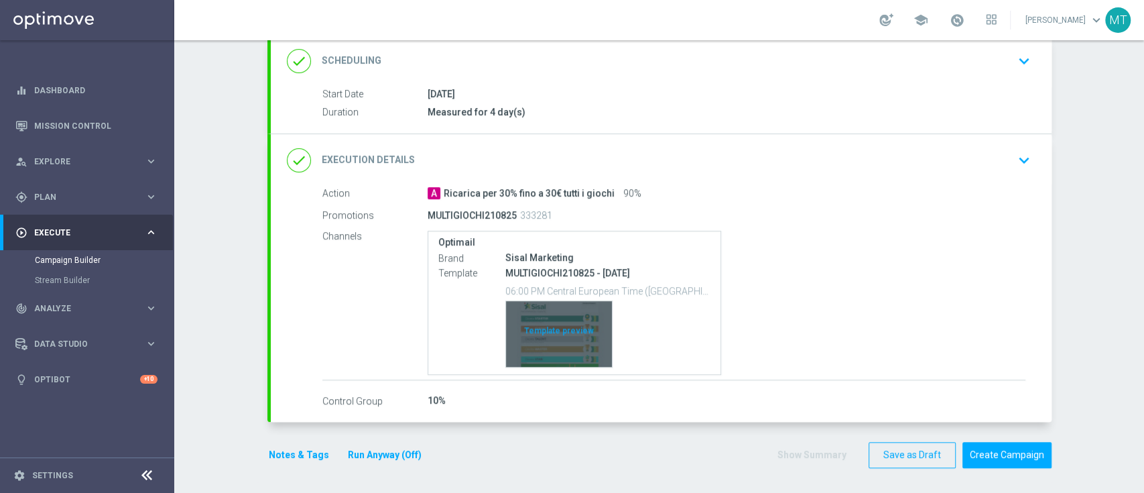
click at [518, 328] on div "Template preview" at bounding box center [559, 334] width 106 height 66
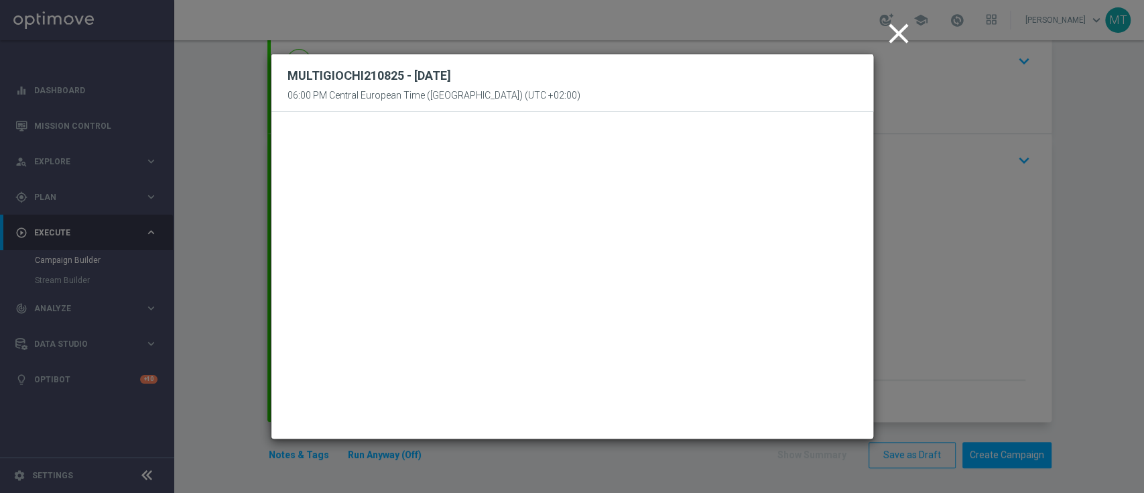
click at [897, 41] on icon "close" at bounding box center [899, 34] width 34 height 34
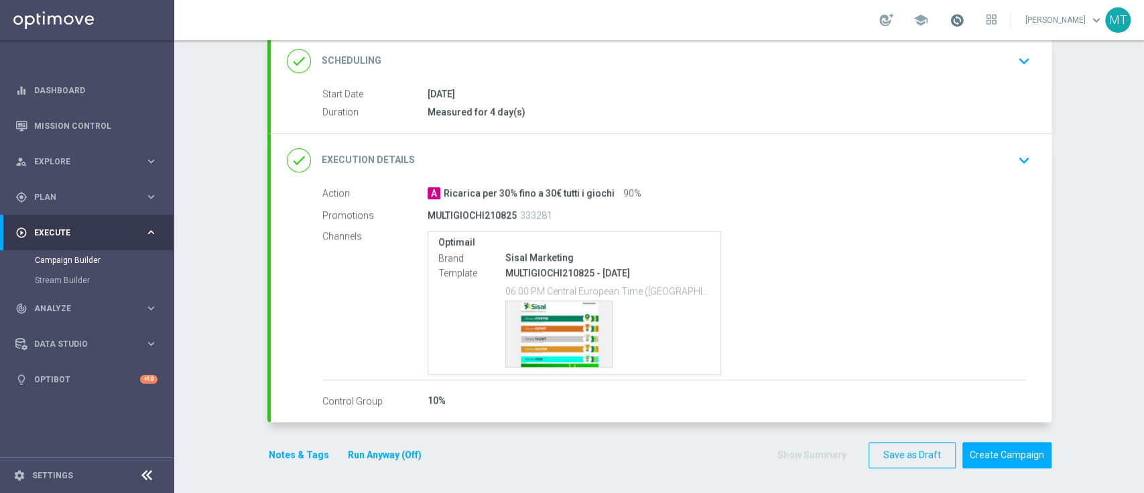
click at [964, 19] on span at bounding box center [957, 20] width 15 height 15
click at [654, 219] on div "MULTIGIOCHI210825 333281" at bounding box center [674, 215] width 493 height 19
click at [1006, 446] on button "Create Campaign" at bounding box center [1006, 455] width 89 height 26
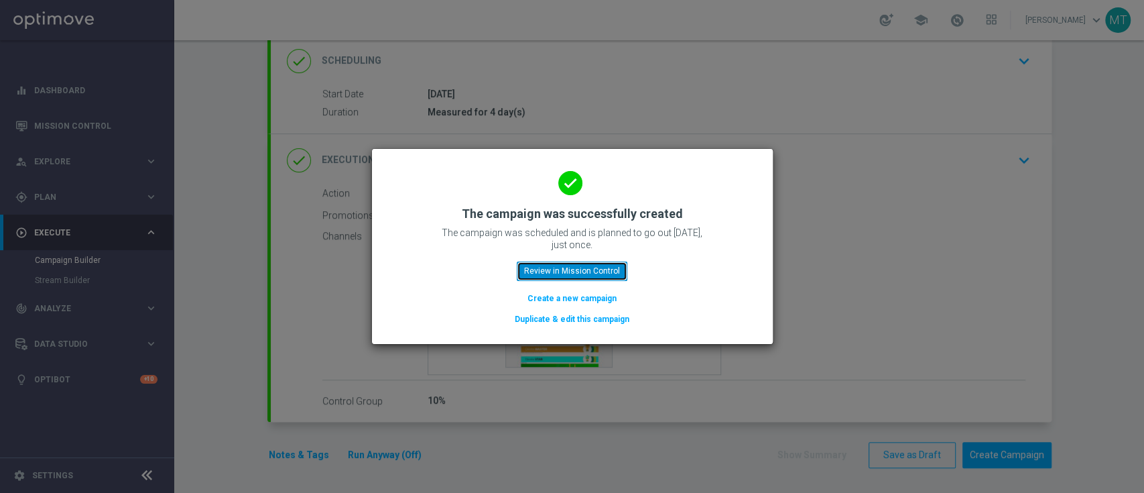
click at [611, 264] on button "Review in Mission Control" at bounding box center [572, 270] width 111 height 19
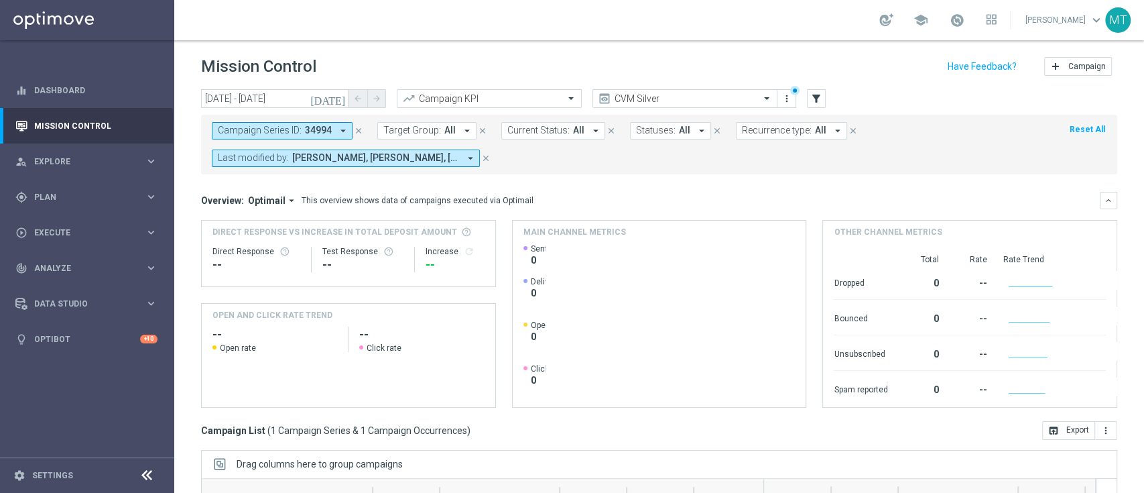
click at [356, 126] on icon "close" at bounding box center [358, 130] width 9 height 9
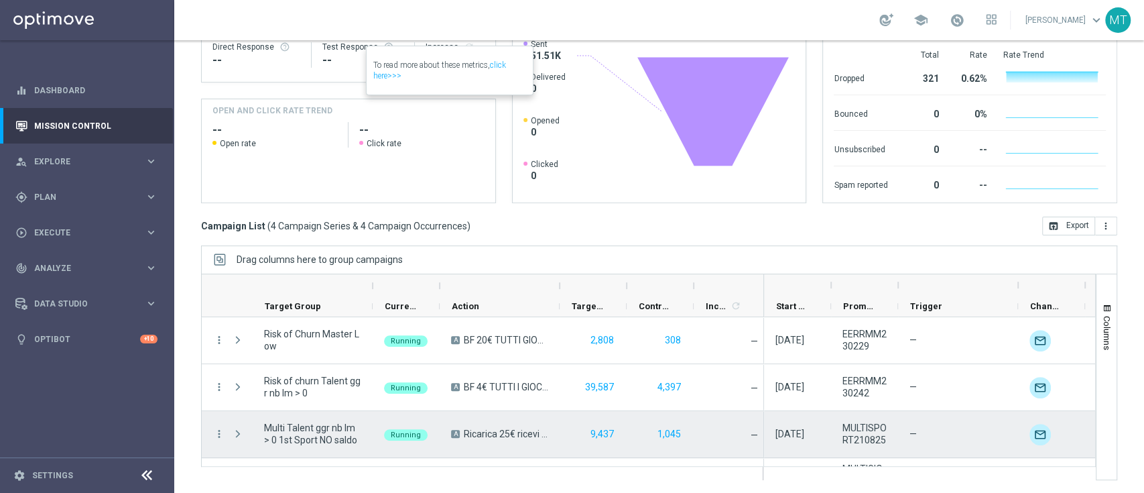
scroll to position [38, 0]
